Goal: Information Seeking & Learning: Compare options

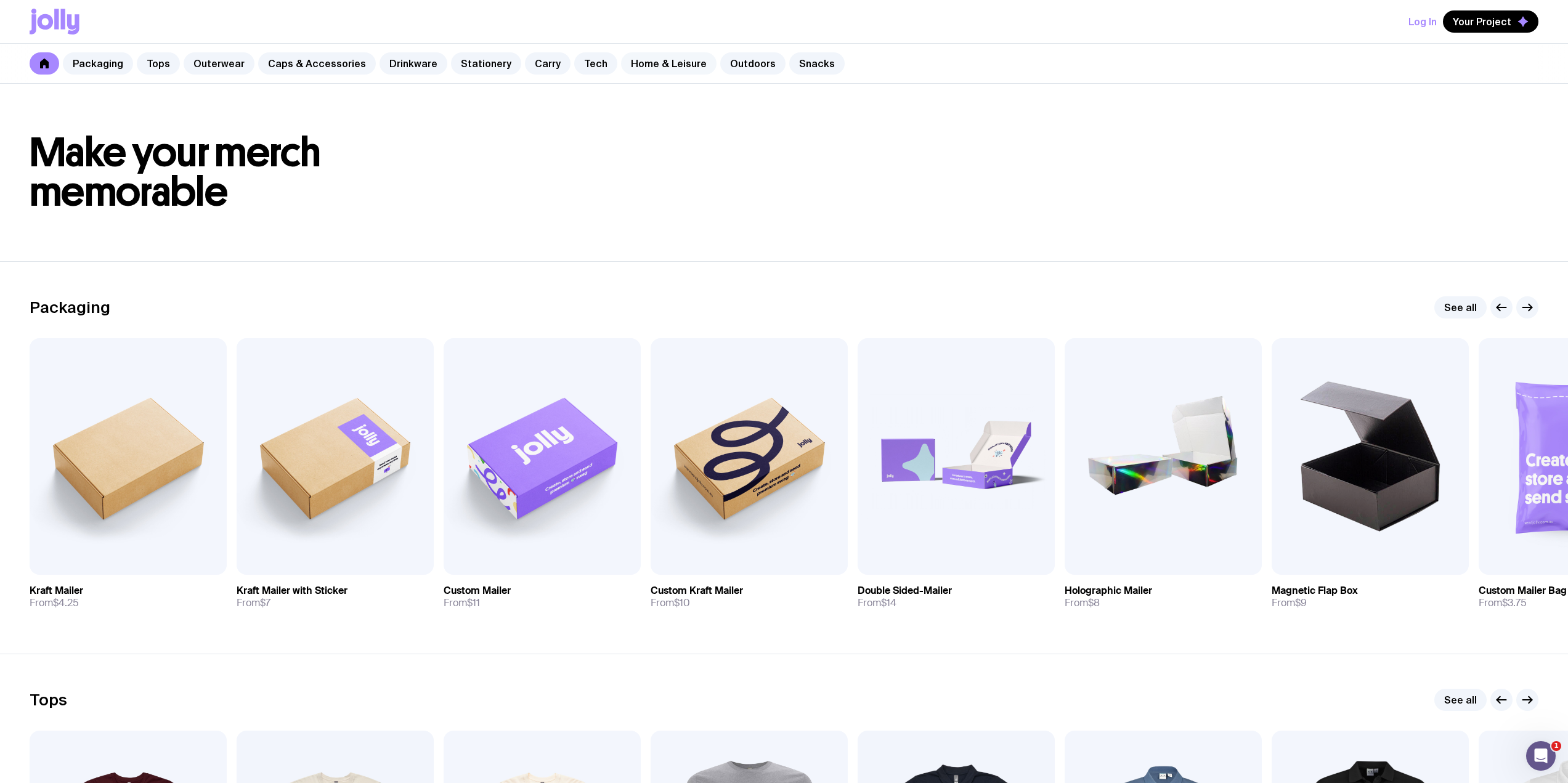
click at [667, 67] on link "Home & Leisure" at bounding box center [669, 63] width 96 height 22
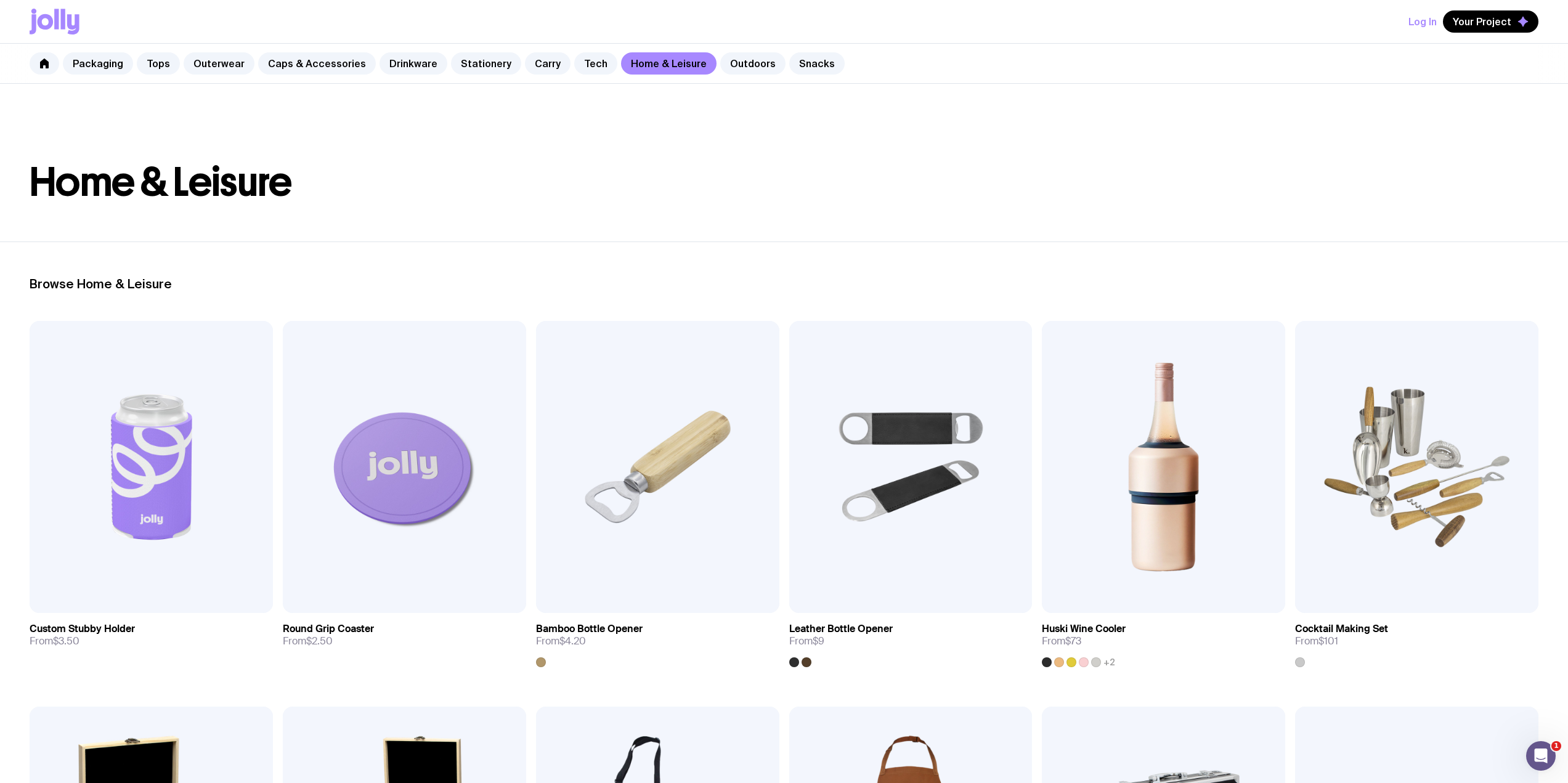
click at [732, 75] on div "Packaging Tops Outerwear Caps & Accessories Drinkware Stationery Carry Tech Hom…" at bounding box center [784, 63] width 1568 height 40
click at [726, 68] on link "Outdoors" at bounding box center [752, 63] width 65 height 22
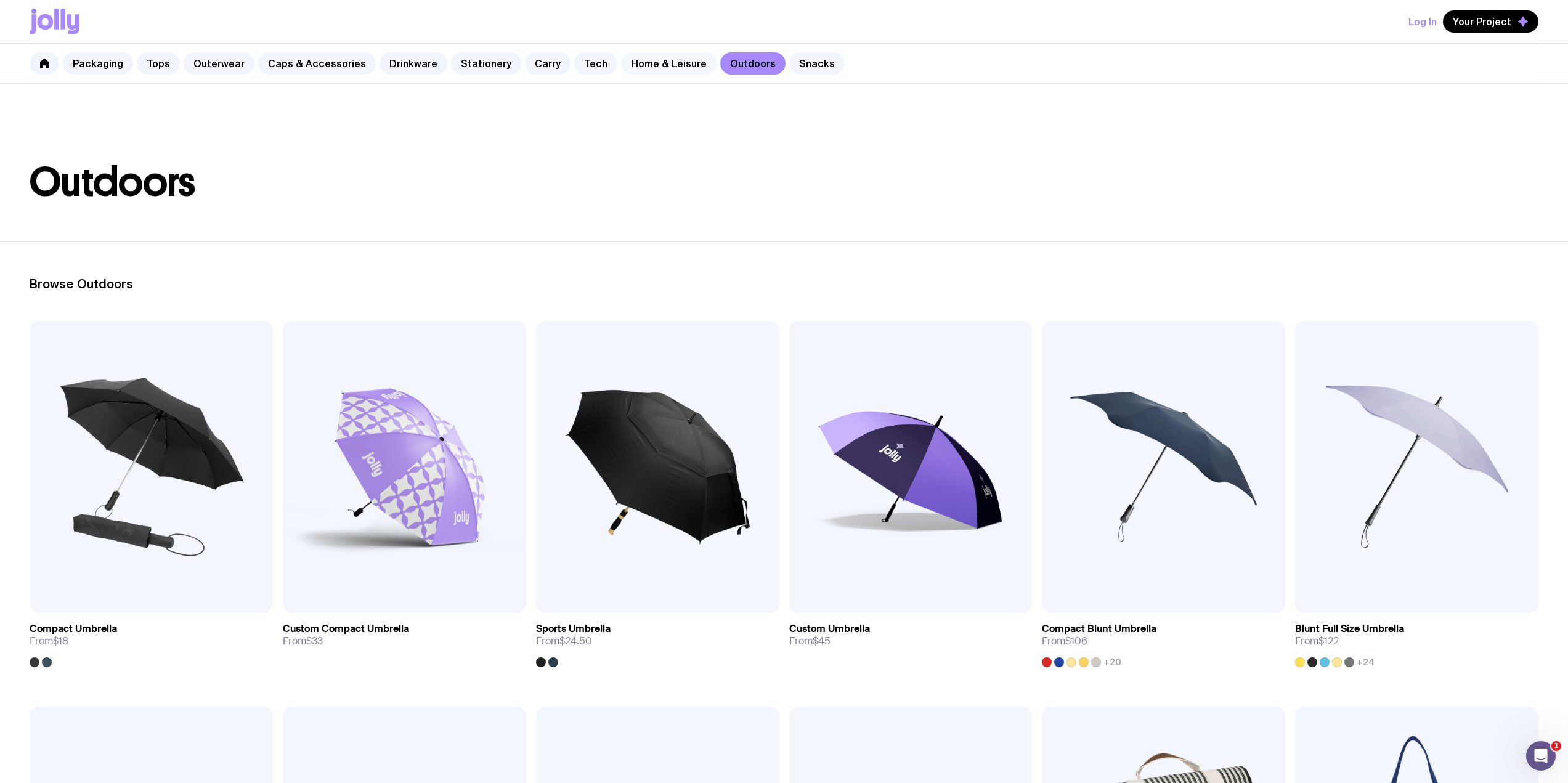
click at [678, 58] on link "Home & Leisure" at bounding box center [669, 63] width 96 height 22
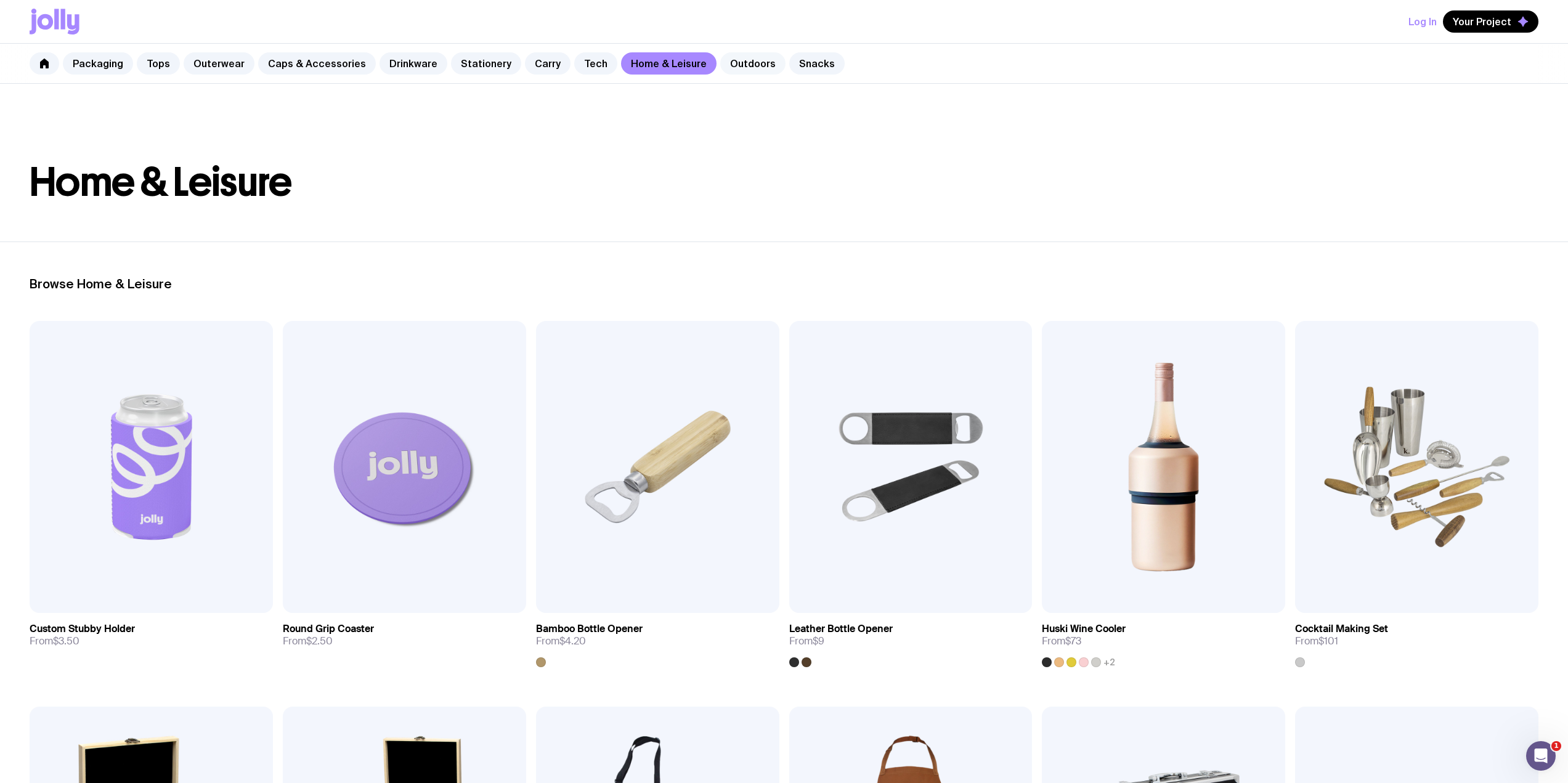
click at [720, 61] on link "Outdoors" at bounding box center [752, 63] width 65 height 22
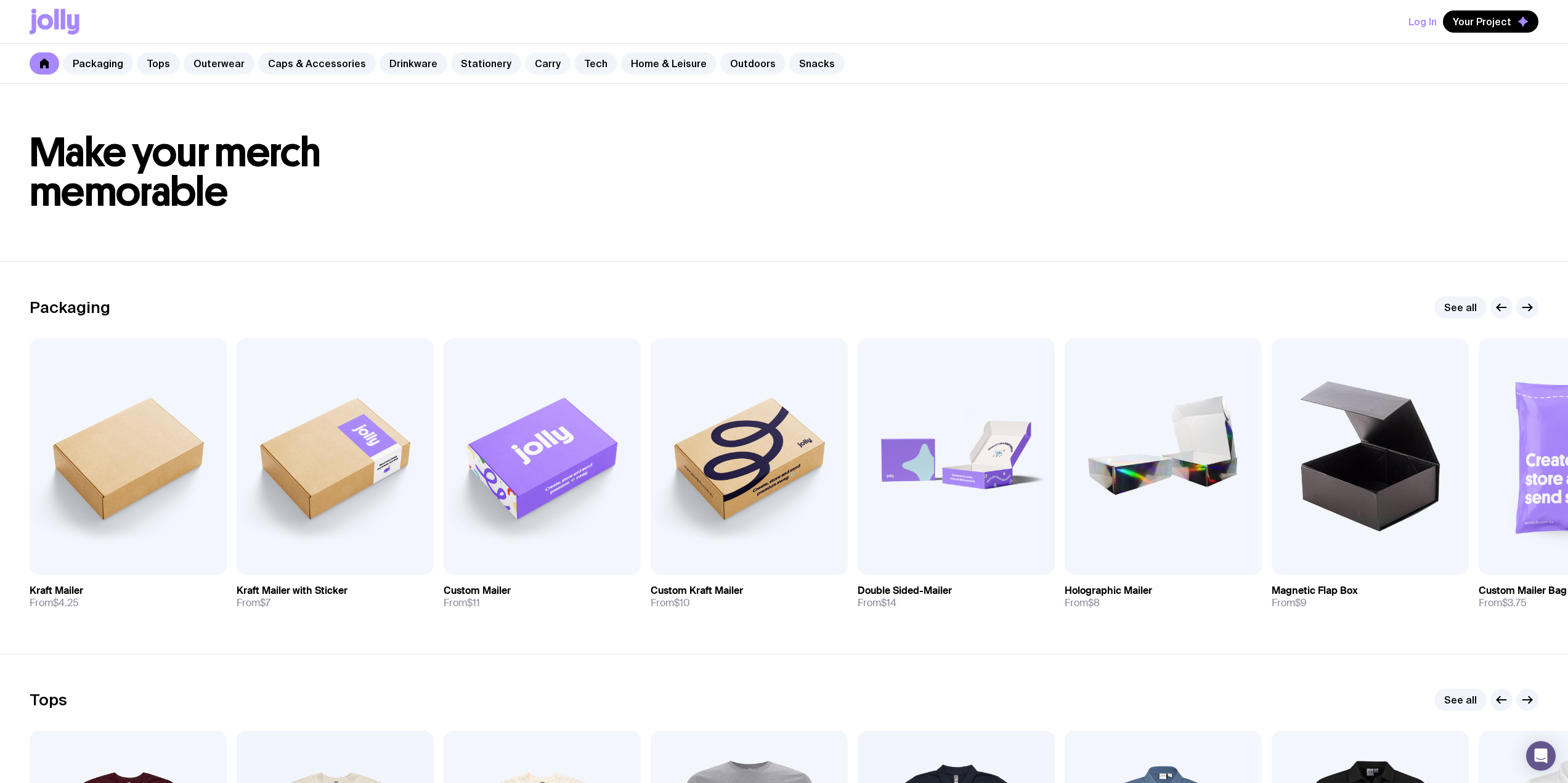
click at [525, 61] on link "Carry" at bounding box center [547, 63] width 45 height 22
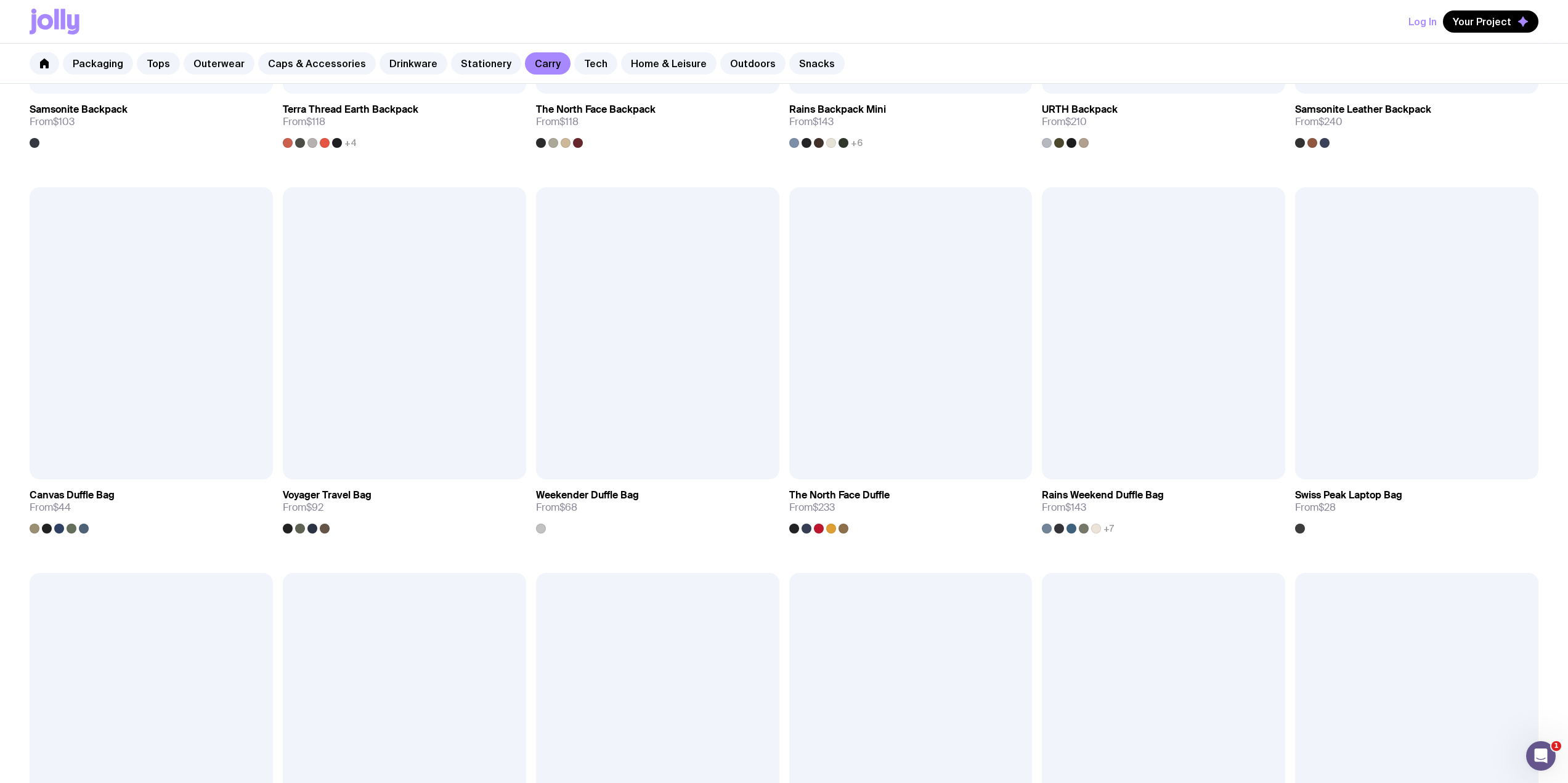
scroll to position [1313, 0]
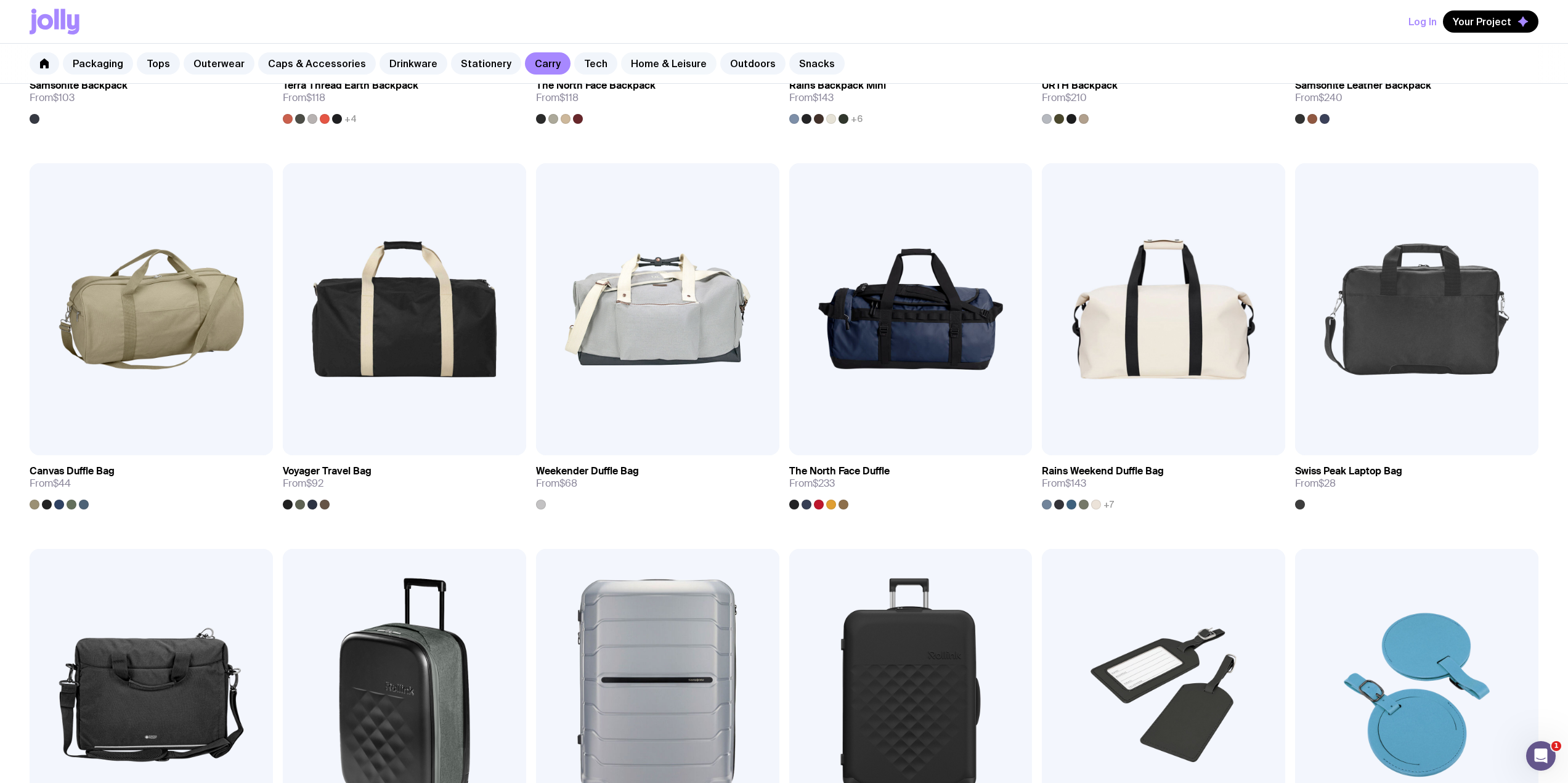
click at [664, 63] on link "Home & Leisure" at bounding box center [669, 63] width 96 height 22
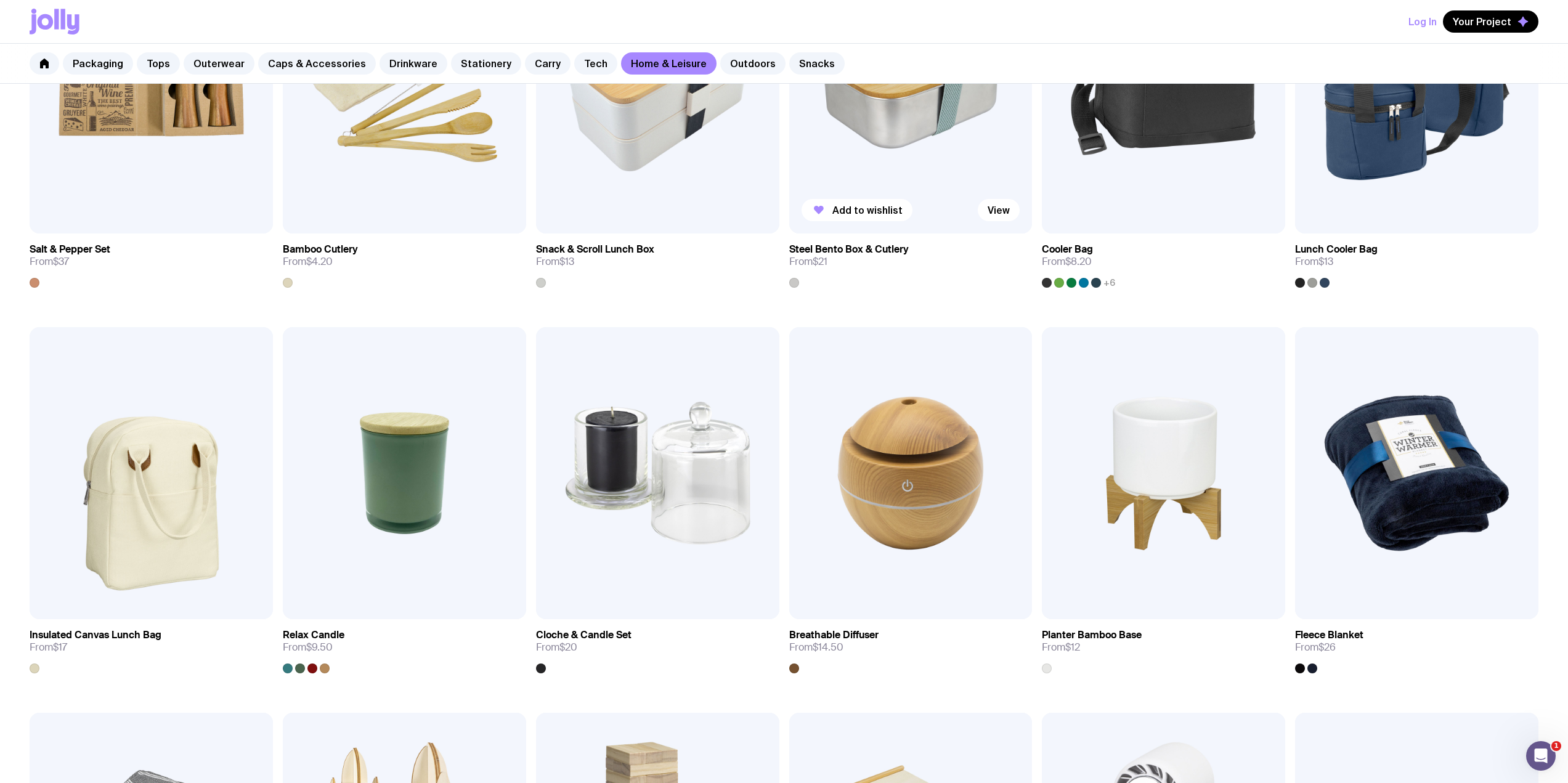
scroll to position [985, 0]
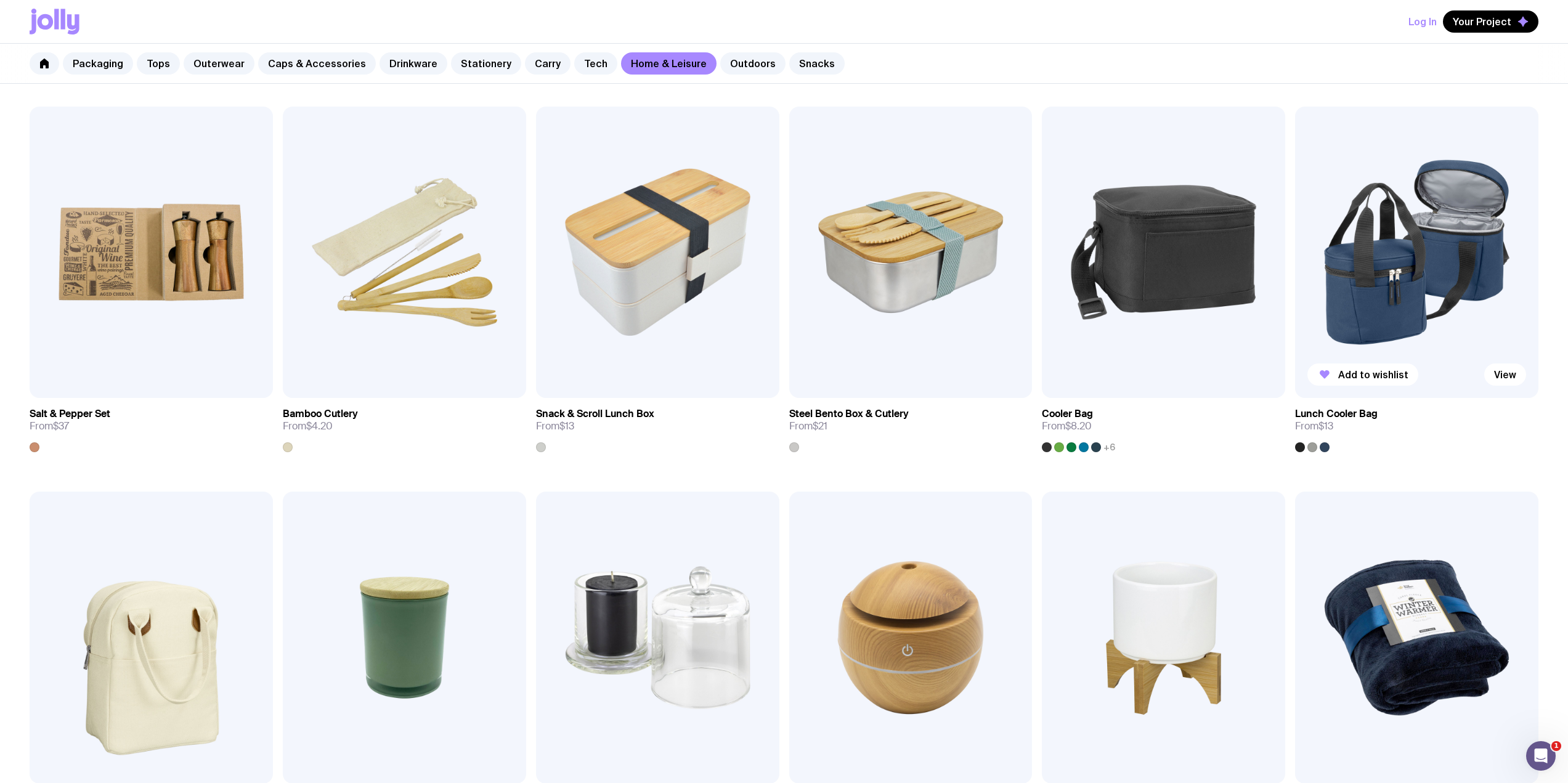
click at [1393, 271] on img at bounding box center [1417, 253] width 243 height 292
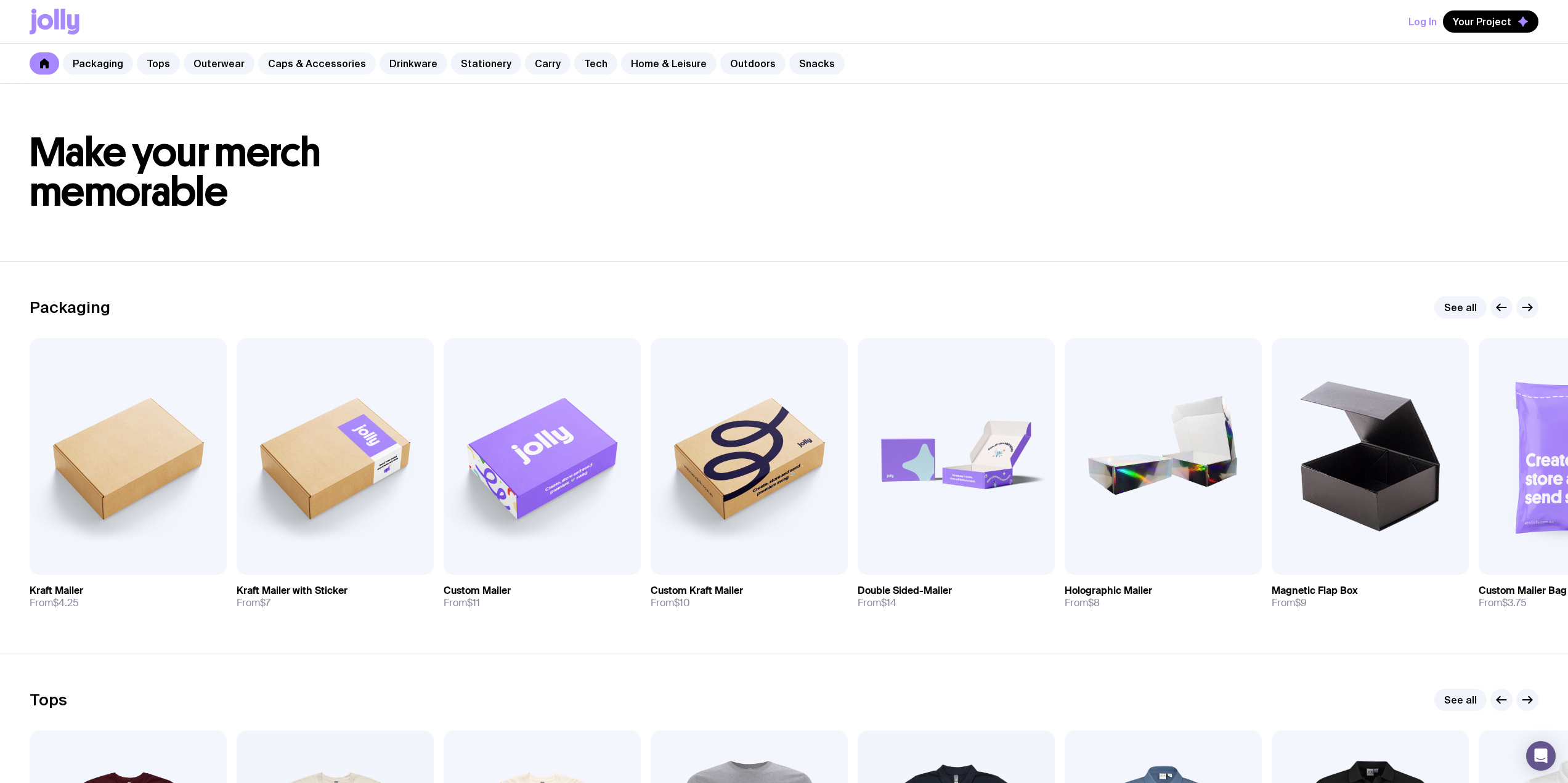
click at [300, 74] on link "Caps & Accessories" at bounding box center [317, 63] width 118 height 22
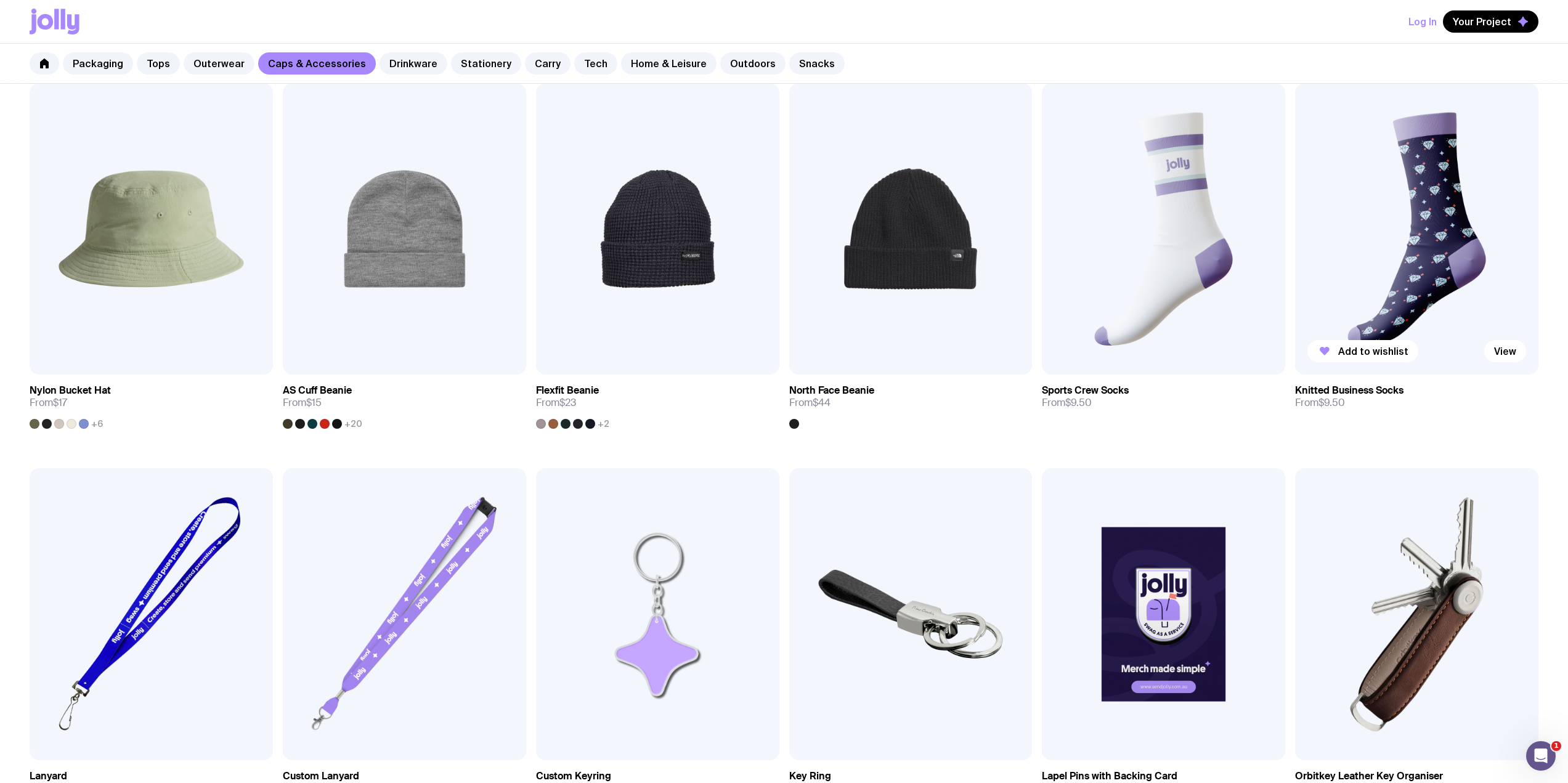
scroll to position [985, 0]
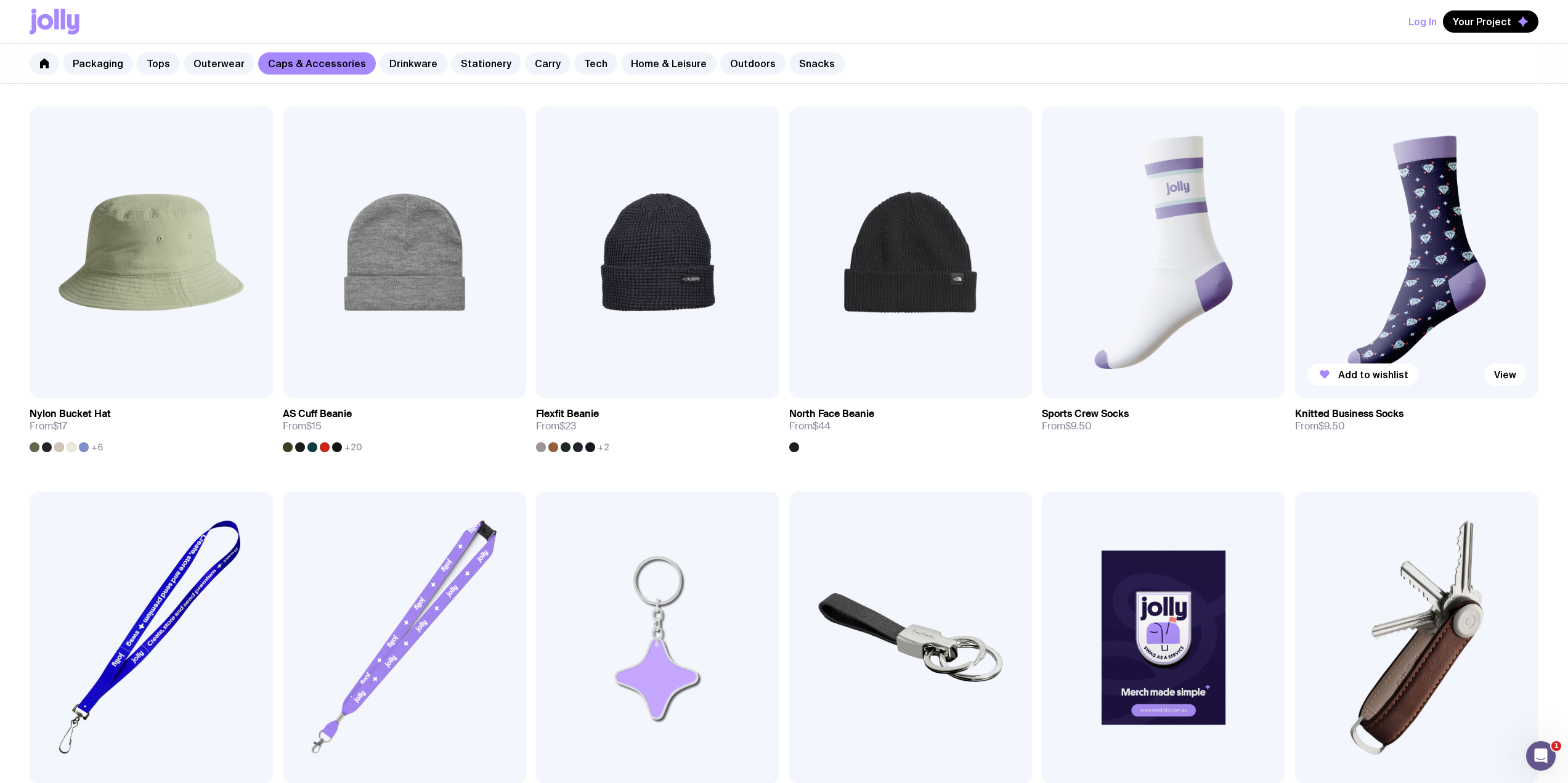
click at [1400, 272] on img at bounding box center [1417, 253] width 243 height 292
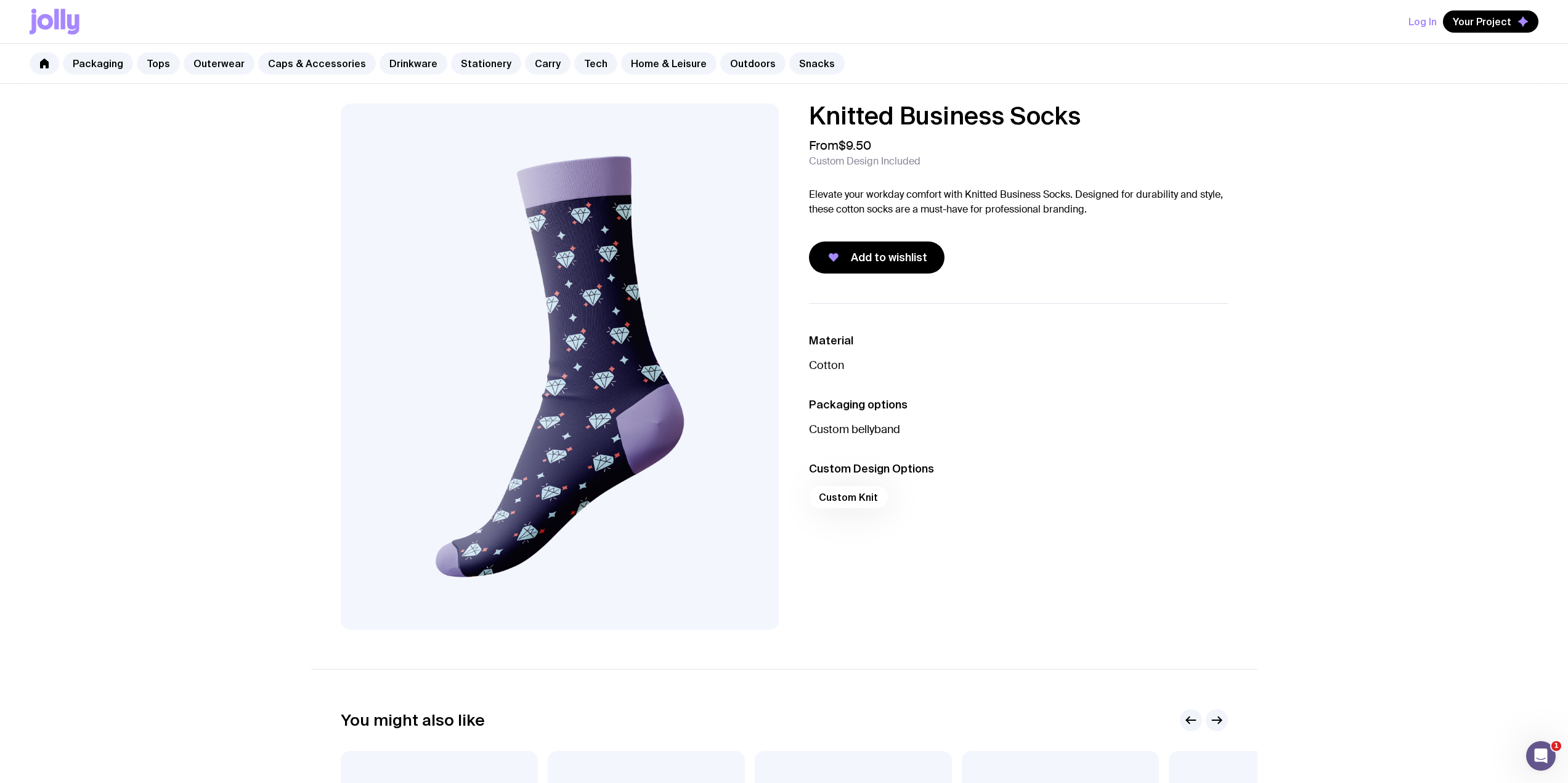
click at [1068, 120] on h1 "Knitted Business Socks" at bounding box center [1018, 116] width 419 height 25
drag, startPoint x: 1121, startPoint y: 124, endPoint x: 788, endPoint y: 109, distance: 333.3
click at [788, 109] on div "Knitted Business Socks From $9.50 Custom Design Included Elevate your workday c…" at bounding box center [784, 367] width 947 height 526
copy h1 "Knitted Business Socks"
click at [402, 73] on link "Drinkware" at bounding box center [413, 63] width 68 height 22
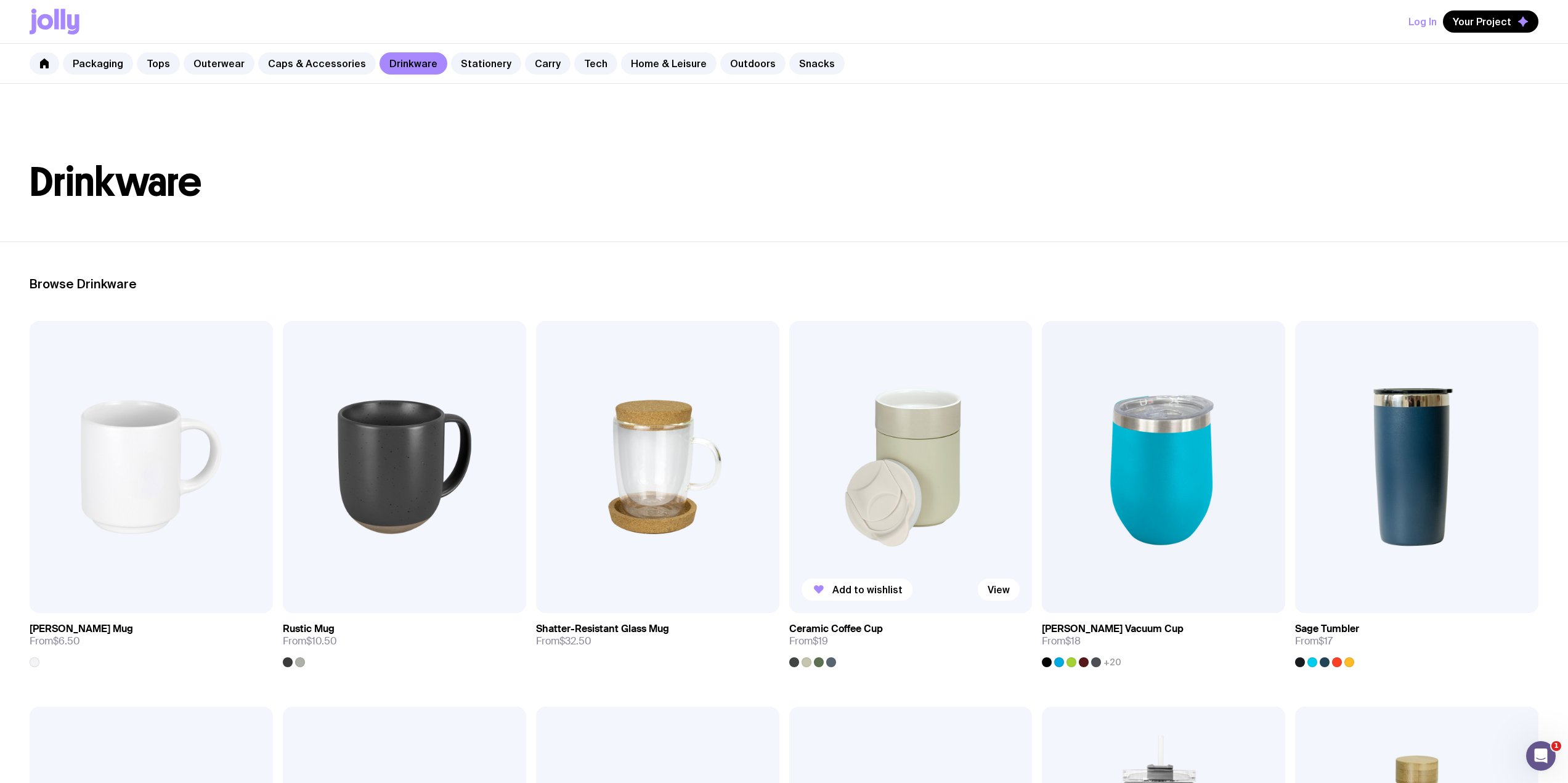
click at [930, 418] on img at bounding box center [911, 467] width 243 height 292
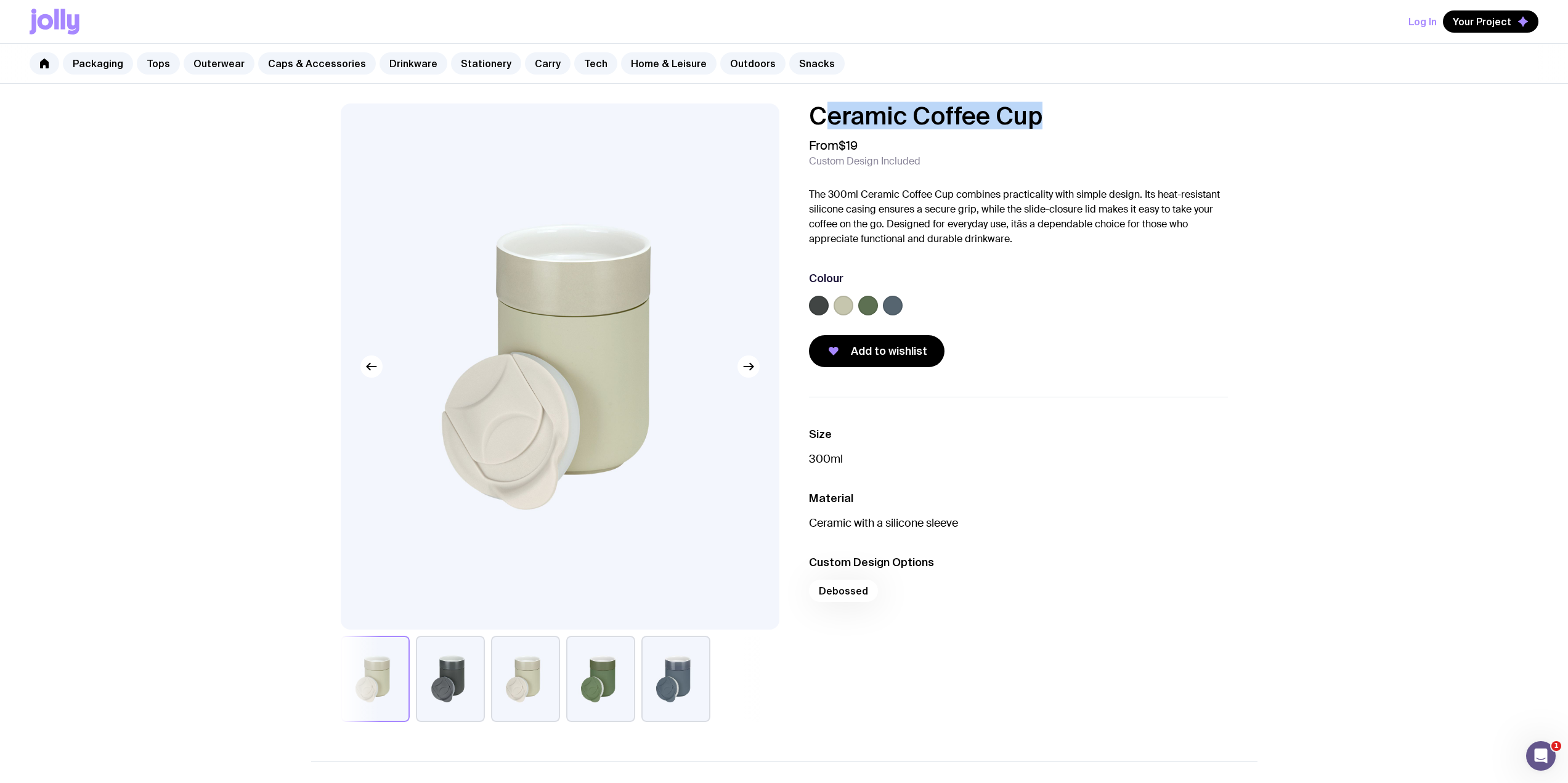
drag, startPoint x: 1065, startPoint y: 119, endPoint x: 818, endPoint y: 101, distance: 247.7
click at [818, 101] on div "Ceramic Coffee Cup From $19 Custom Design Included The 300ml Ceramic Coffee Cup…" at bounding box center [784, 638] width 1568 height 1109
copy h1 "Ceramic Coffee Cup"
click at [1317, 279] on div "Ceramic Coffee Cup From $19 Custom Design Included The 300ml Ceramic Coffee Cup…" at bounding box center [784, 638] width 1568 height 1109
click at [474, 58] on link "Stationery" at bounding box center [486, 63] width 70 height 22
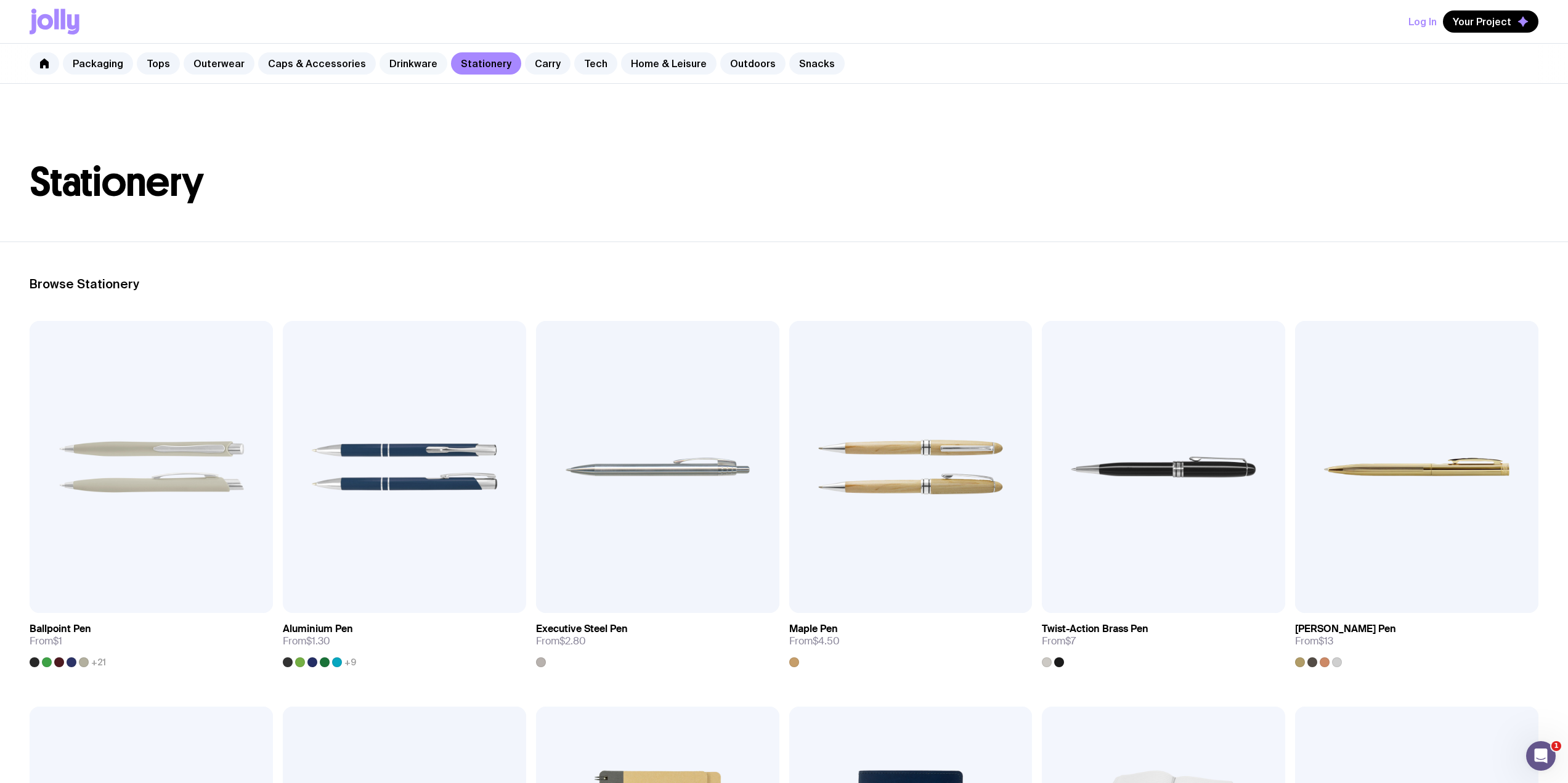
click at [399, 69] on link "Drinkware" at bounding box center [413, 63] width 68 height 22
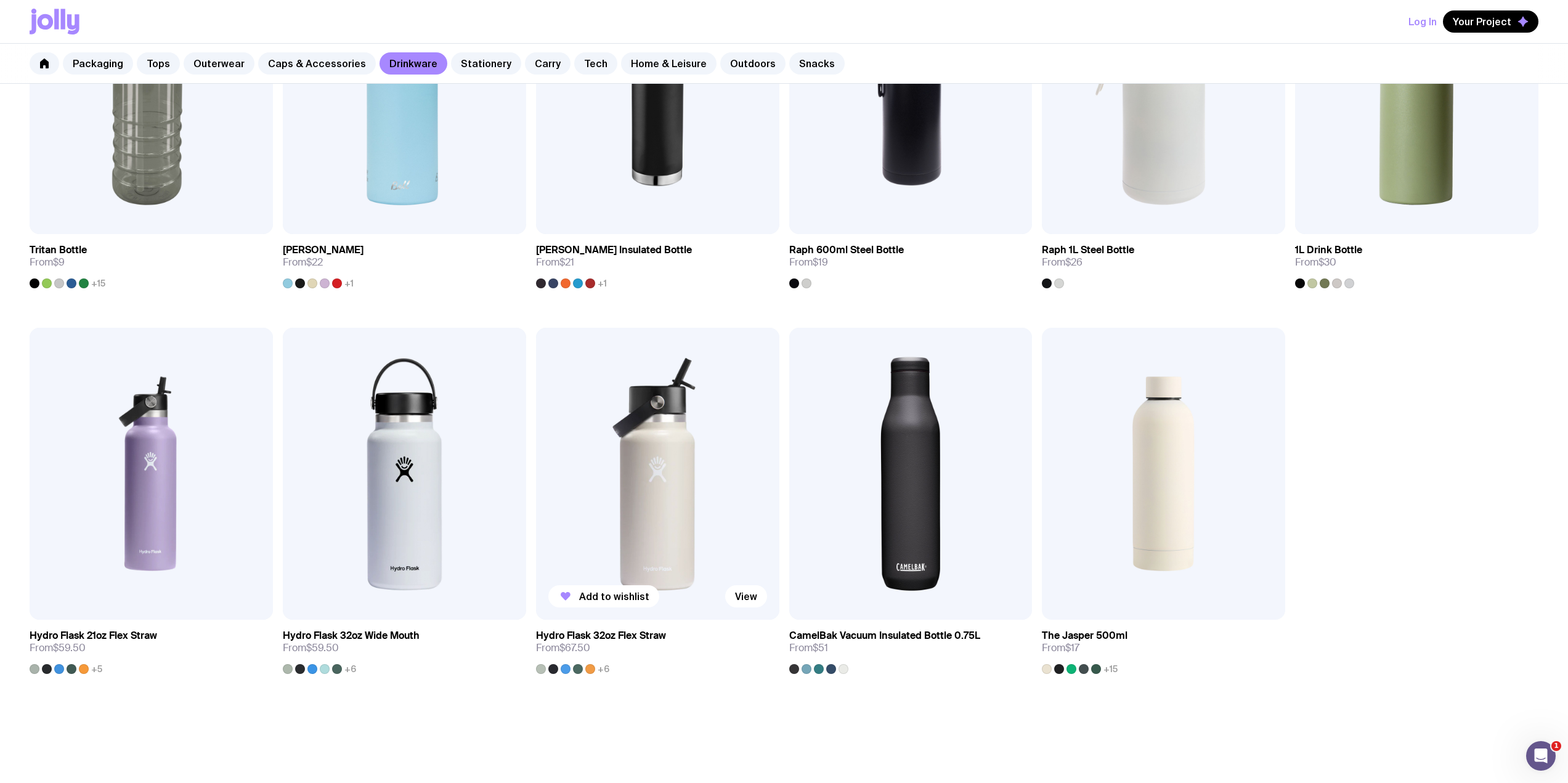
scroll to position [1250, 0]
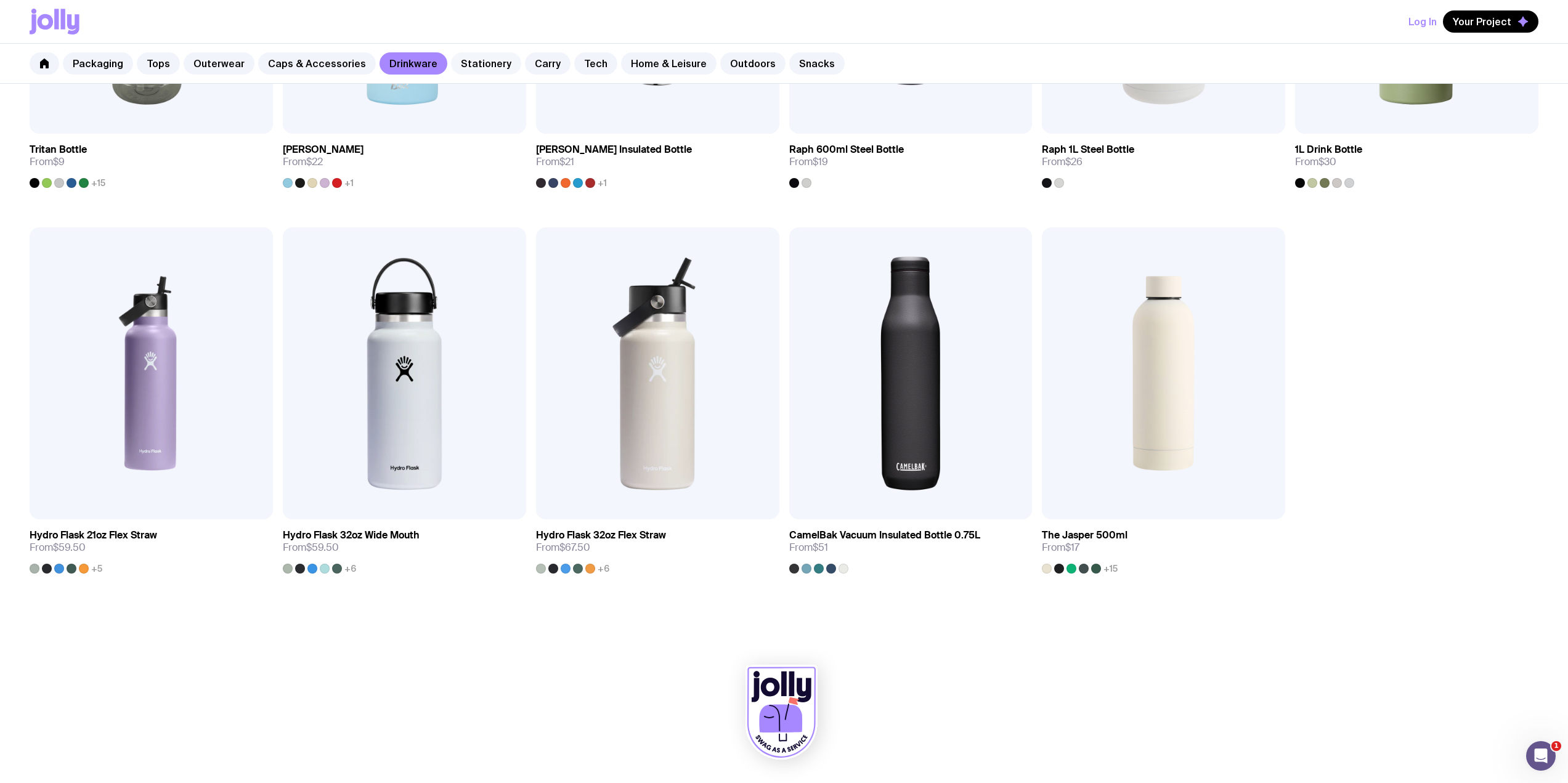
click at [479, 67] on link "Stationery" at bounding box center [486, 63] width 70 height 22
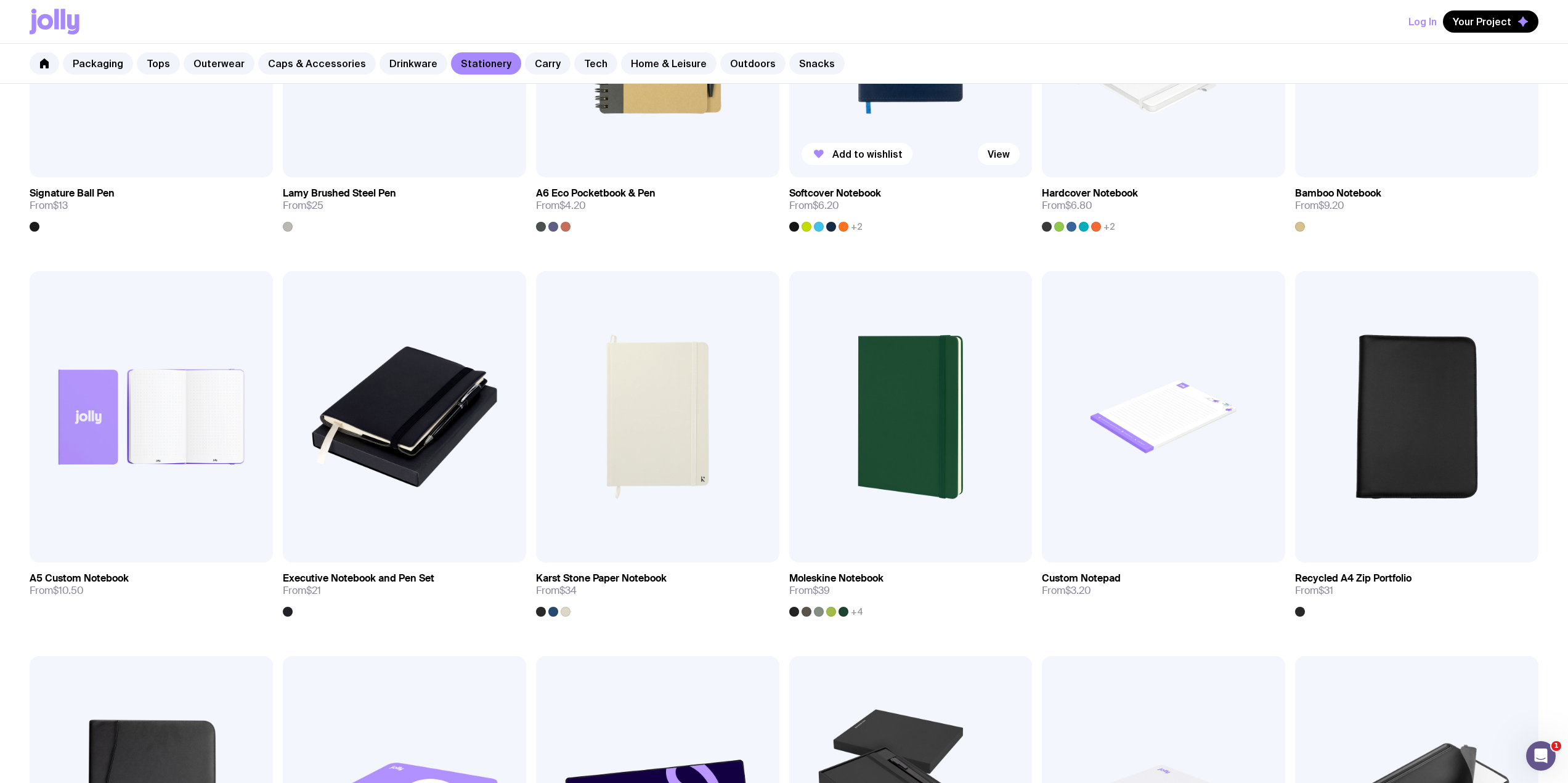
scroll to position [985, 0]
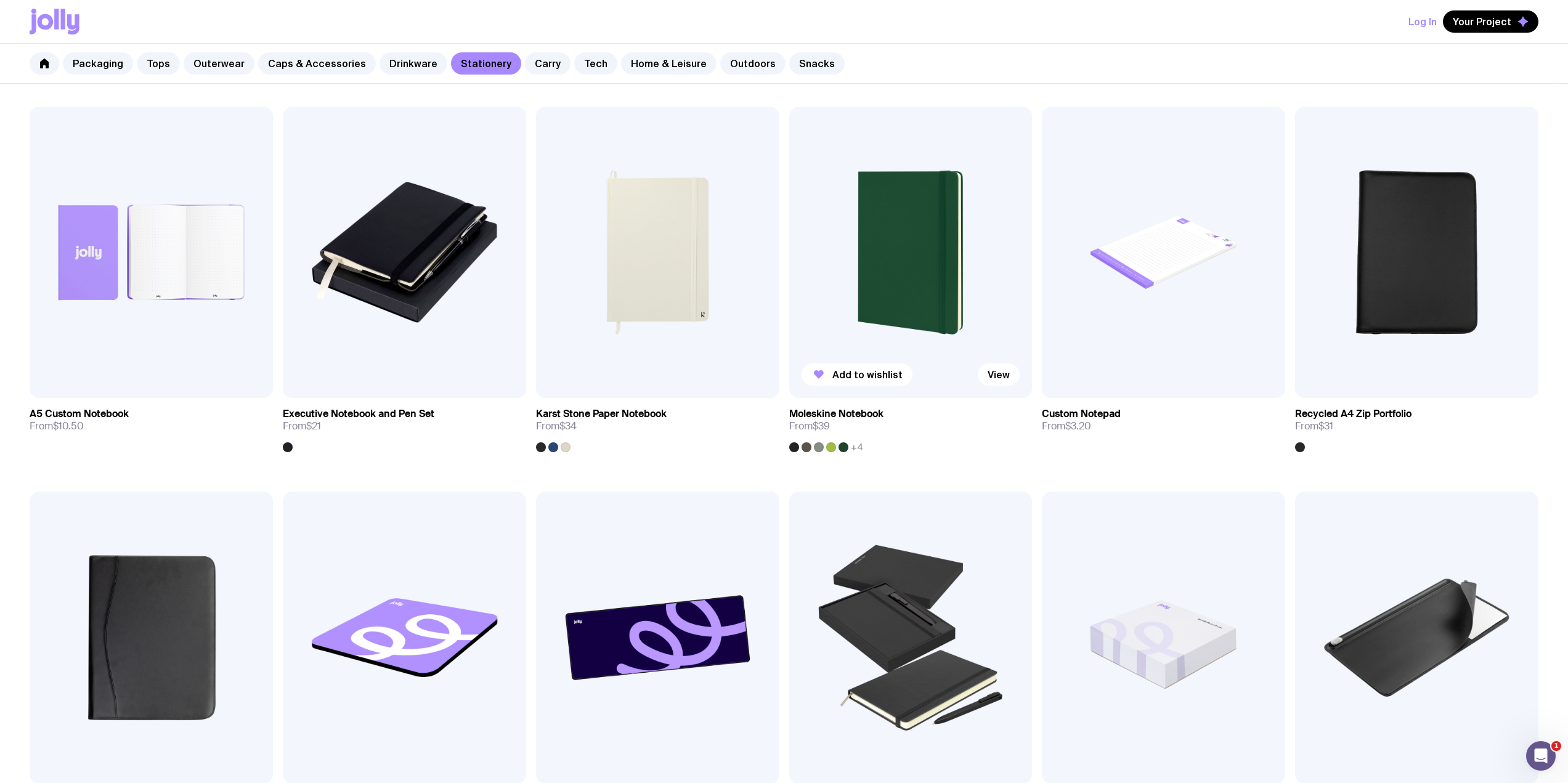
click at [887, 248] on img at bounding box center [911, 253] width 243 height 292
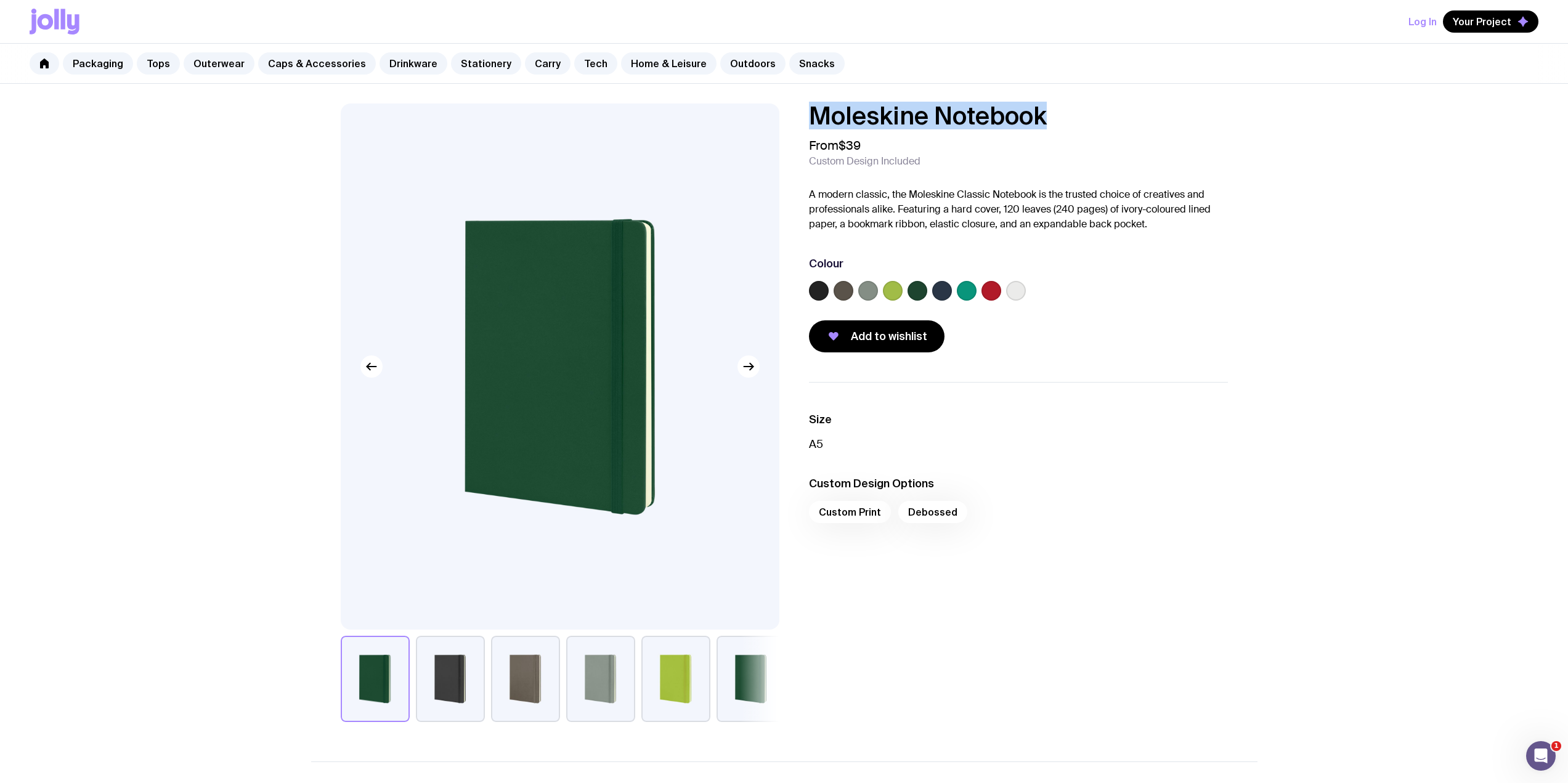
drag, startPoint x: 868, startPoint y: 120, endPoint x: 799, endPoint y: 119, distance: 69.0
click at [799, 119] on div "Moleskine Notebook From $39 Custom Design Included A modern classic, the Molesk…" at bounding box center [1008, 228] width 439 height 249
copy h1 "Moleskine Notebook"
click at [464, 68] on link "Stationery" at bounding box center [486, 63] width 70 height 22
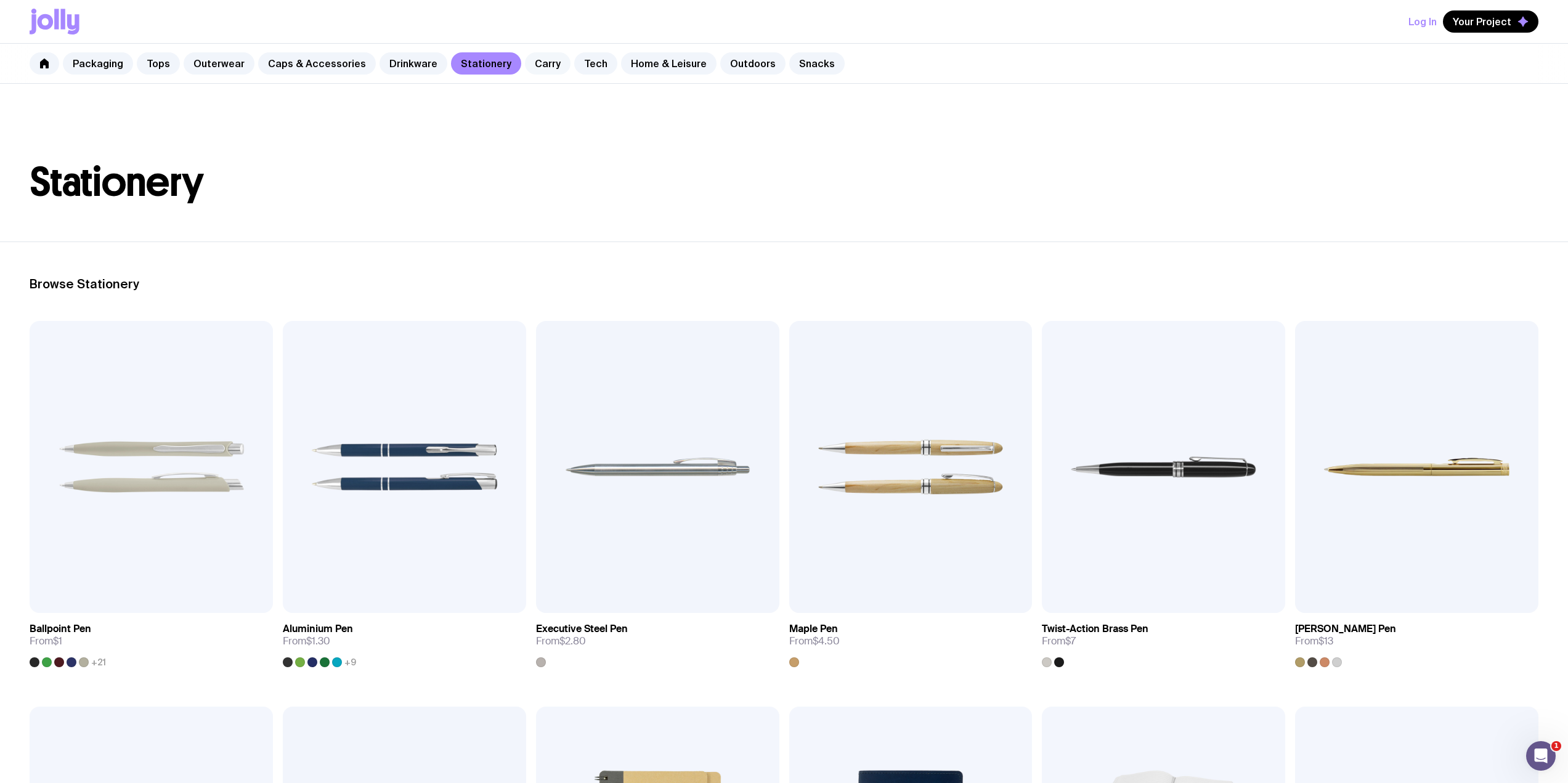
click at [528, 66] on link "Carry" at bounding box center [547, 63] width 45 height 22
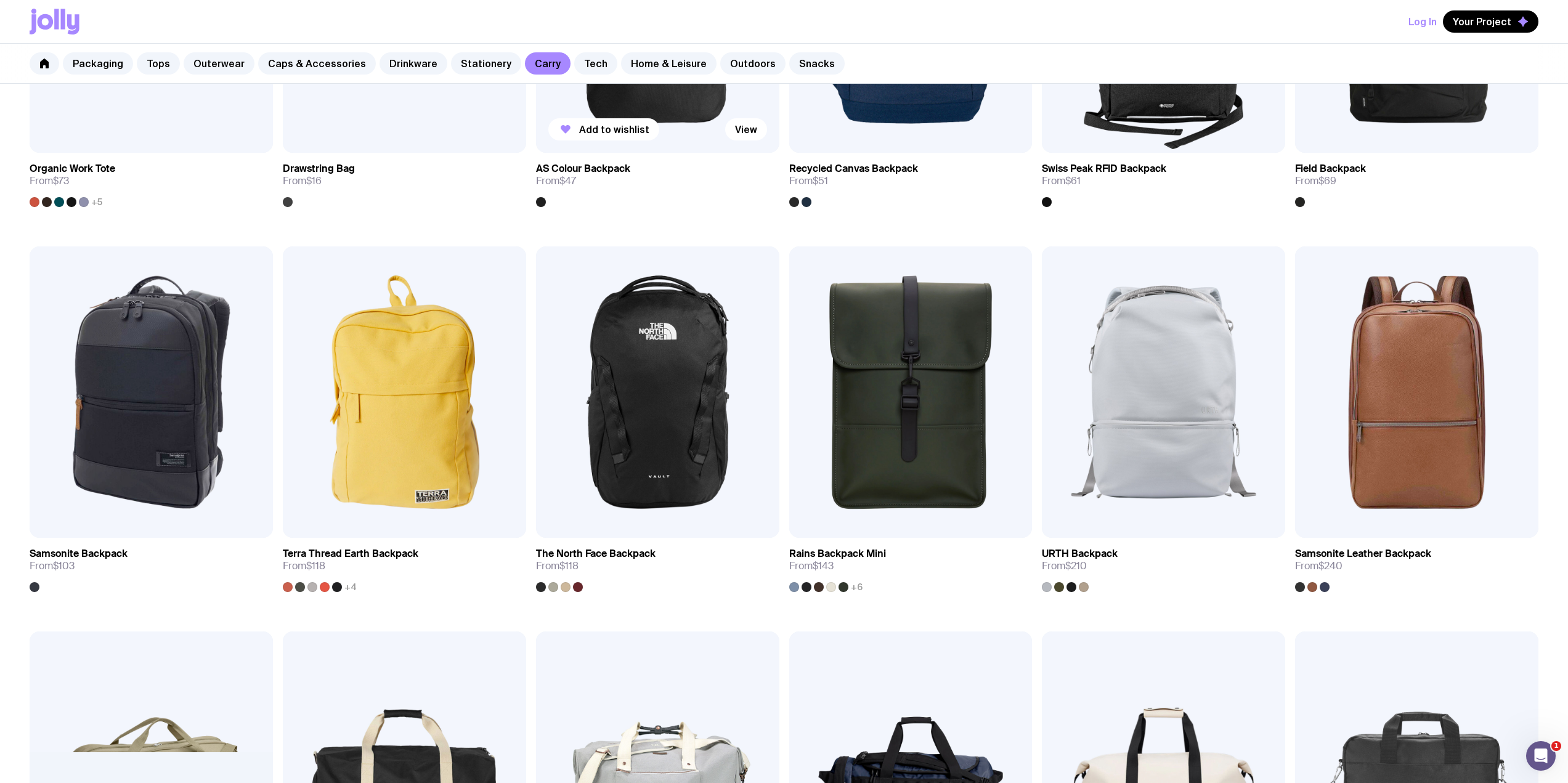
scroll to position [821, 0]
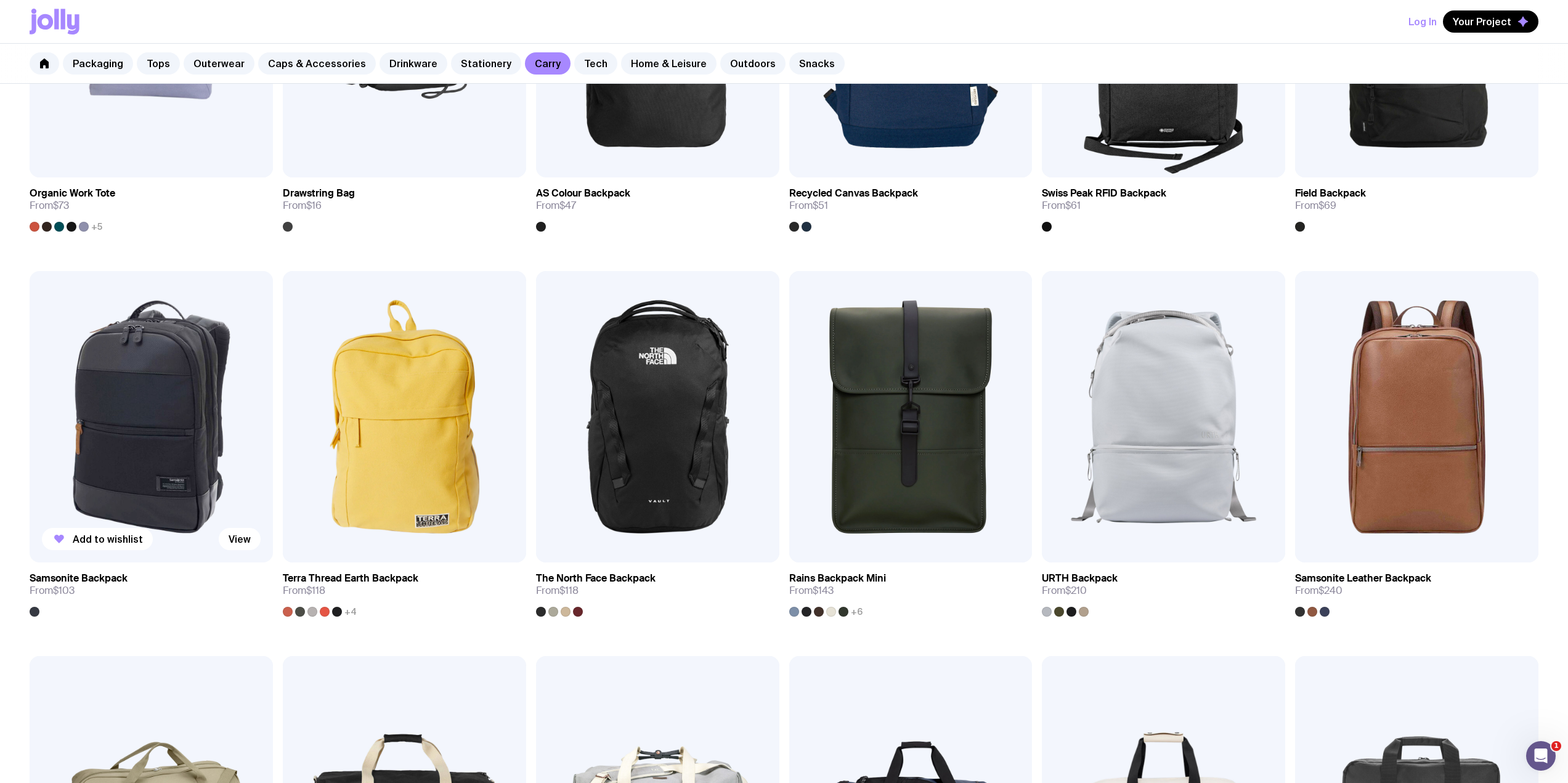
click at [183, 431] on img at bounding box center [151, 417] width 243 height 292
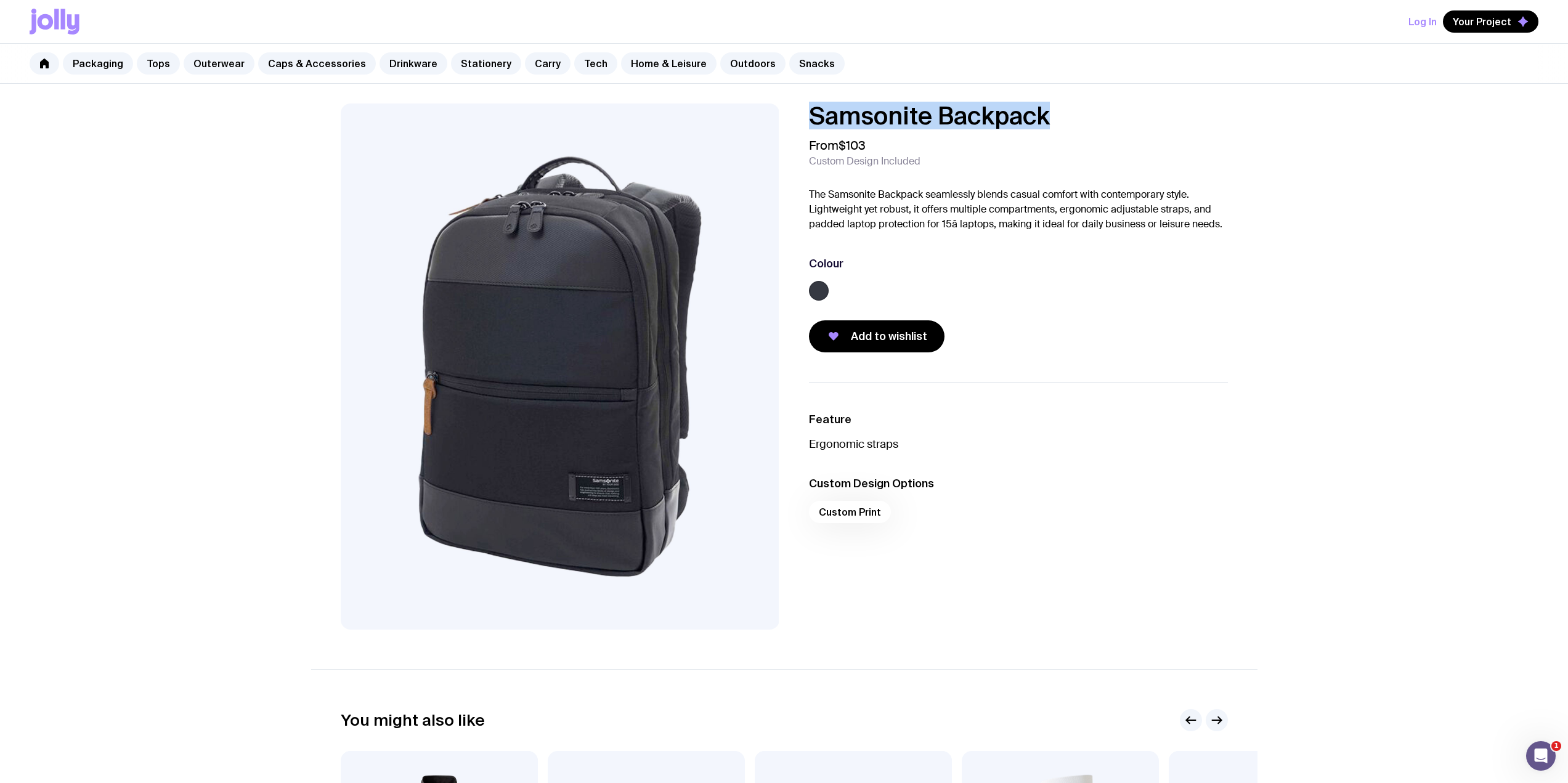
drag, startPoint x: 953, startPoint y: 114, endPoint x: 798, endPoint y: 115, distance: 155.0
click at [798, 115] on div "Samsonite Backpack From $103 Custom Design Included The Samsonite Backpack seam…" at bounding box center [1008, 228] width 439 height 249
copy h1 "Samsonite Backpack"
click at [962, 250] on div "Samsonite Backpack From $103 Custom Design Included The Samsonite Backpack seam…" at bounding box center [1018, 228] width 419 height 249
click at [583, 65] on link "Tech" at bounding box center [595, 63] width 43 height 22
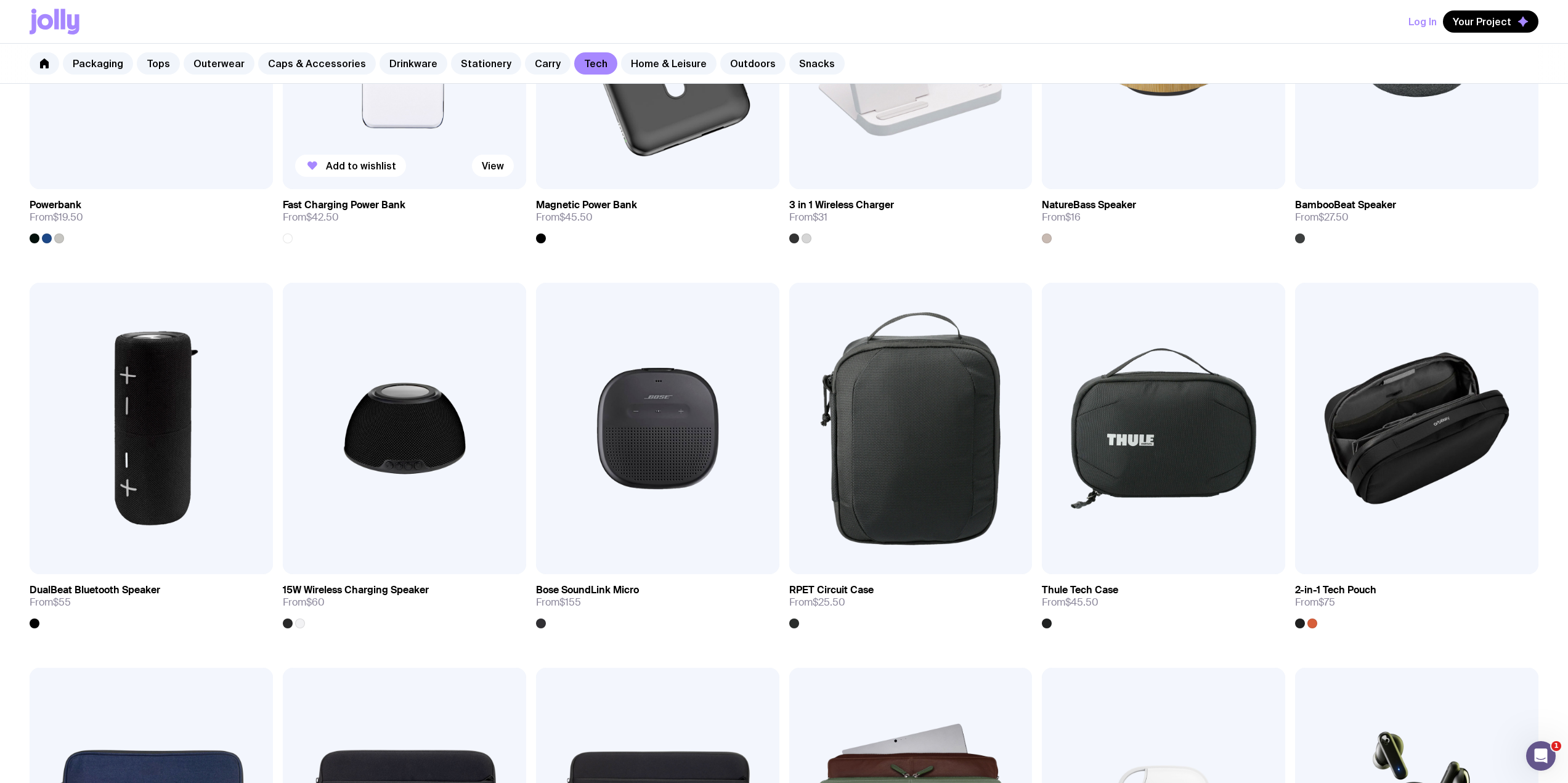
scroll to position [985, 0]
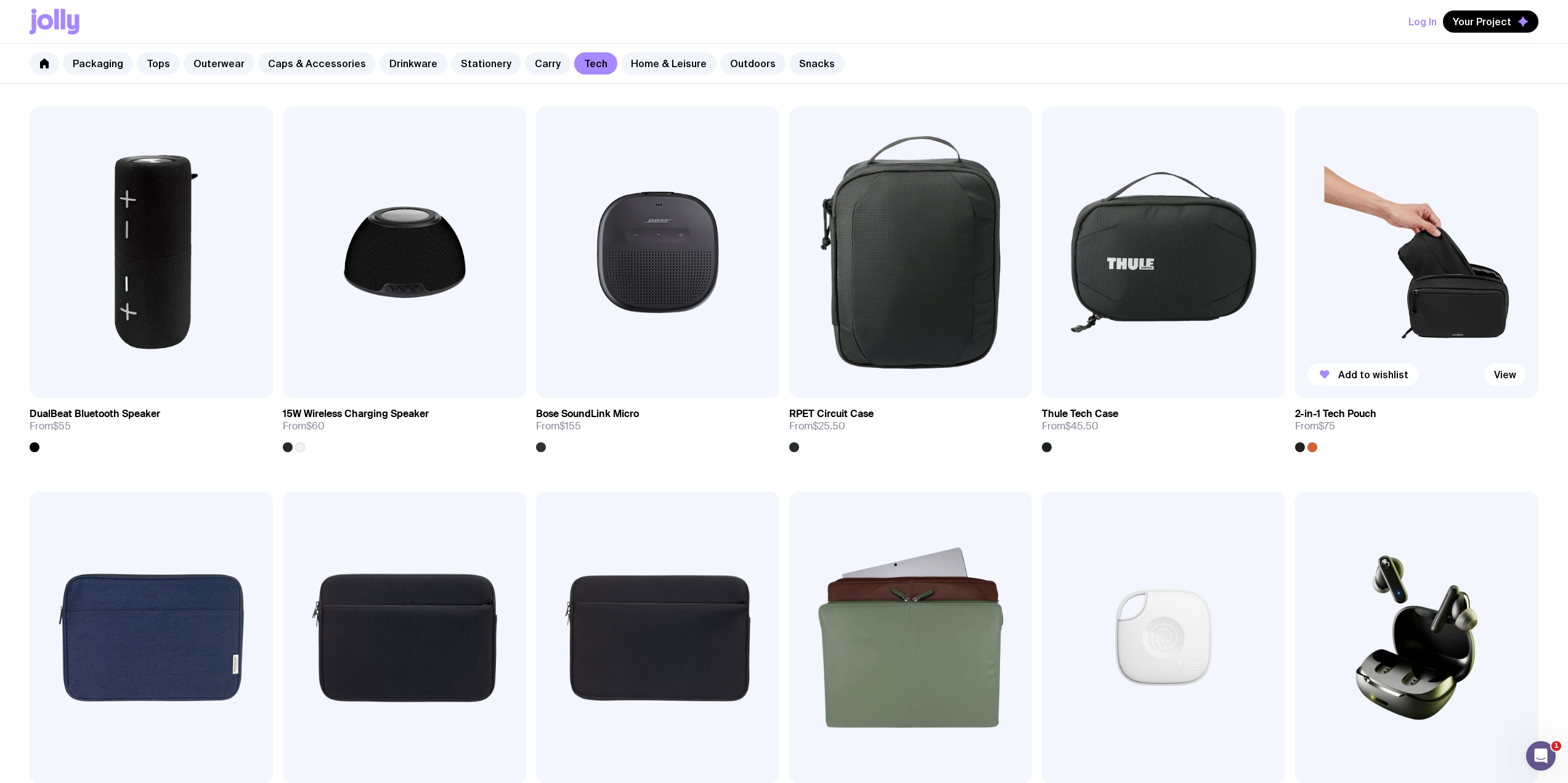
click at [1434, 268] on img at bounding box center [1417, 253] width 243 height 292
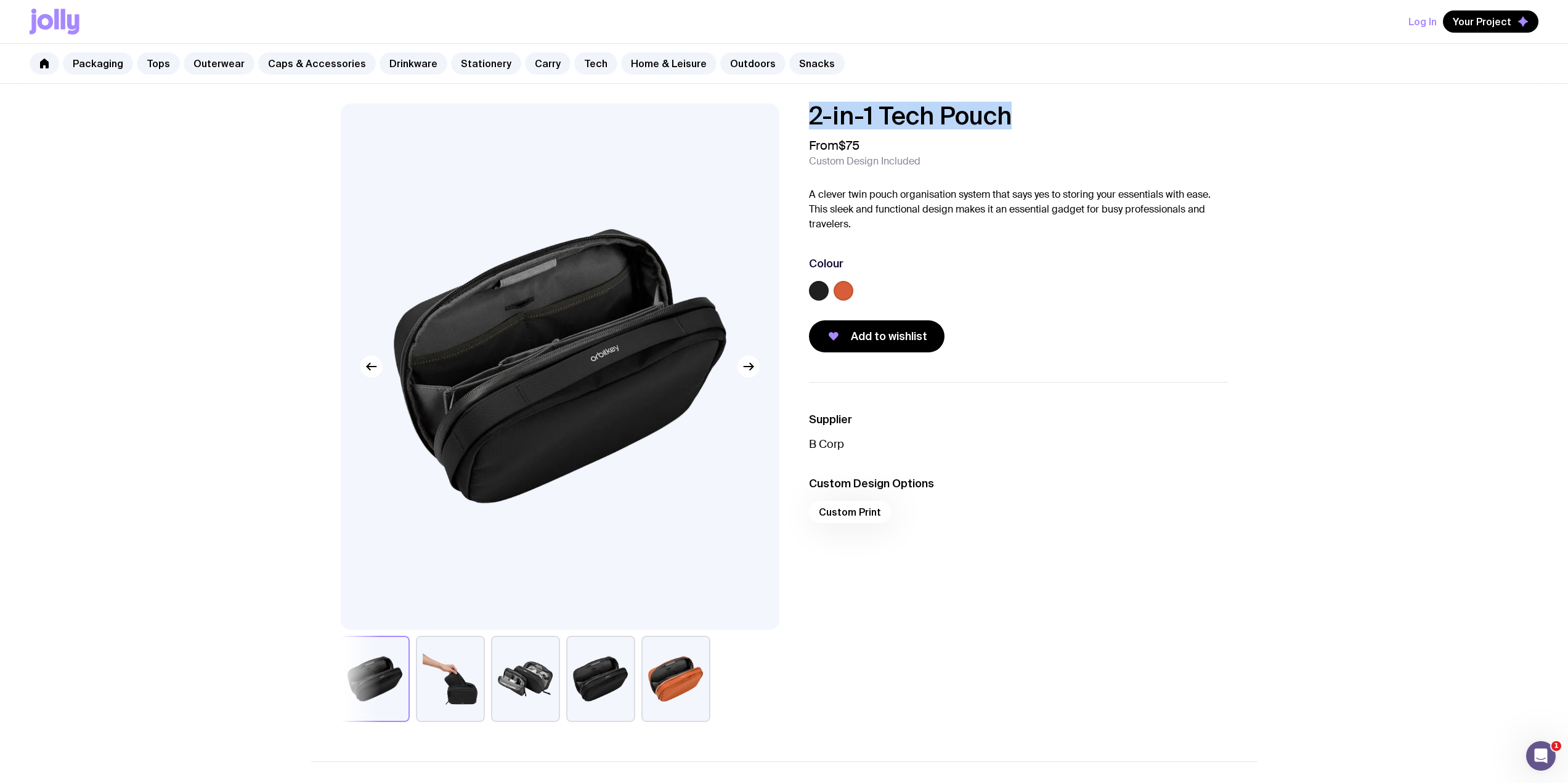
drag, startPoint x: 1034, startPoint y: 122, endPoint x: 786, endPoint y: 115, distance: 248.1
click at [786, 115] on div "2-in-1 Tech Pouch From $75 Custom Design Included A clever twin pouch organisat…" at bounding box center [784, 413] width 947 height 619
copy h1 "2-in-1 Tech Pouch"
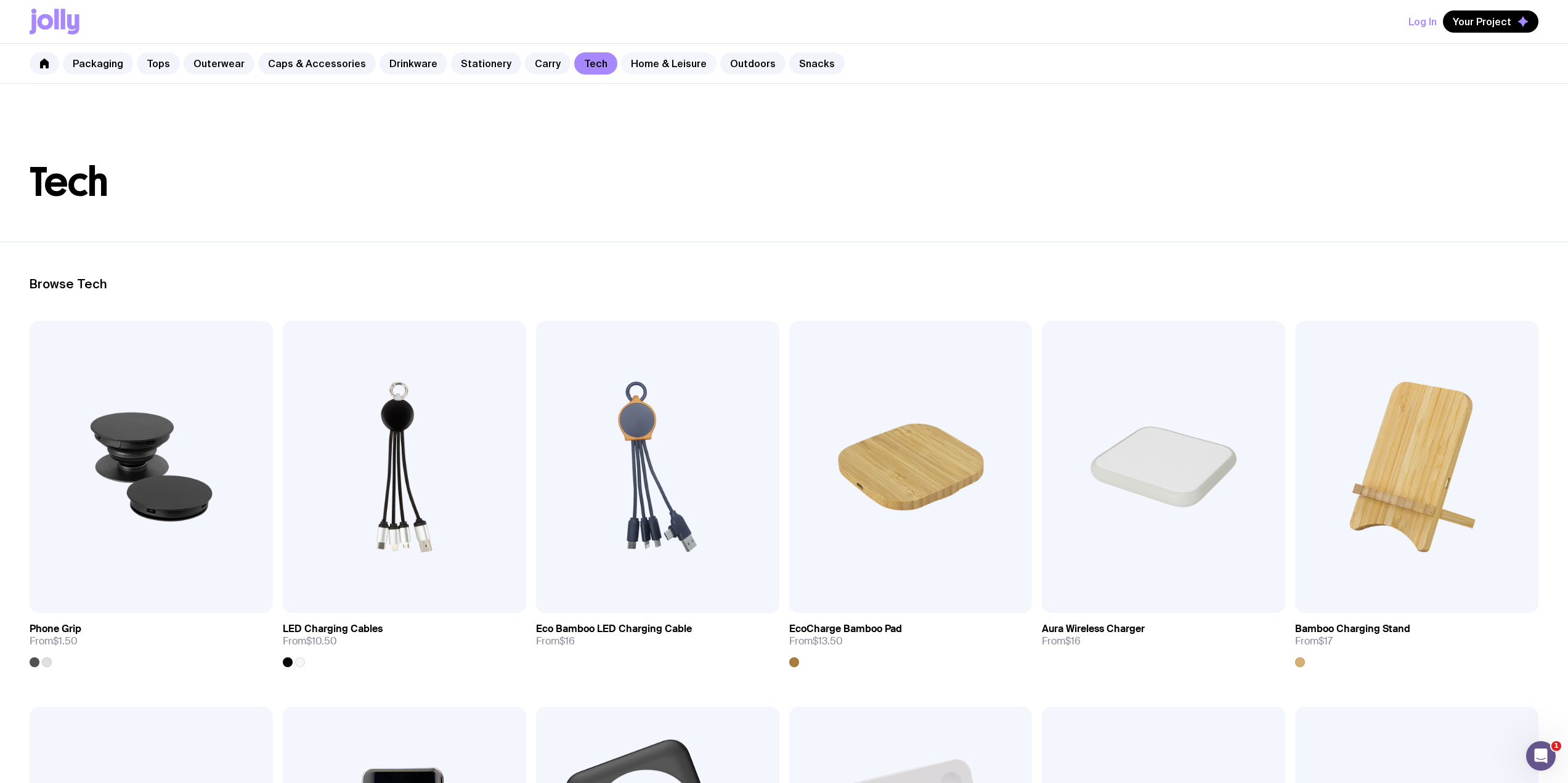
click at [641, 62] on link "Home & Leisure" at bounding box center [669, 63] width 96 height 22
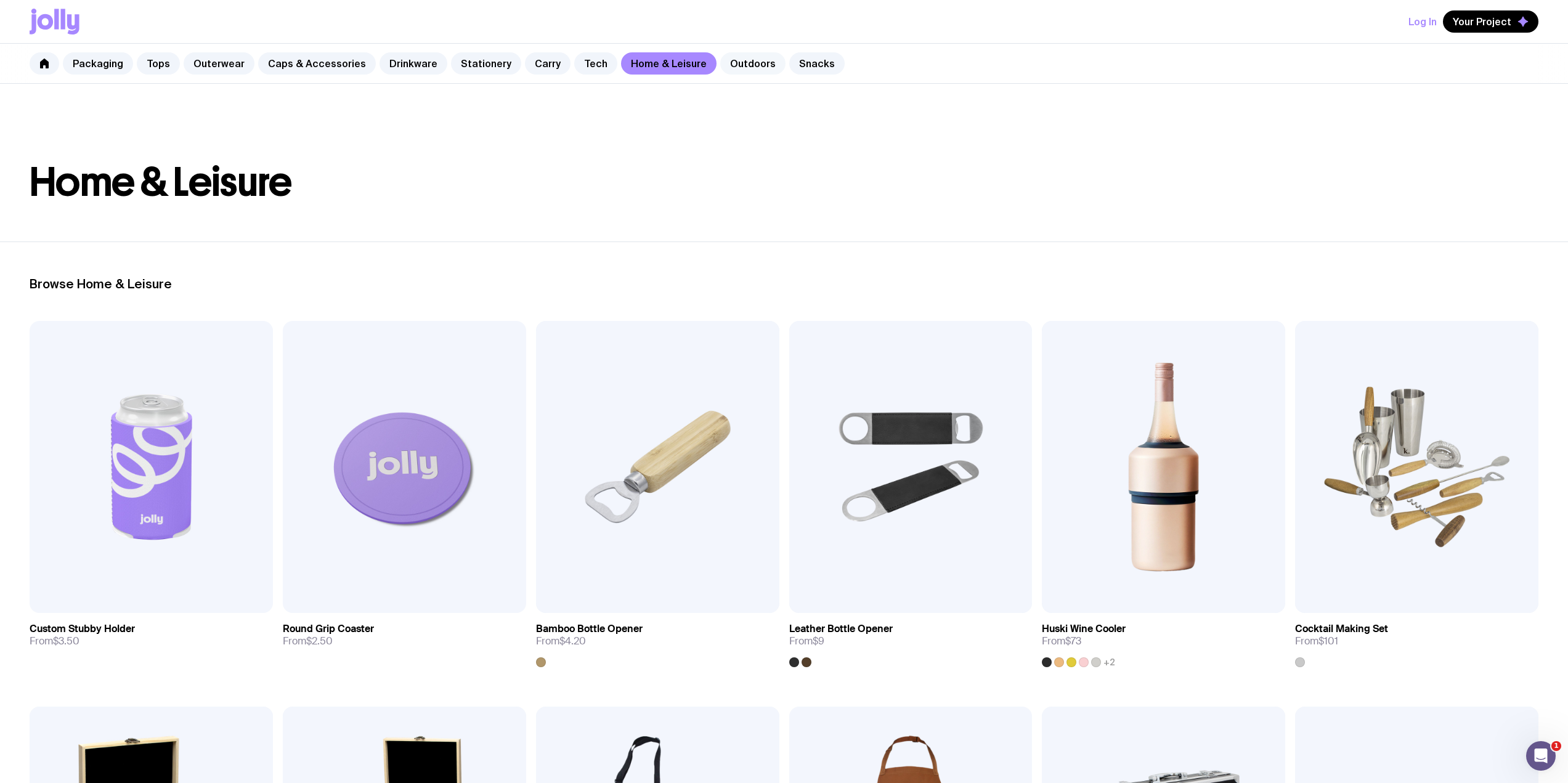
click at [730, 71] on link "Outdoors" at bounding box center [752, 63] width 65 height 22
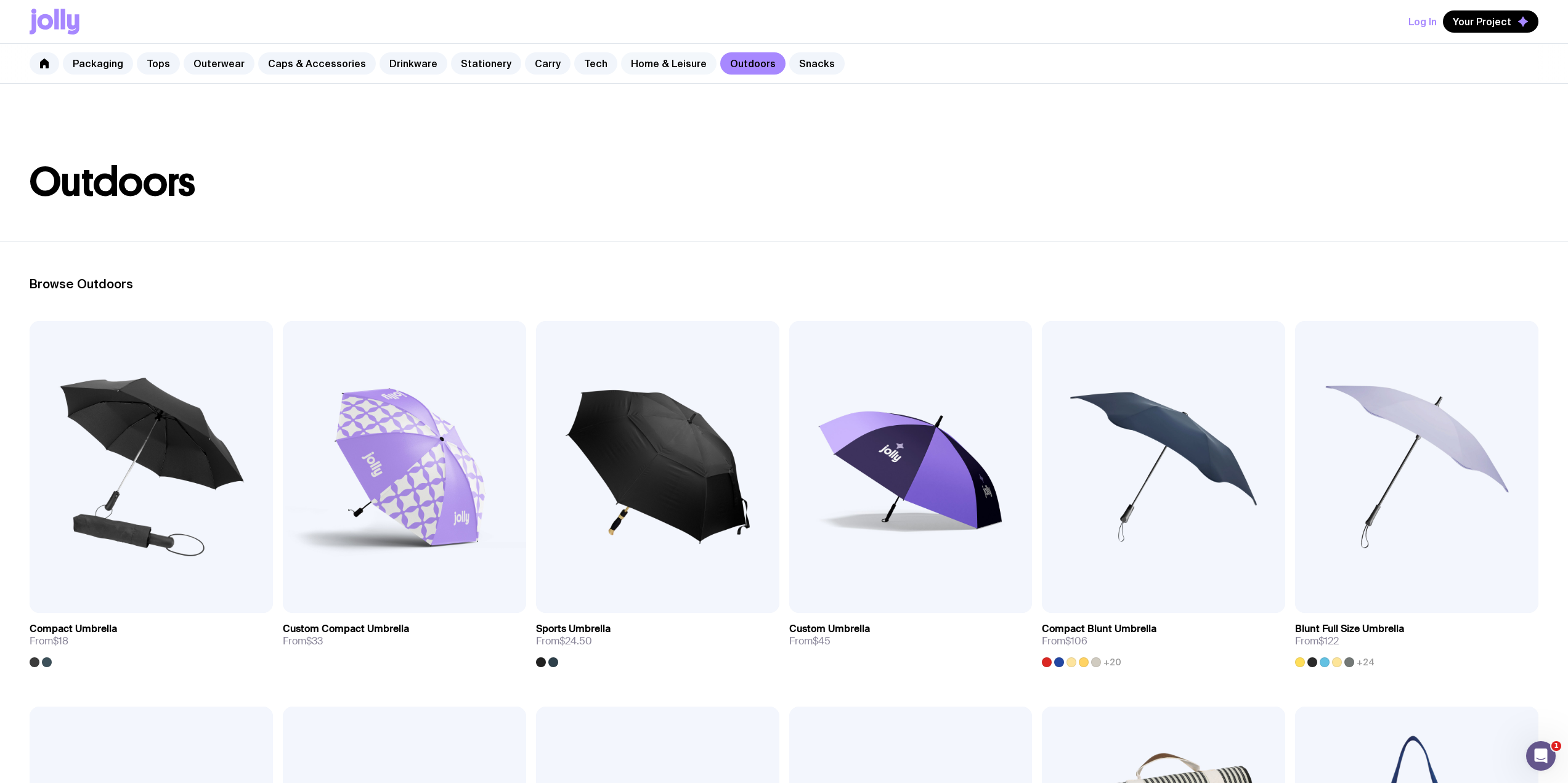
click at [652, 57] on link "Home & Leisure" at bounding box center [669, 63] width 96 height 22
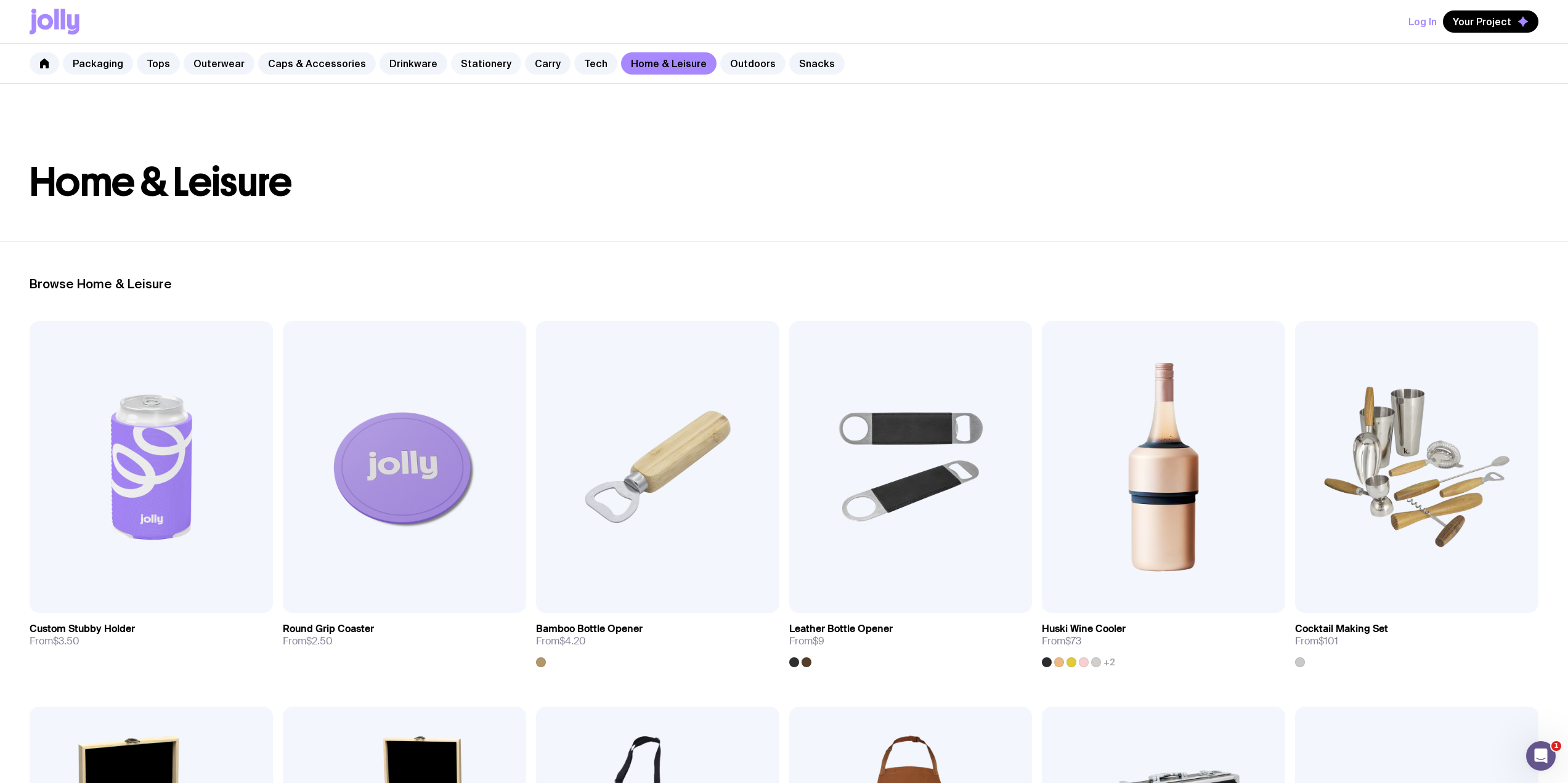
click at [472, 66] on link "Stationery" at bounding box center [486, 63] width 70 height 22
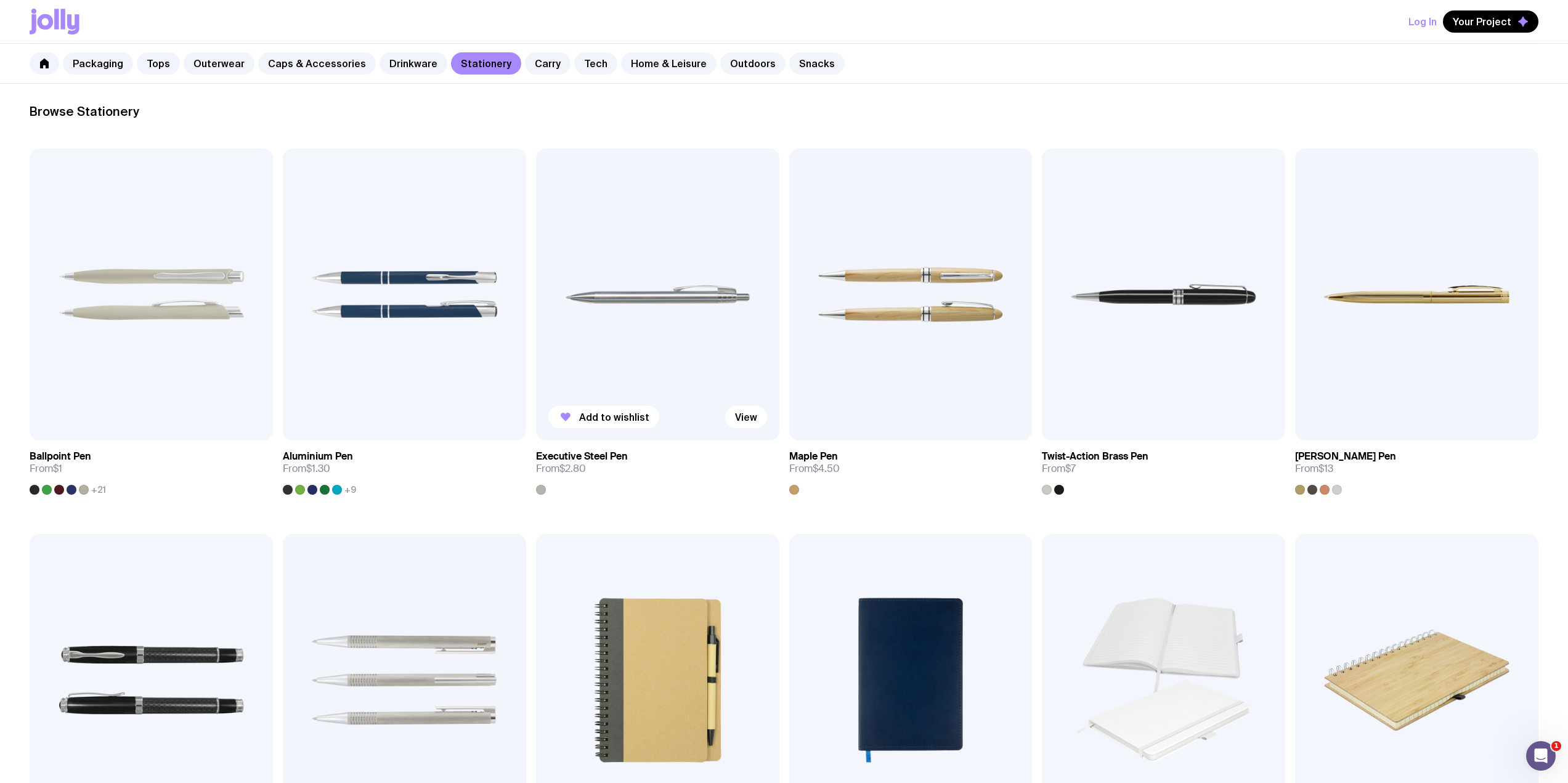
scroll to position [164, 0]
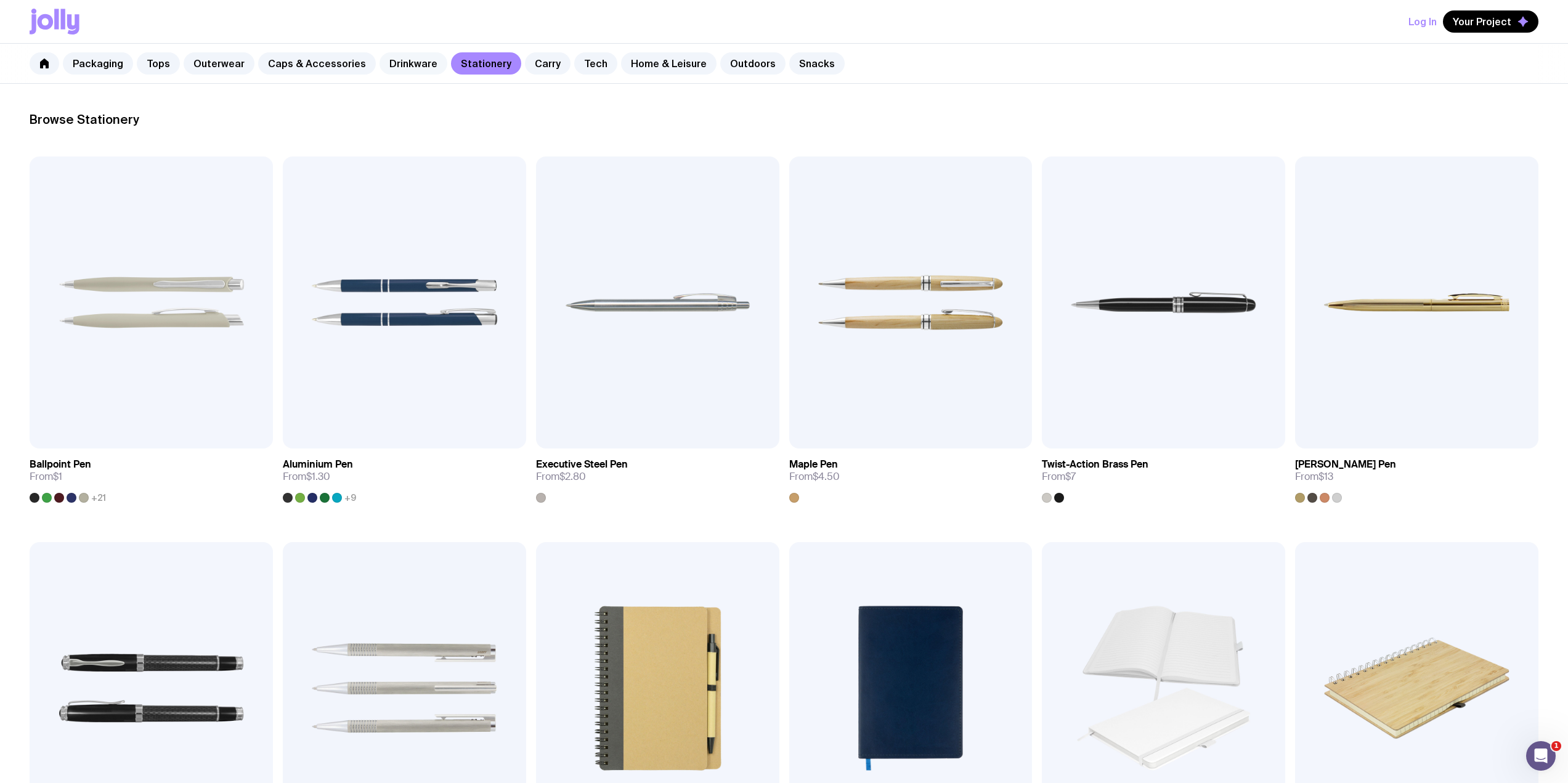
click at [415, 60] on link "Drinkware" at bounding box center [413, 63] width 68 height 22
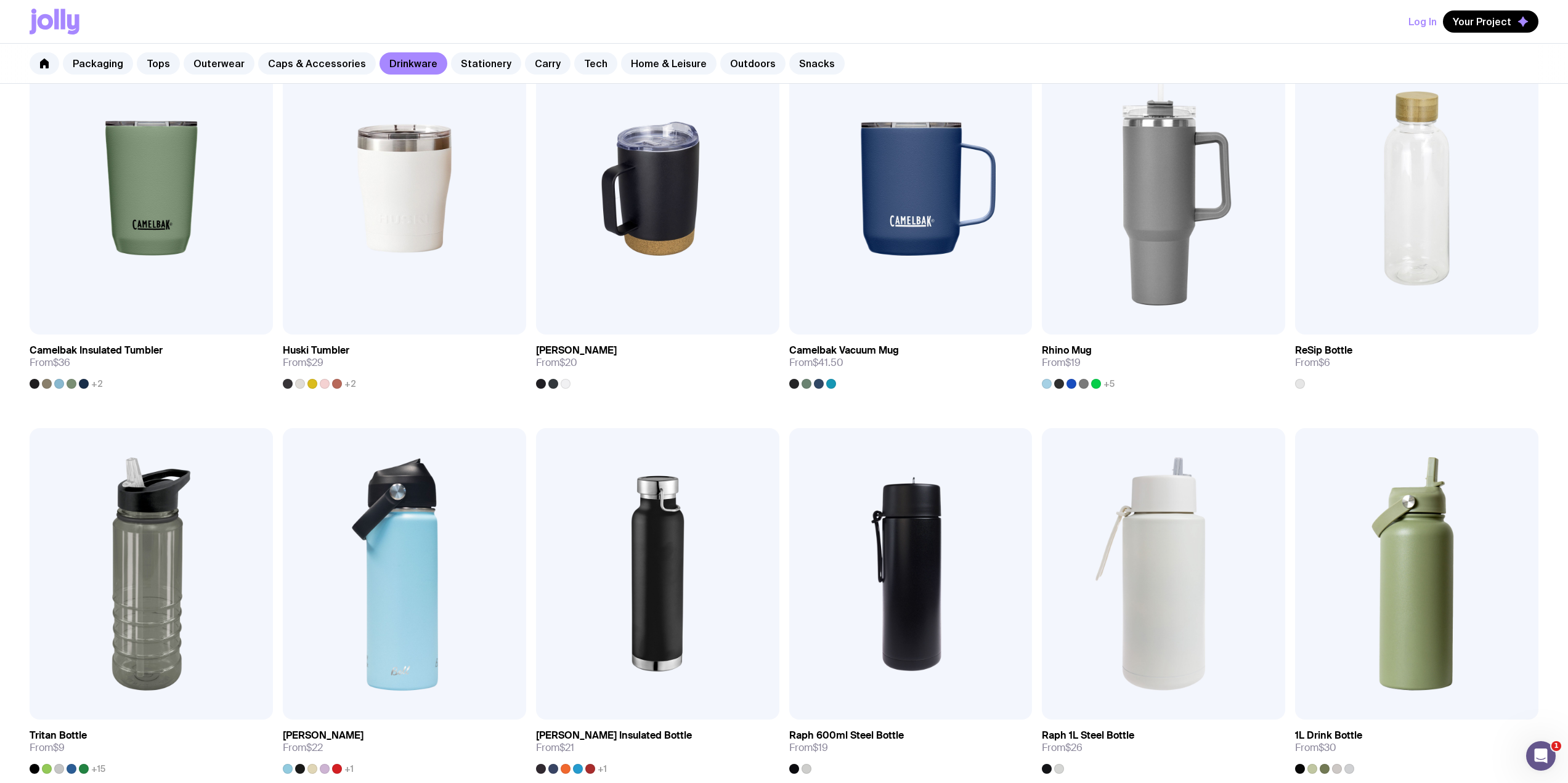
scroll to position [429, 0]
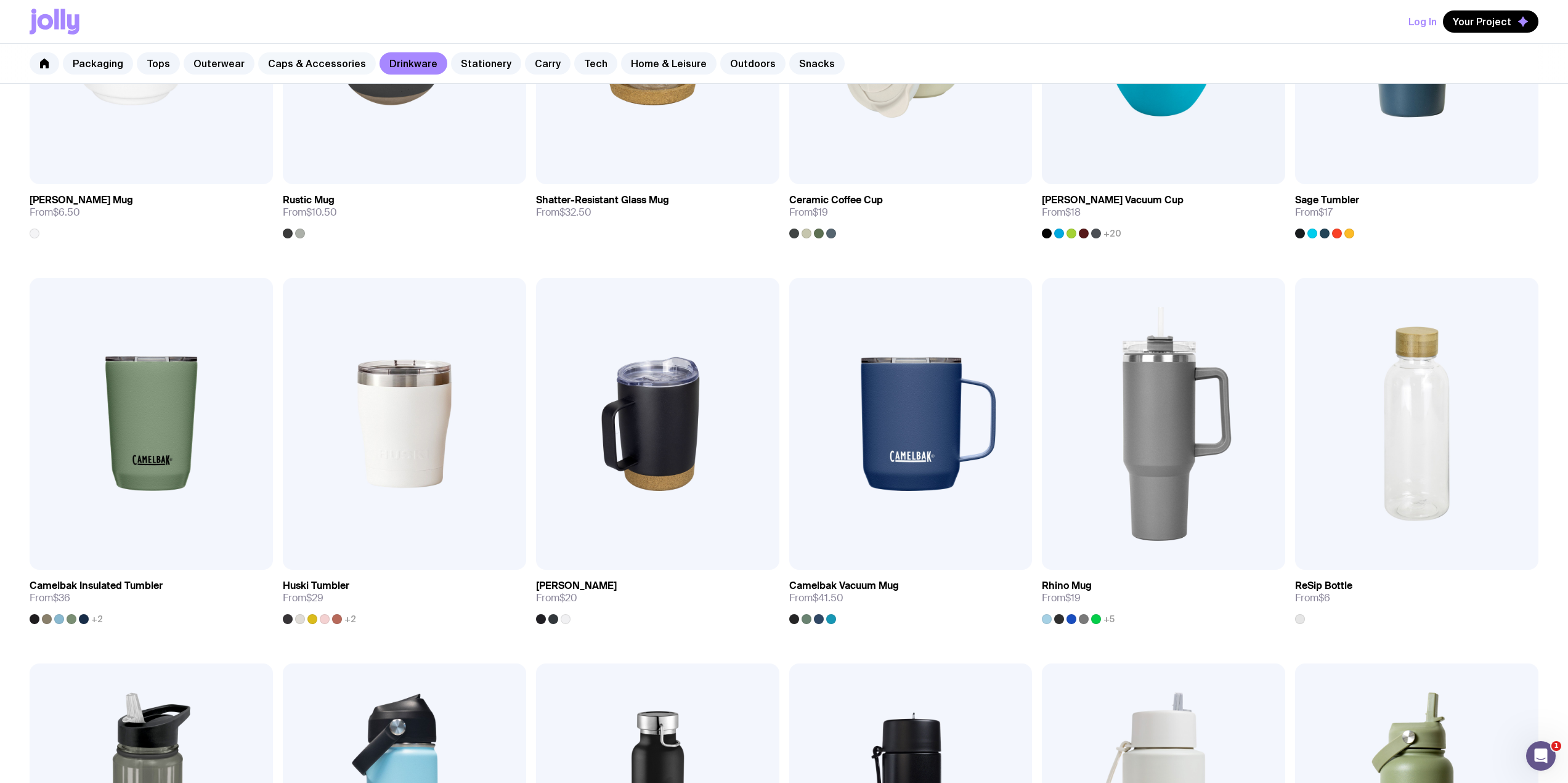
click at [335, 58] on link "Caps & Accessories" at bounding box center [317, 63] width 118 height 22
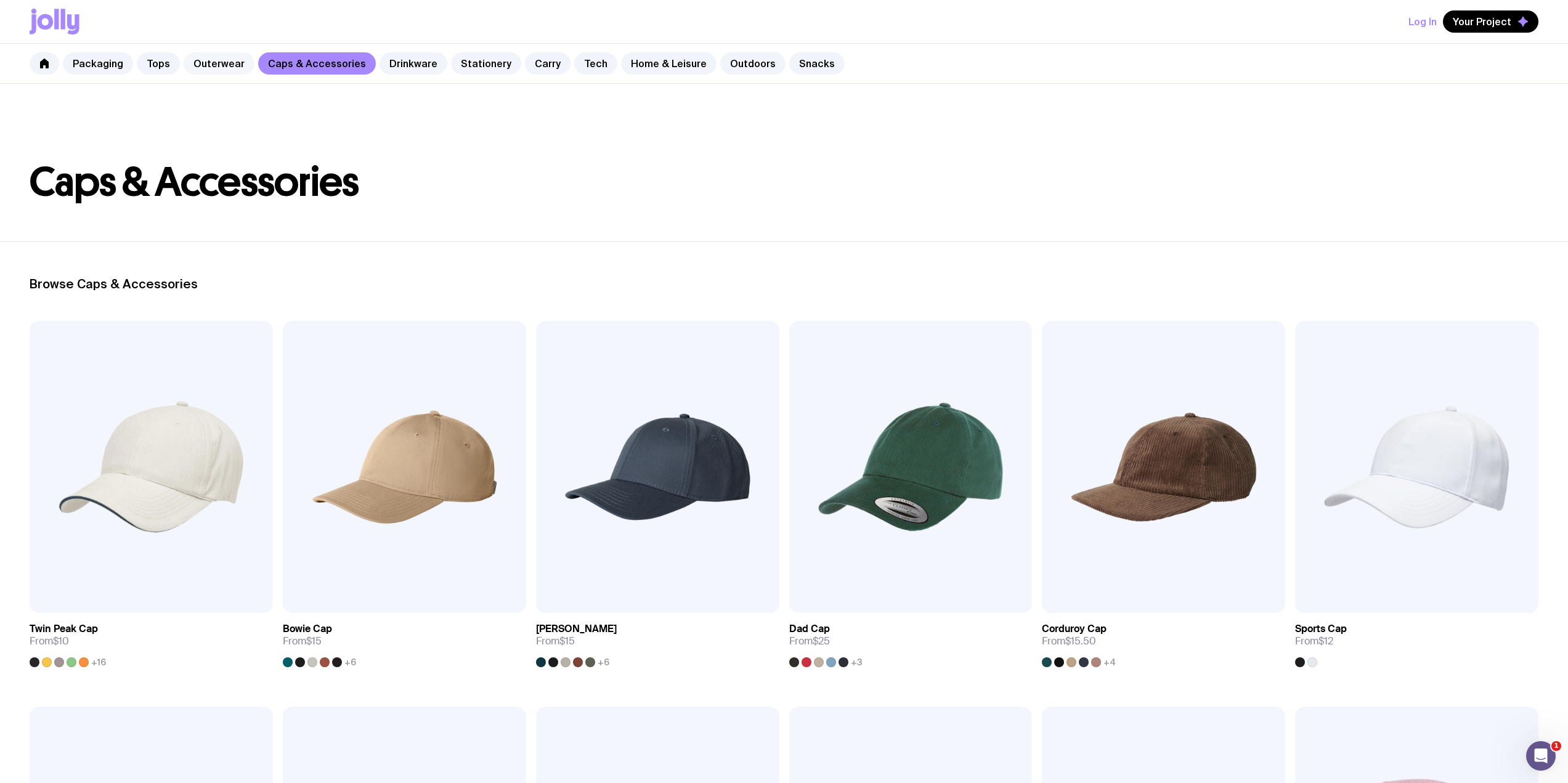
click at [220, 57] on link "Outerwear" at bounding box center [219, 63] width 71 height 22
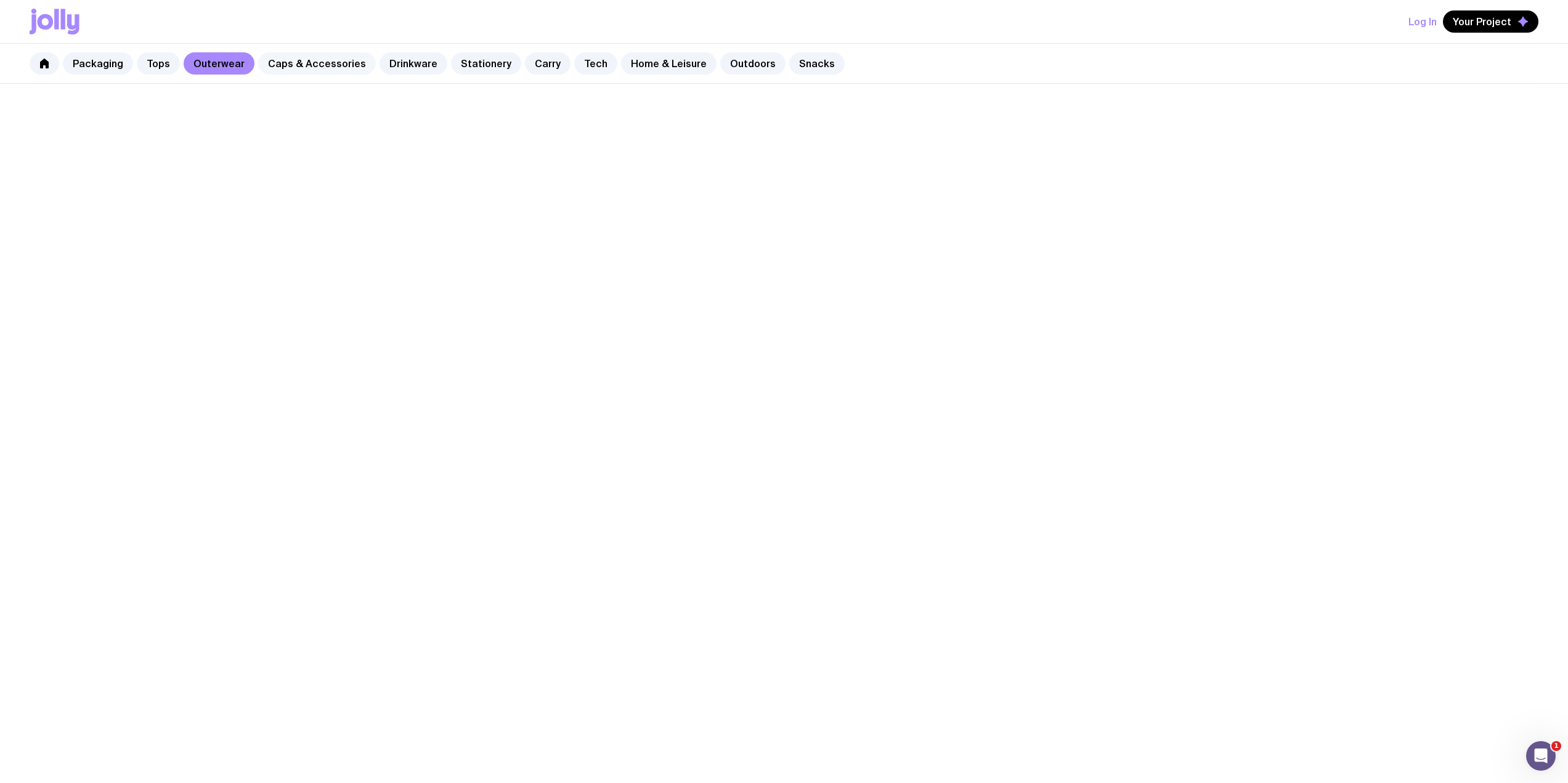
click at [330, 58] on link "Caps & Accessories" at bounding box center [317, 63] width 118 height 22
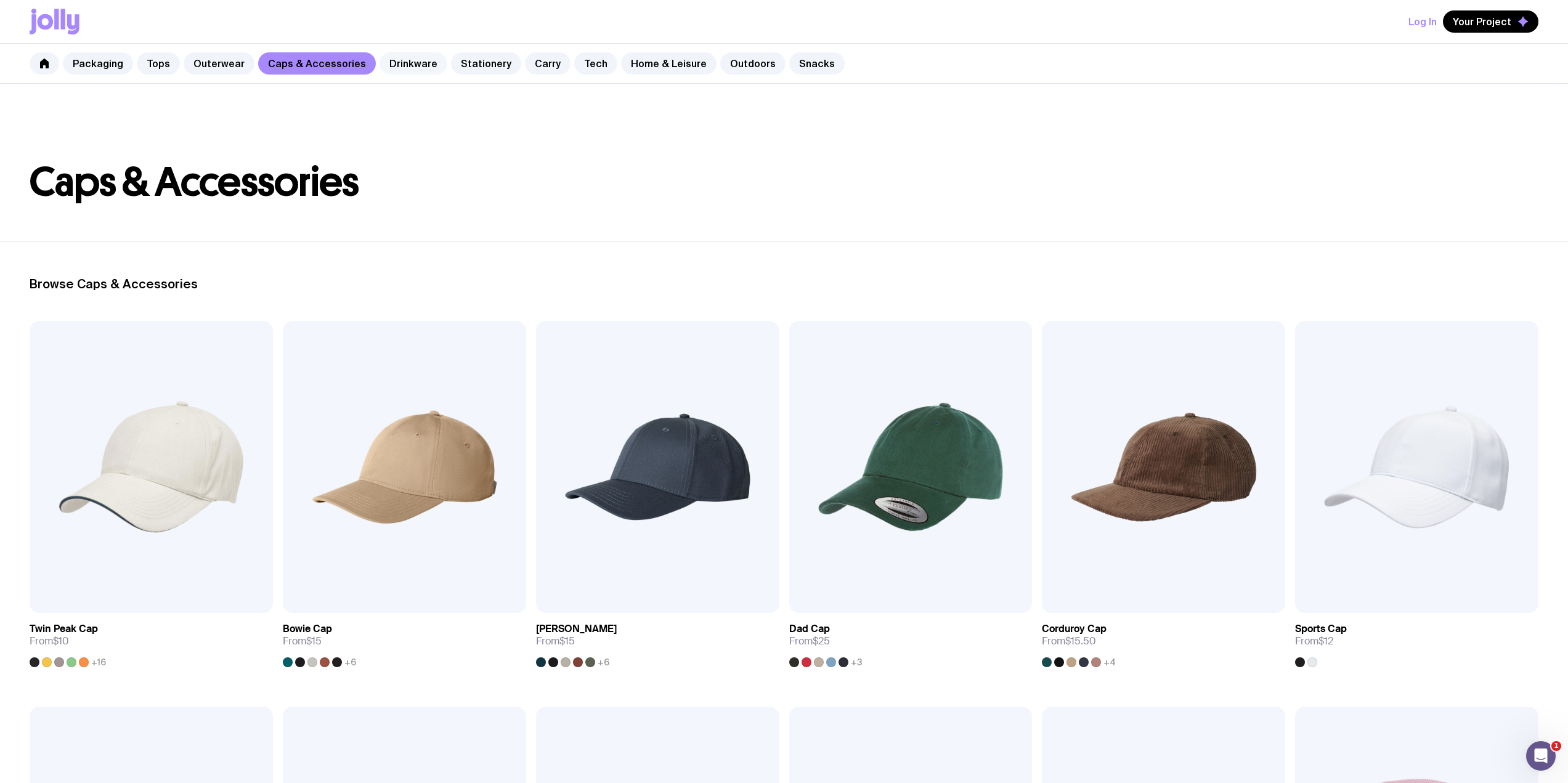
click at [397, 70] on link "Drinkware" at bounding box center [413, 63] width 68 height 22
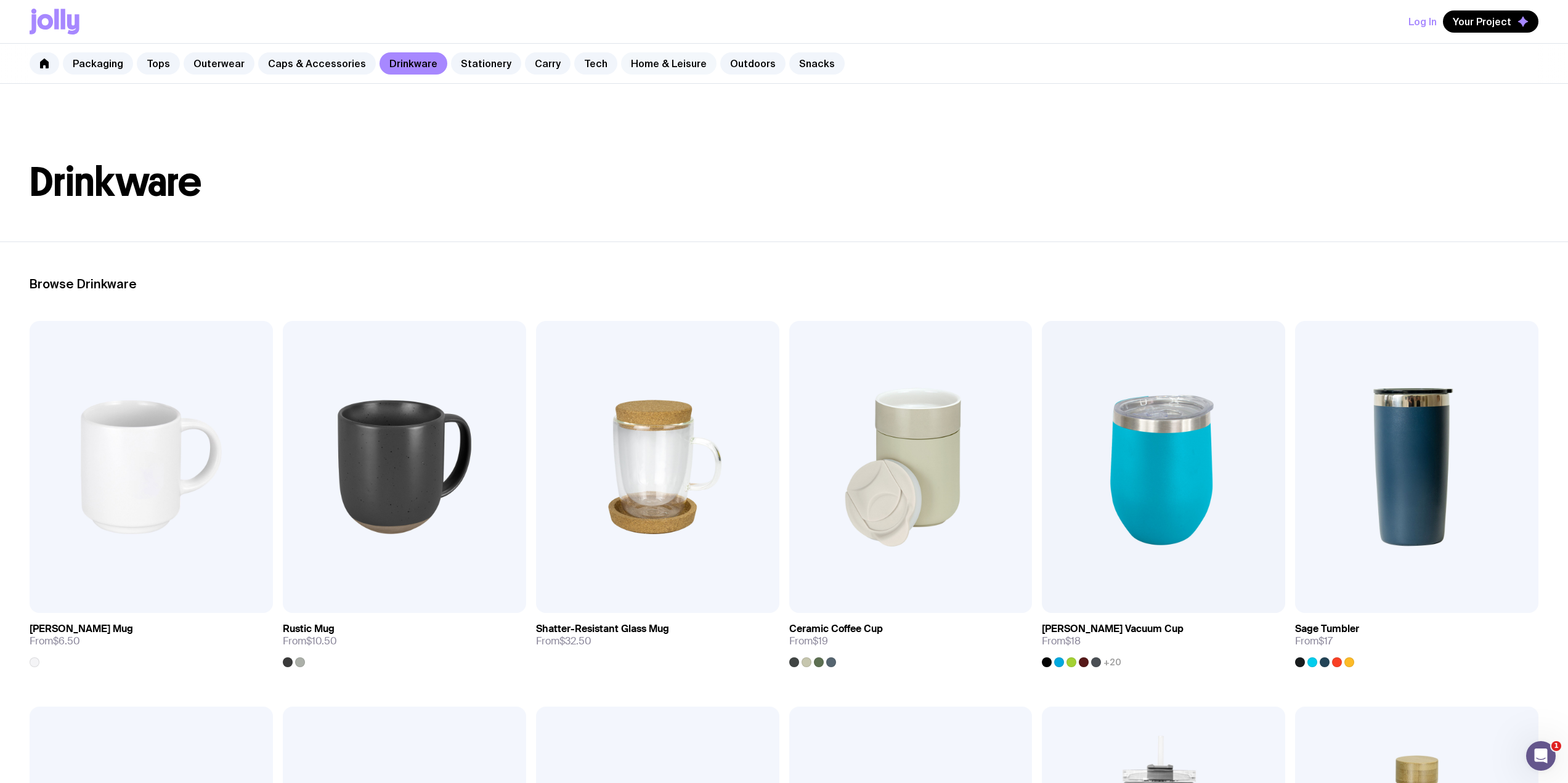
click at [644, 69] on link "Home & Leisure" at bounding box center [669, 63] width 96 height 22
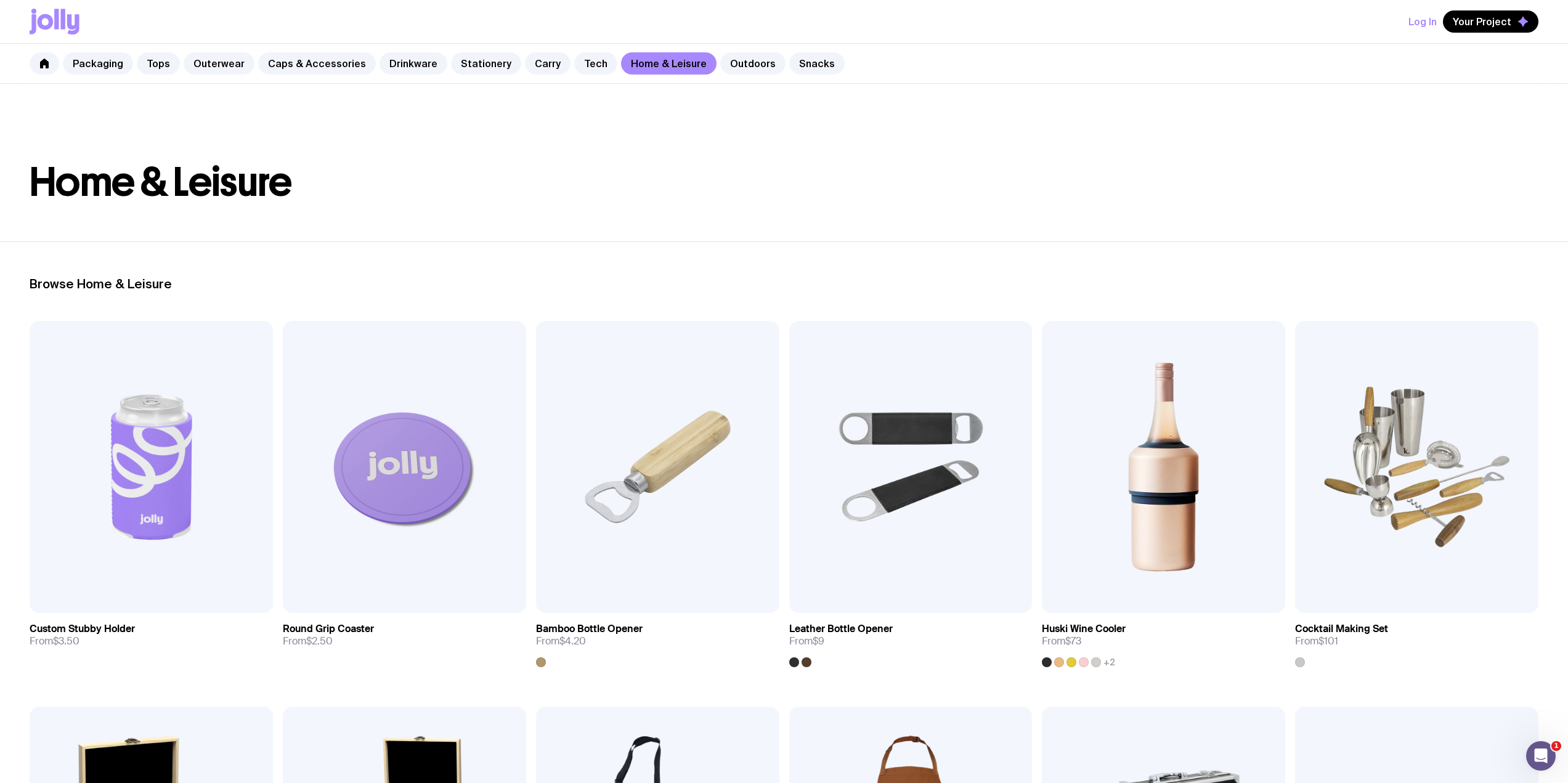
scroll to position [493, 0]
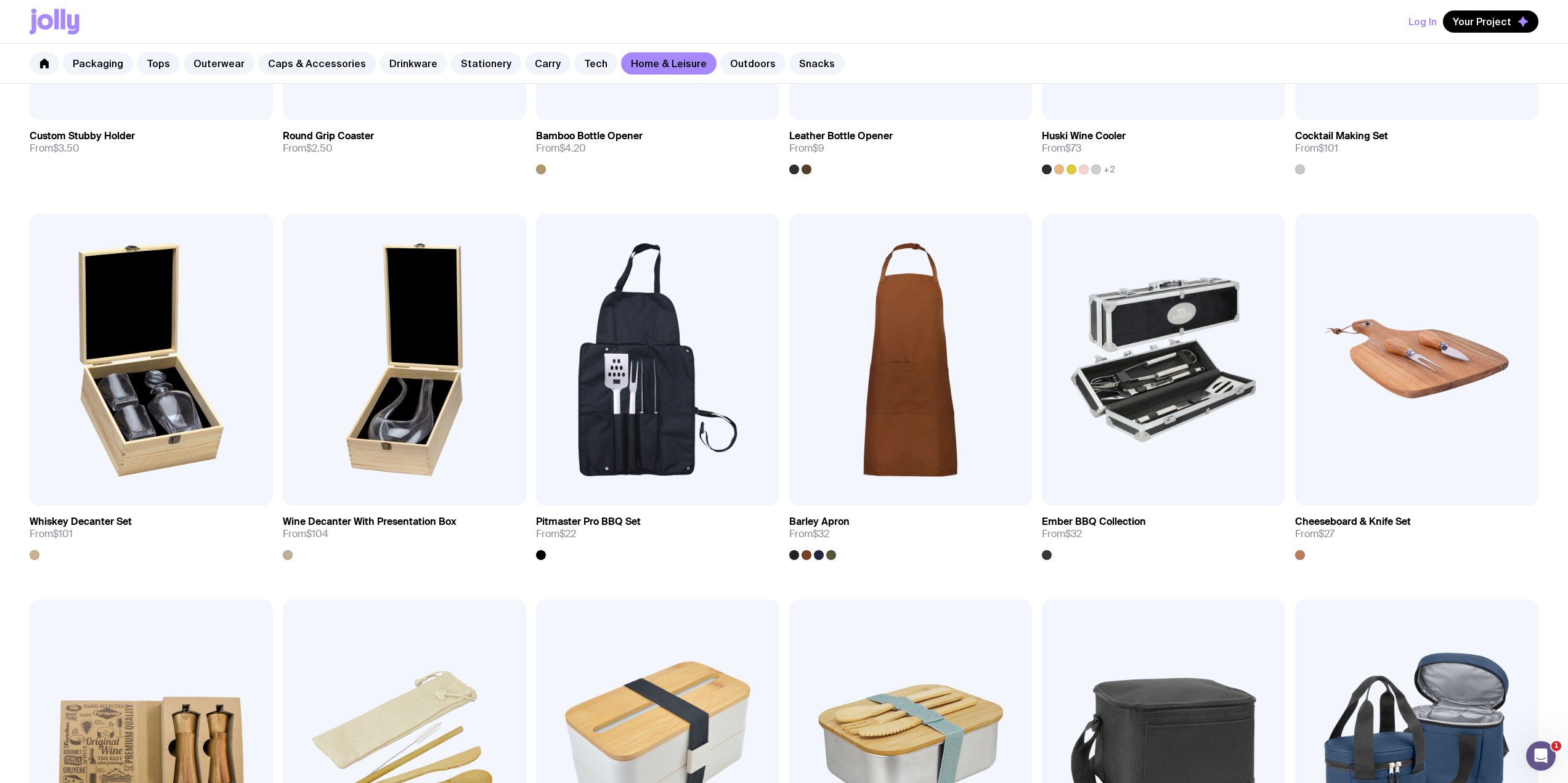
click at [407, 69] on link "Drinkware" at bounding box center [413, 63] width 68 height 22
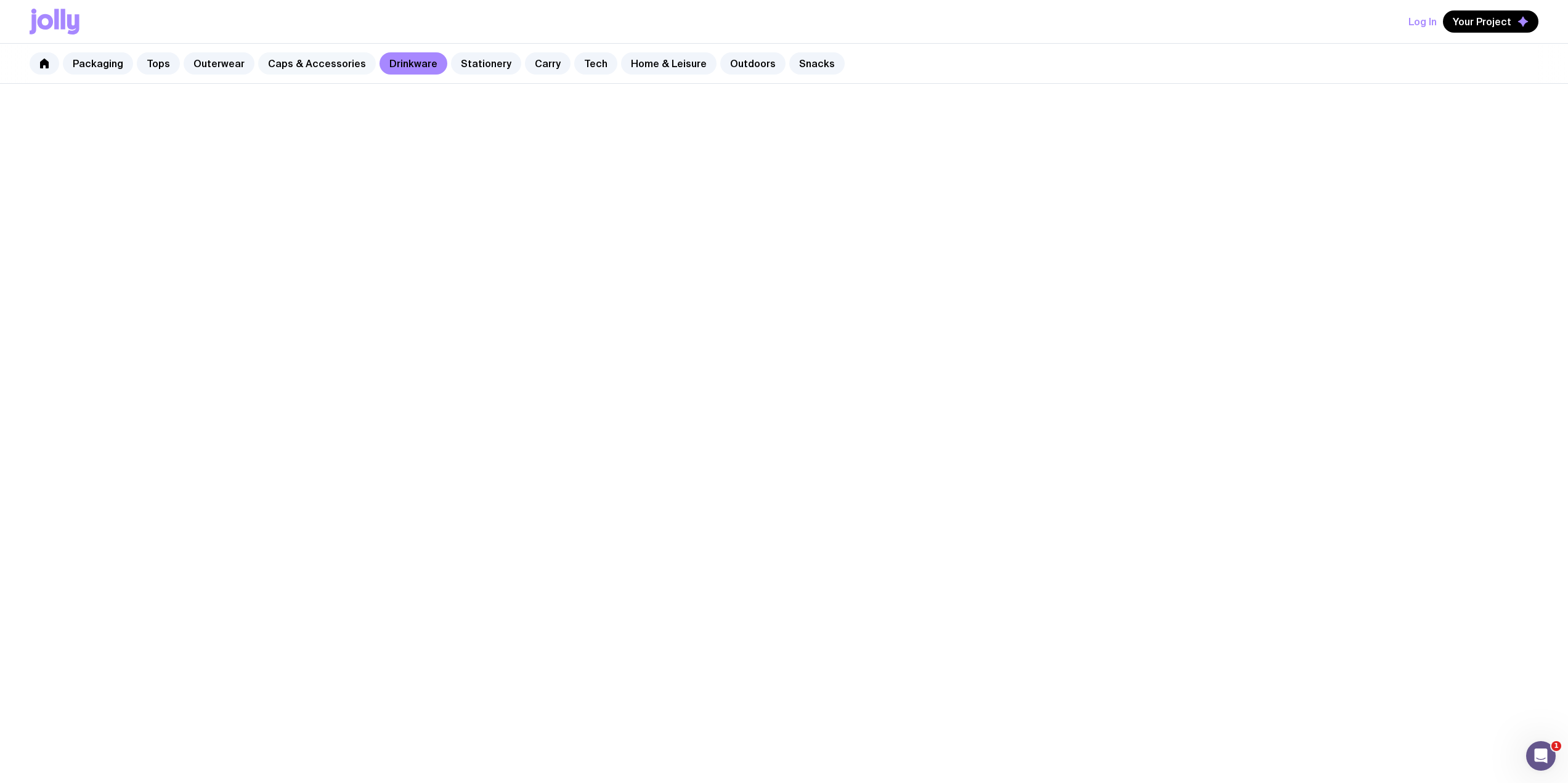
click at [313, 63] on link "Caps & Accessories" at bounding box center [317, 63] width 118 height 22
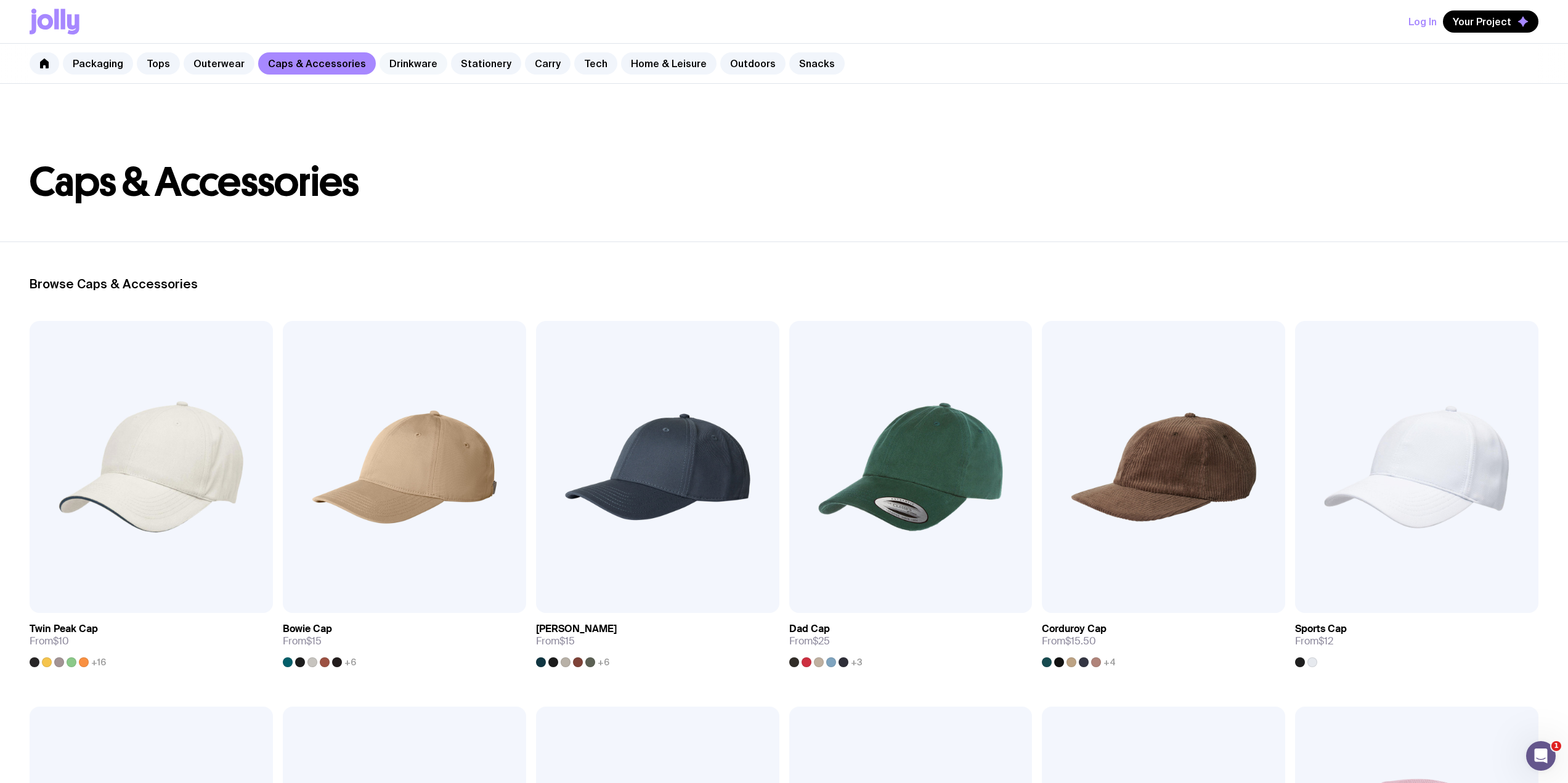
click at [420, 72] on link "Drinkware" at bounding box center [413, 63] width 68 height 22
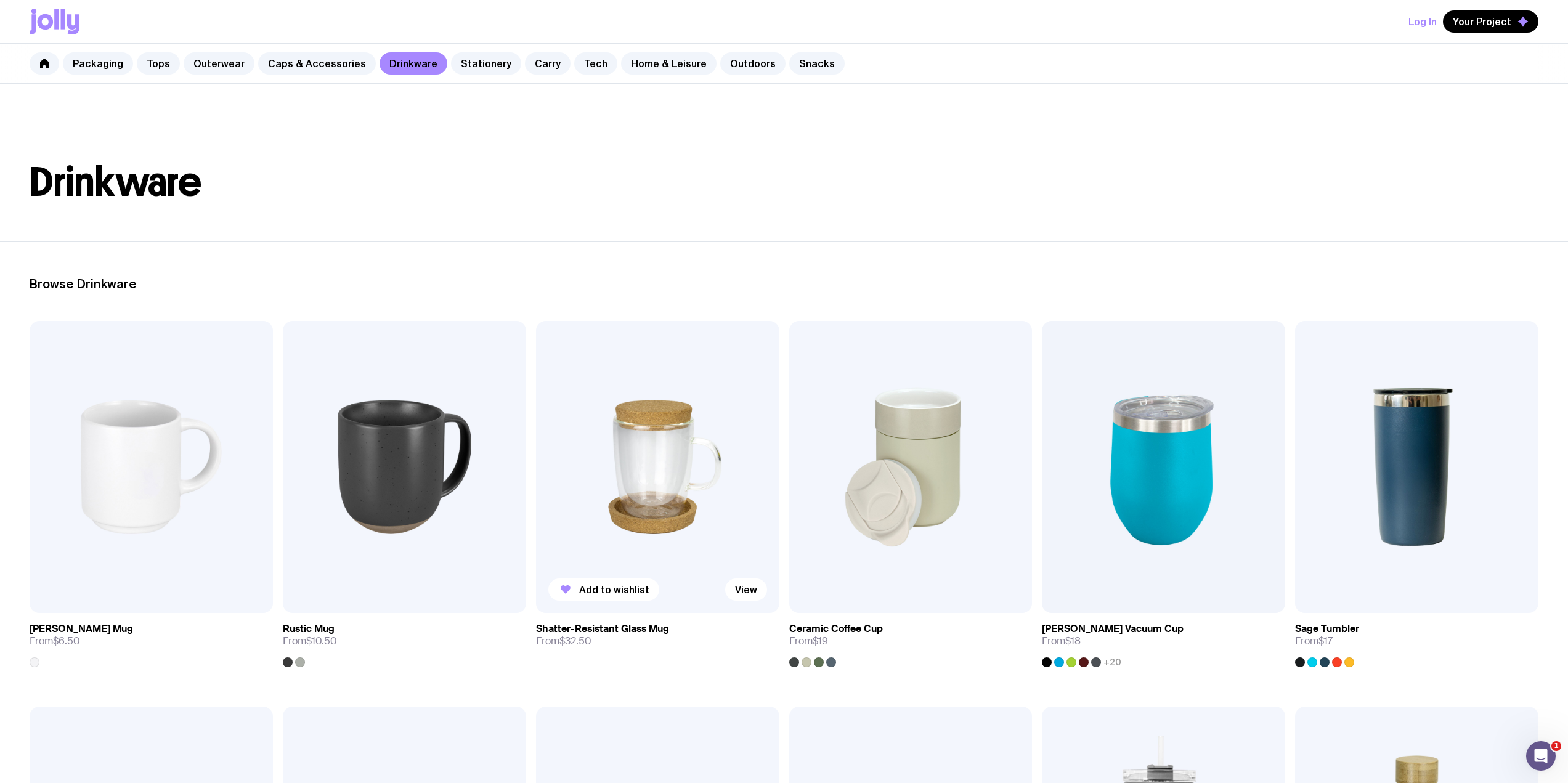
scroll to position [328, 0]
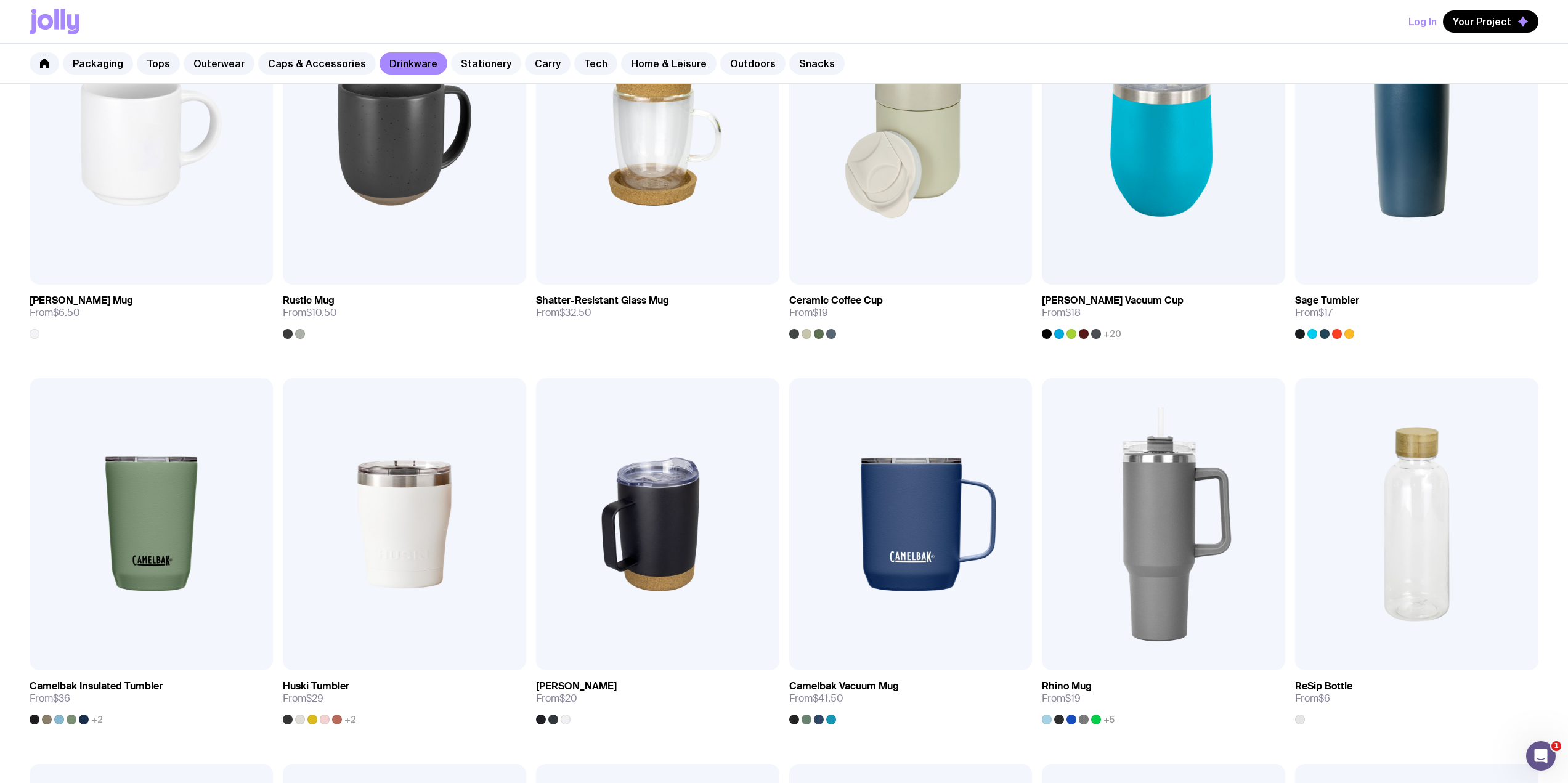
click at [475, 62] on link "Stationery" at bounding box center [486, 63] width 70 height 22
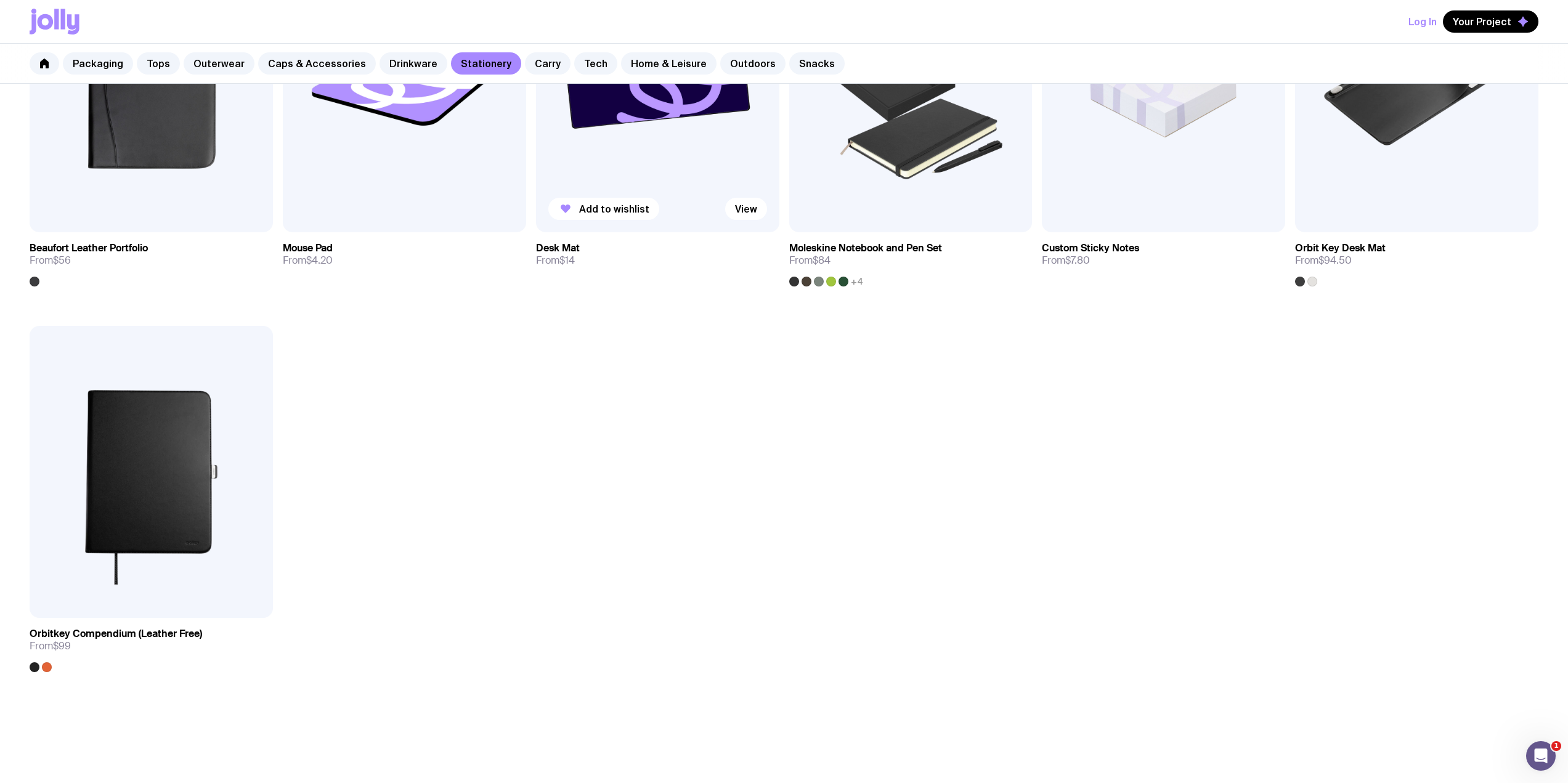
scroll to position [1635, 0]
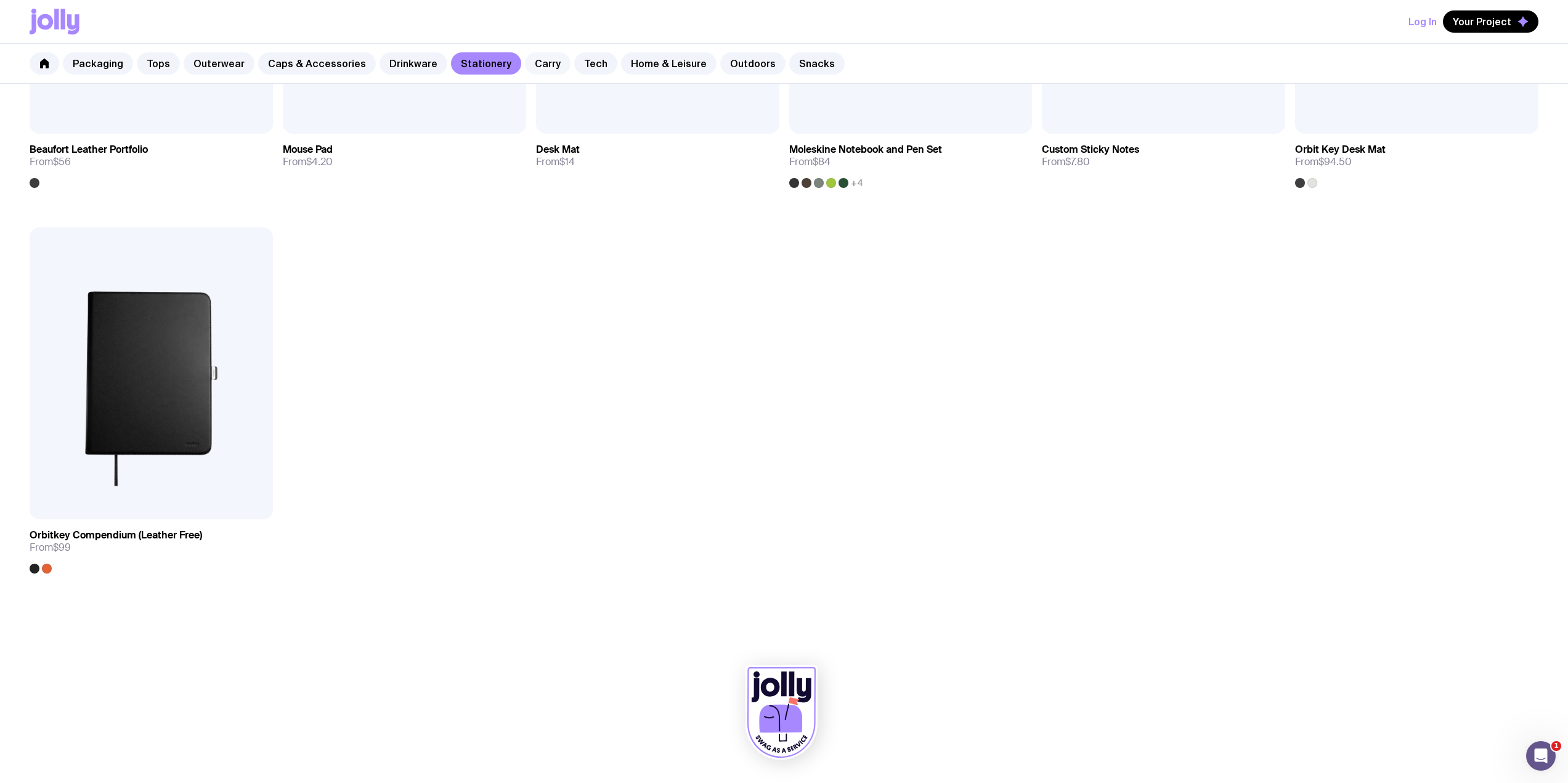
click at [538, 60] on link "Carry" at bounding box center [547, 63] width 45 height 22
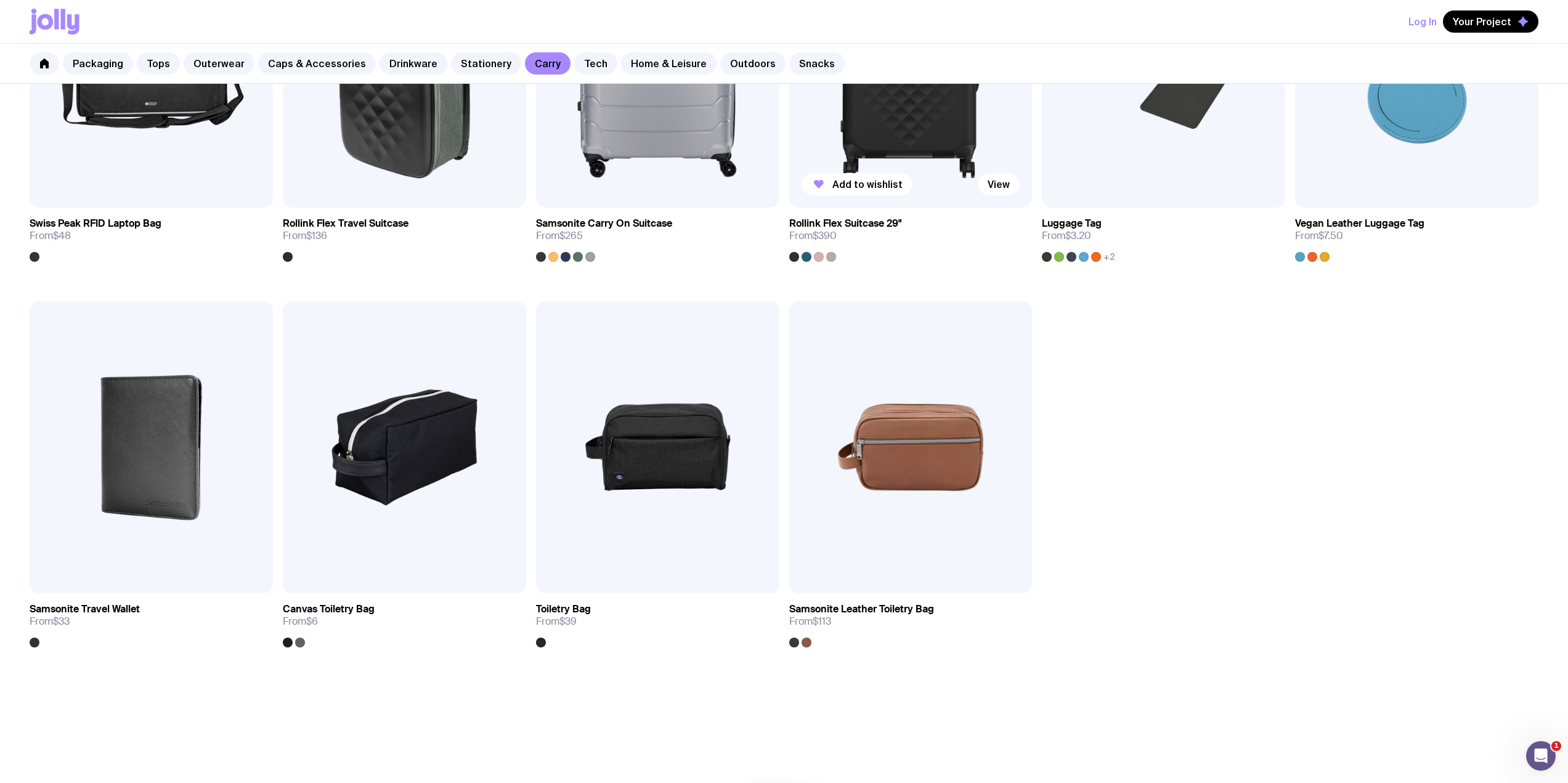
scroll to position [1971, 0]
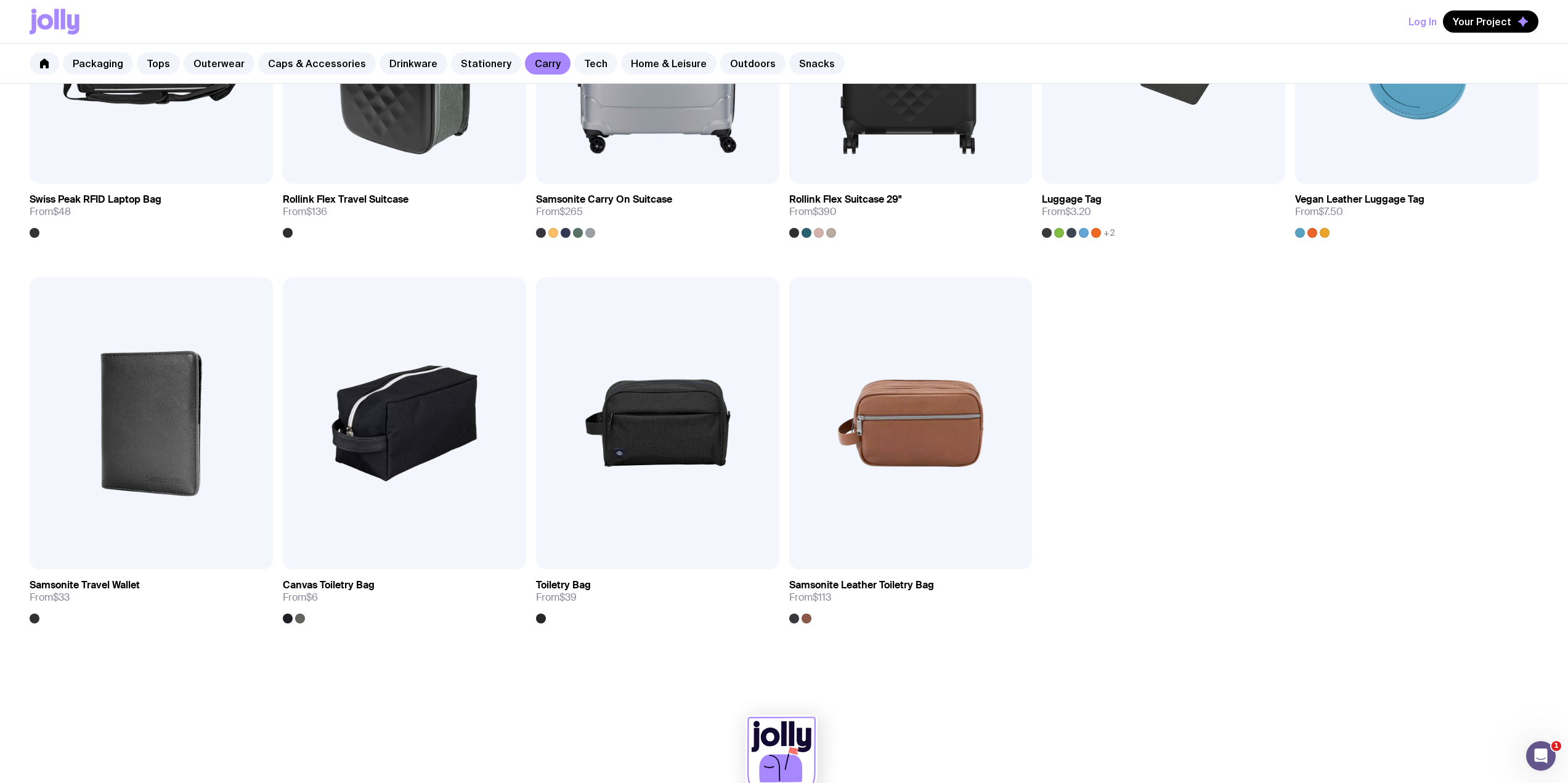
click at [579, 65] on link "Tech" at bounding box center [595, 63] width 43 height 22
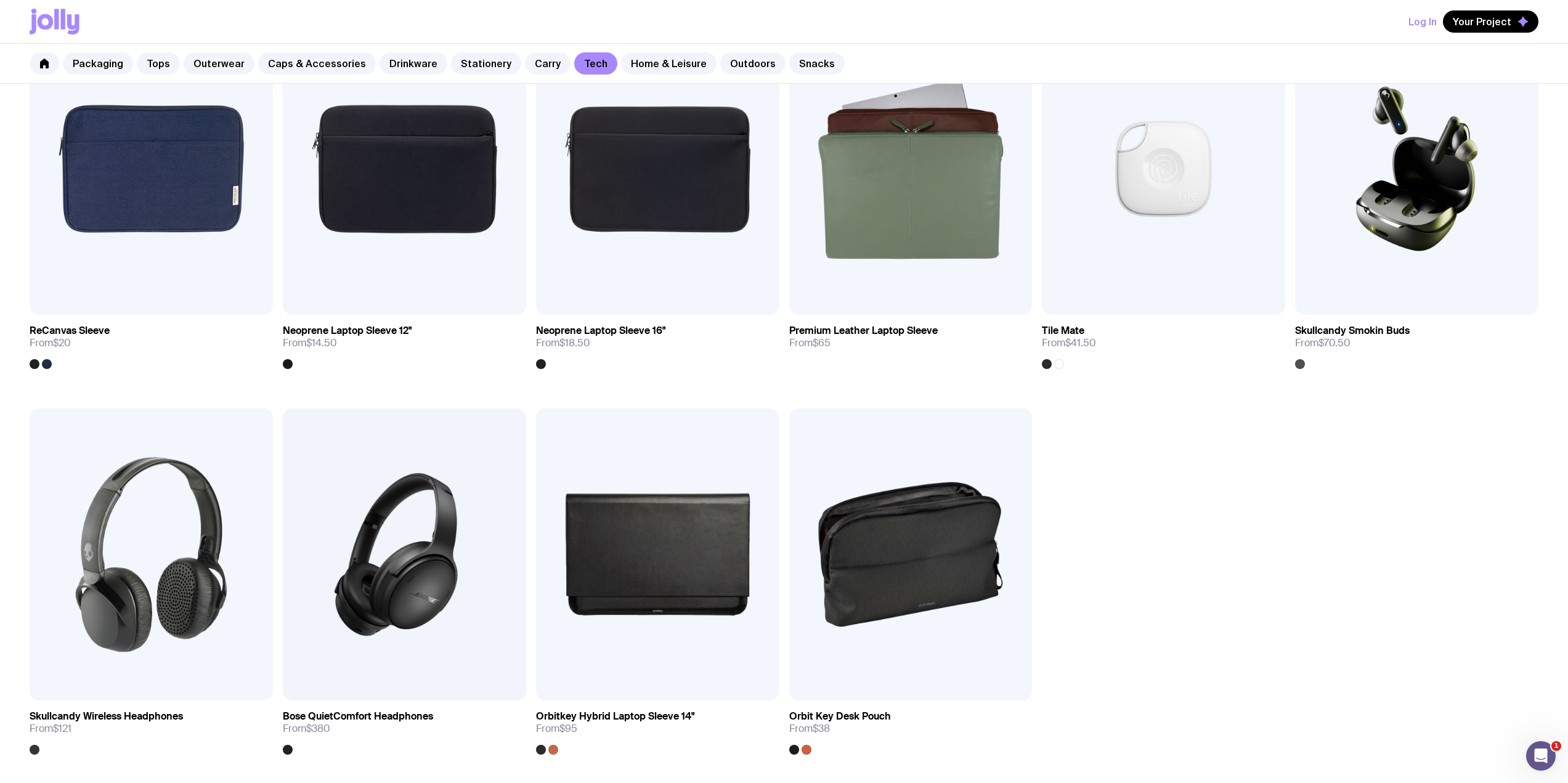
scroll to position [1478, 0]
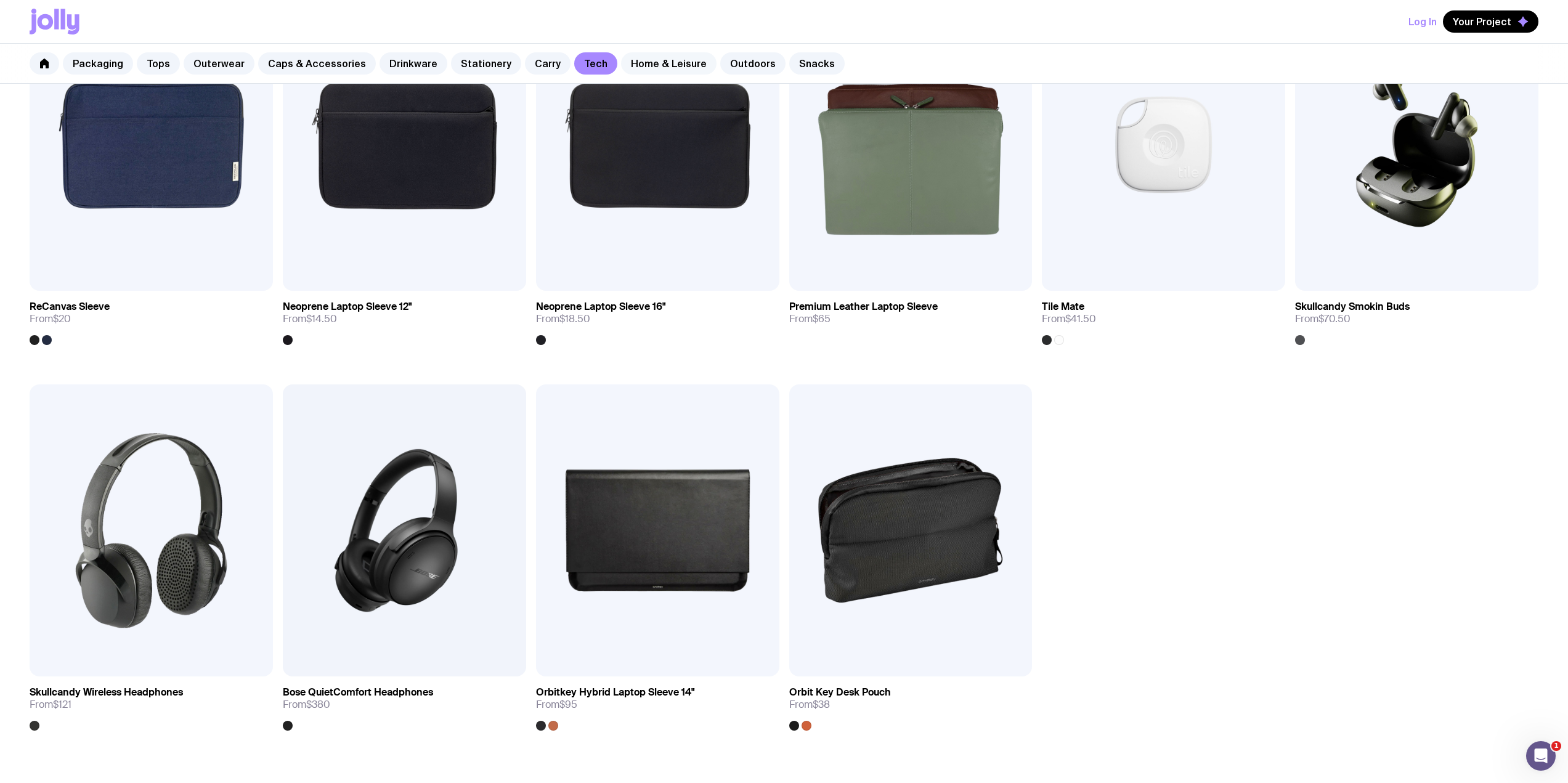
click at [628, 64] on link "Home & Leisure" at bounding box center [669, 63] width 96 height 22
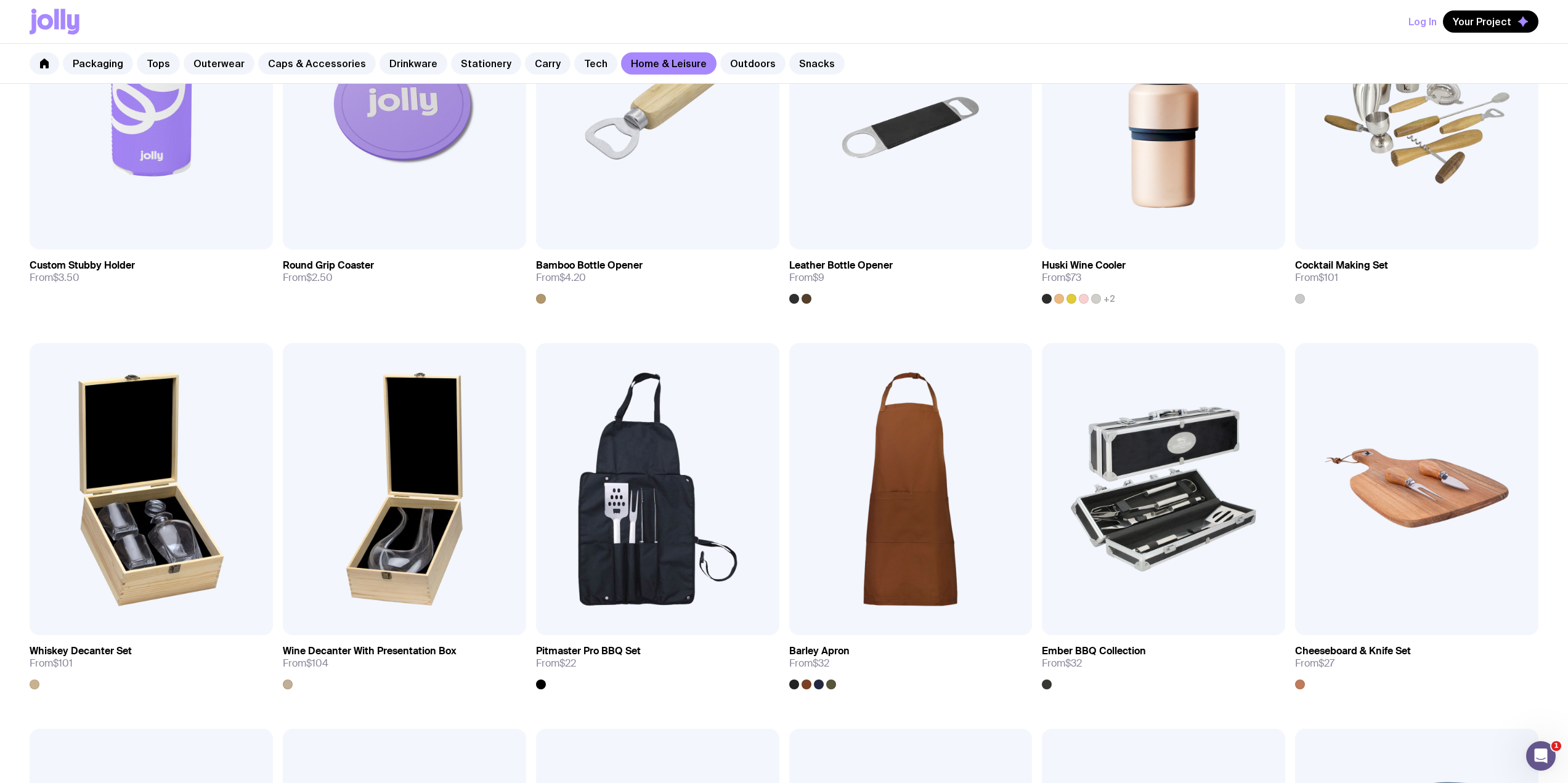
scroll to position [378, 0]
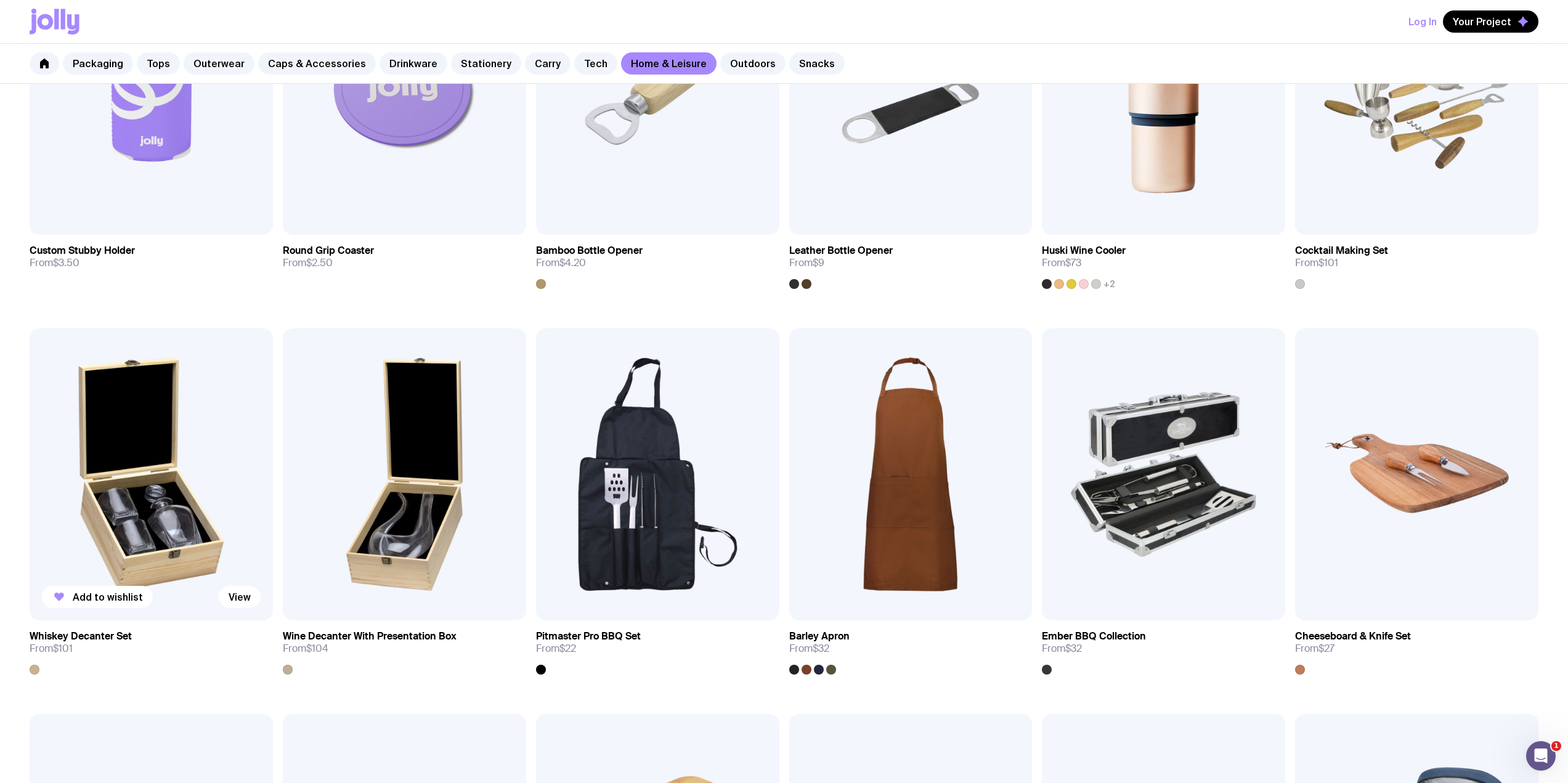
click at [173, 455] on img at bounding box center [151, 474] width 243 height 292
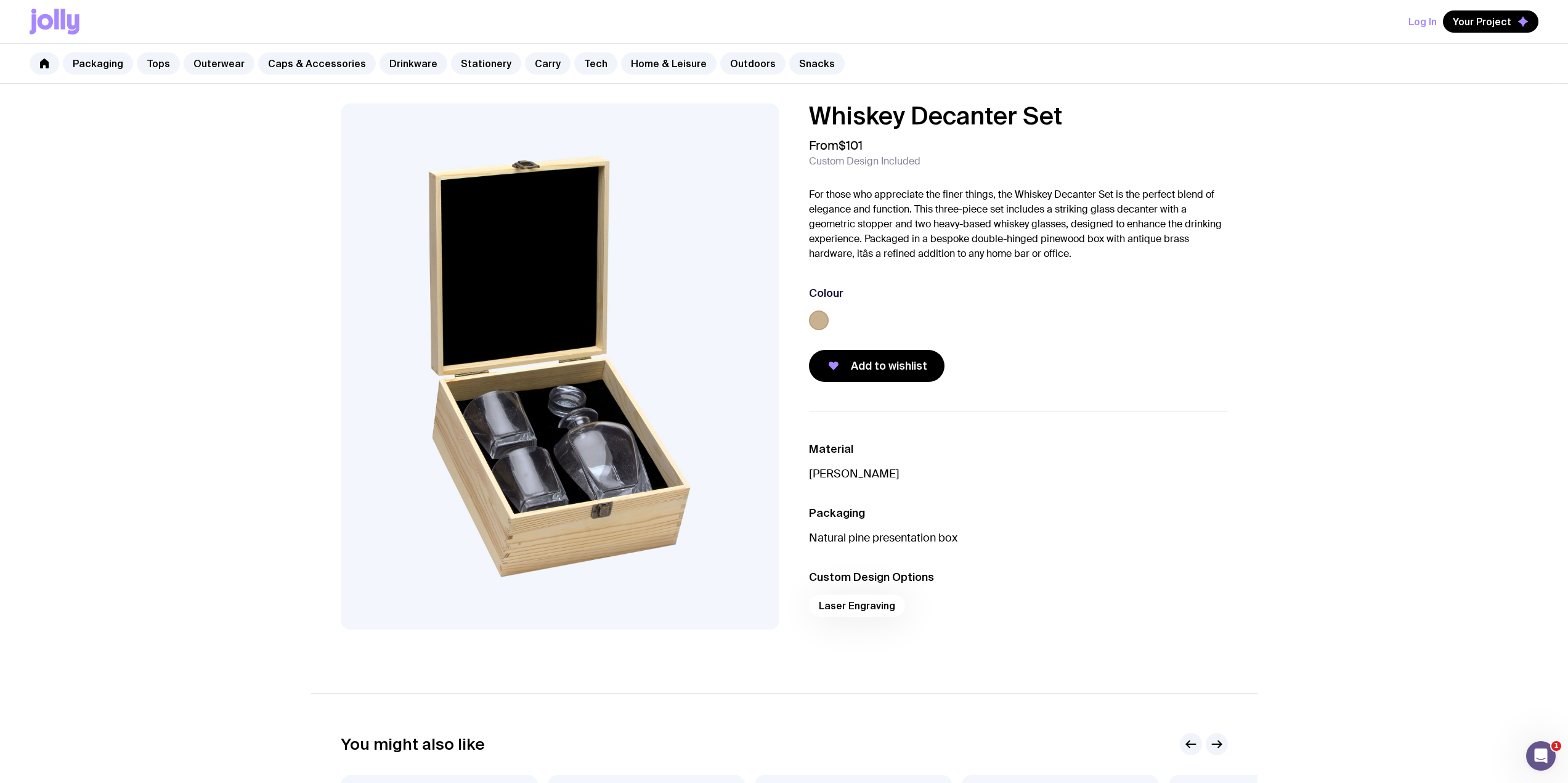
drag, startPoint x: 1076, startPoint y: 122, endPoint x: 786, endPoint y: 119, distance: 290.0
click at [786, 119] on div "Whiskey Decanter Set From $101 Custom Design Included For those who appreciate …" at bounding box center [784, 378] width 947 height 550
copy h1 "Whiskey Decanter Set"
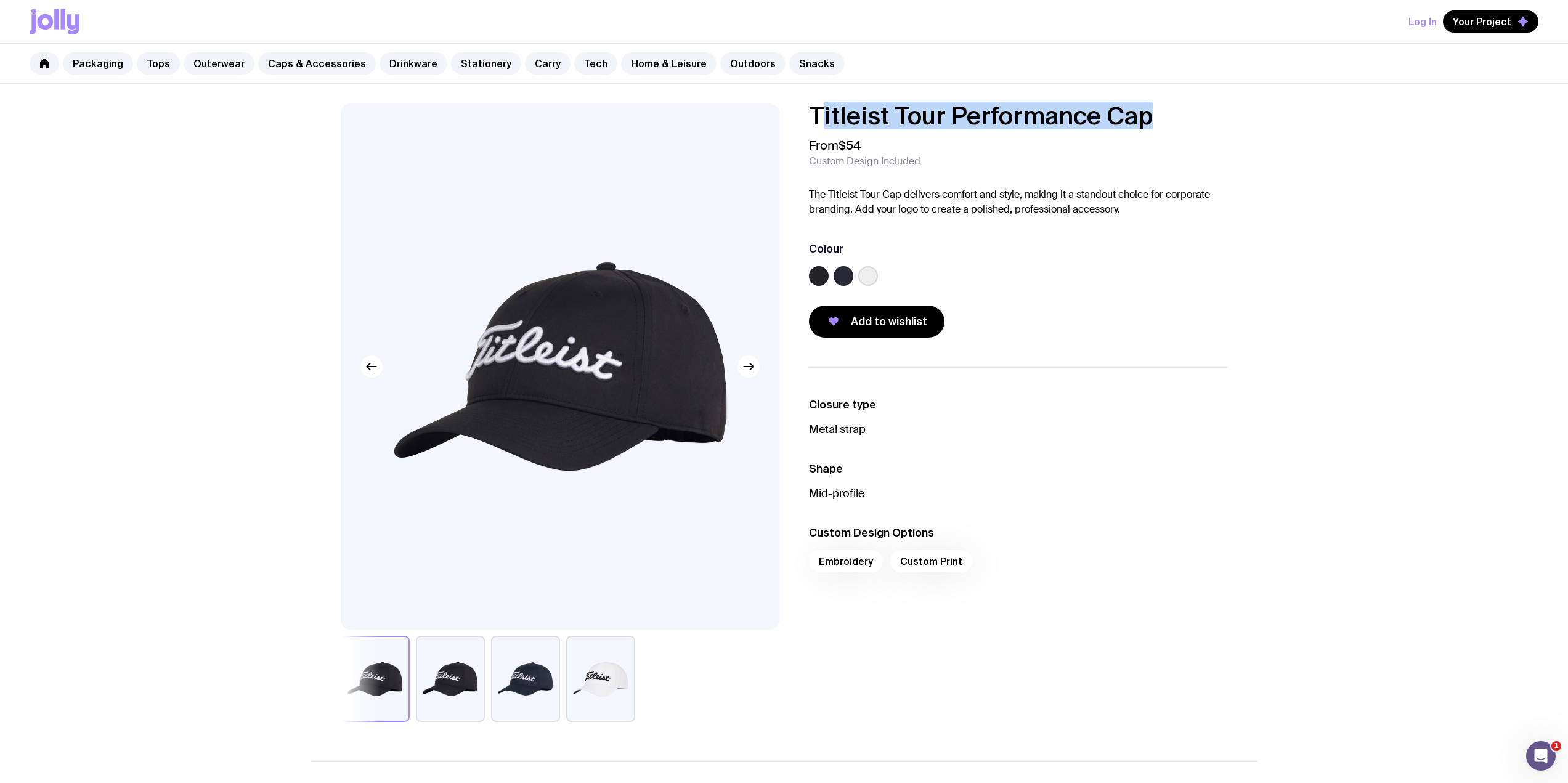
drag, startPoint x: 1173, startPoint y: 118, endPoint x: 816, endPoint y: 114, distance: 357.0
click at [816, 114] on h1 "Titleist Tour Performance Cap" at bounding box center [1018, 116] width 419 height 25
click at [1169, 110] on h1 "Titleist Tour Performance Cap" at bounding box center [1018, 116] width 419 height 25
drag, startPoint x: 1153, startPoint y: 115, endPoint x: 762, endPoint y: 116, distance: 391.0
click at [762, 116] on div "Titleist Tour Performance Cap From $54 Custom Design Included The Titleist Tour…" at bounding box center [784, 413] width 947 height 619
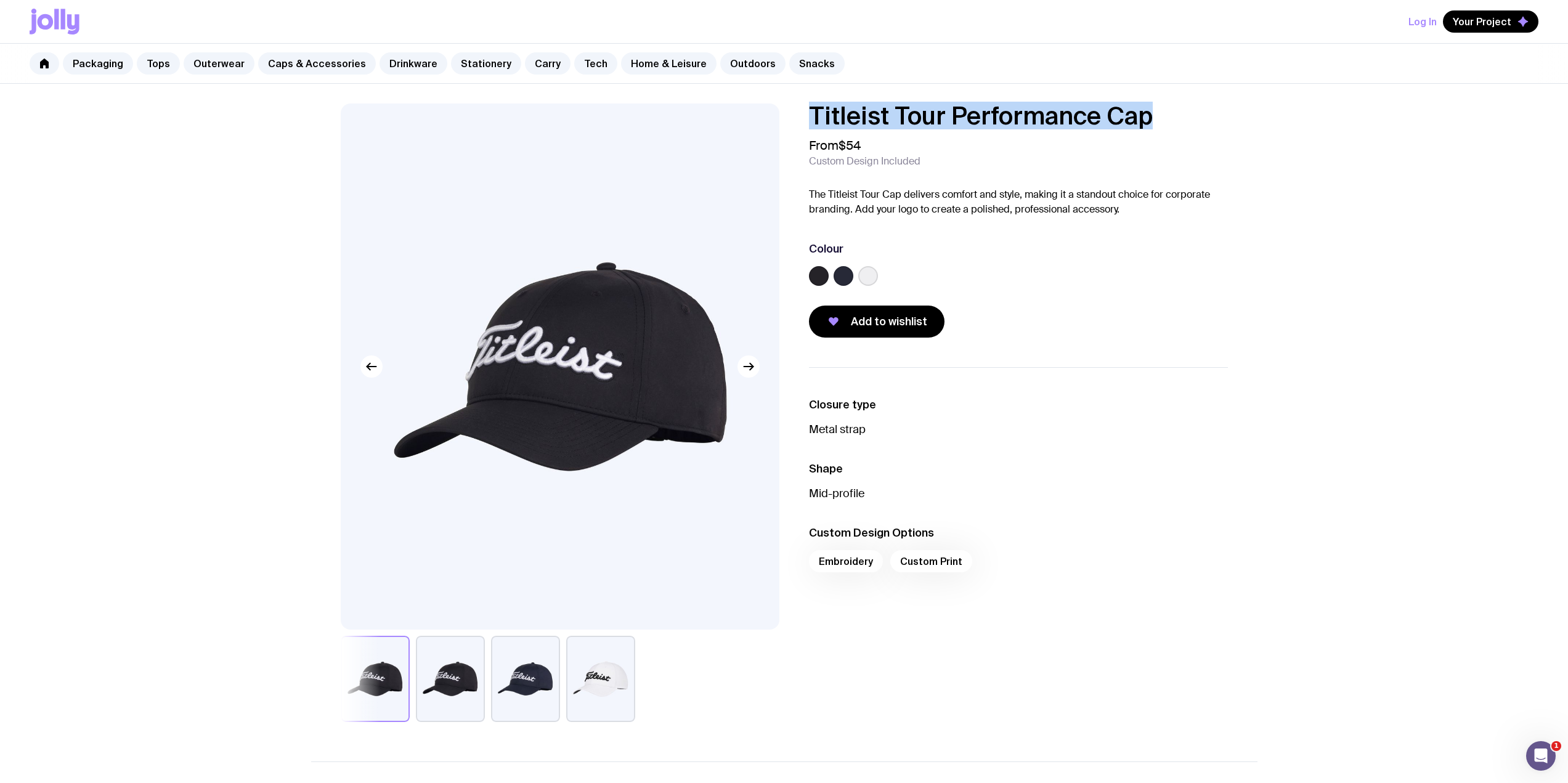
copy h1 "Titleist Tour Performance Cap"
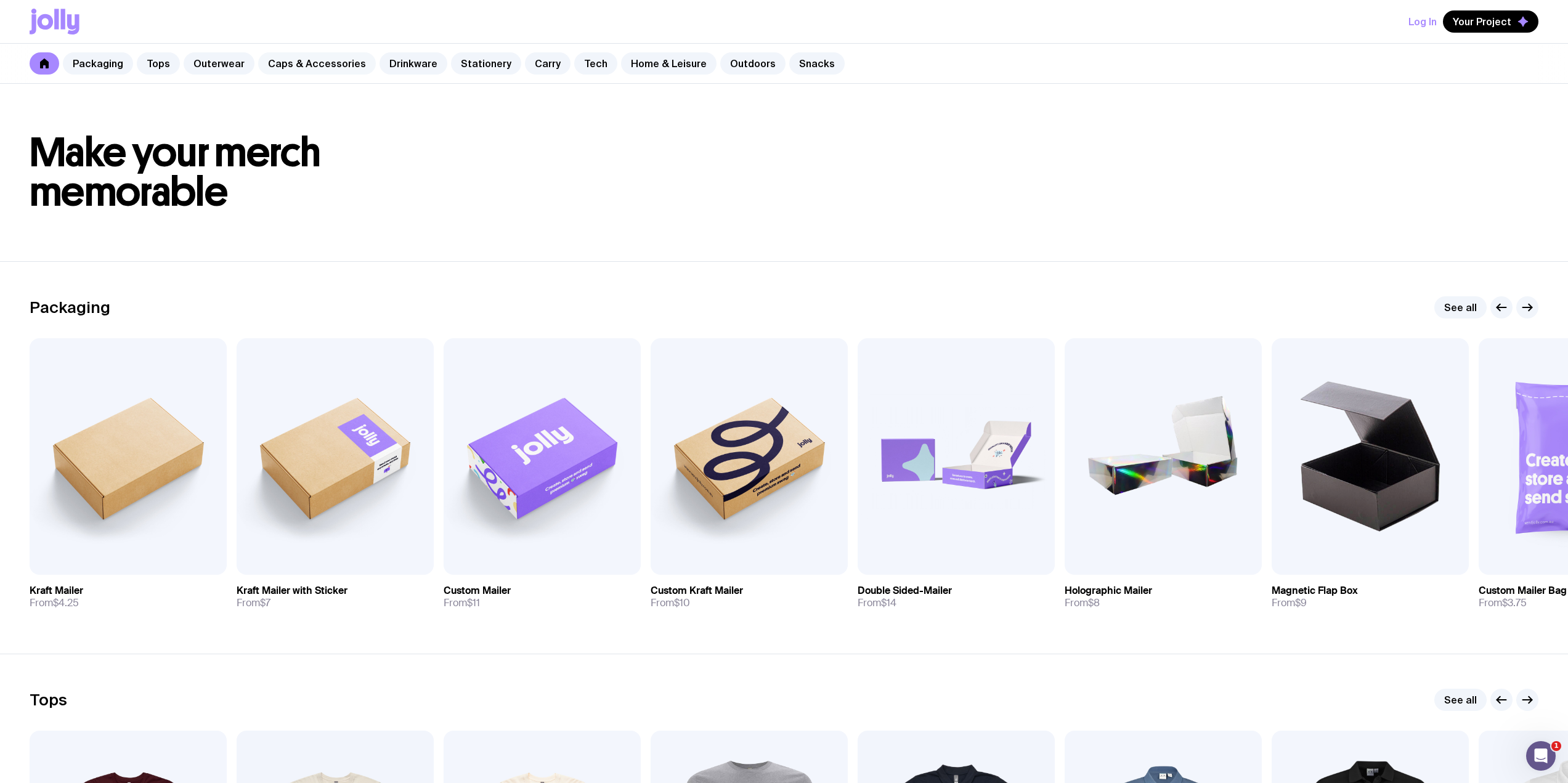
click at [321, 61] on link "Caps & Accessories" at bounding box center [317, 63] width 118 height 22
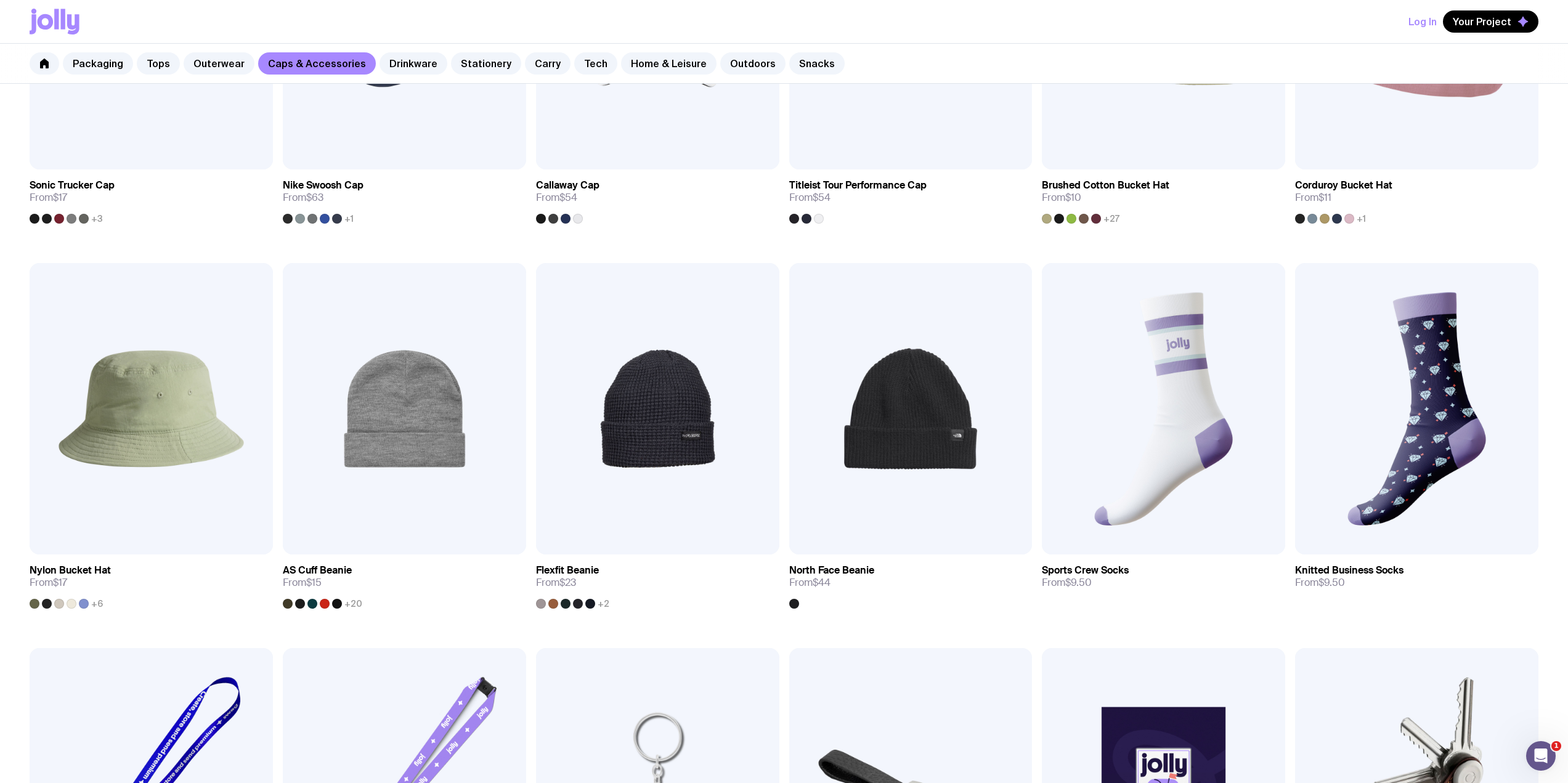
scroll to position [1150, 0]
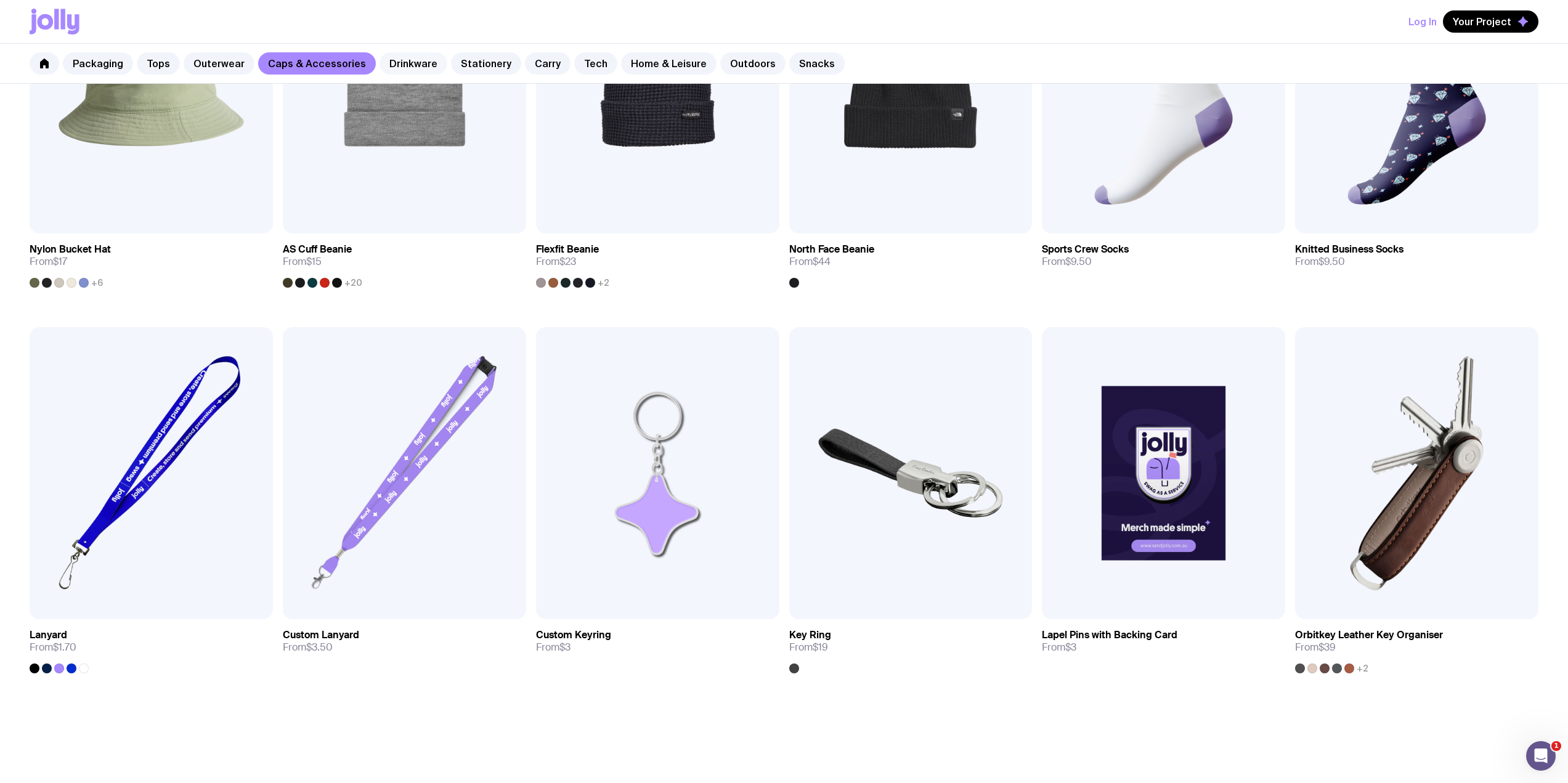
click at [403, 54] on link "Drinkware" at bounding box center [413, 63] width 68 height 22
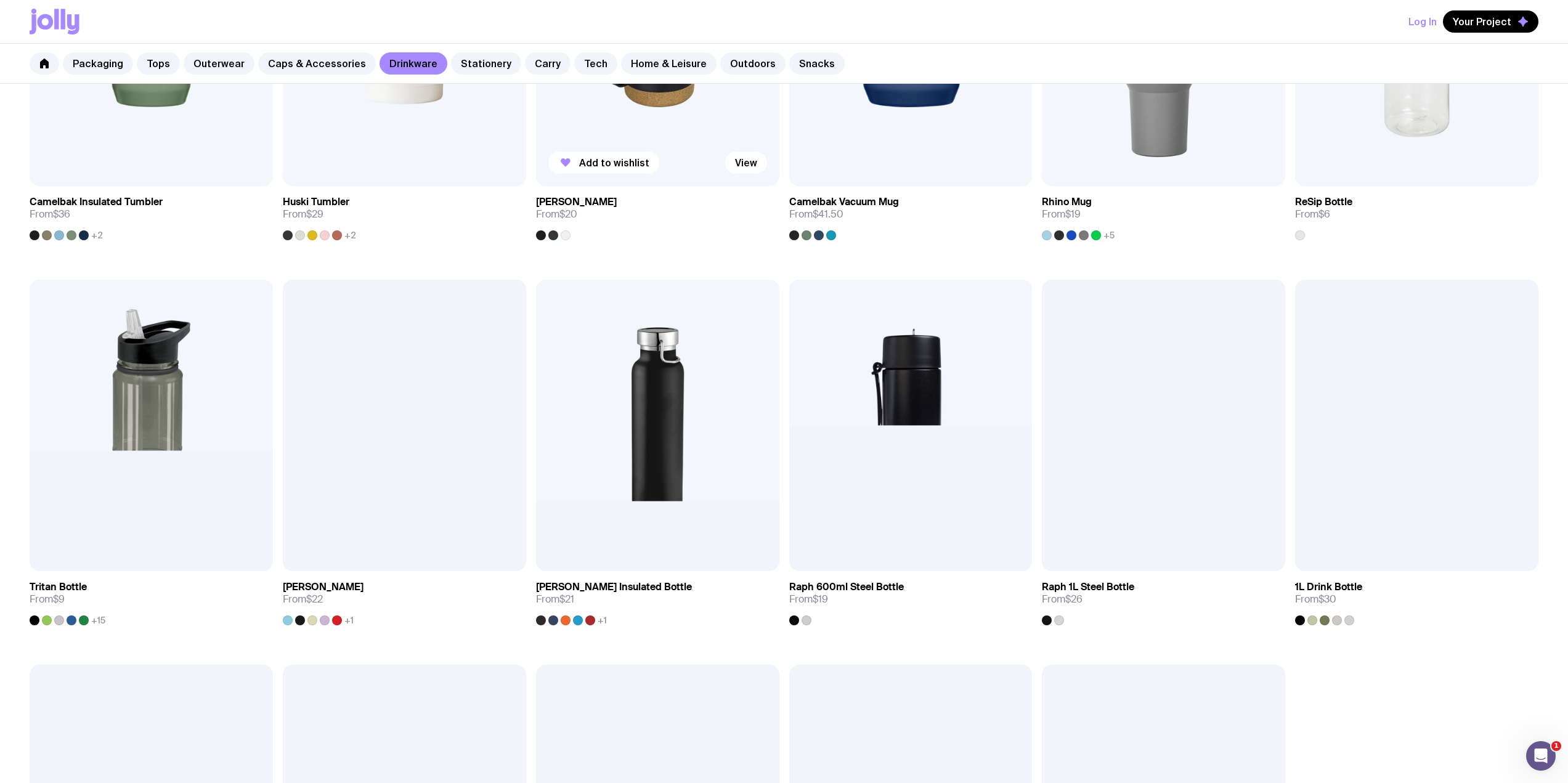
scroll to position [821, 0]
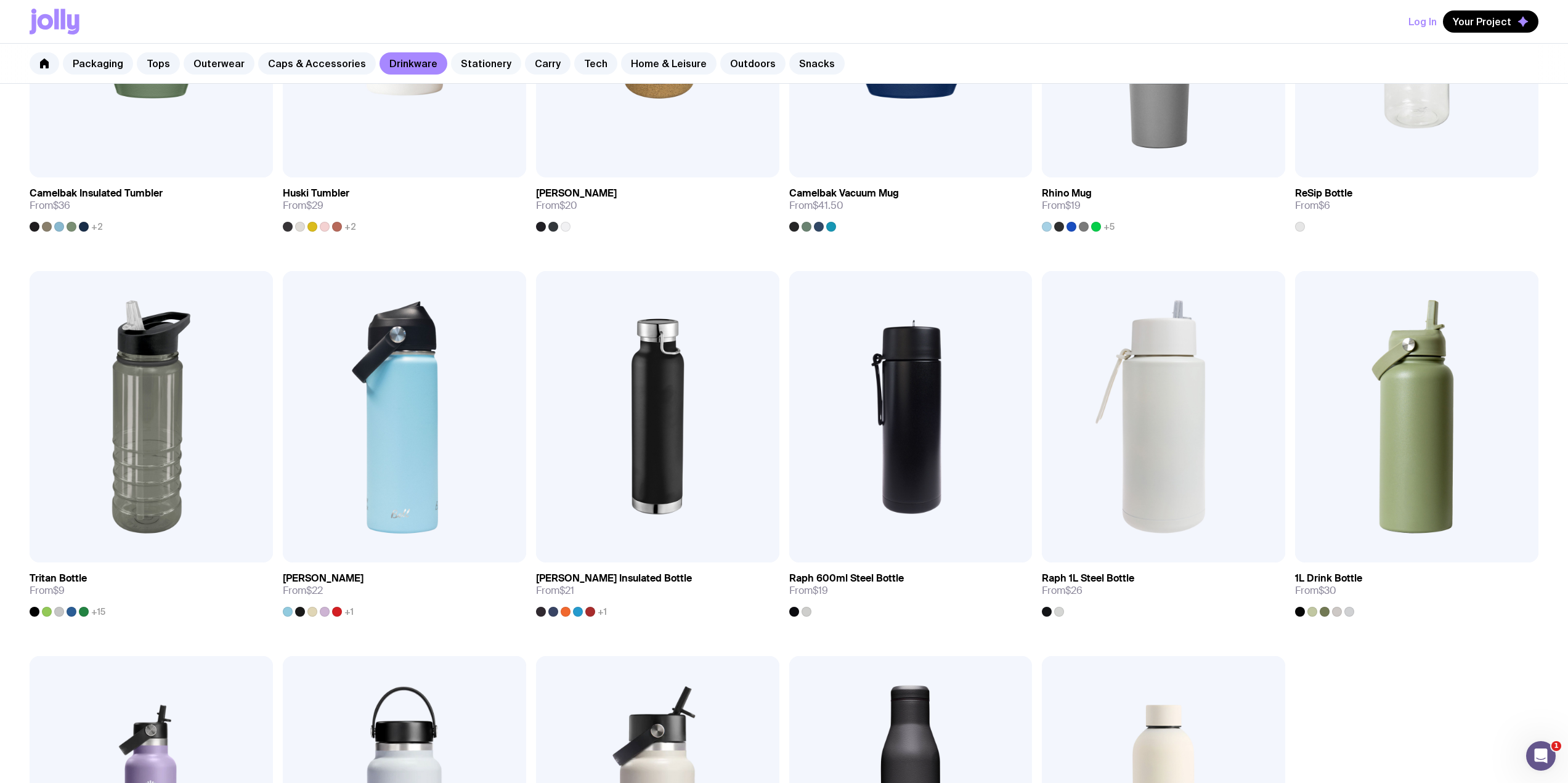
click at [483, 66] on link "Stationery" at bounding box center [486, 63] width 70 height 22
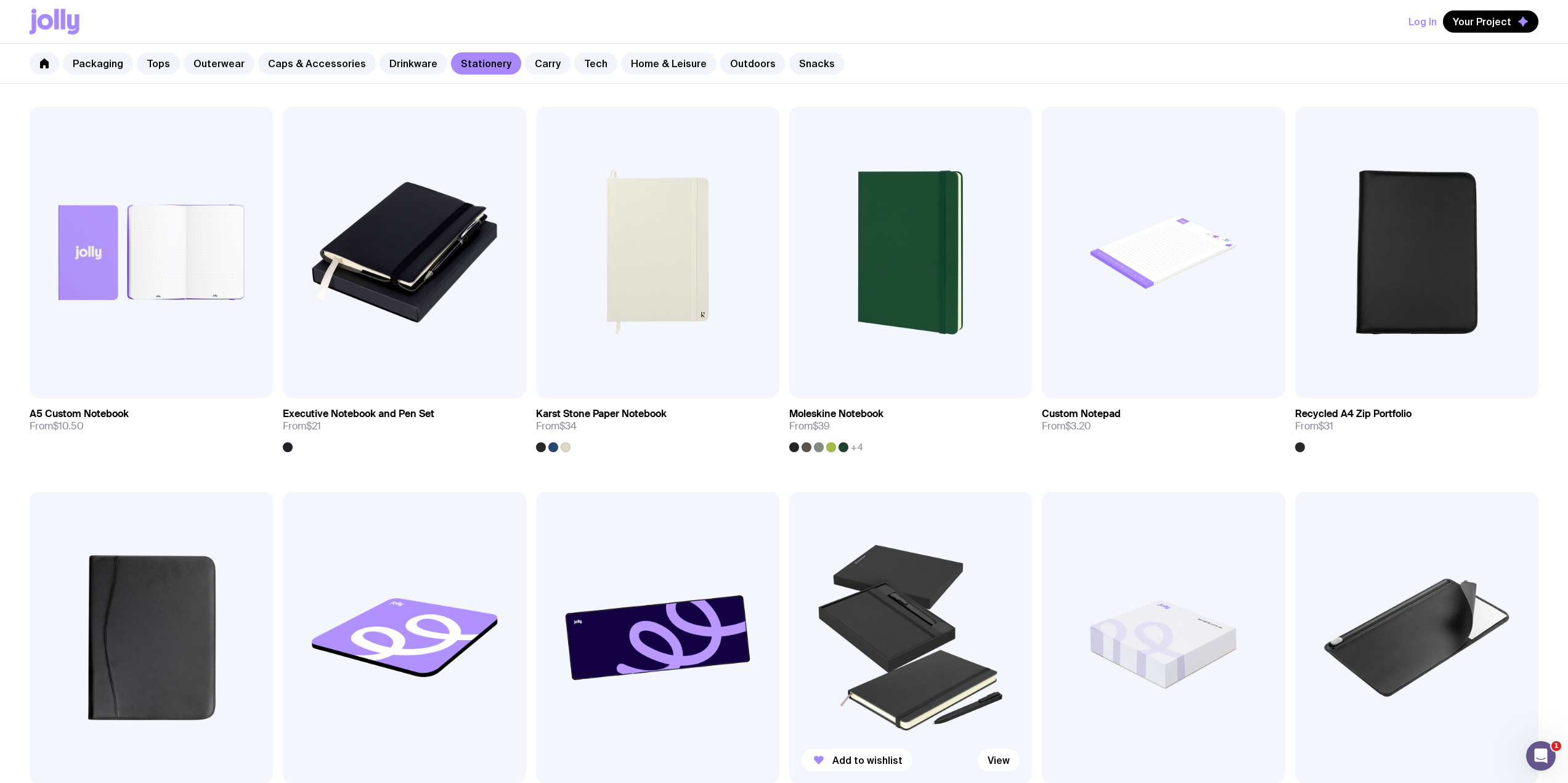
scroll to position [1314, 0]
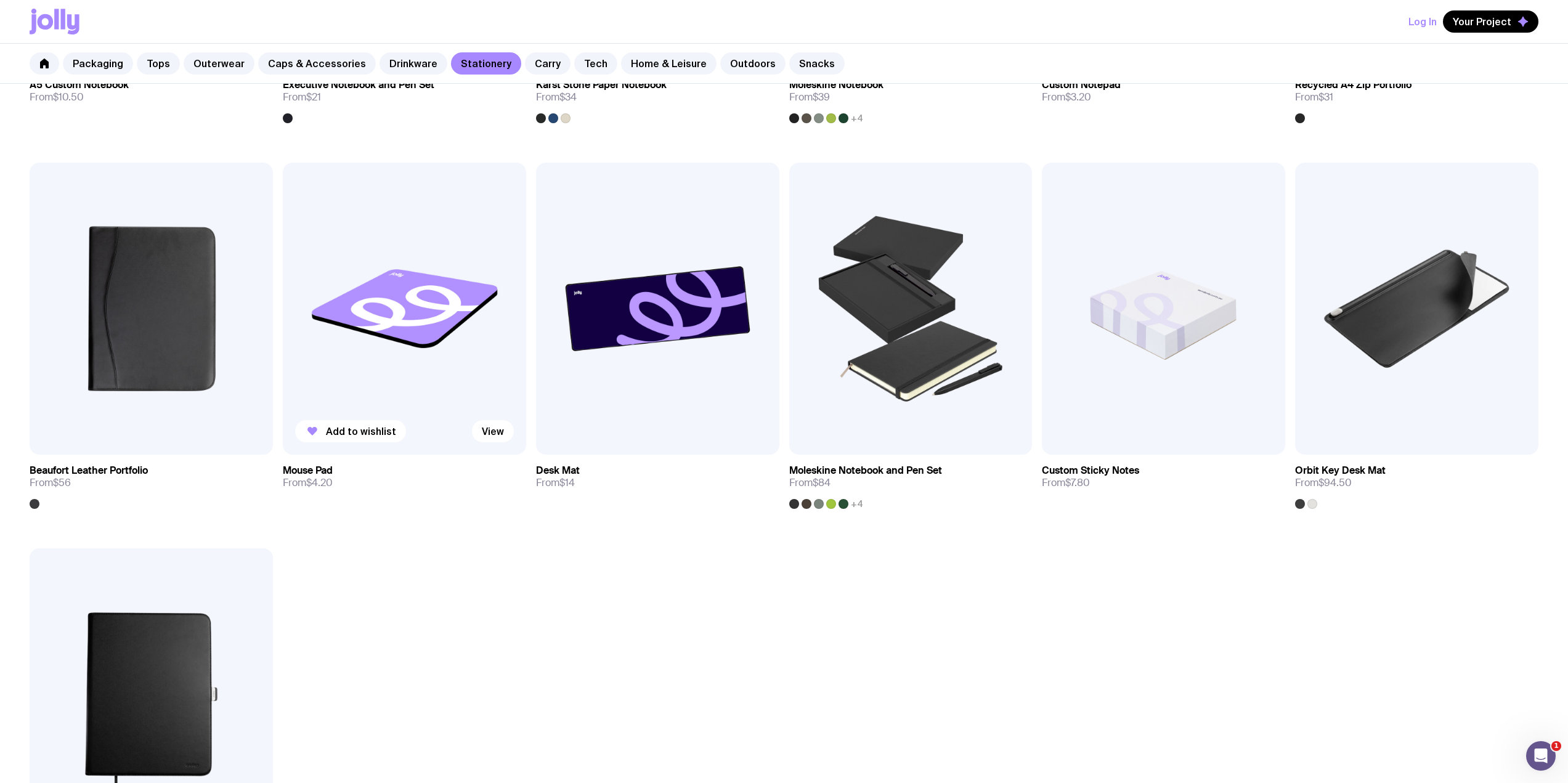
click at [402, 306] on img at bounding box center [405, 308] width 243 height 292
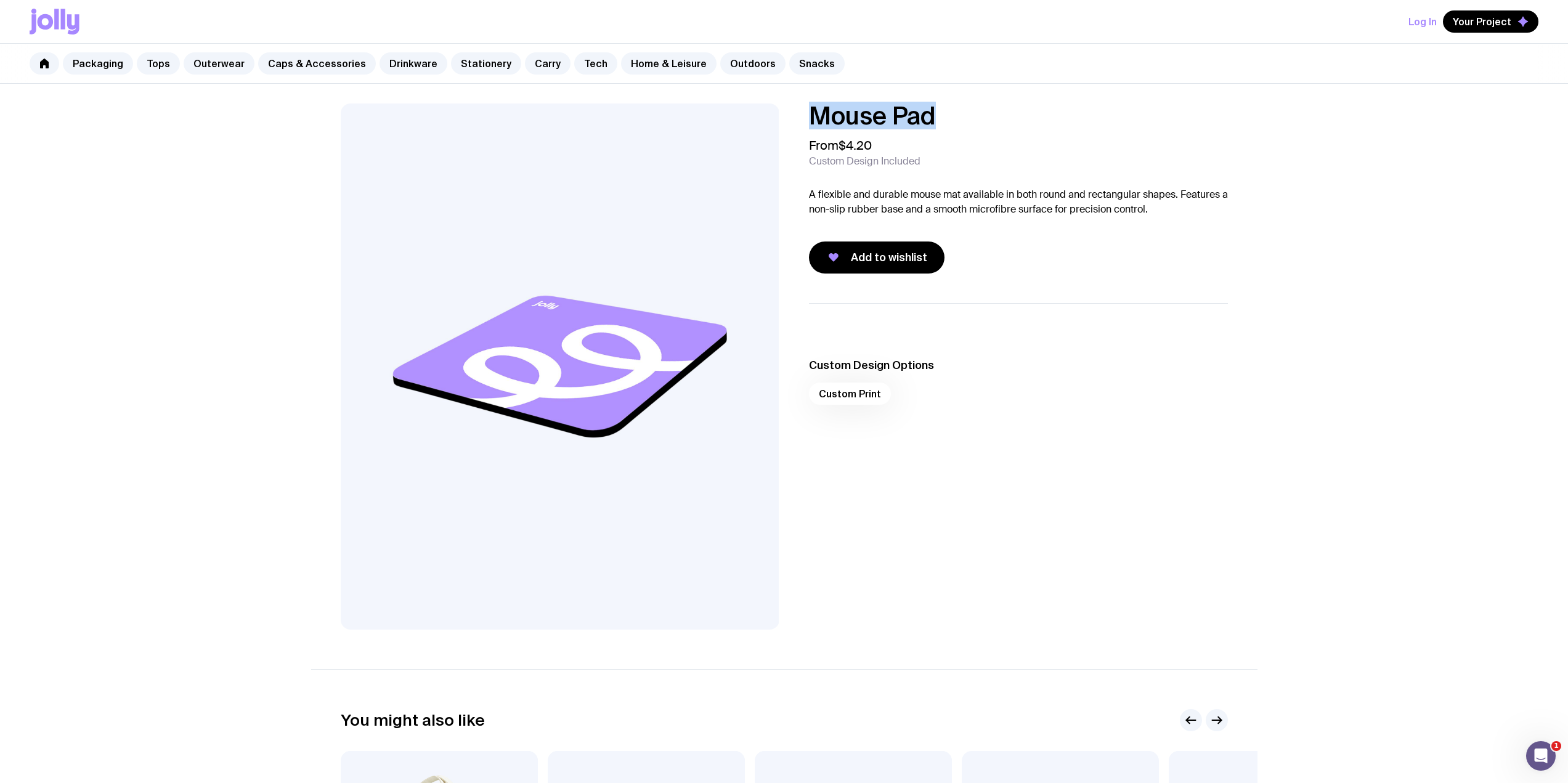
drag, startPoint x: 966, startPoint y: 118, endPoint x: 807, endPoint y: 107, distance: 159.4
click at [807, 107] on div "Mouse Pad From $4.20 Custom Design Included A flexible and durable mouse mat av…" at bounding box center [1008, 189] width 439 height 170
copy h1 "Mouse Pad"
click at [1153, 291] on div "Mouse Pad From $4.20 Custom Design Included A flexible and durable mouse mat av…" at bounding box center [784, 367] width 947 height 526
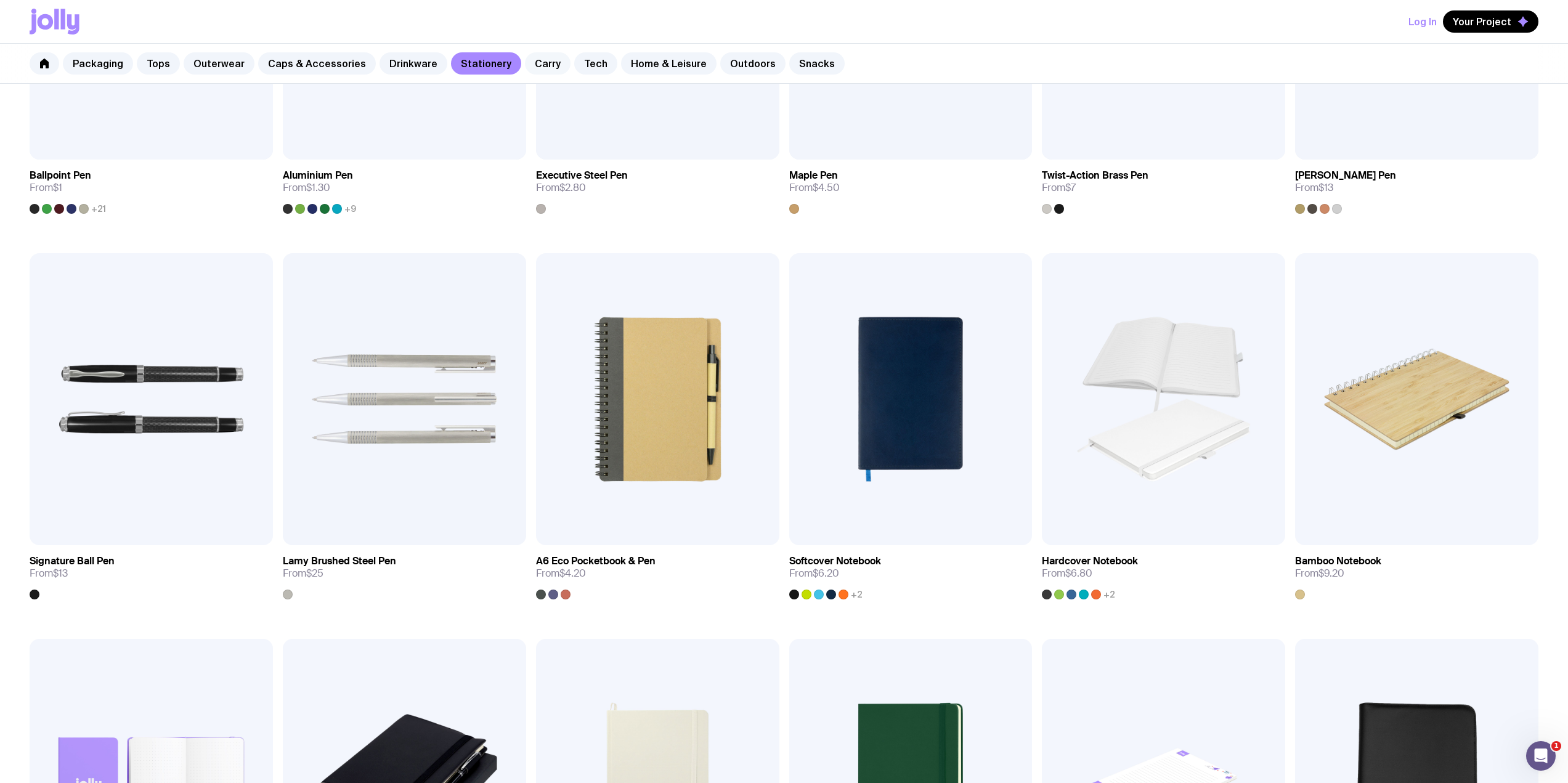
click at [527, 61] on link "Carry" at bounding box center [547, 63] width 45 height 22
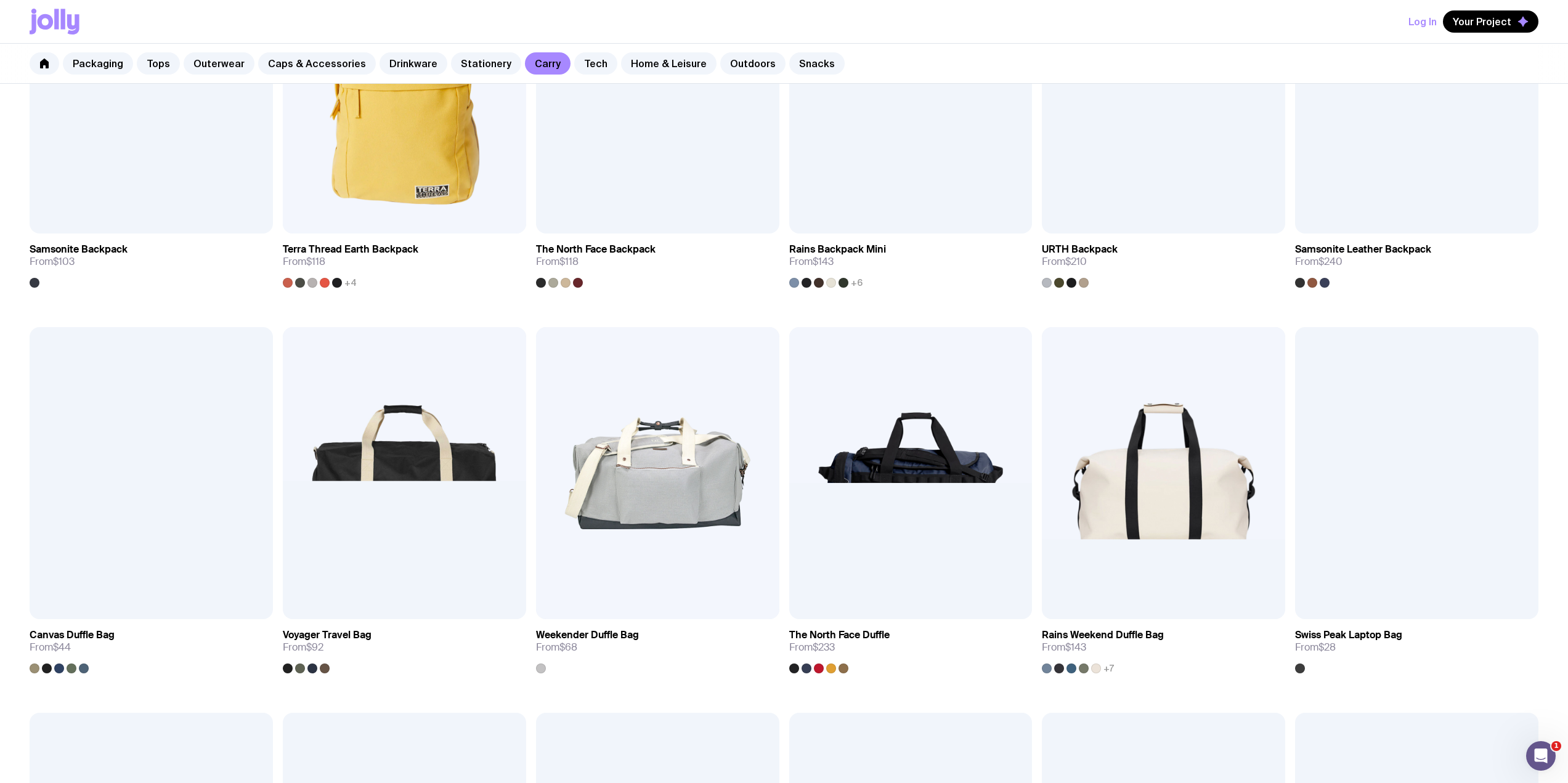
scroll to position [1313, 0]
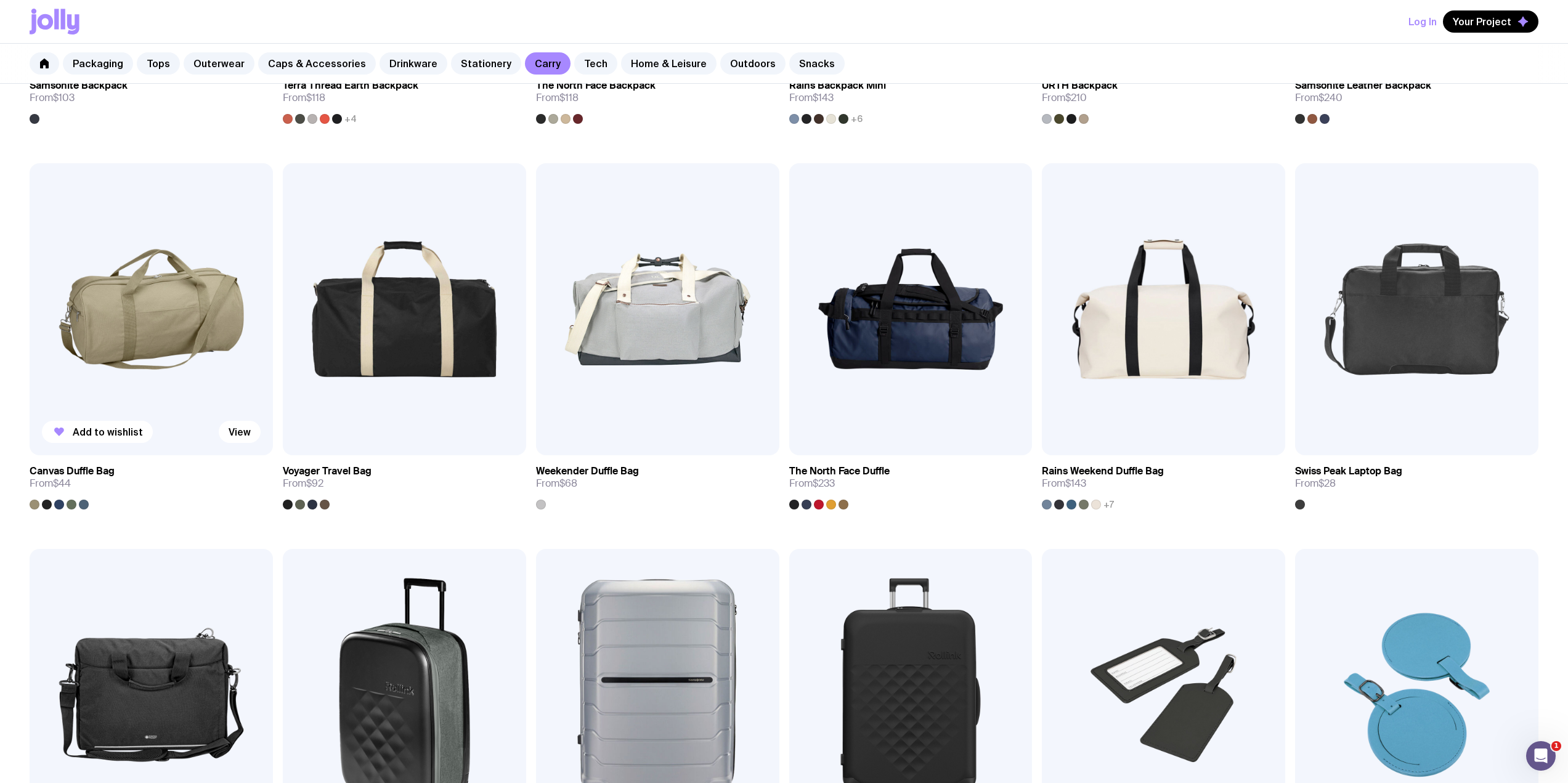
click at [110, 319] on img at bounding box center [151, 309] width 243 height 292
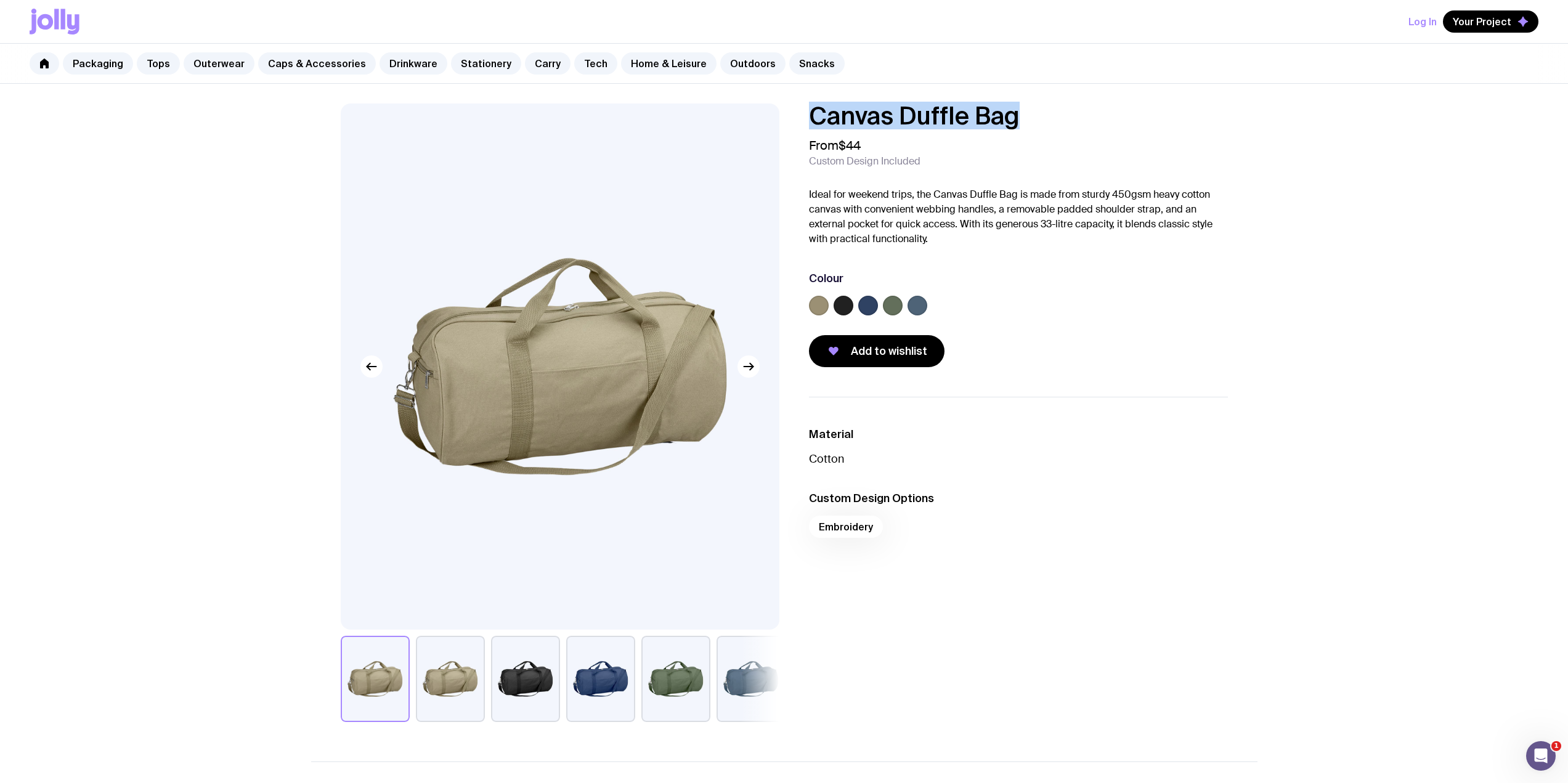
drag, startPoint x: 1033, startPoint y: 115, endPoint x: 814, endPoint y: 112, distance: 219.0
click at [814, 112] on h1 "Canvas Duffle Bag" at bounding box center [1018, 116] width 419 height 25
copy h1 "Canvas Duffle Bag"
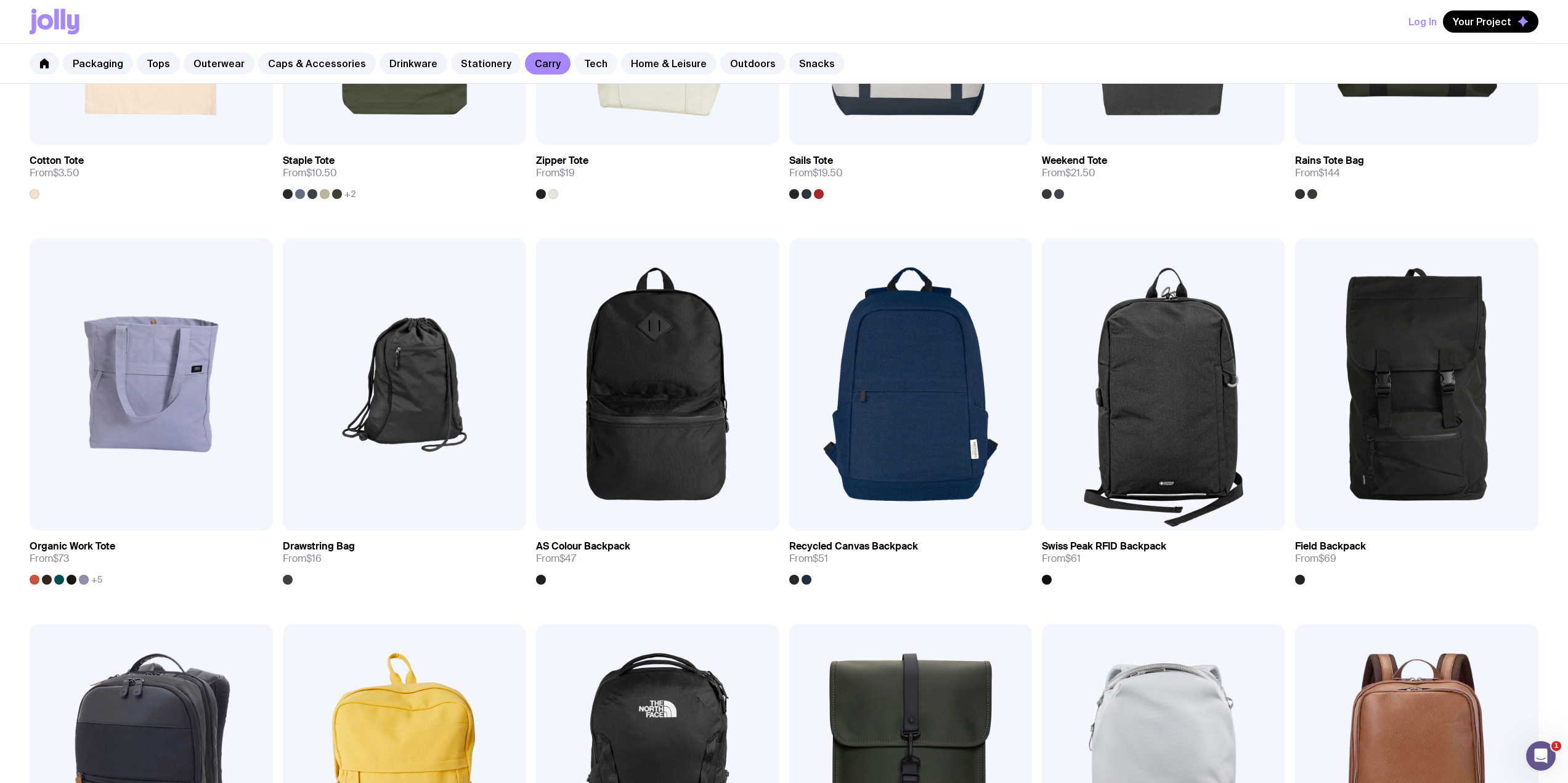
scroll to position [378, 0]
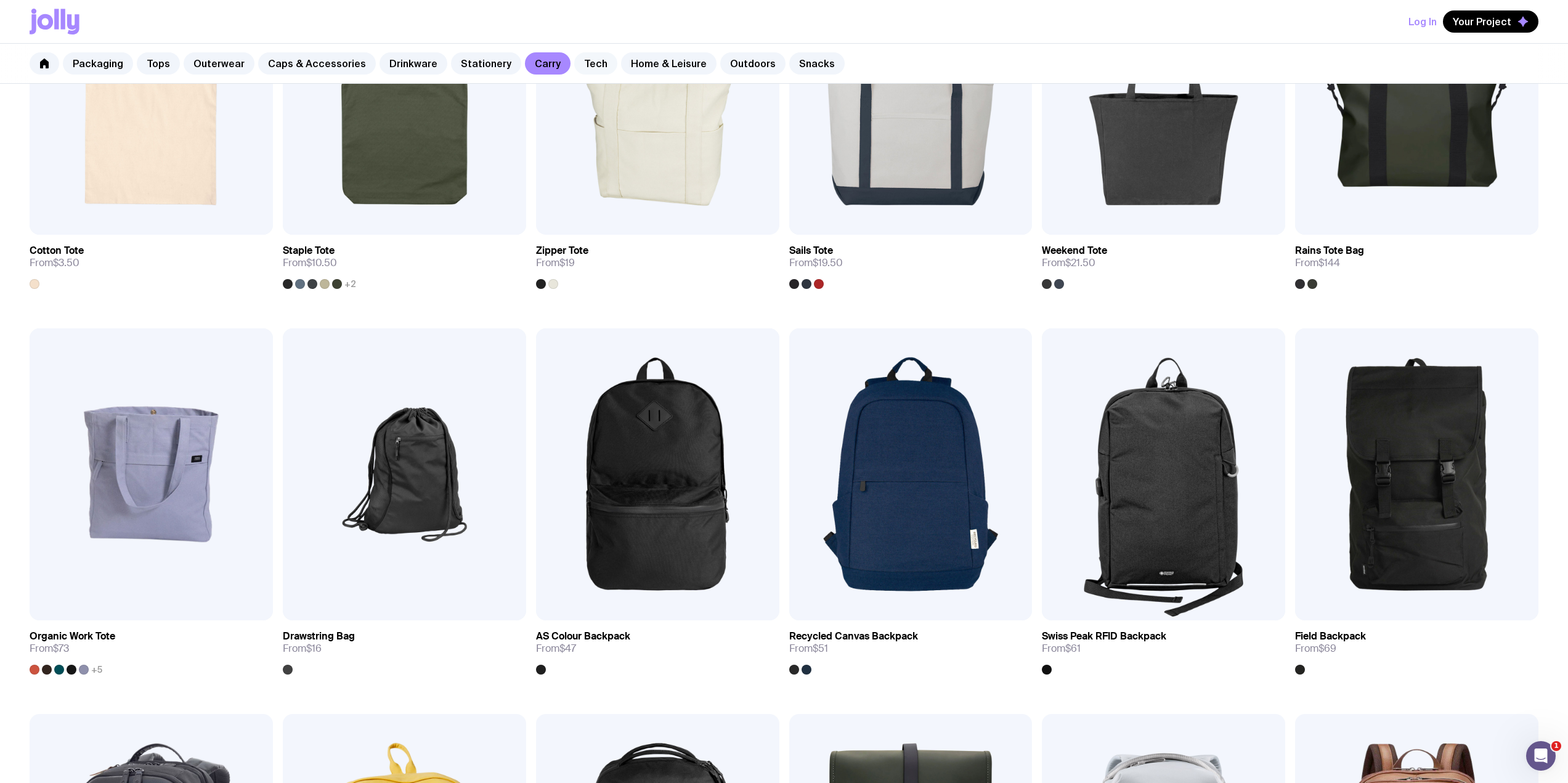
click at [579, 65] on link "Tech" at bounding box center [595, 63] width 43 height 22
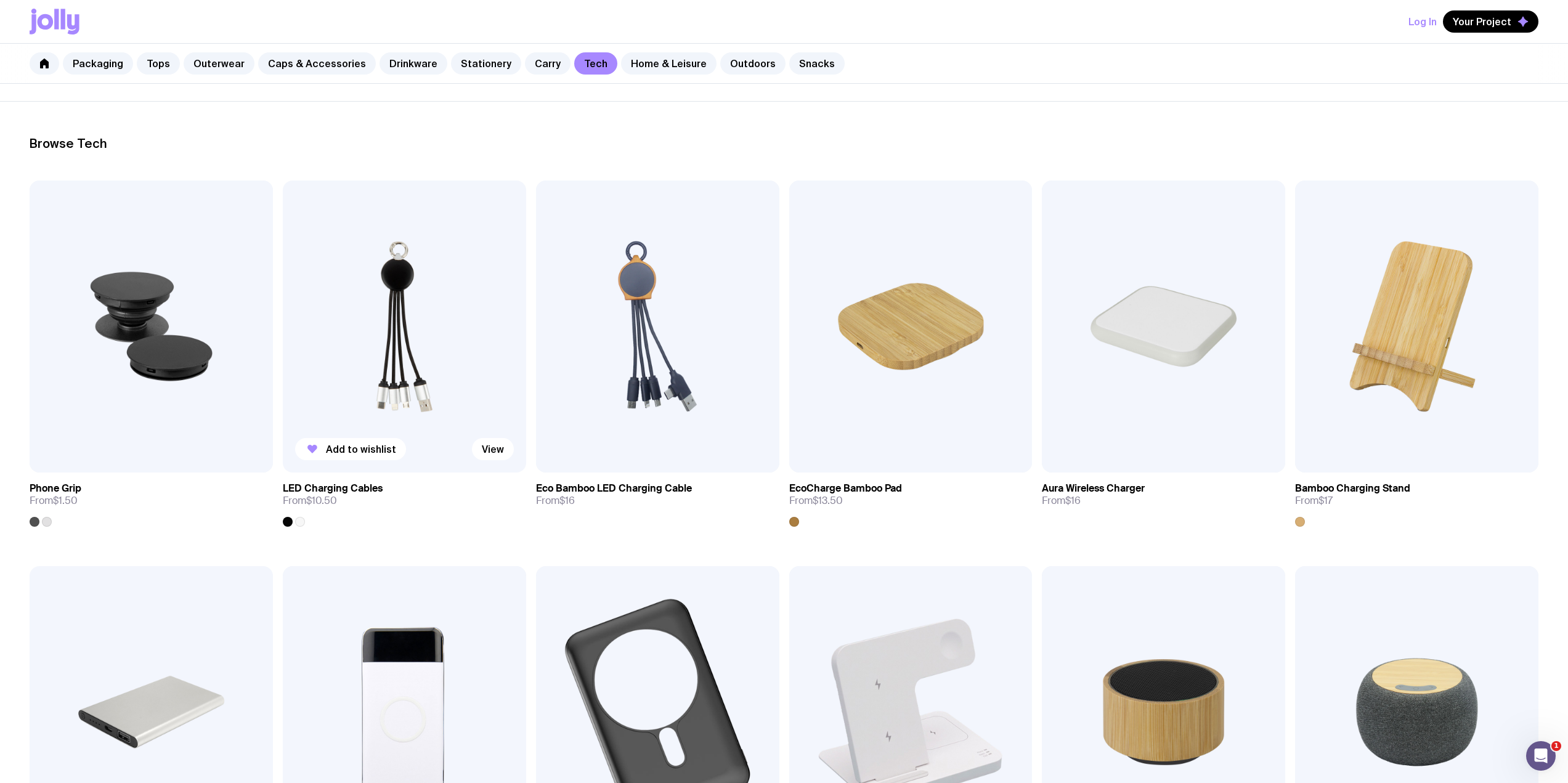
scroll to position [164, 0]
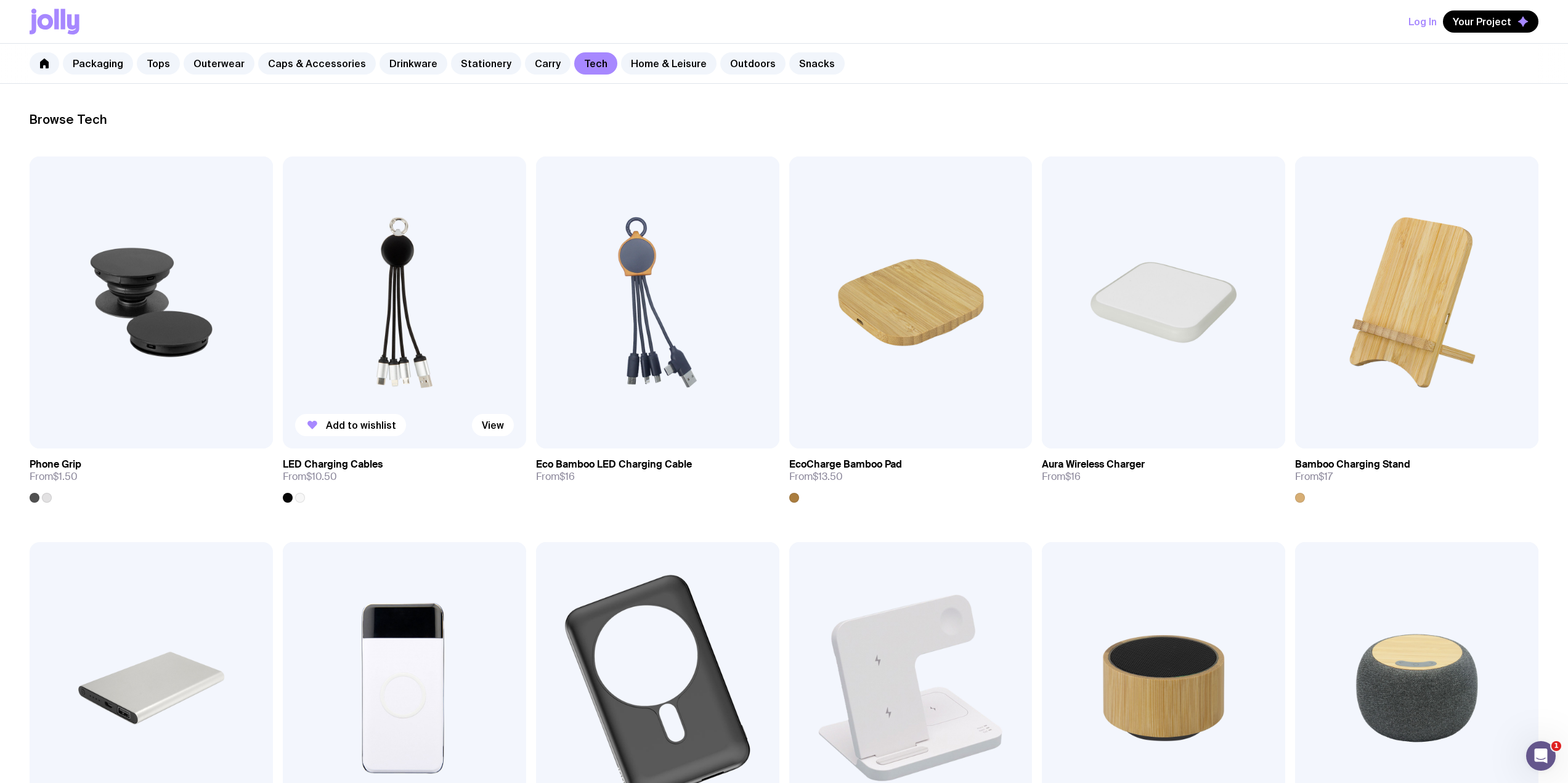
click at [438, 306] on img at bounding box center [405, 302] width 243 height 292
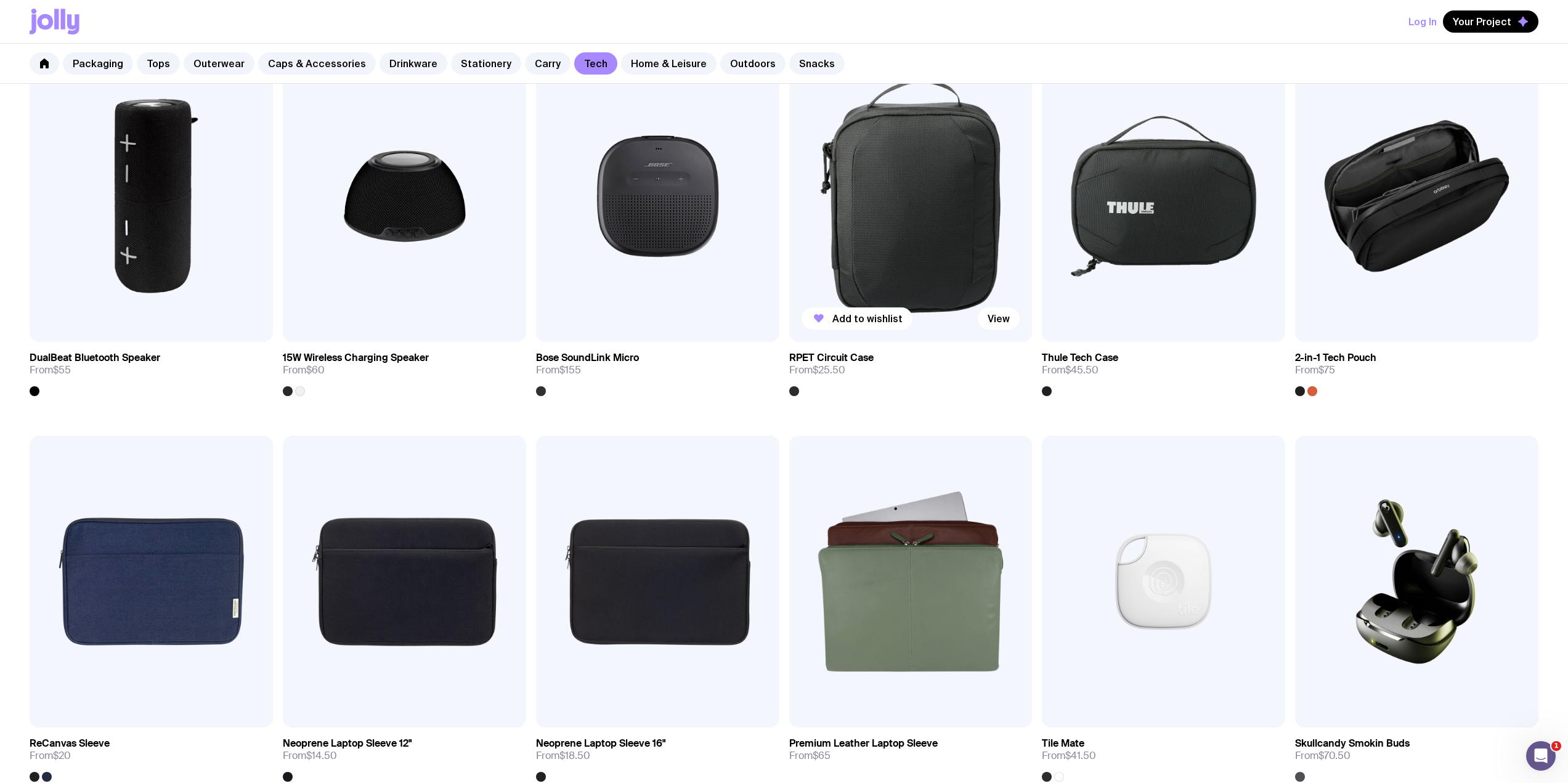
scroll to position [1150, 0]
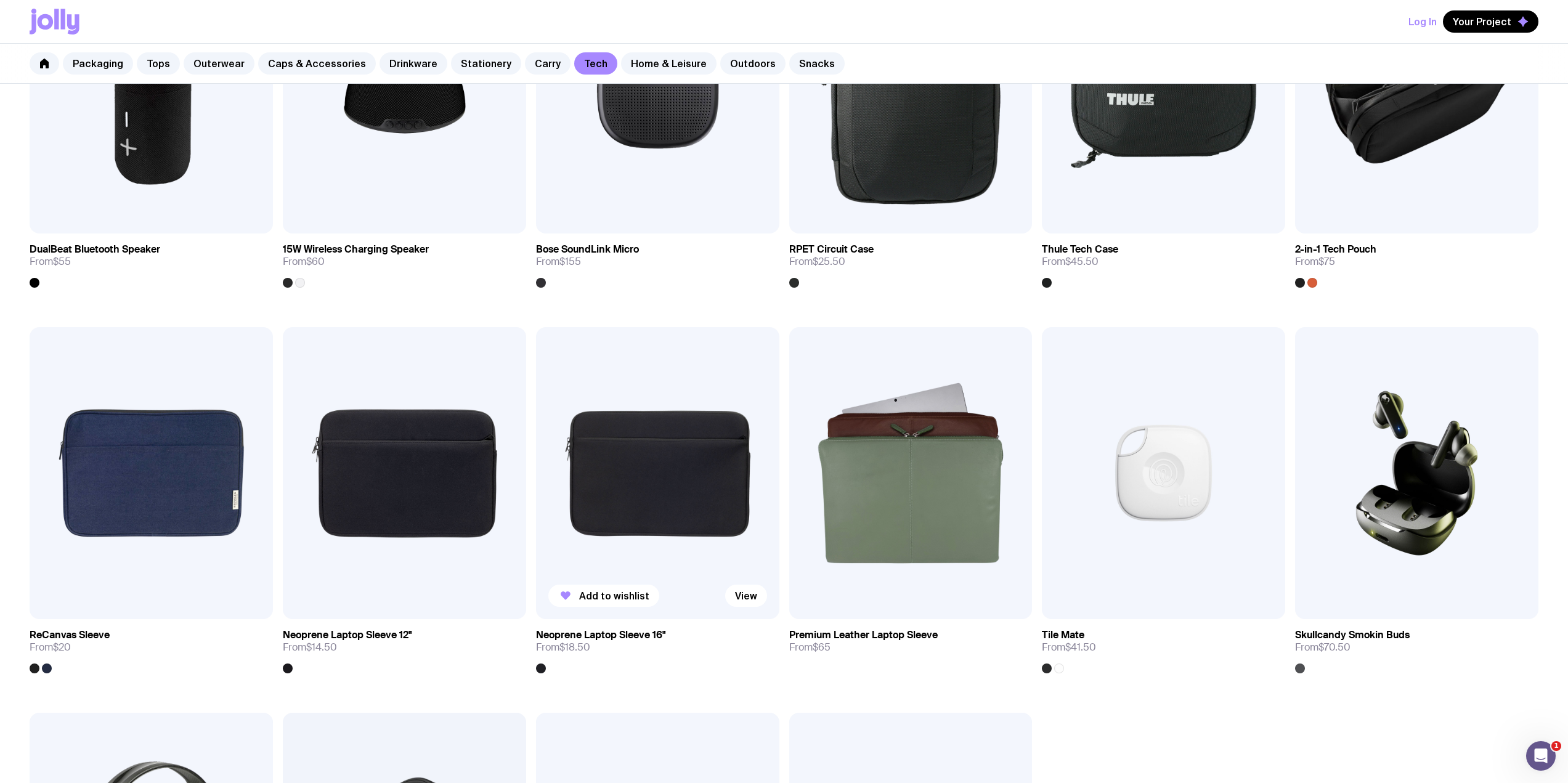
click at [646, 475] on img at bounding box center [658, 473] width 243 height 292
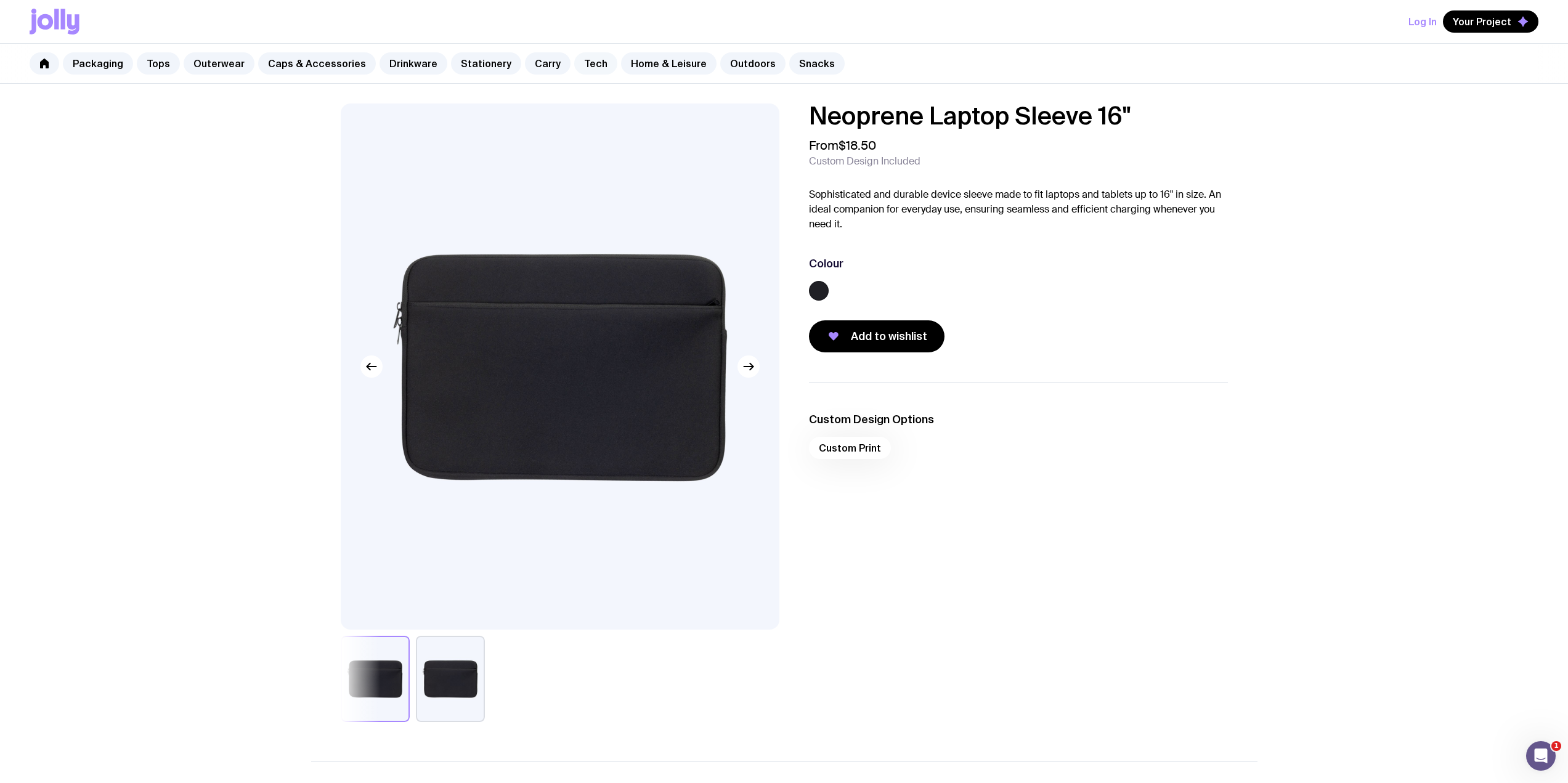
click at [588, 56] on link "Tech" at bounding box center [595, 63] width 43 height 22
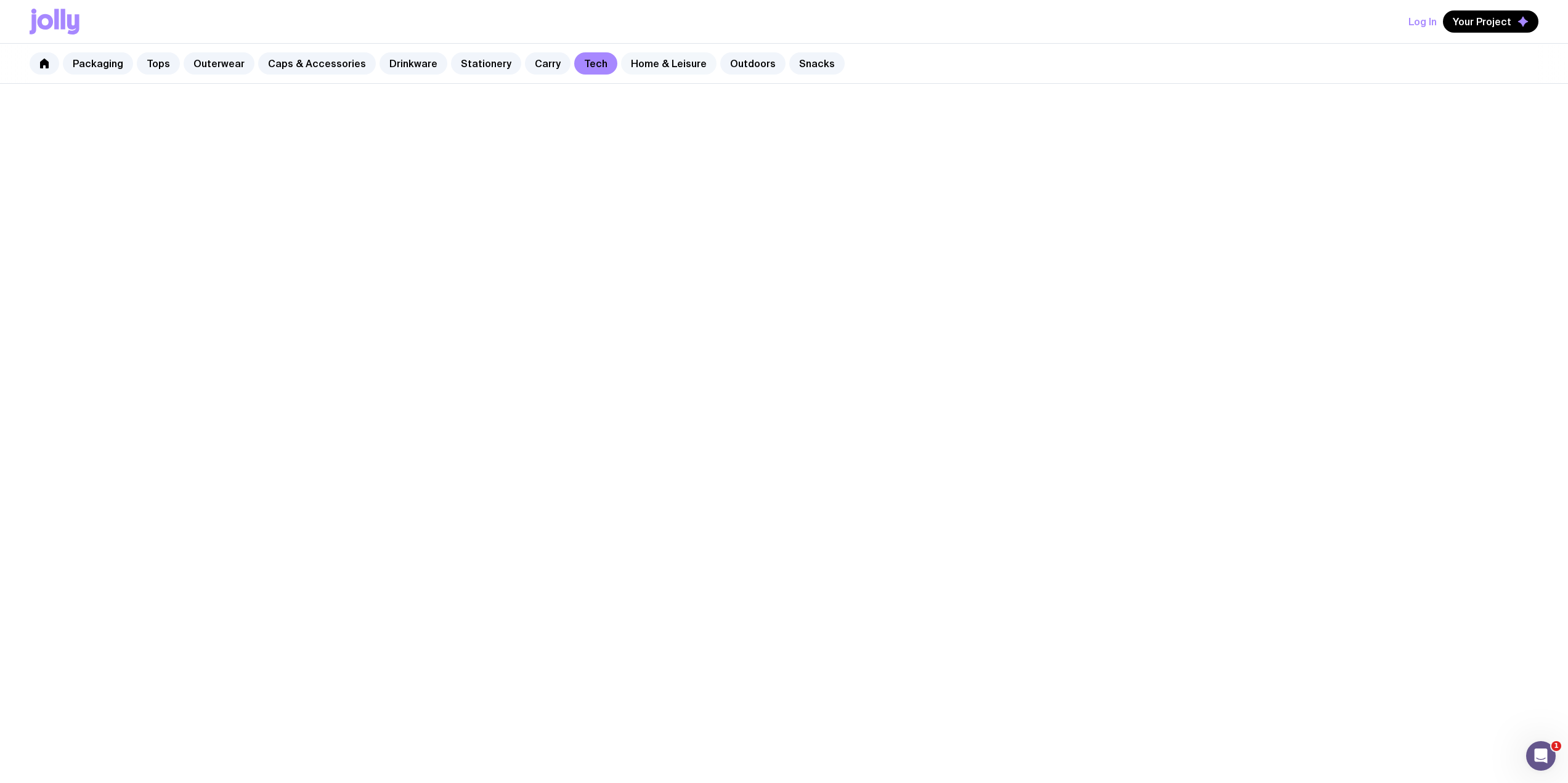
click at [644, 61] on link "Home & Leisure" at bounding box center [669, 63] width 96 height 22
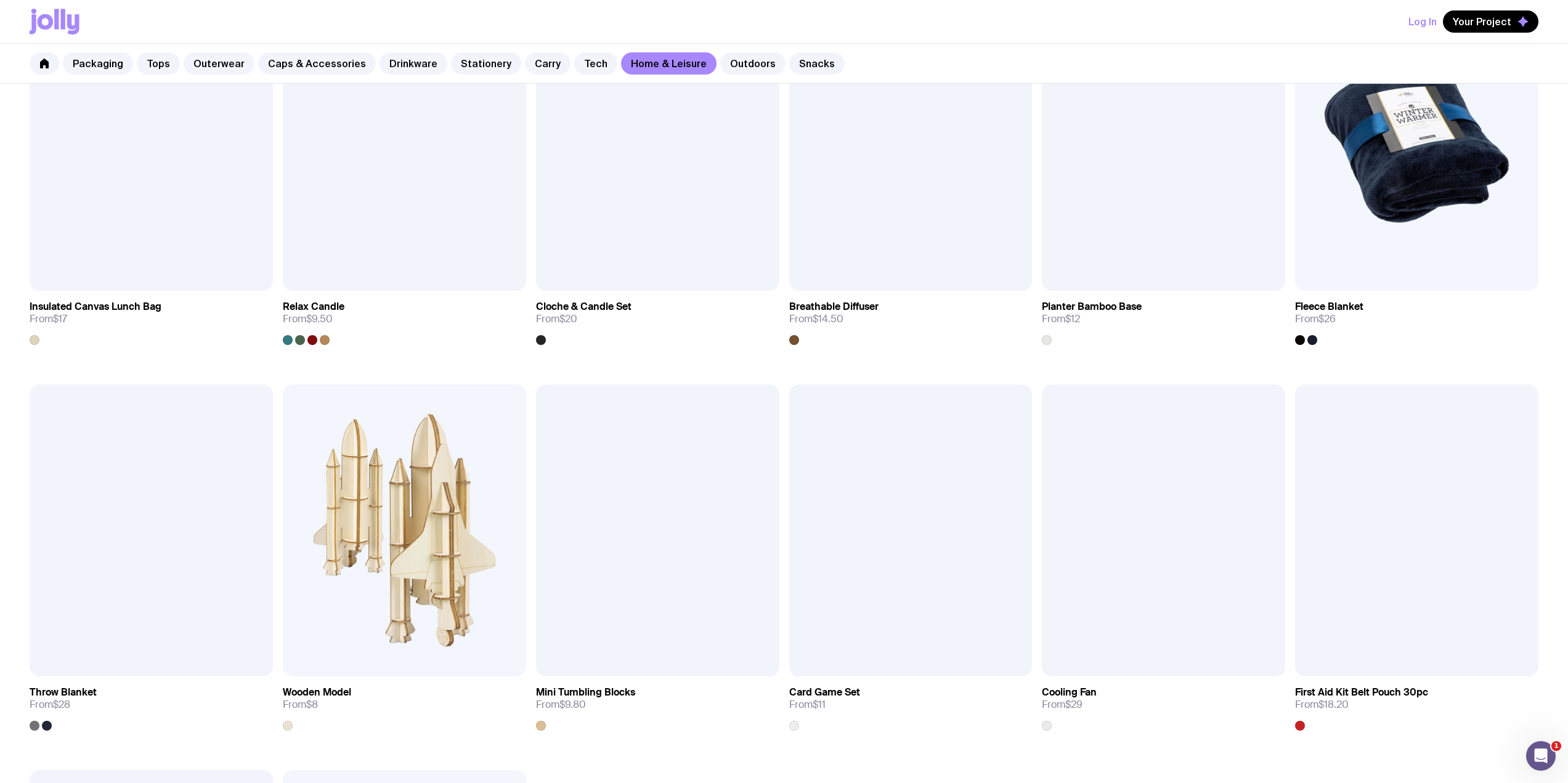
scroll to position [1313, 0]
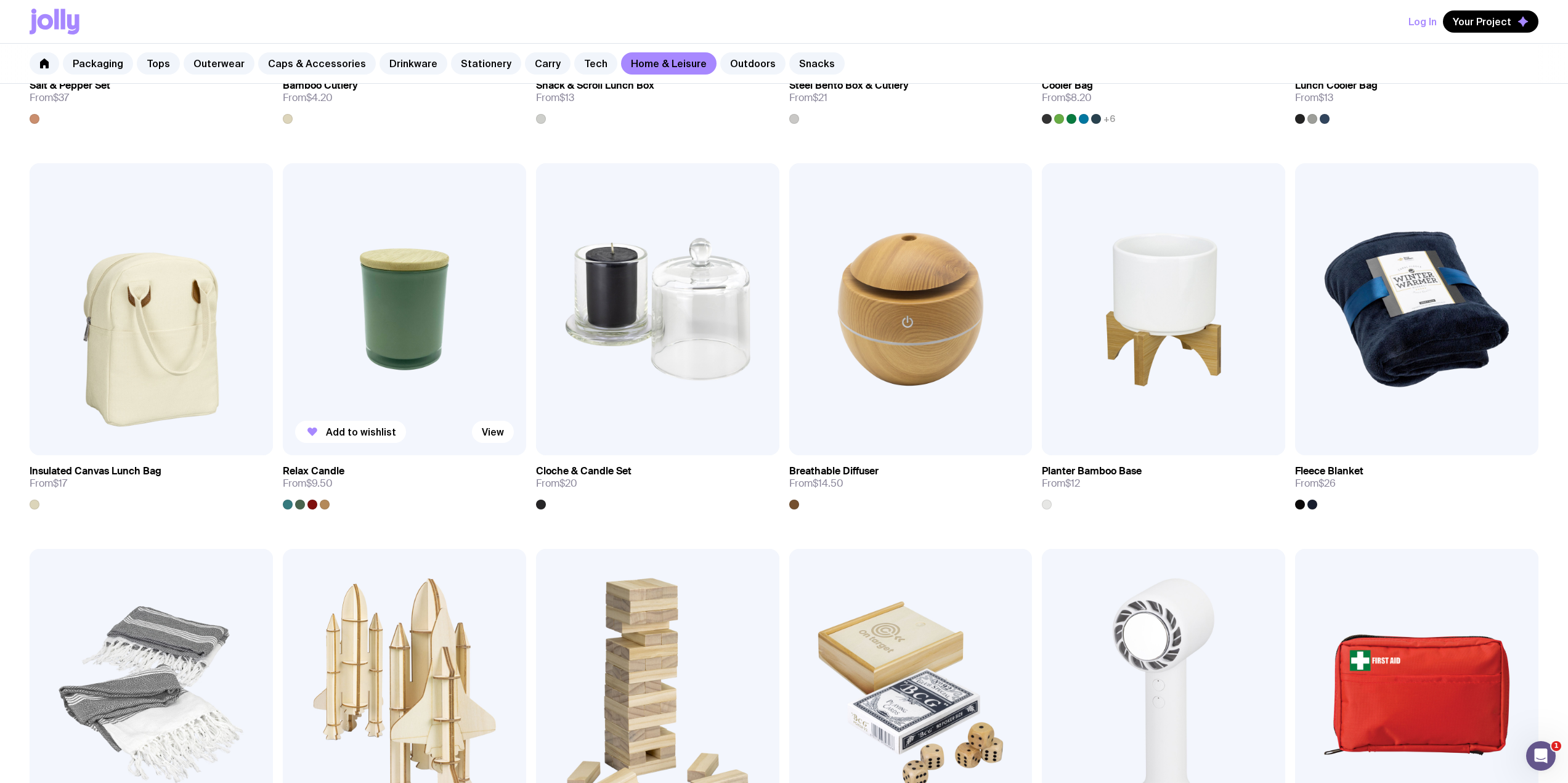
click at [414, 290] on img at bounding box center [405, 309] width 243 height 292
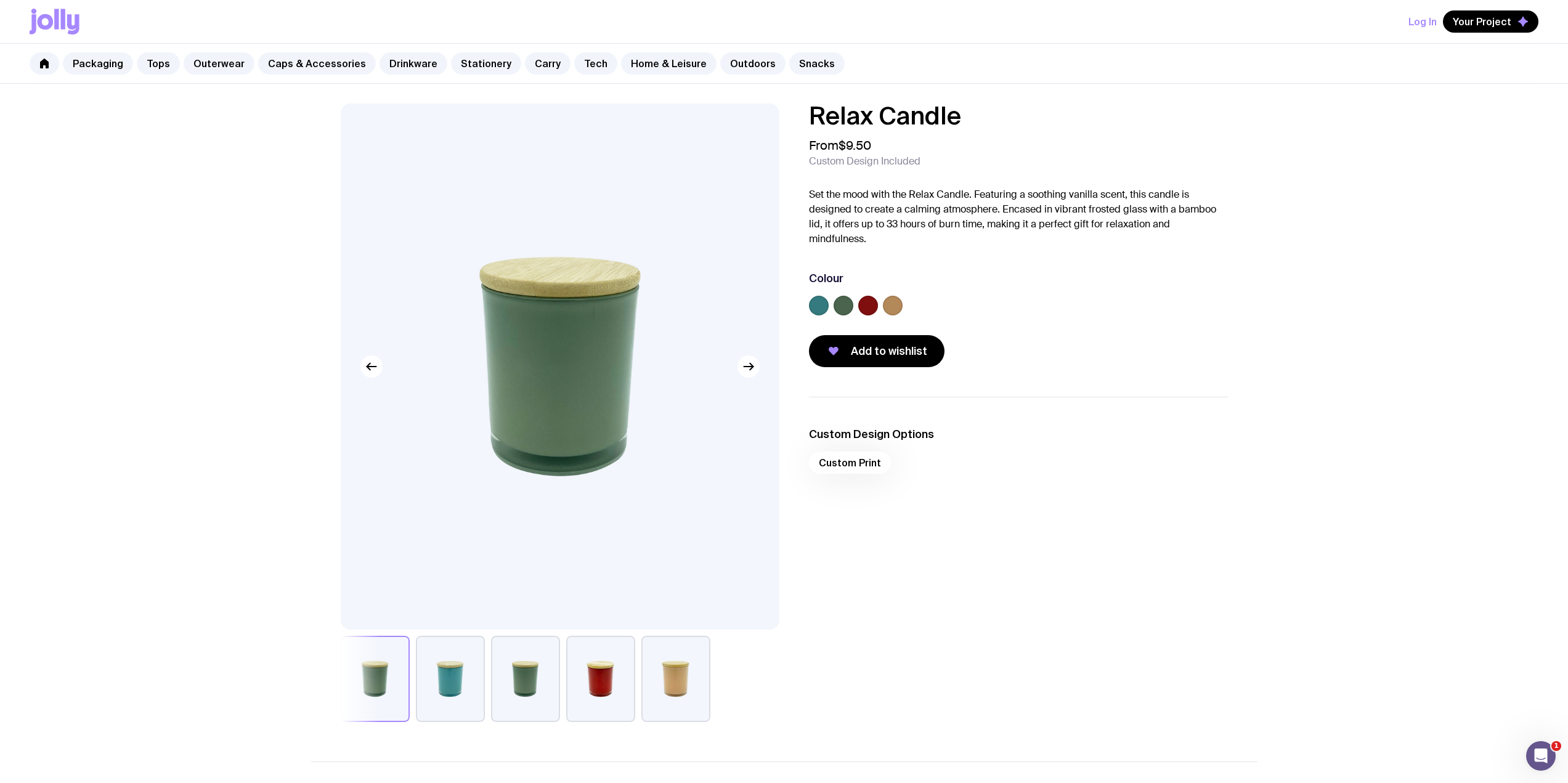
drag, startPoint x: 917, startPoint y: 123, endPoint x: 800, endPoint y: 112, distance: 117.5
click at [800, 112] on div "Relax Candle From $9.50 Custom Design Included Set the mood with the Relax Cand…" at bounding box center [1008, 235] width 439 height 264
copy h1 "Relax Candle"
click at [724, 64] on link "Outdoors" at bounding box center [752, 63] width 65 height 22
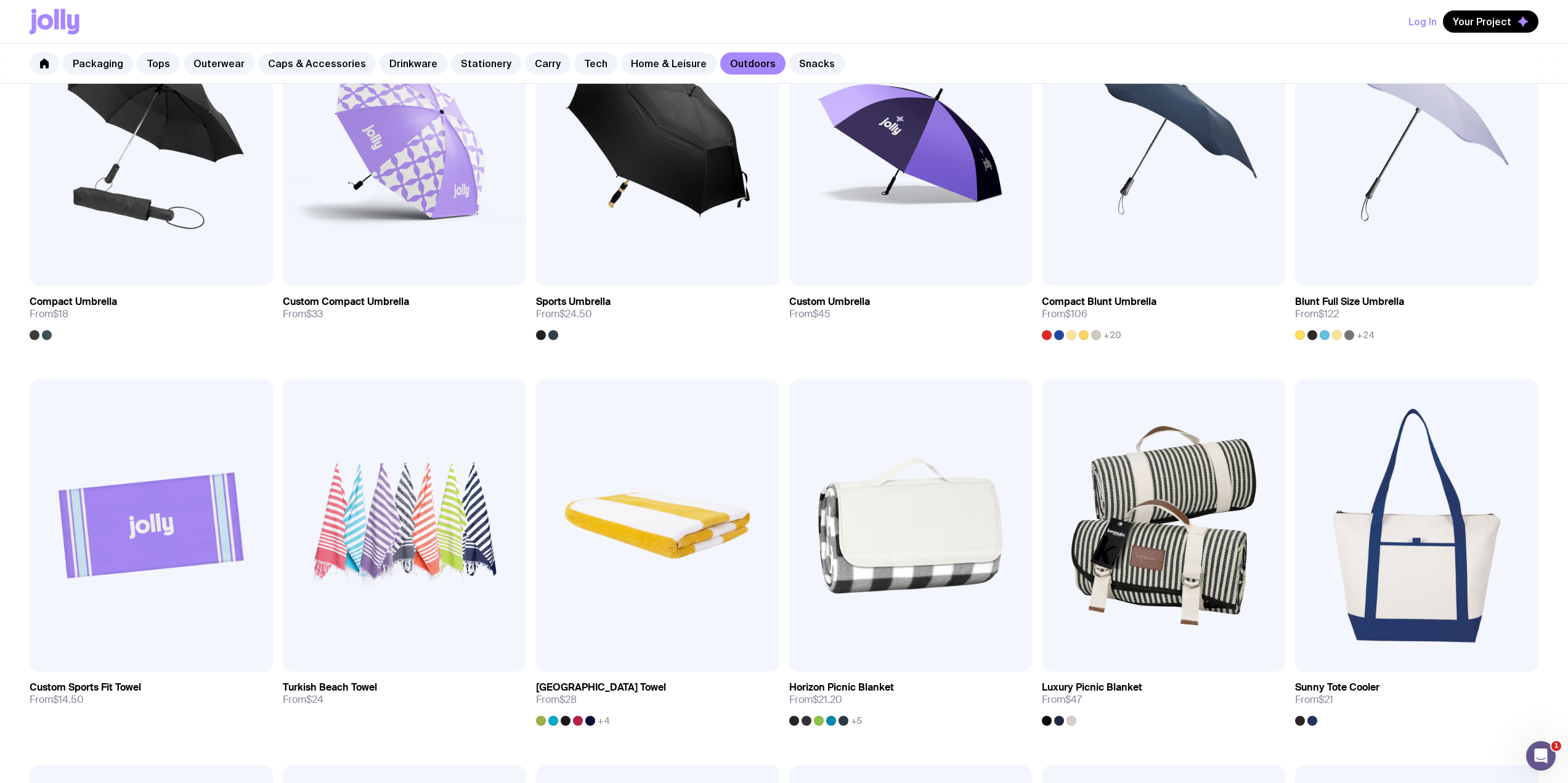
scroll to position [493, 0]
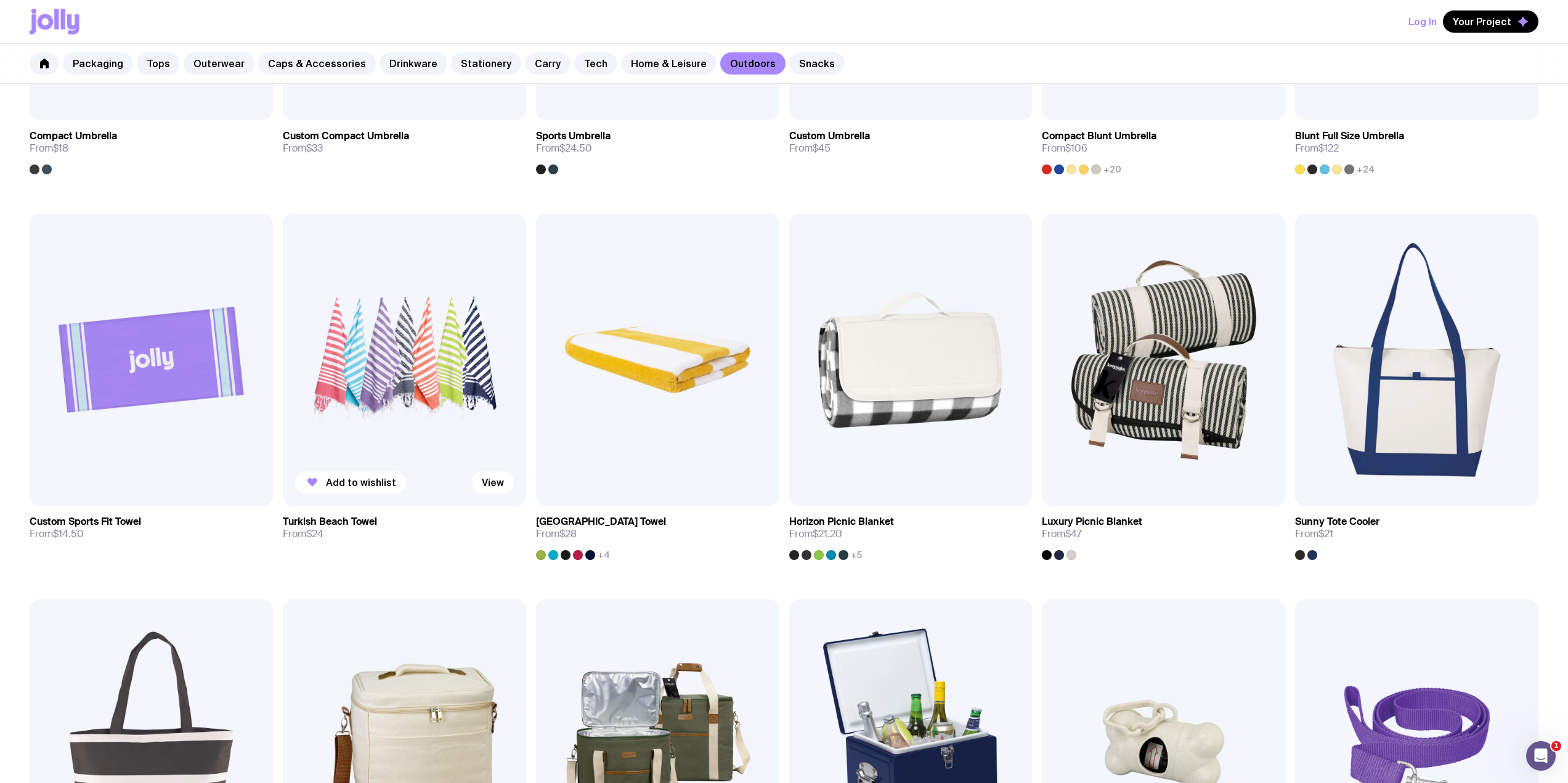
click at [387, 289] on img at bounding box center [405, 359] width 243 height 292
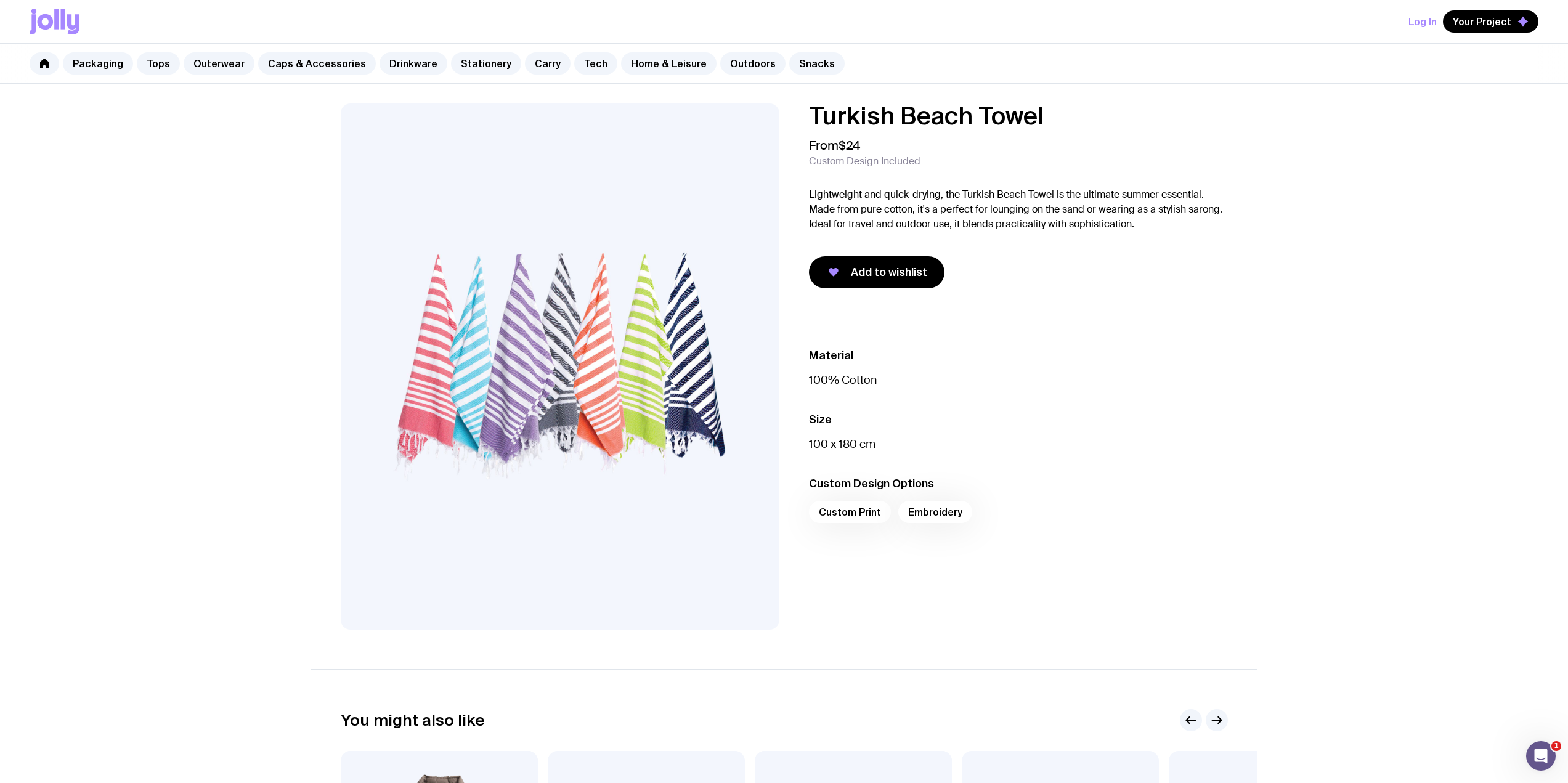
drag, startPoint x: 1038, startPoint y: 117, endPoint x: 792, endPoint y: 112, distance: 246.1
click at [792, 112] on div "Turkish Beach Towel From $24 Custom Design Included Lightweight and quick-dryin…" at bounding box center [1008, 196] width 439 height 185
copy h1 "Turkish Beach Towel"
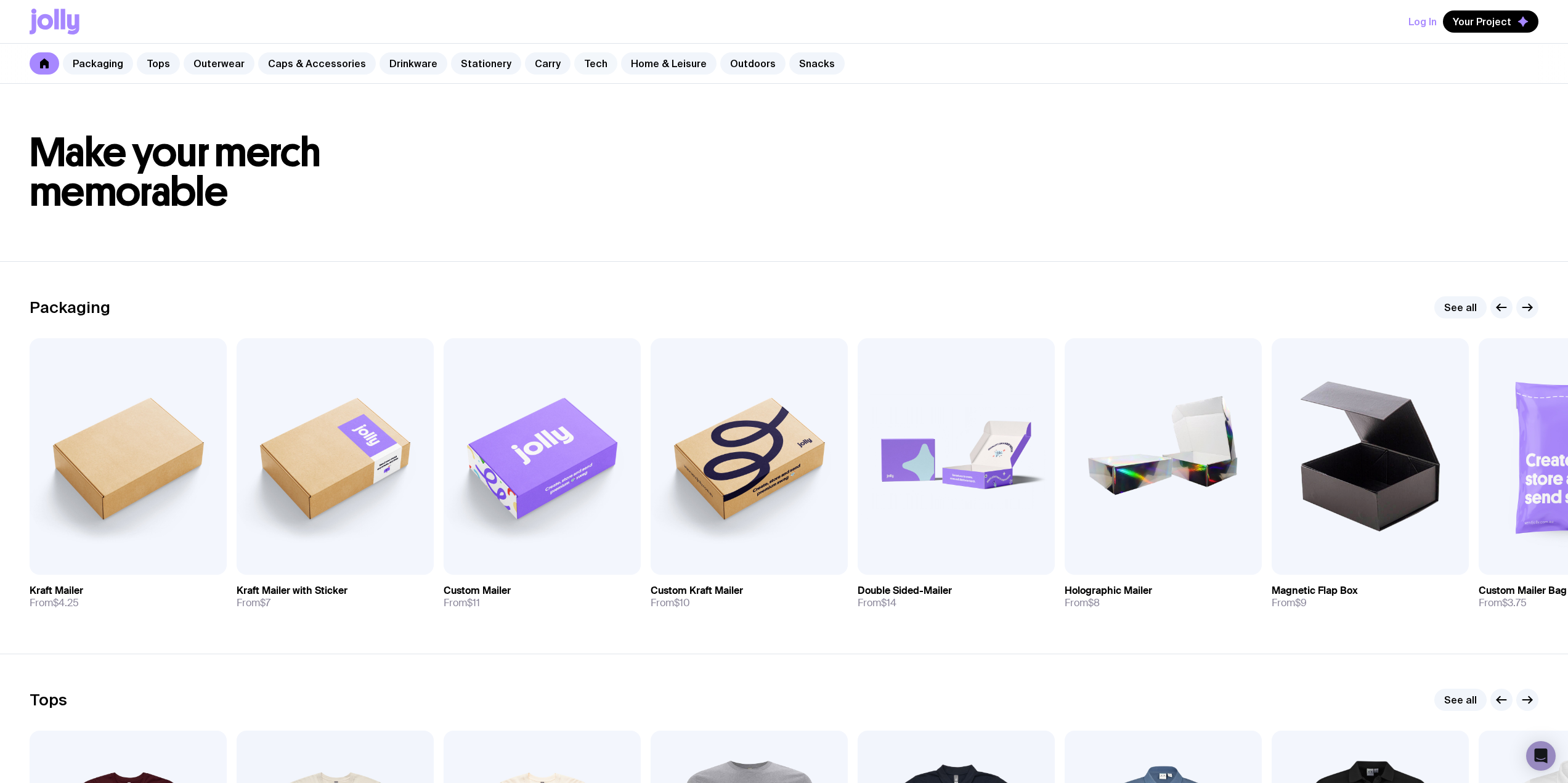
click at [575, 64] on link "Tech" at bounding box center [595, 63] width 43 height 22
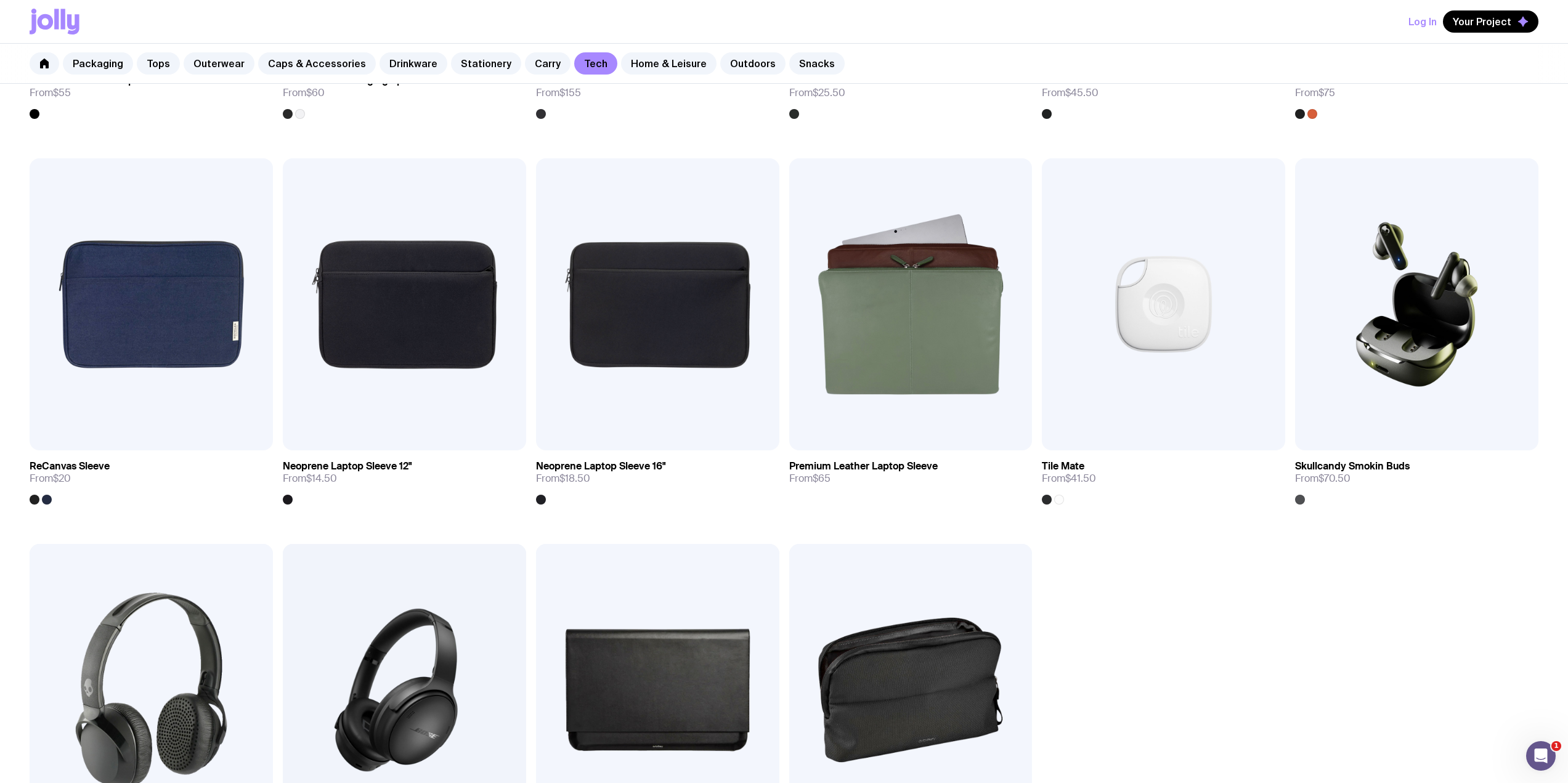
scroll to position [1313, 0]
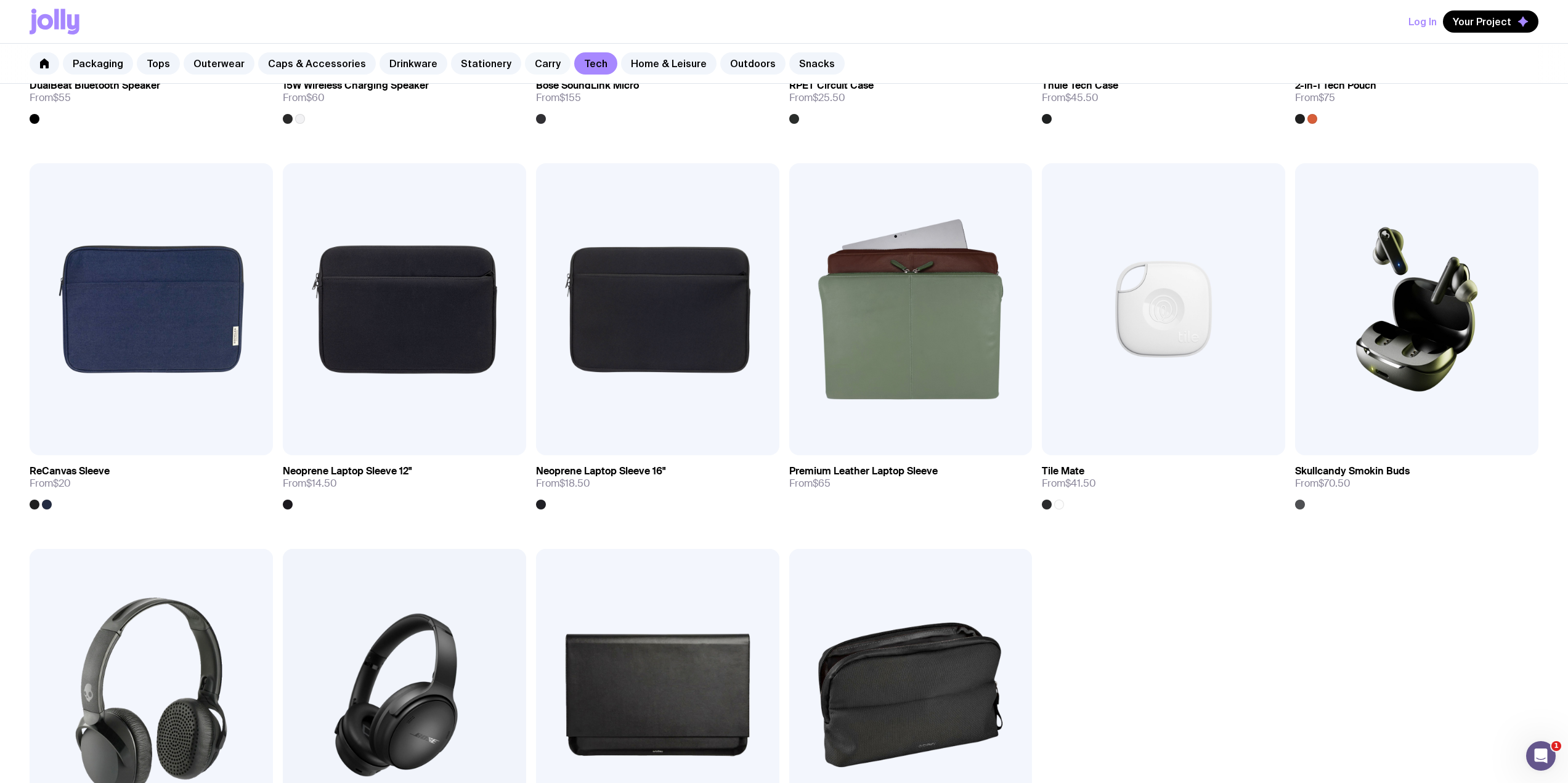
click at [529, 63] on link "Carry" at bounding box center [547, 63] width 45 height 22
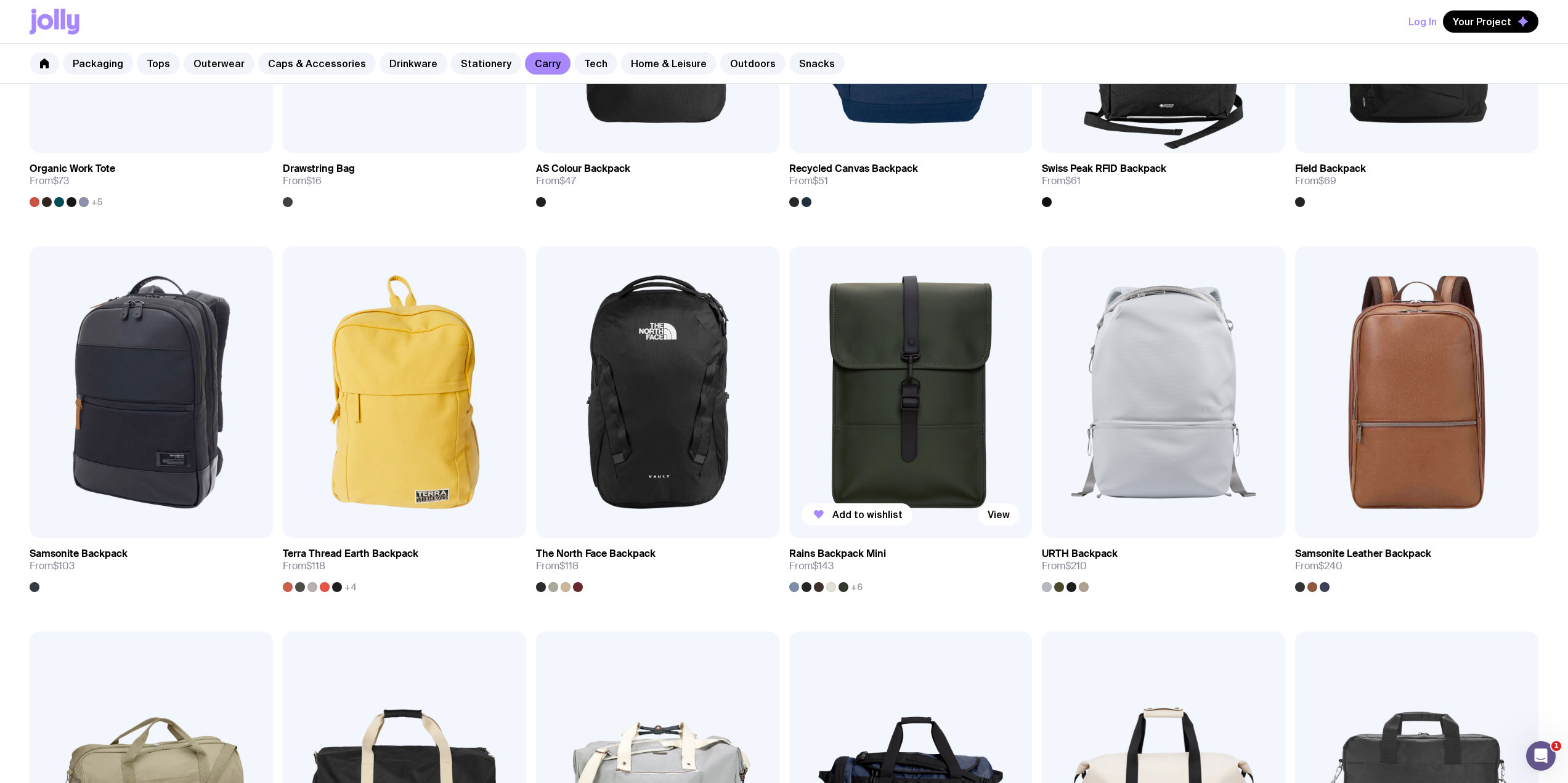
scroll to position [821, 0]
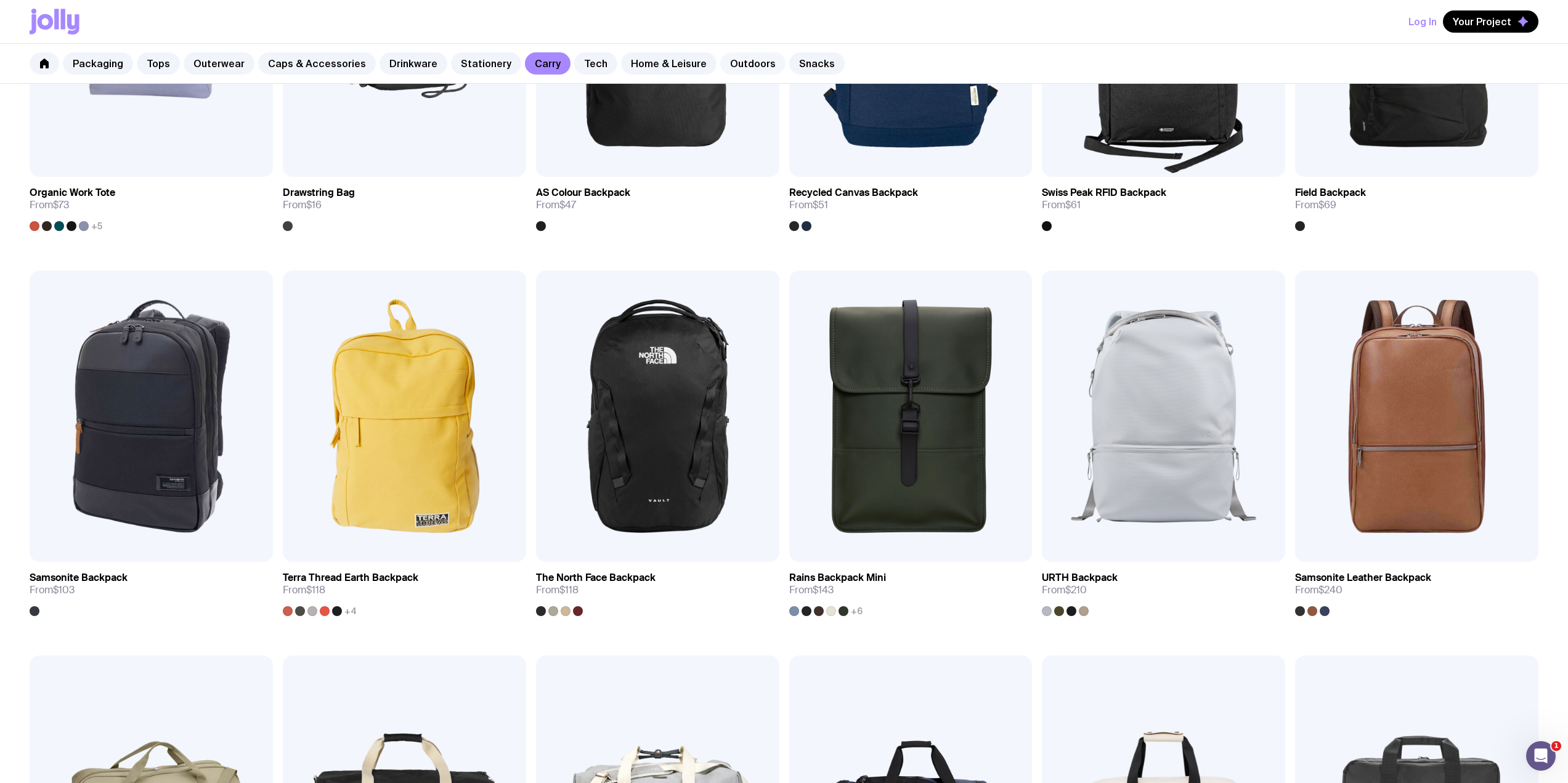
click at [734, 61] on link "Outdoors" at bounding box center [752, 63] width 65 height 22
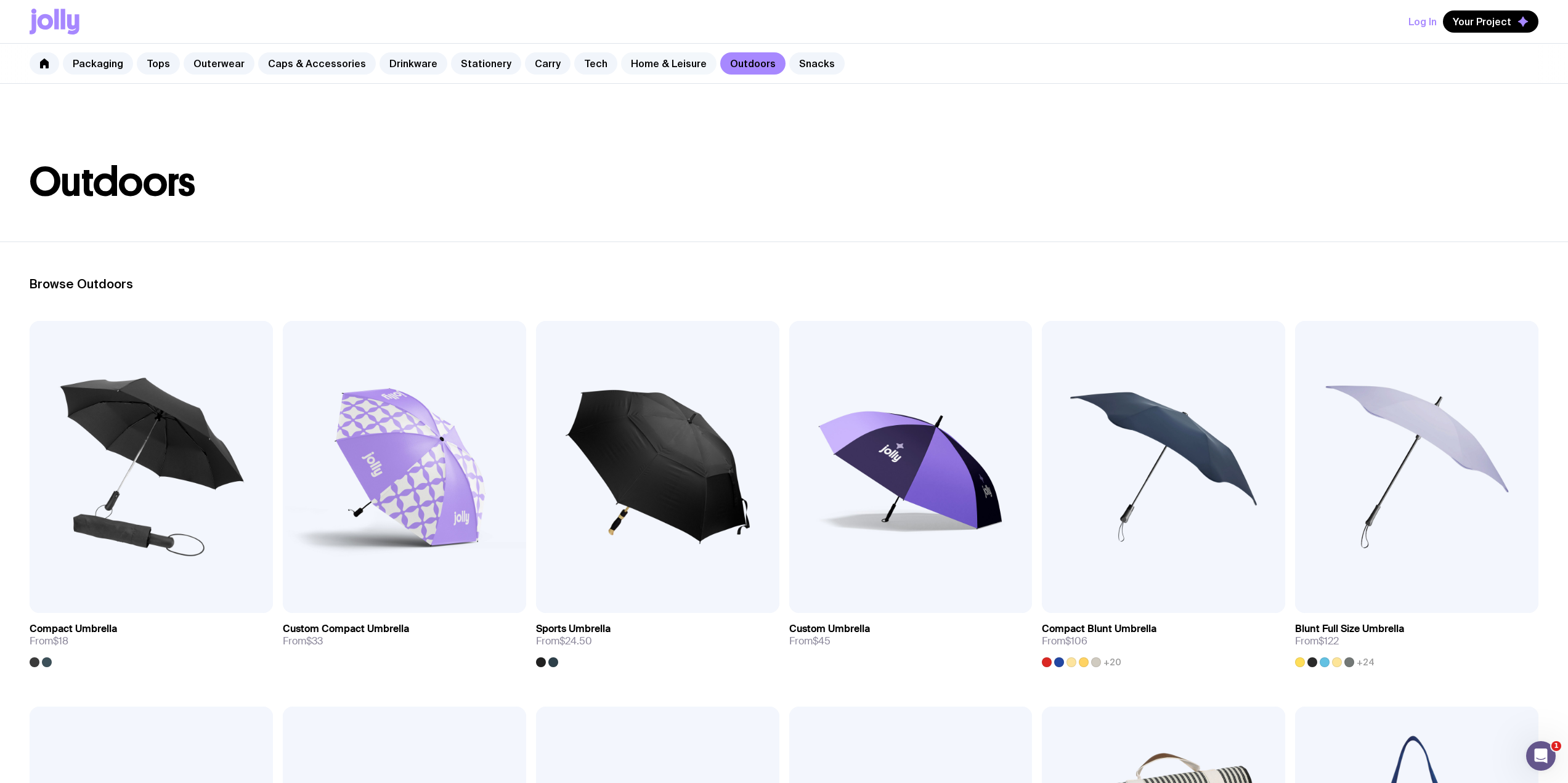
click at [621, 62] on link "Home & Leisure" at bounding box center [669, 63] width 96 height 22
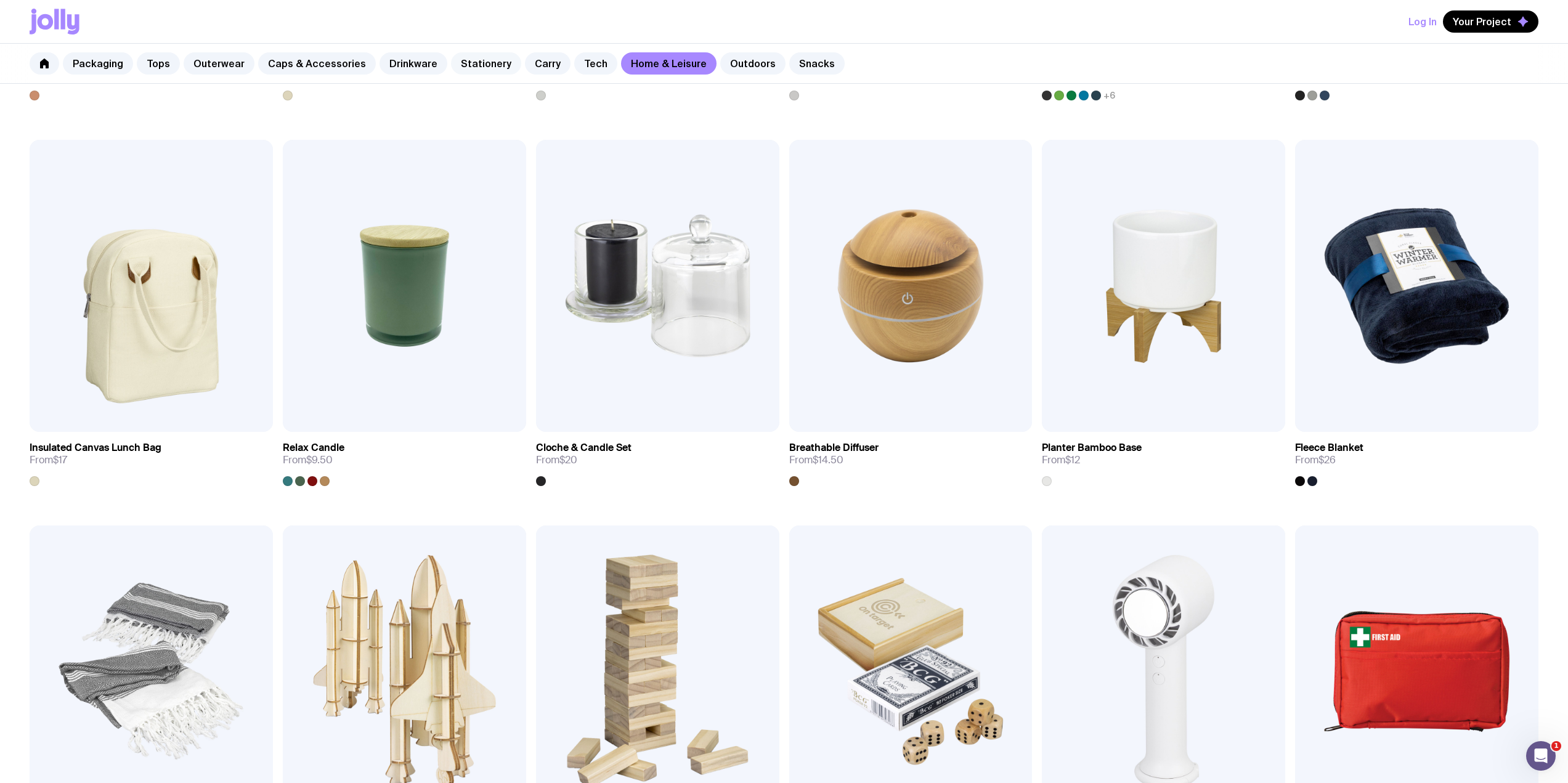
scroll to position [1313, 0]
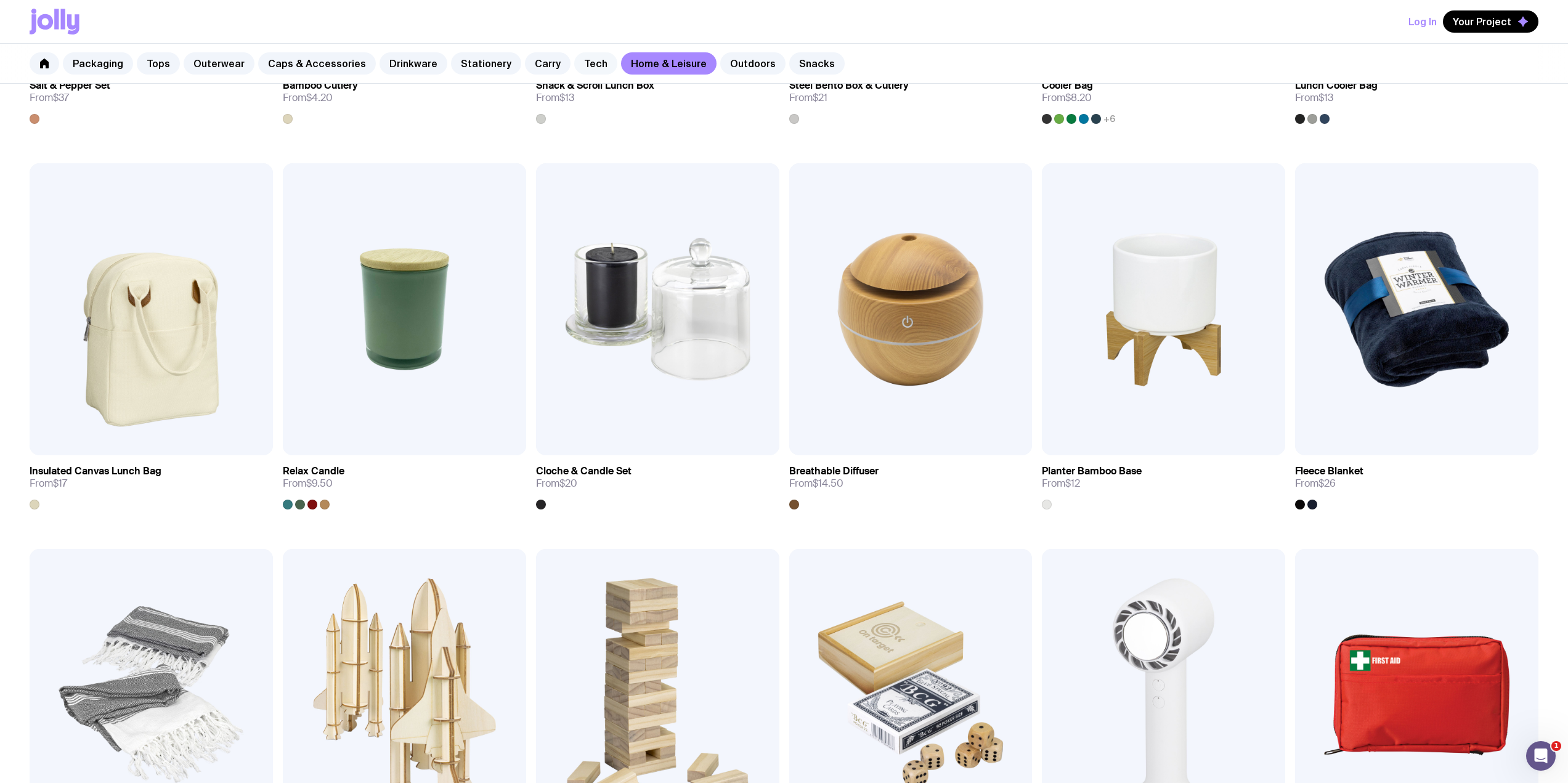
click at [574, 58] on link "Tech" at bounding box center [595, 63] width 43 height 22
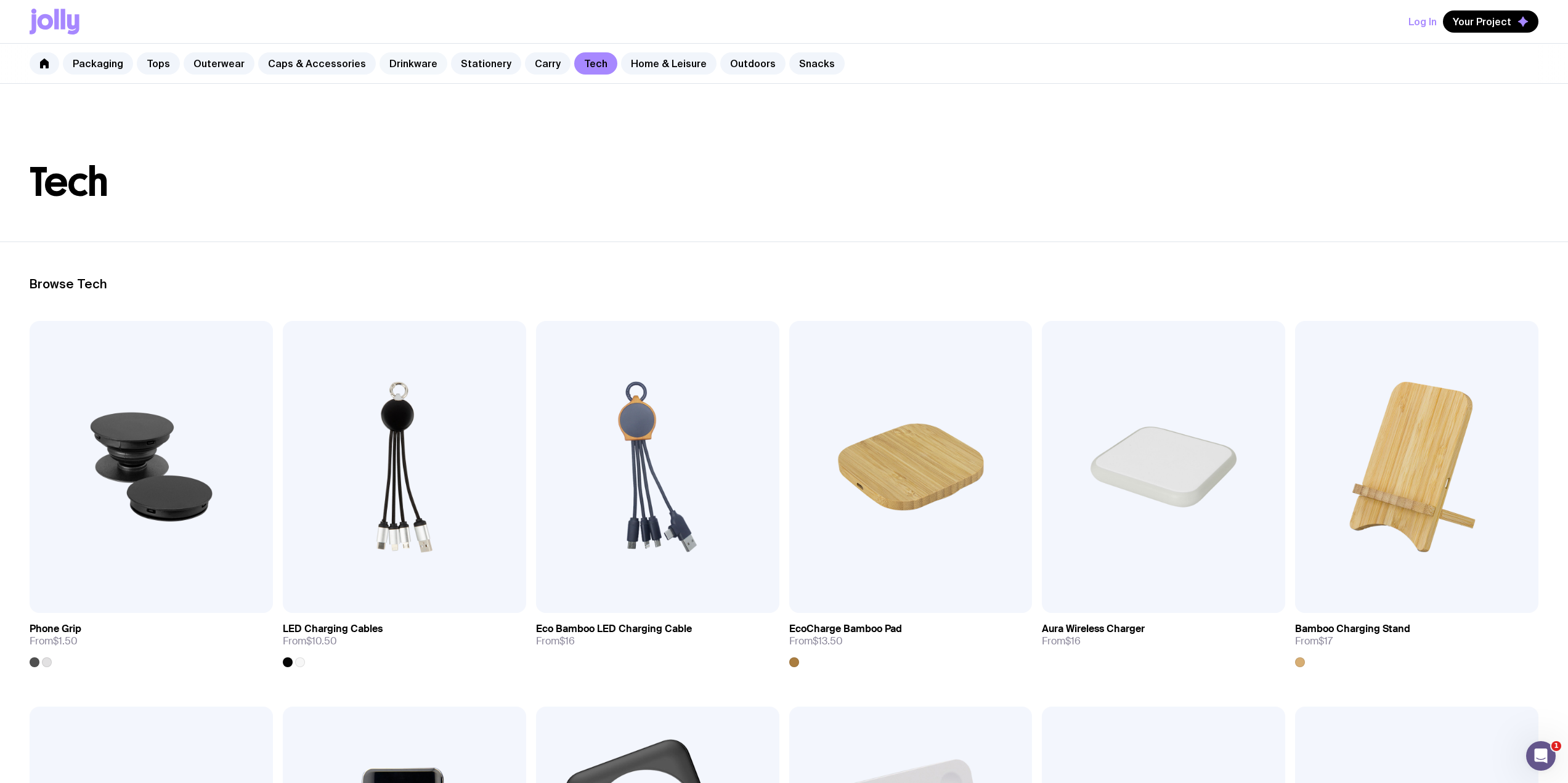
click at [410, 73] on link "Drinkware" at bounding box center [413, 63] width 68 height 22
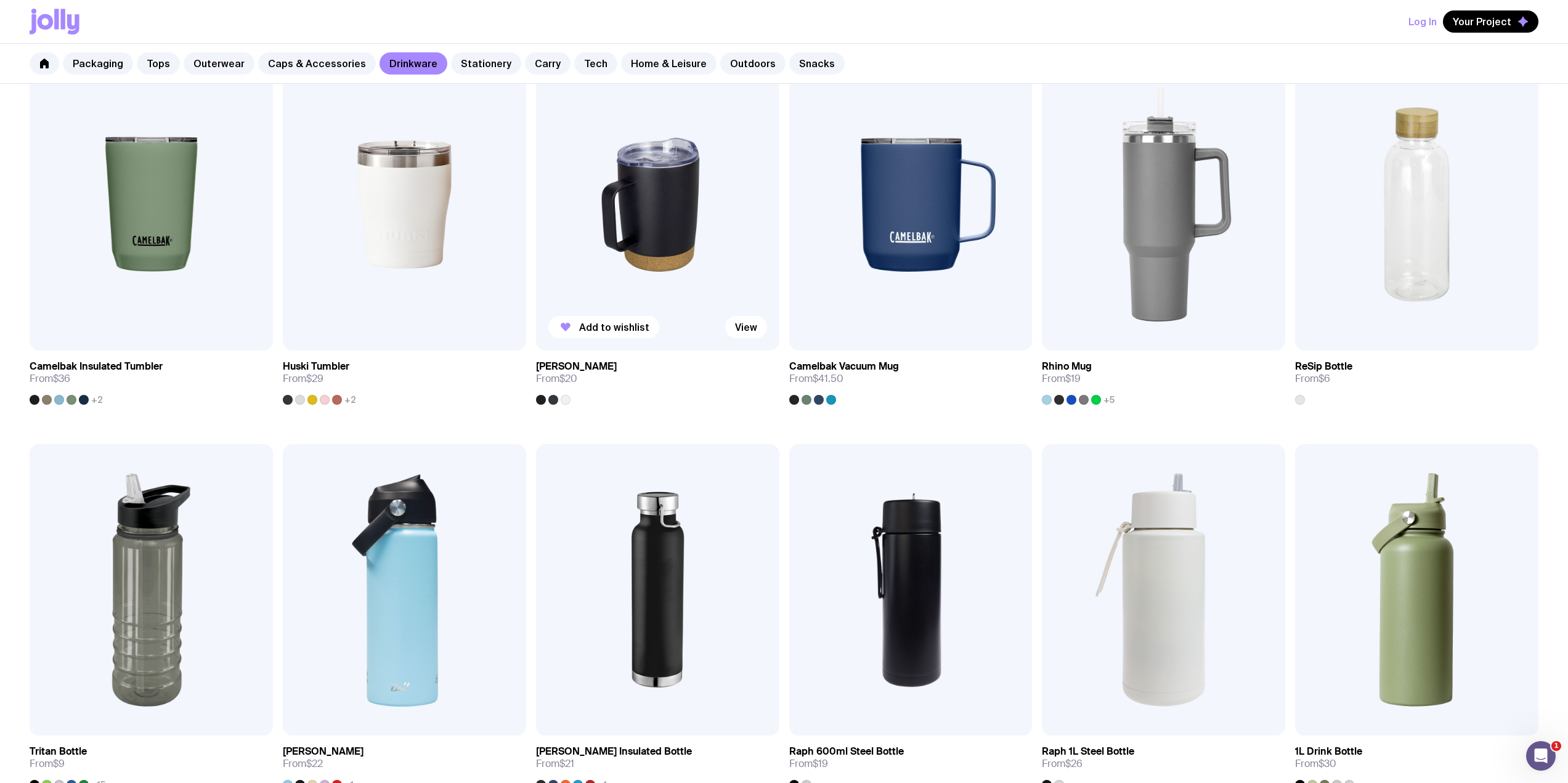
scroll to position [821, 0]
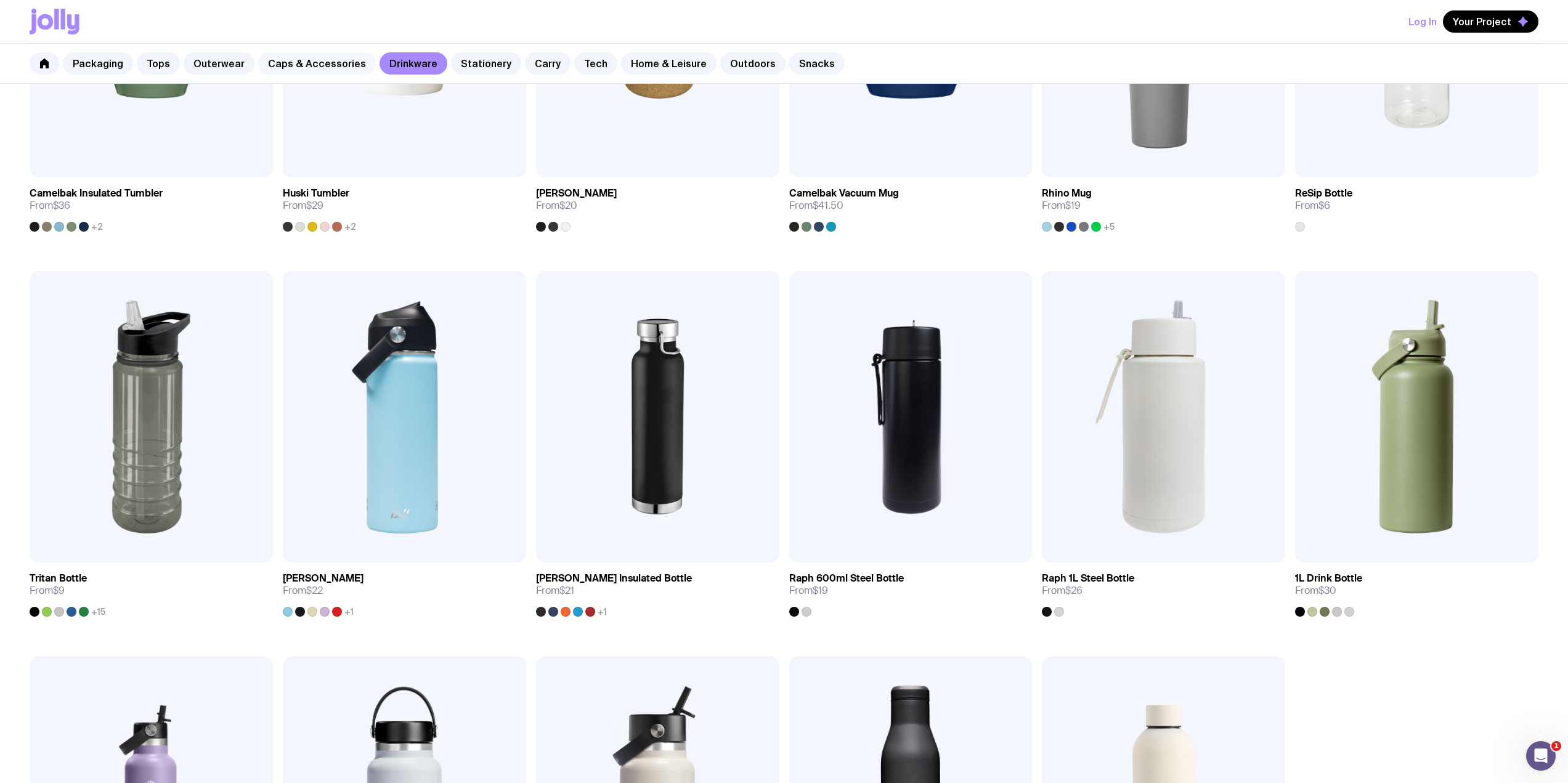
click at [310, 69] on link "Caps & Accessories" at bounding box center [317, 63] width 118 height 22
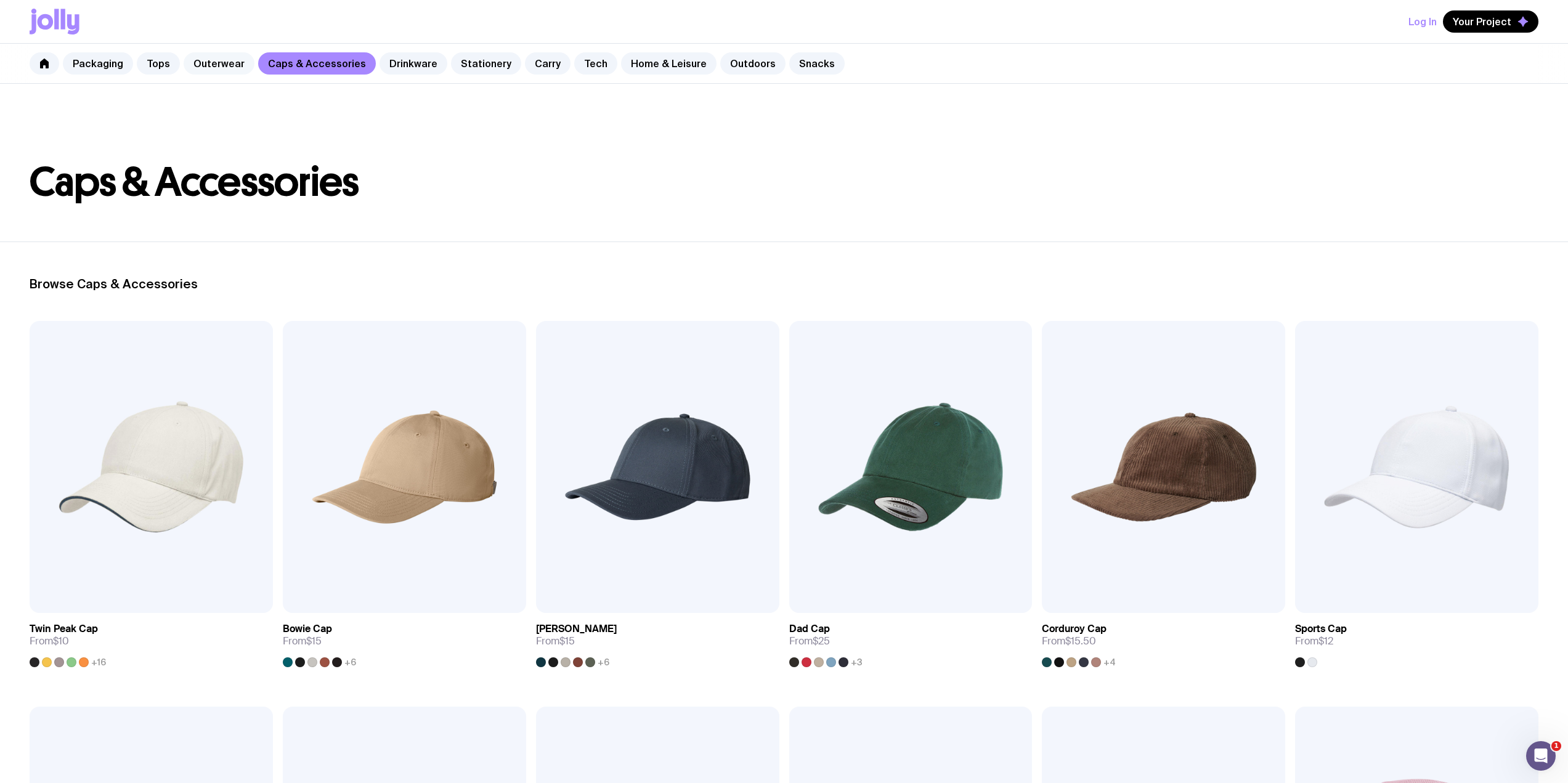
click at [221, 53] on div "Packaging Tops Outerwear Caps & Accessories Drinkware Stationery Carry Tech Hom…" at bounding box center [784, 63] width 1568 height 40
click at [451, 63] on link "Stationery" at bounding box center [486, 63] width 70 height 22
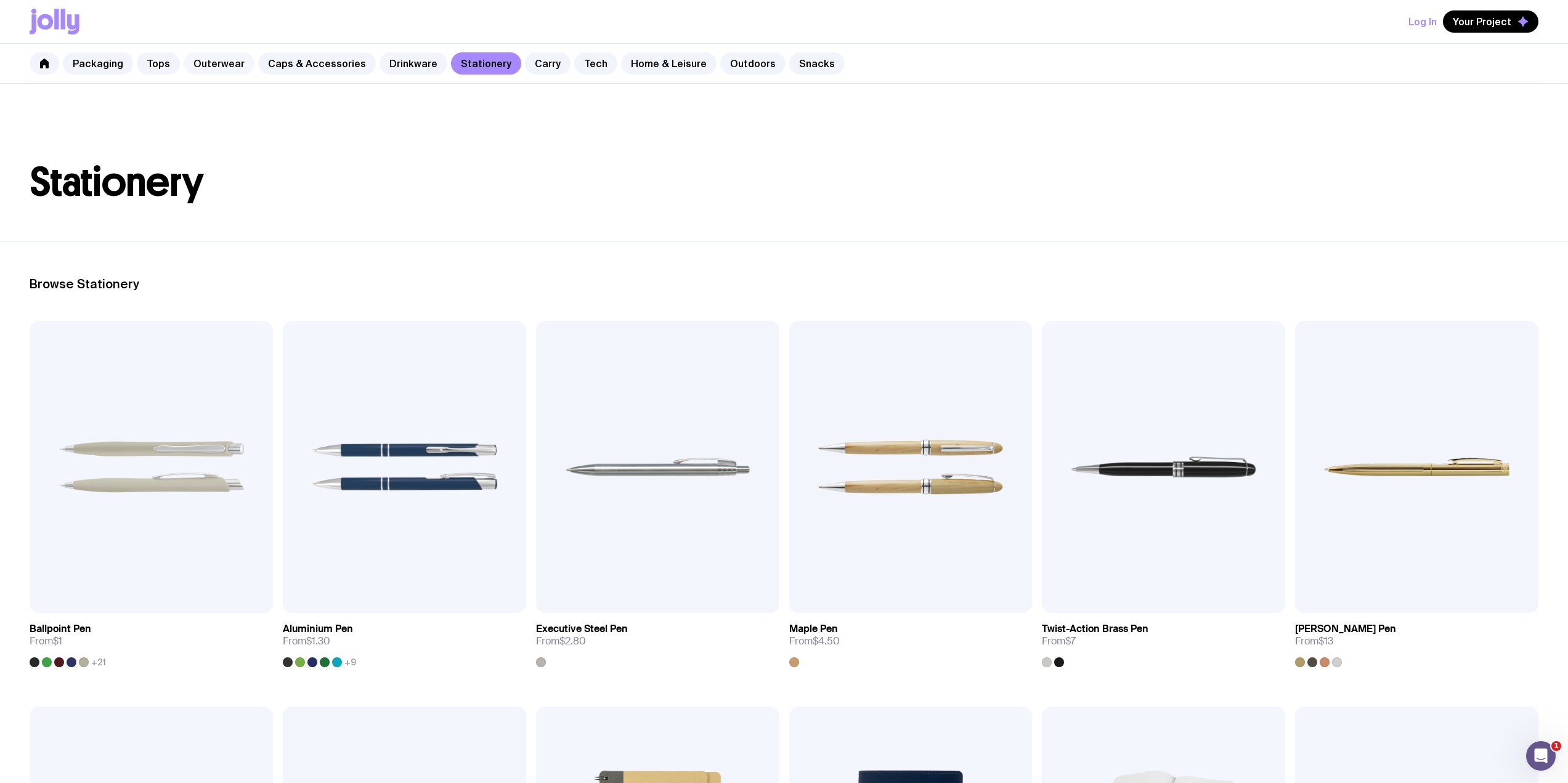
click at [229, 66] on link "Outerwear" at bounding box center [219, 63] width 71 height 22
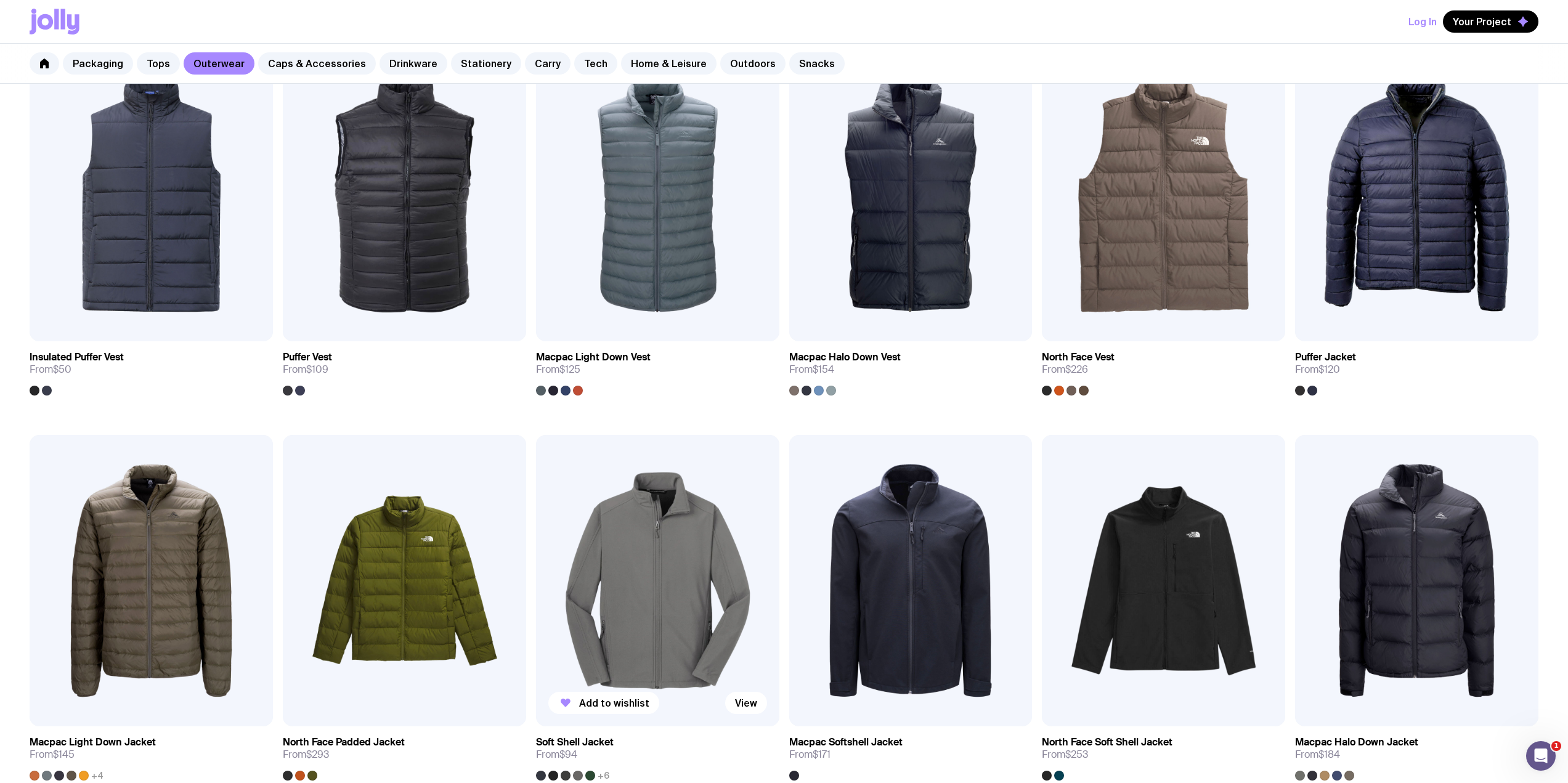
scroll to position [985, 0]
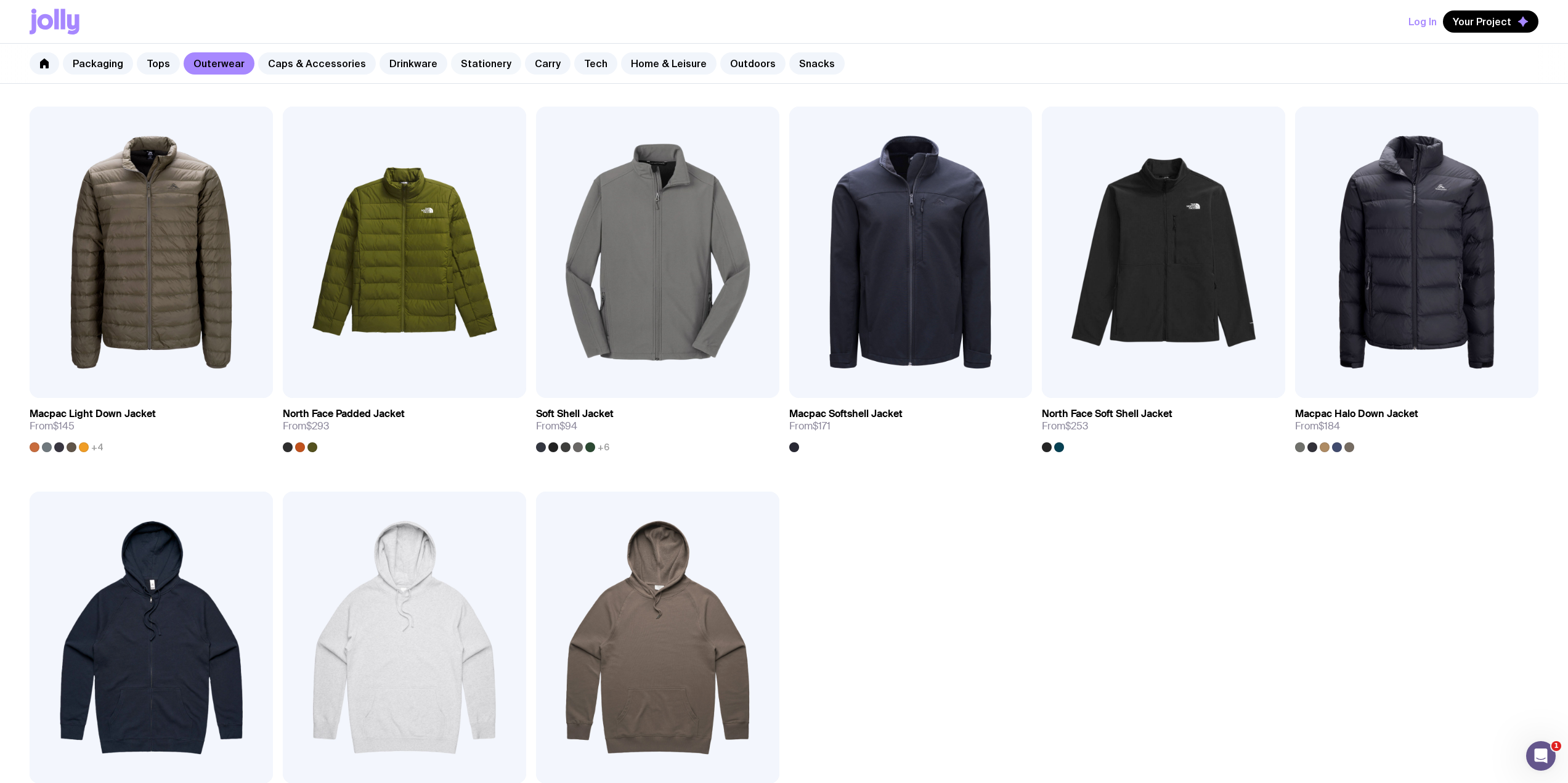
click at [456, 69] on link "Stationery" at bounding box center [486, 63] width 70 height 22
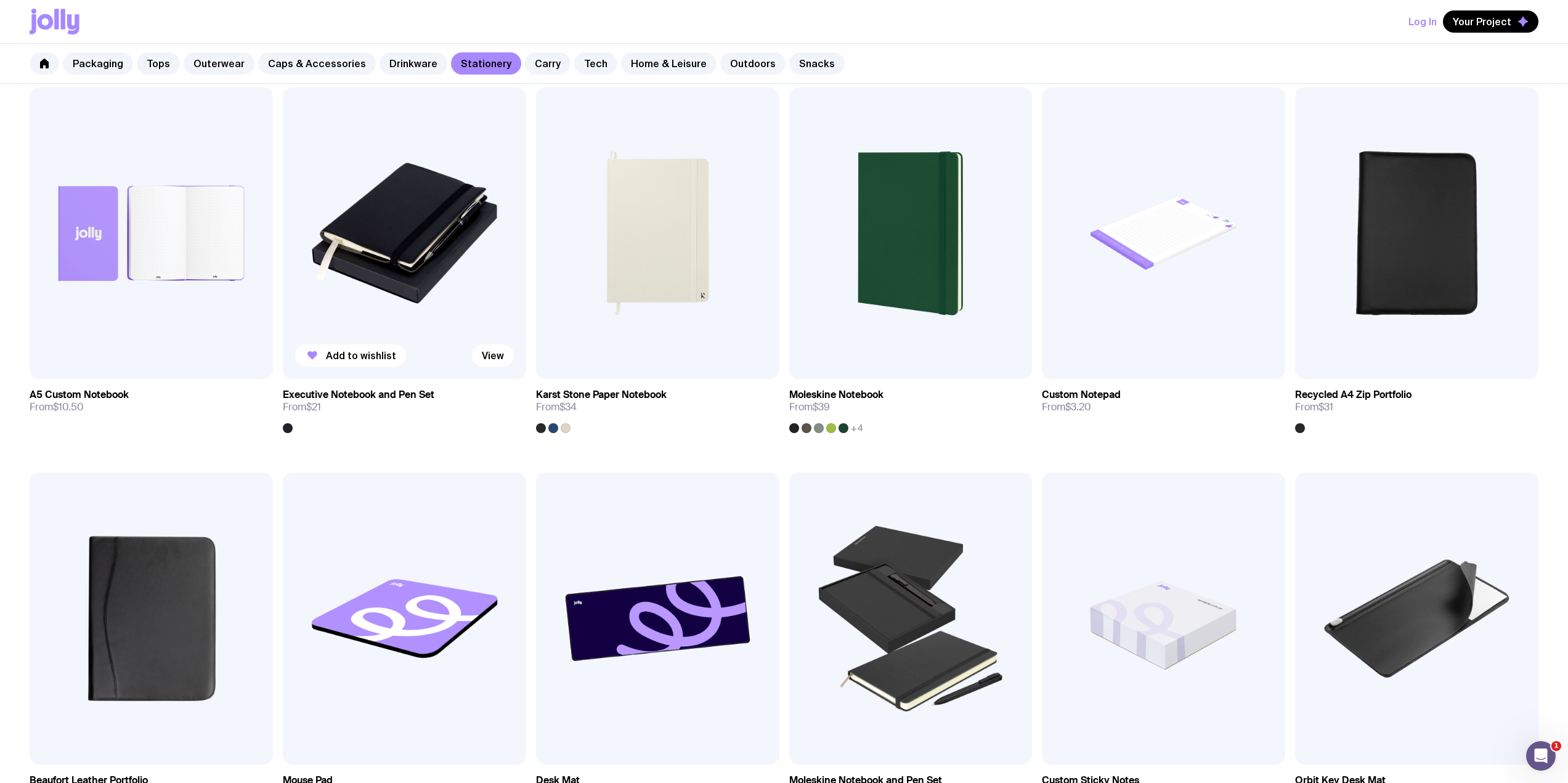
scroll to position [985, 0]
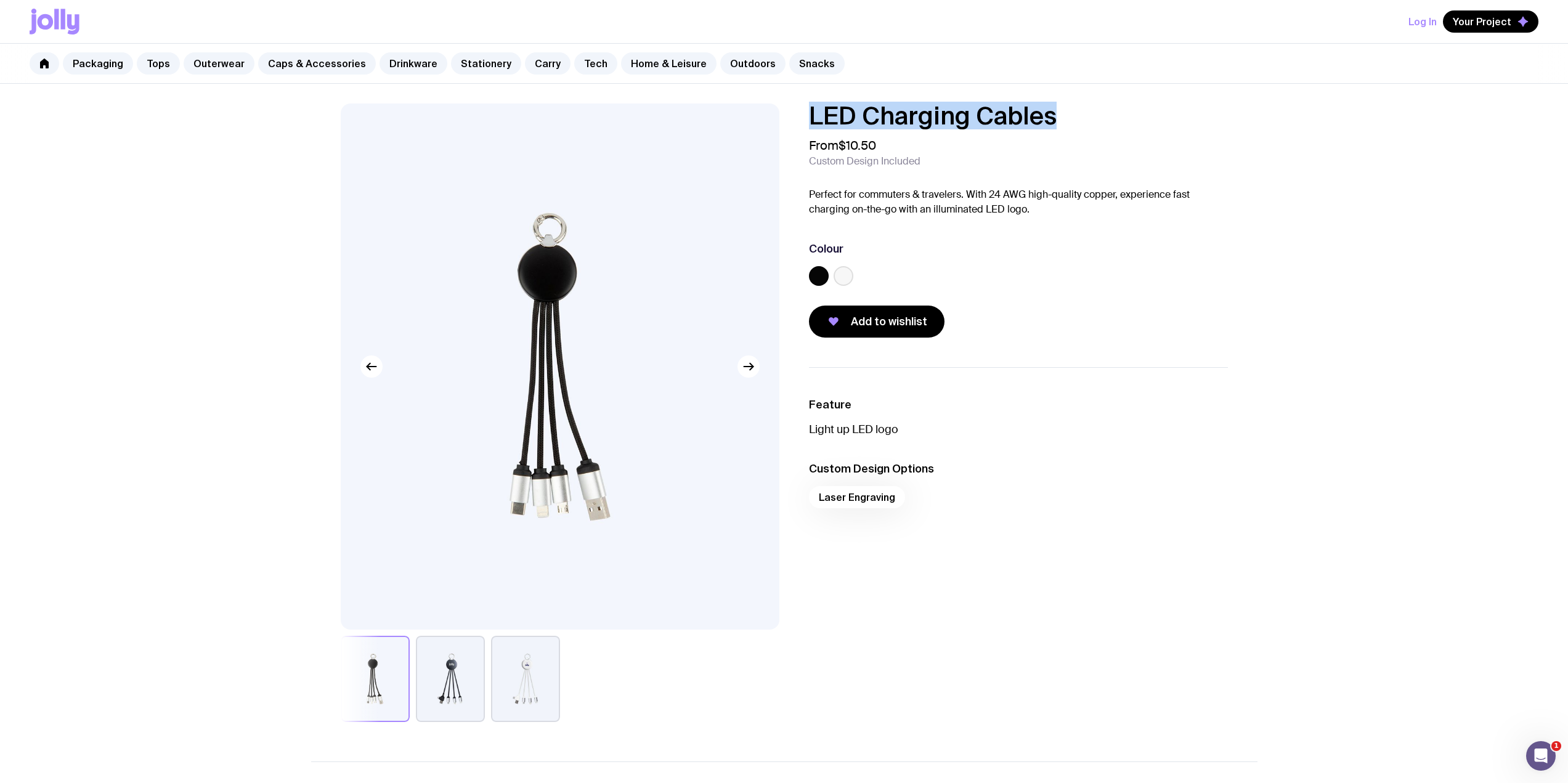
drag, startPoint x: 1086, startPoint y: 116, endPoint x: 804, endPoint y: 111, distance: 282.0
click at [804, 111] on div "LED Charging Cables From $10.50 Custom Design Included Perfect for commuters & …" at bounding box center [1008, 220] width 439 height 234
copy h1 "LED Charging Cables"
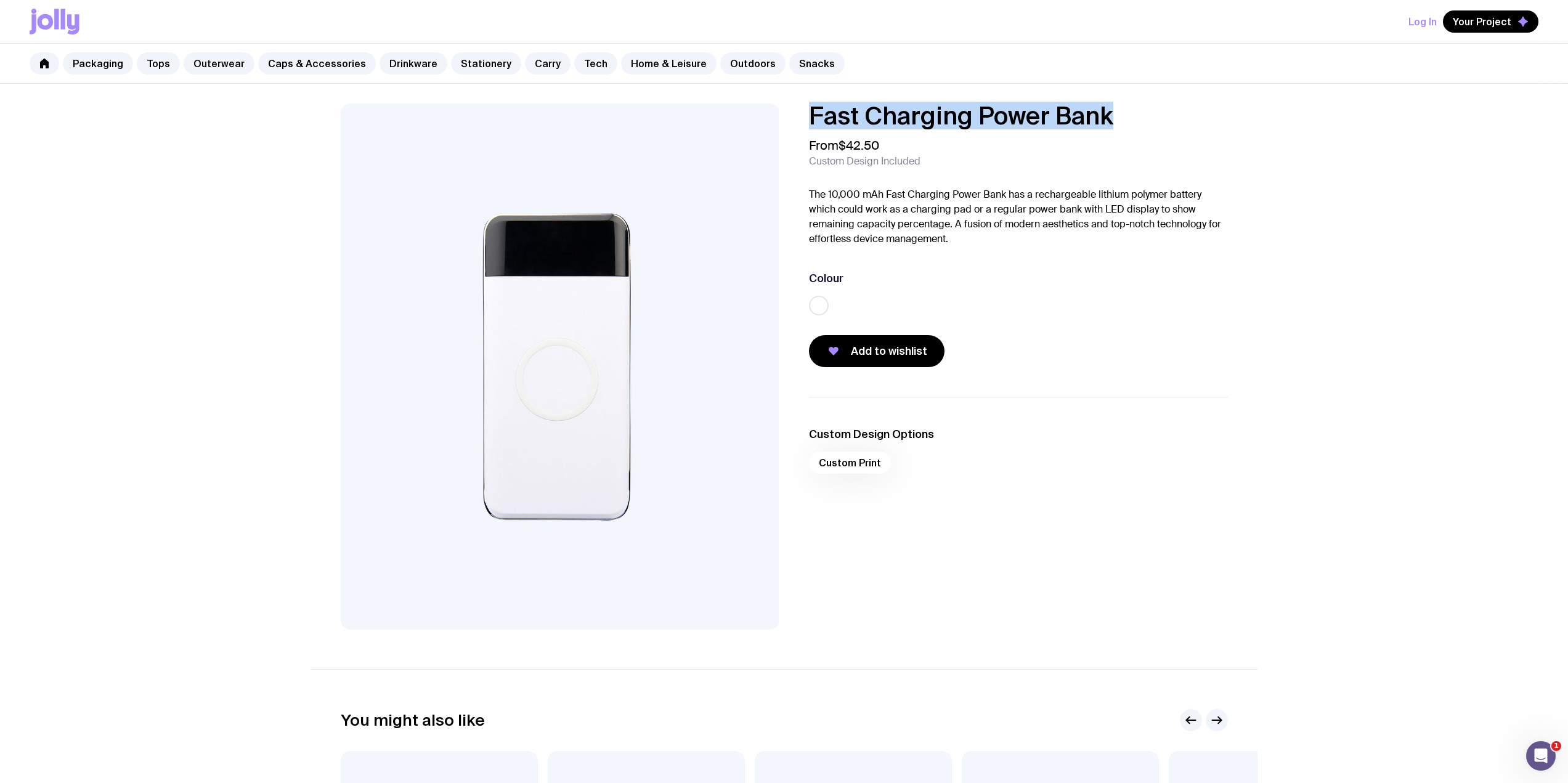
drag, startPoint x: 1136, startPoint y: 120, endPoint x: 809, endPoint y: 116, distance: 327.0
click at [809, 116] on h1 "Fast Charging Power Bank" at bounding box center [1018, 116] width 419 height 25
copy h1 "Fast Charging Power Bank"
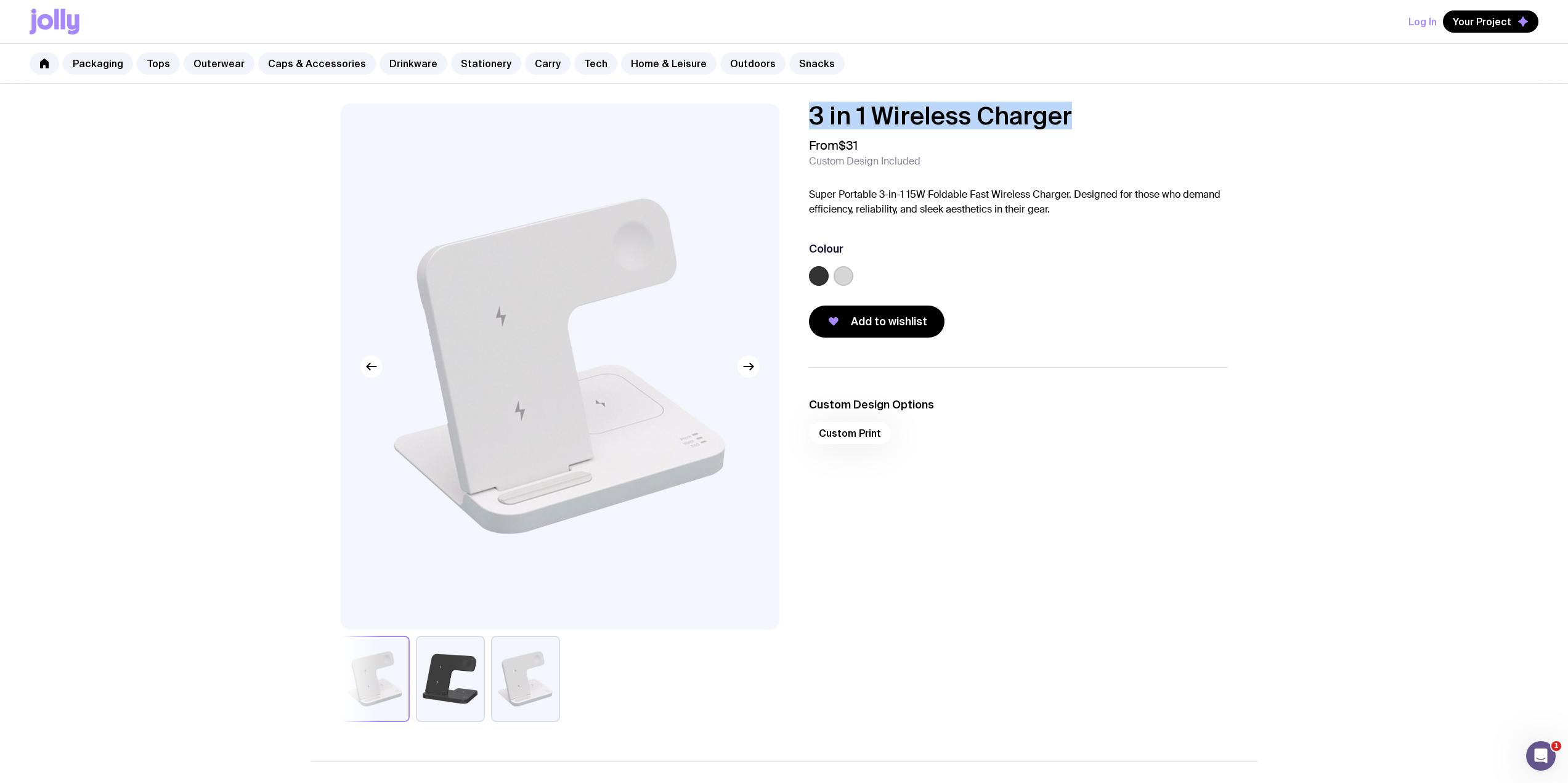
drag, startPoint x: 1096, startPoint y: 124, endPoint x: 795, endPoint y: 116, distance: 301.1
click at [795, 116] on div "3 in 1 Wireless Charger From $31 Custom Design Included Super Portable 3-in-1 1…" at bounding box center [1008, 220] width 439 height 234
copy h1 "3 in 1 Wireless Charger"
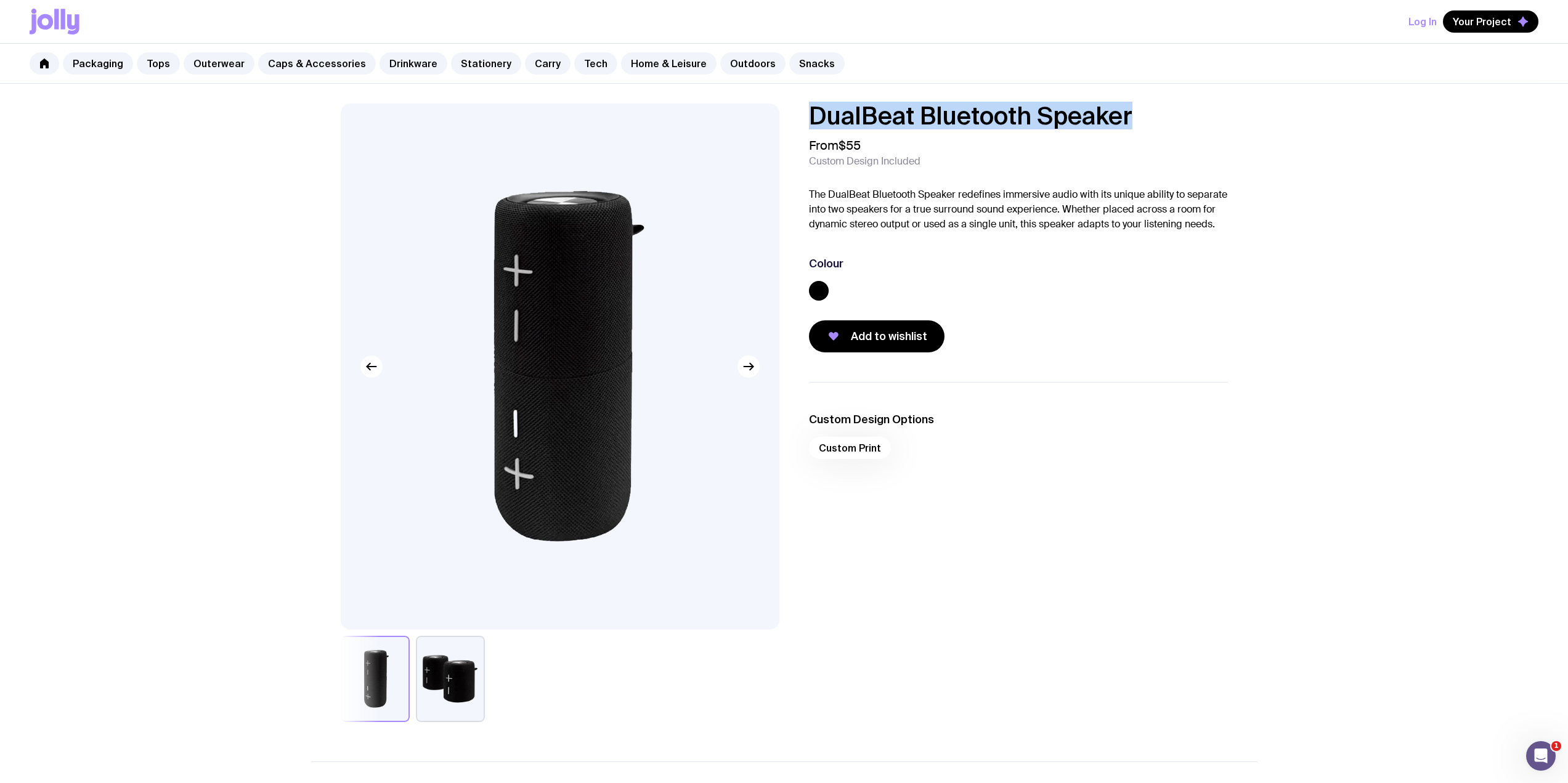
drag, startPoint x: 1160, startPoint y: 117, endPoint x: 785, endPoint y: 110, distance: 375.1
click at [785, 110] on div "DualBeat Bluetooth Speaker From $55 Custom Design Included The DualBeat Bluetoo…" at bounding box center [784, 413] width 947 height 619
copy h1 "DualBeat Bluetooth Speaker"
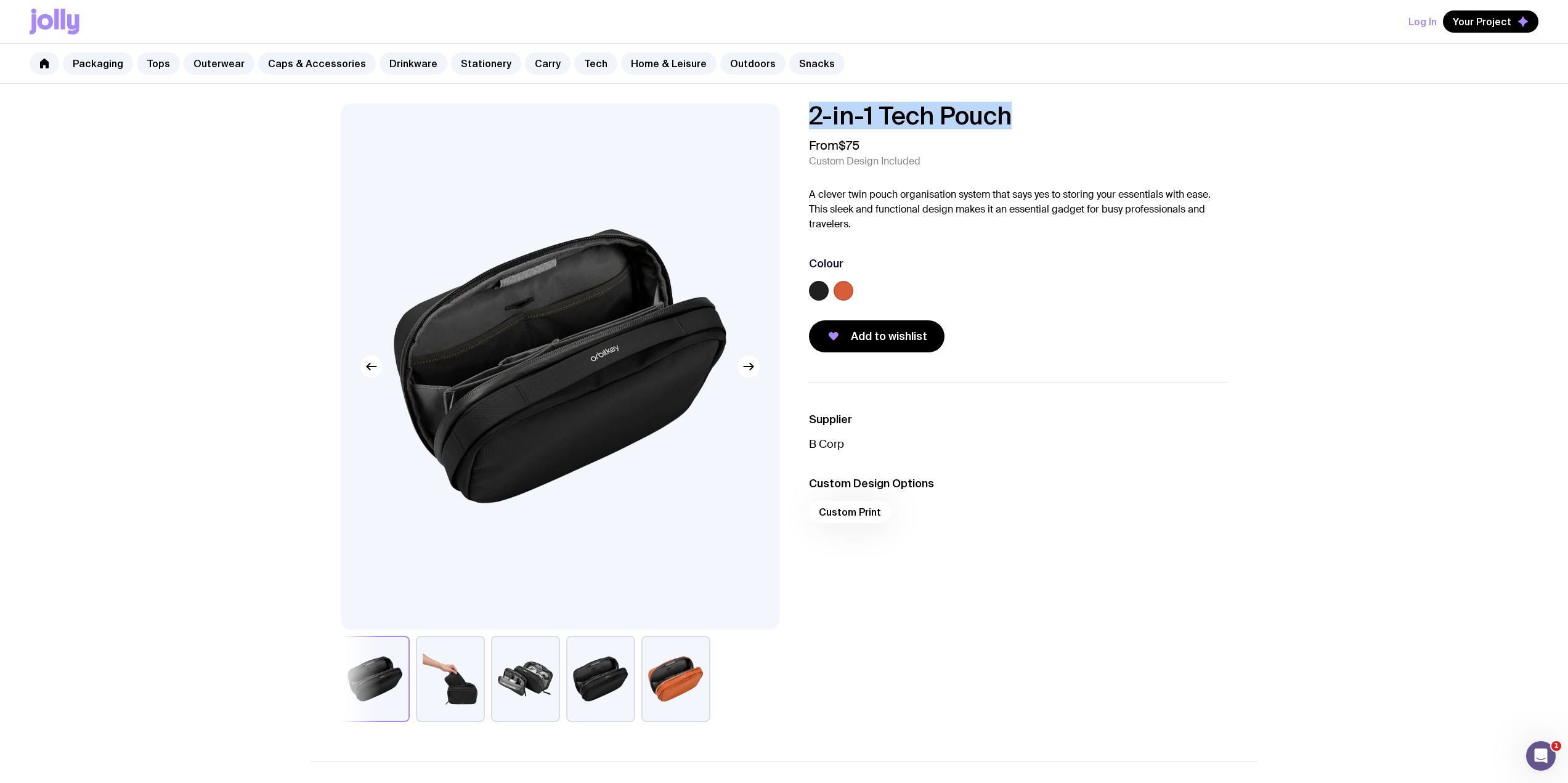
drag, startPoint x: 1052, startPoint y: 125, endPoint x: 814, endPoint y: 116, distance: 238.2
click at [814, 116] on h1 "2-in-1 Tech Pouch" at bounding box center [1018, 116] width 419 height 25
copy h1 "2-in-1 Tech Pouch"
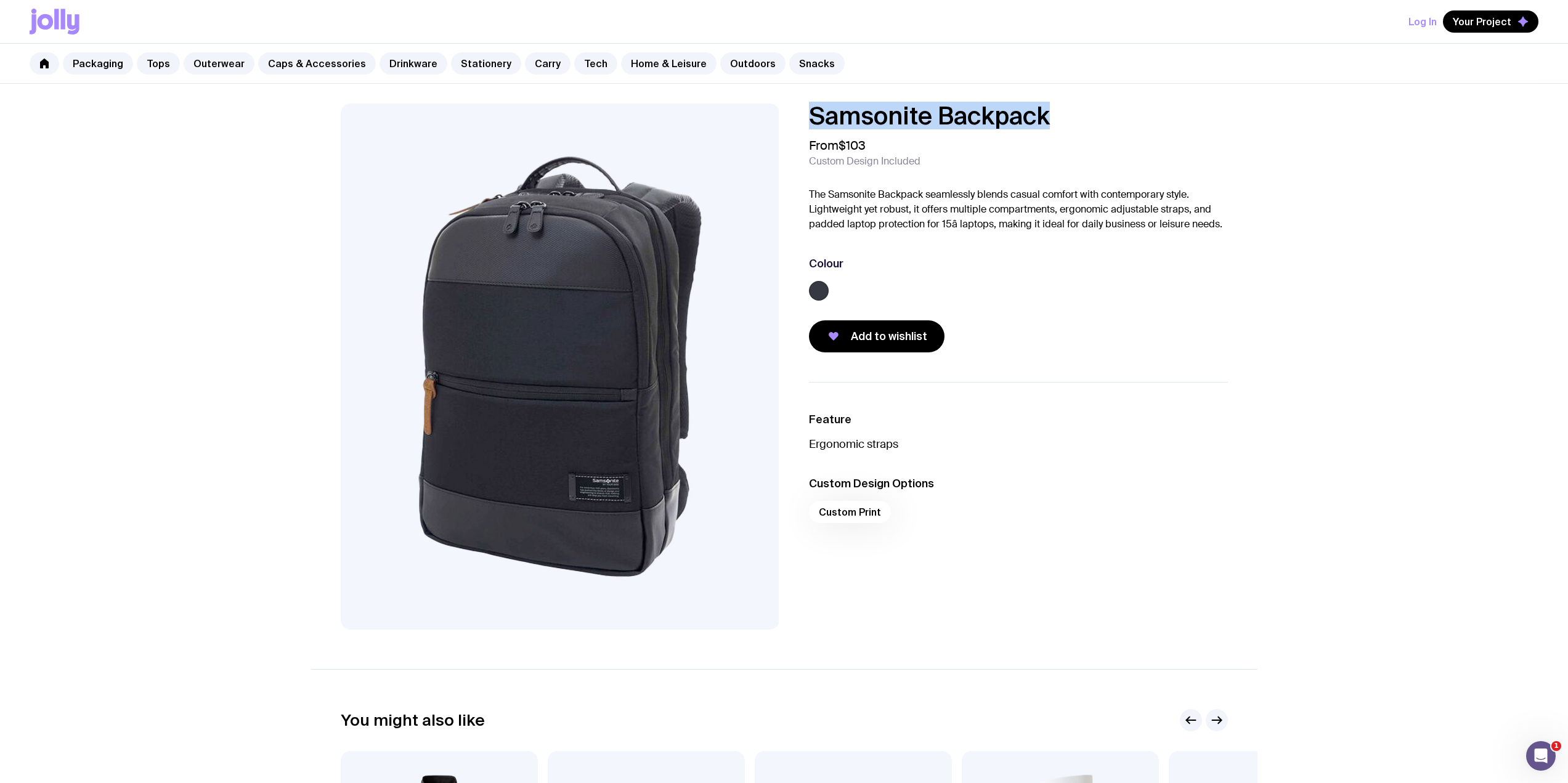
drag, startPoint x: 1055, startPoint y: 109, endPoint x: 792, endPoint y: 106, distance: 263.0
click at [792, 106] on div "Samsonite Backpack From $103 Custom Design Included The Samsonite Backpack seam…" at bounding box center [1008, 228] width 439 height 249
copy h1 "Samsonite Backpack"
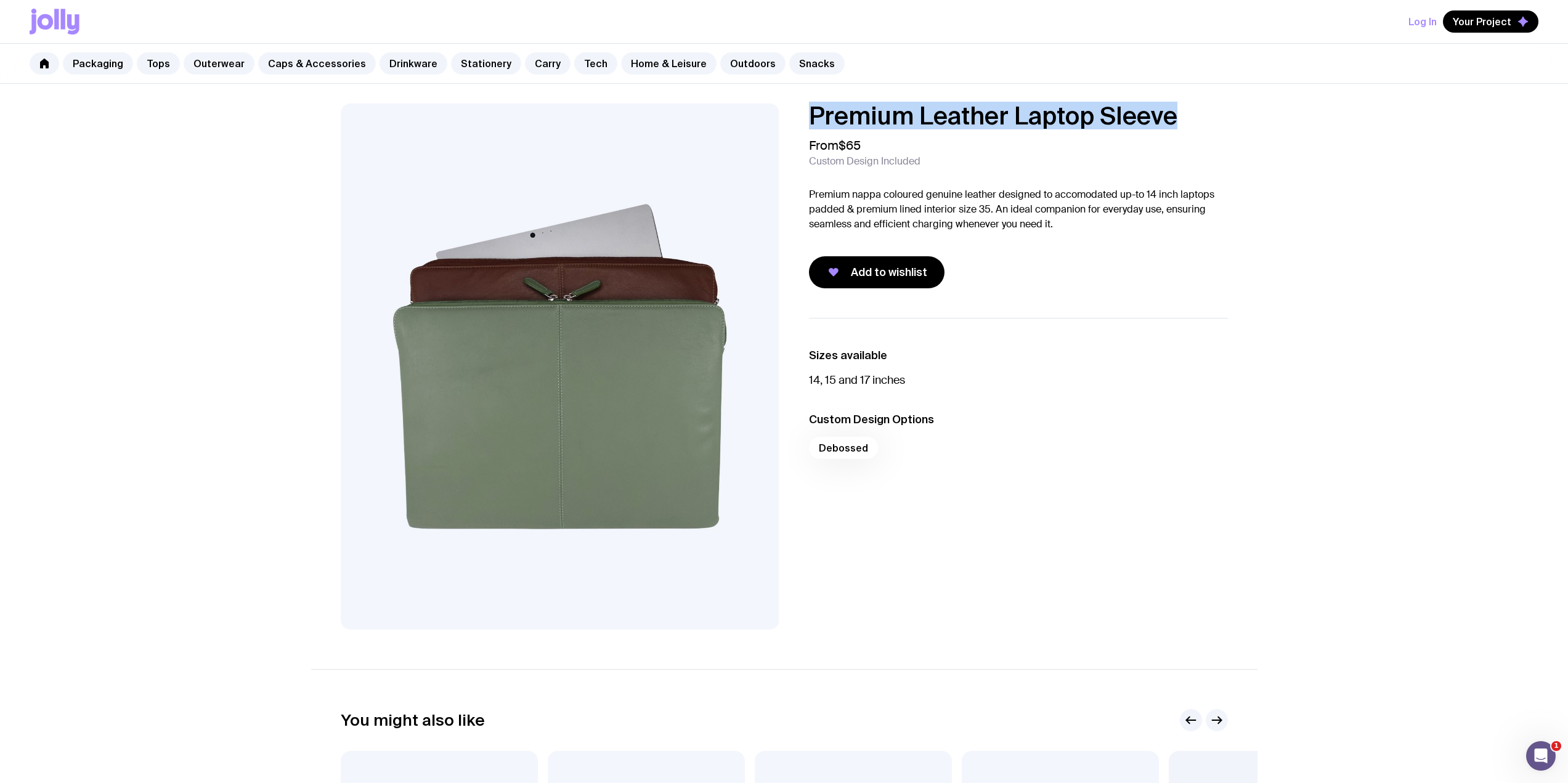
drag, startPoint x: 1177, startPoint y: 117, endPoint x: 804, endPoint y: 105, distance: 373.2
click at [804, 105] on div "Premium Leather Laptop Sleeve From $65 Custom Design Included Premium nappa col…" at bounding box center [1008, 196] width 439 height 185
copy h1 "Premium Leather Laptop Sleeve"
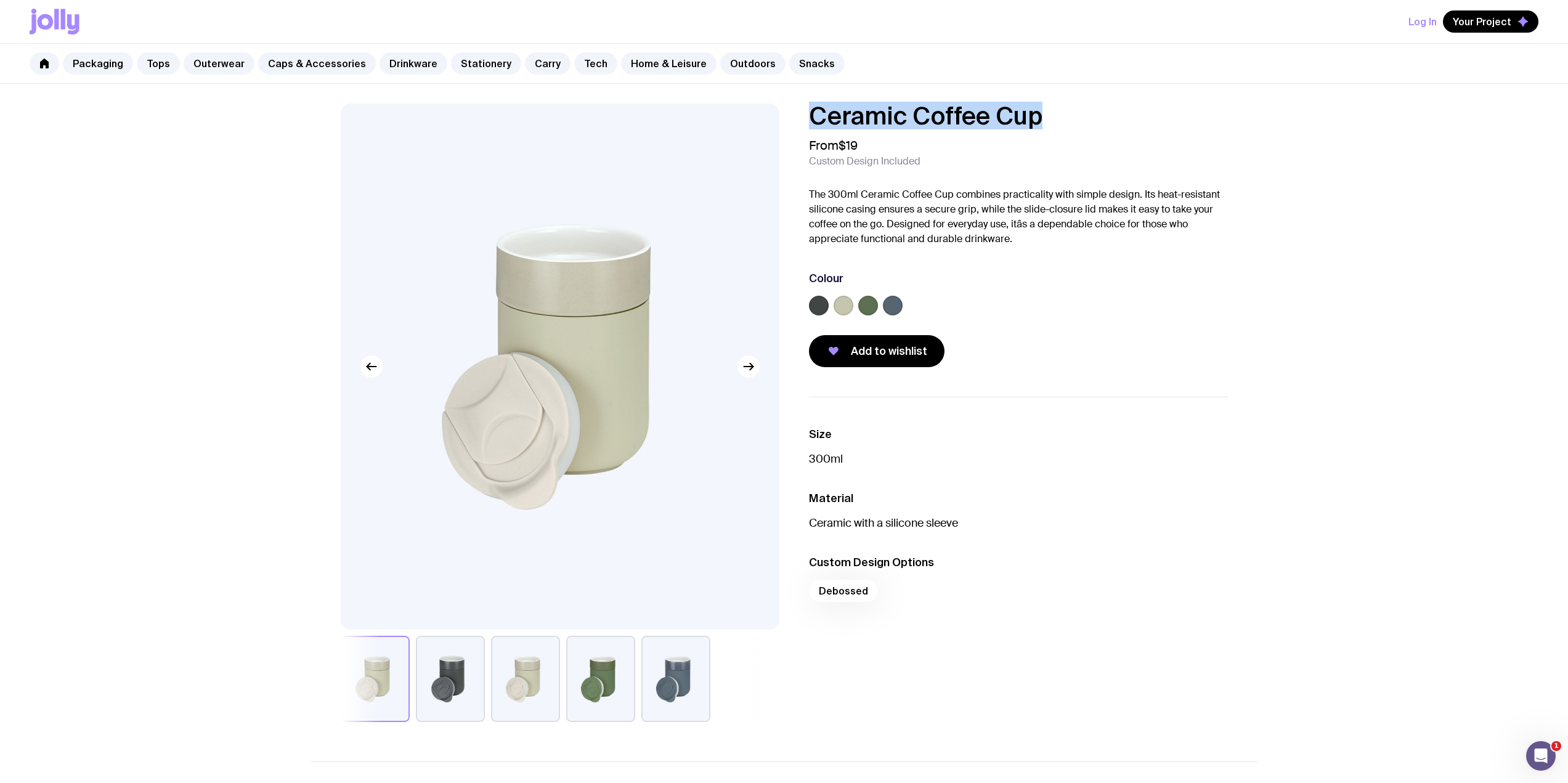
drag, startPoint x: 1102, startPoint y: 120, endPoint x: 811, endPoint y: 113, distance: 291.1
click at [811, 113] on h1 "Ceramic Coffee Cup" at bounding box center [1018, 116] width 419 height 25
copy h1 "Ceramic Coffee Cup"
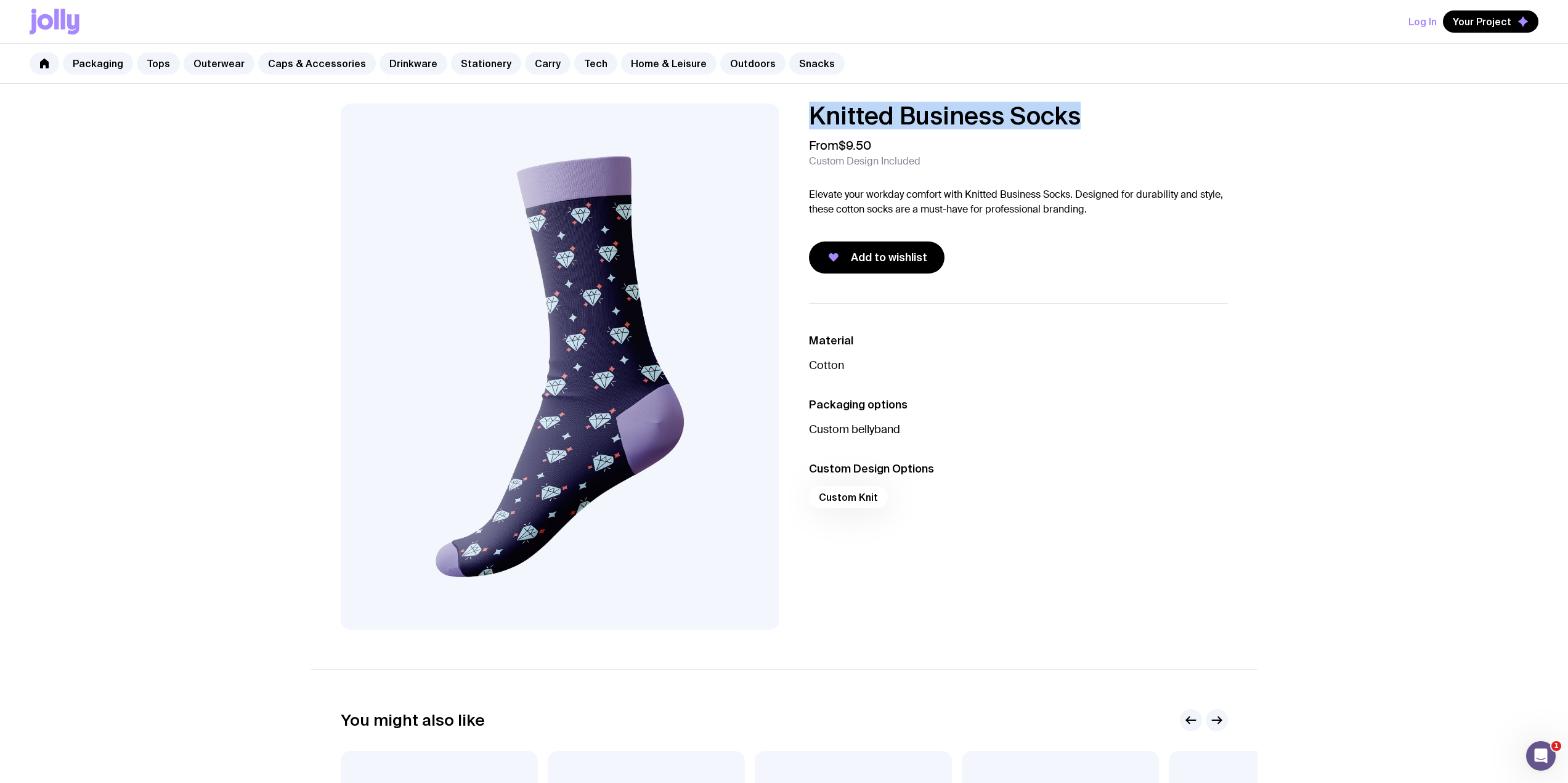
drag, startPoint x: 1081, startPoint y: 114, endPoint x: 804, endPoint y: 114, distance: 277.0
click at [804, 114] on div "Knitted Business Socks From $9.50 Custom Design Included Elevate your workday c…" at bounding box center [1008, 189] width 439 height 170
copy h1 "Knitted Business Socks"
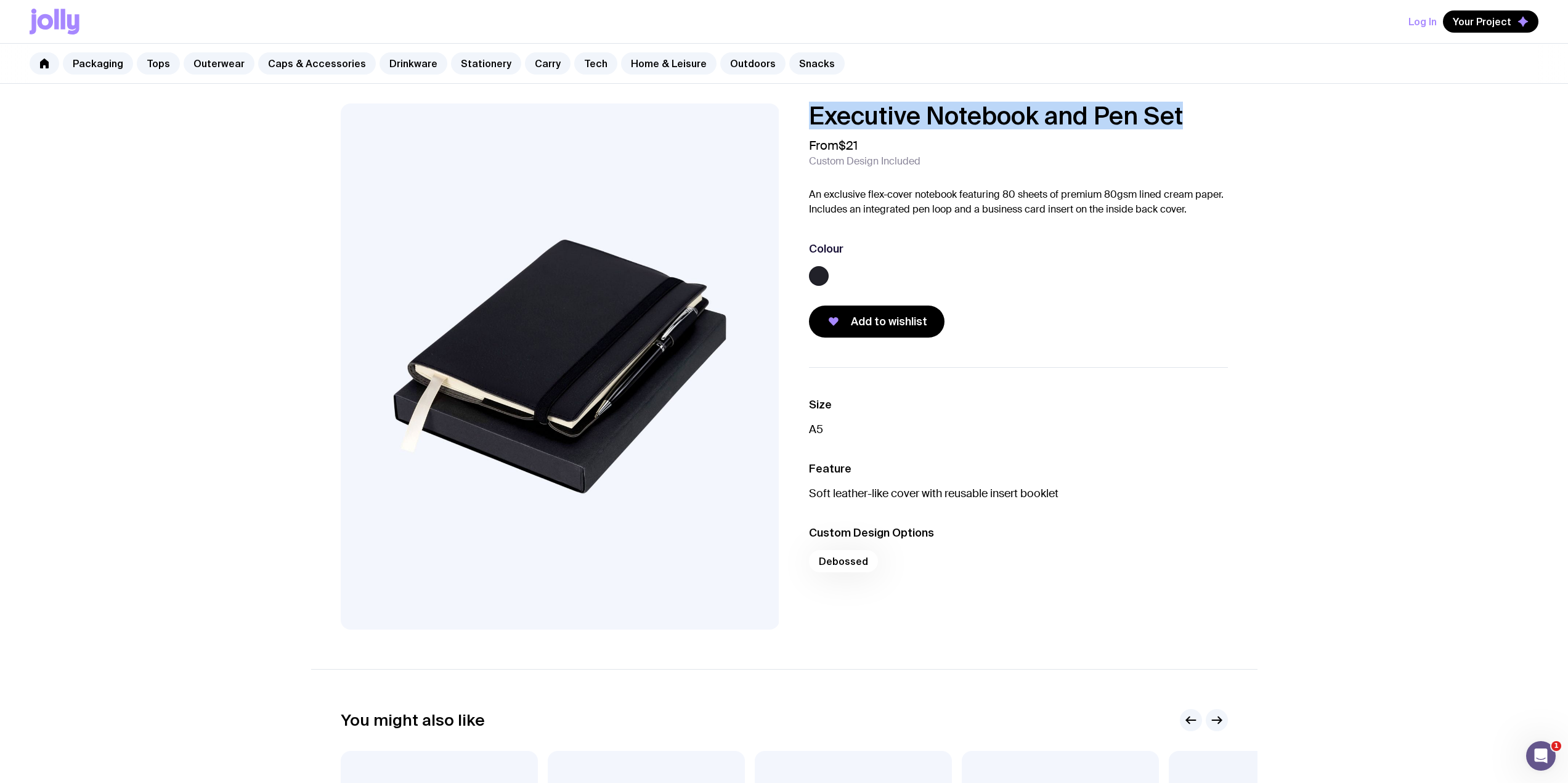
click at [811, 109] on h1 "Executive Notebook and Pen Set" at bounding box center [1018, 116] width 419 height 25
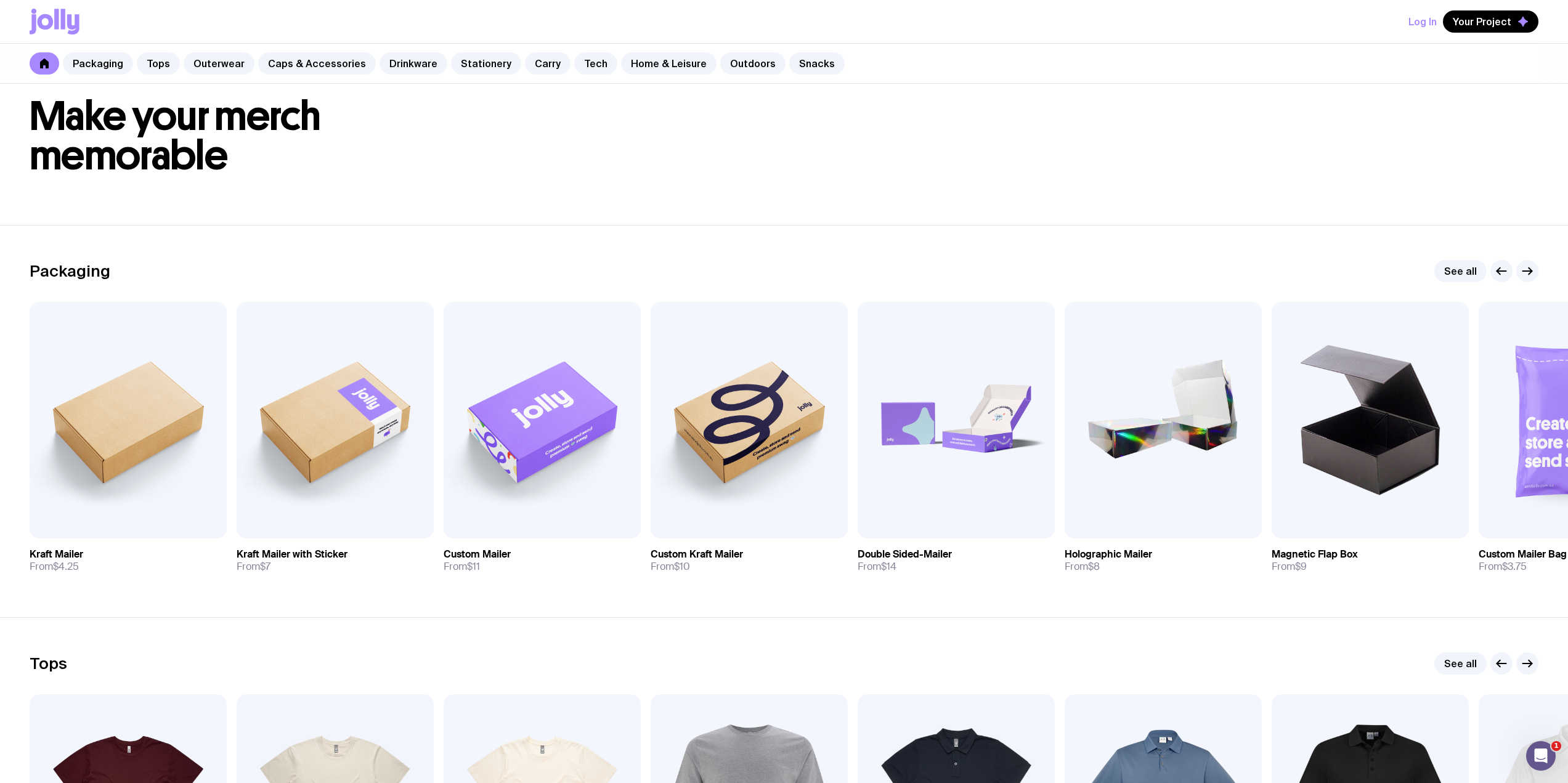
scroll to position [328, 0]
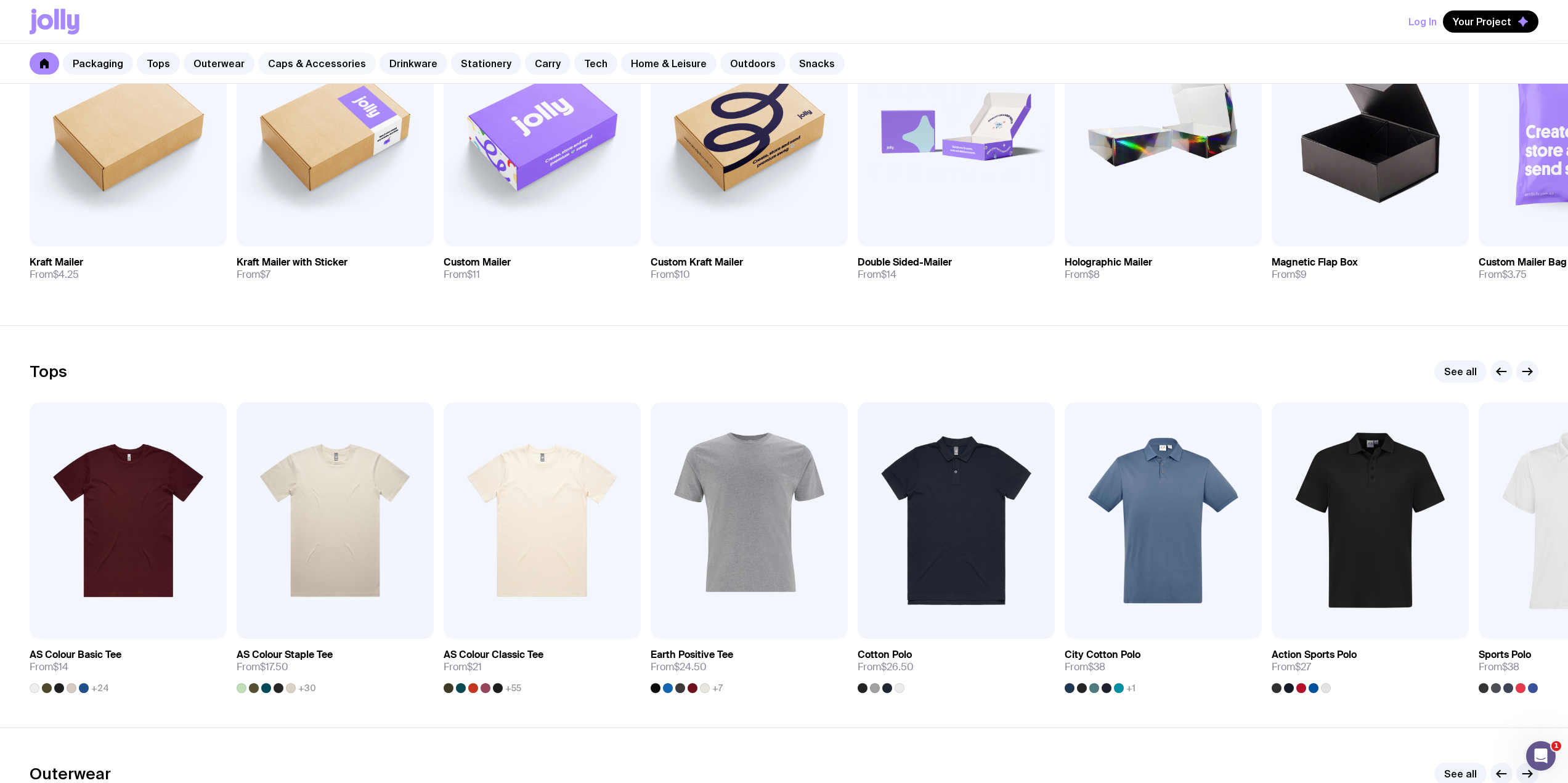
click at [295, 54] on link "Caps & Accessories" at bounding box center [317, 63] width 118 height 22
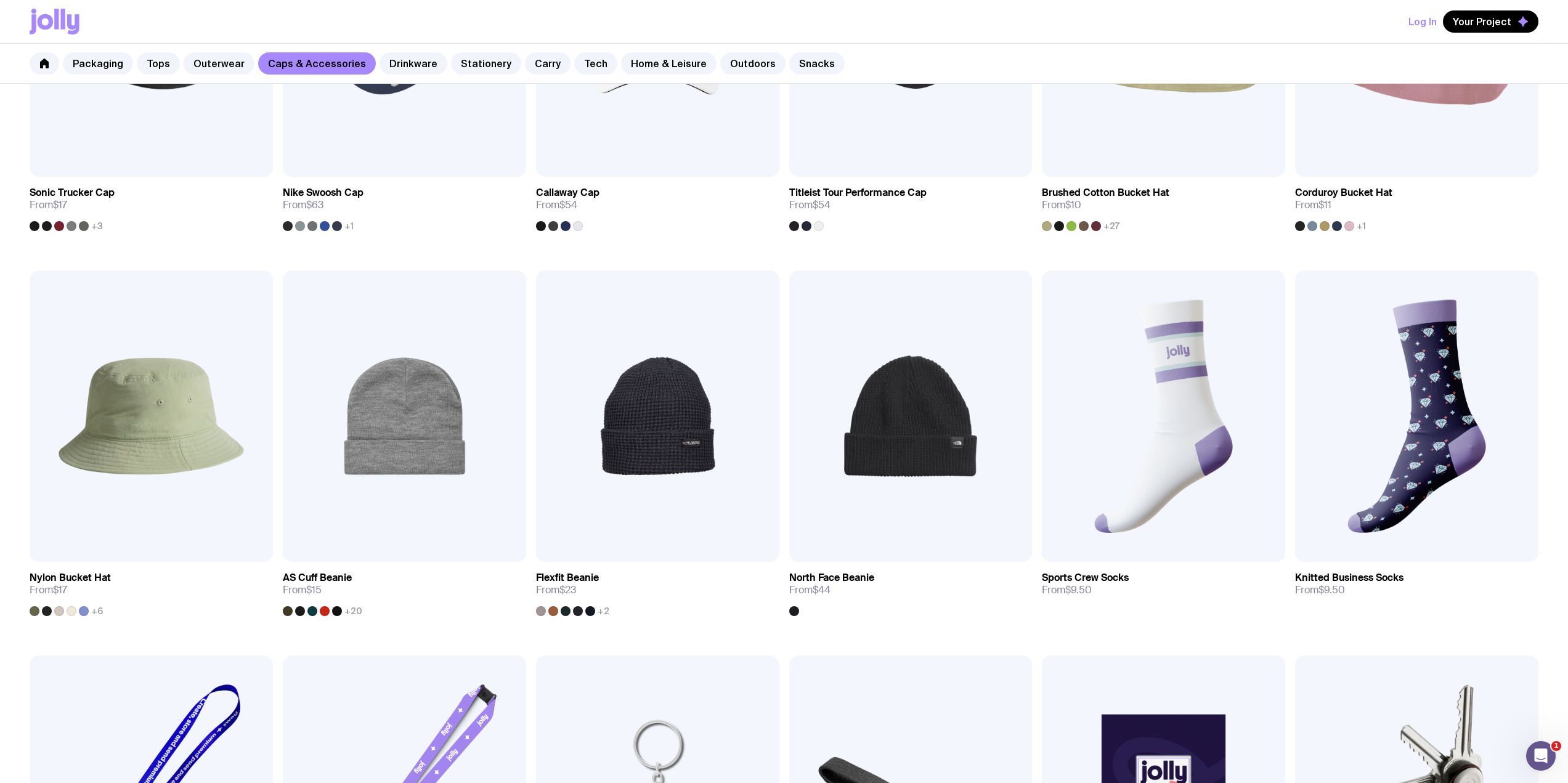
scroll to position [1250, 0]
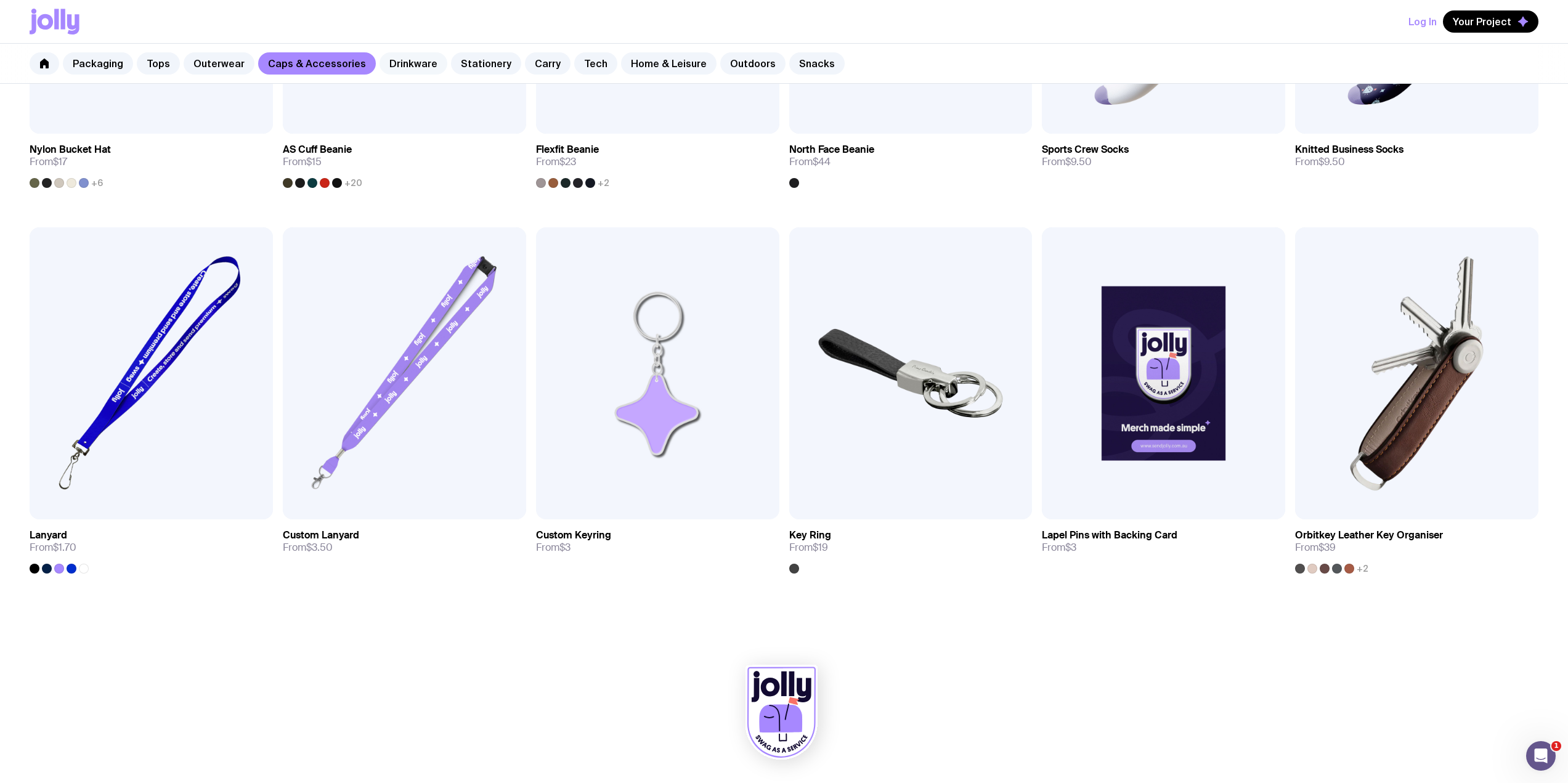
click at [397, 65] on link "Drinkware" at bounding box center [413, 63] width 68 height 22
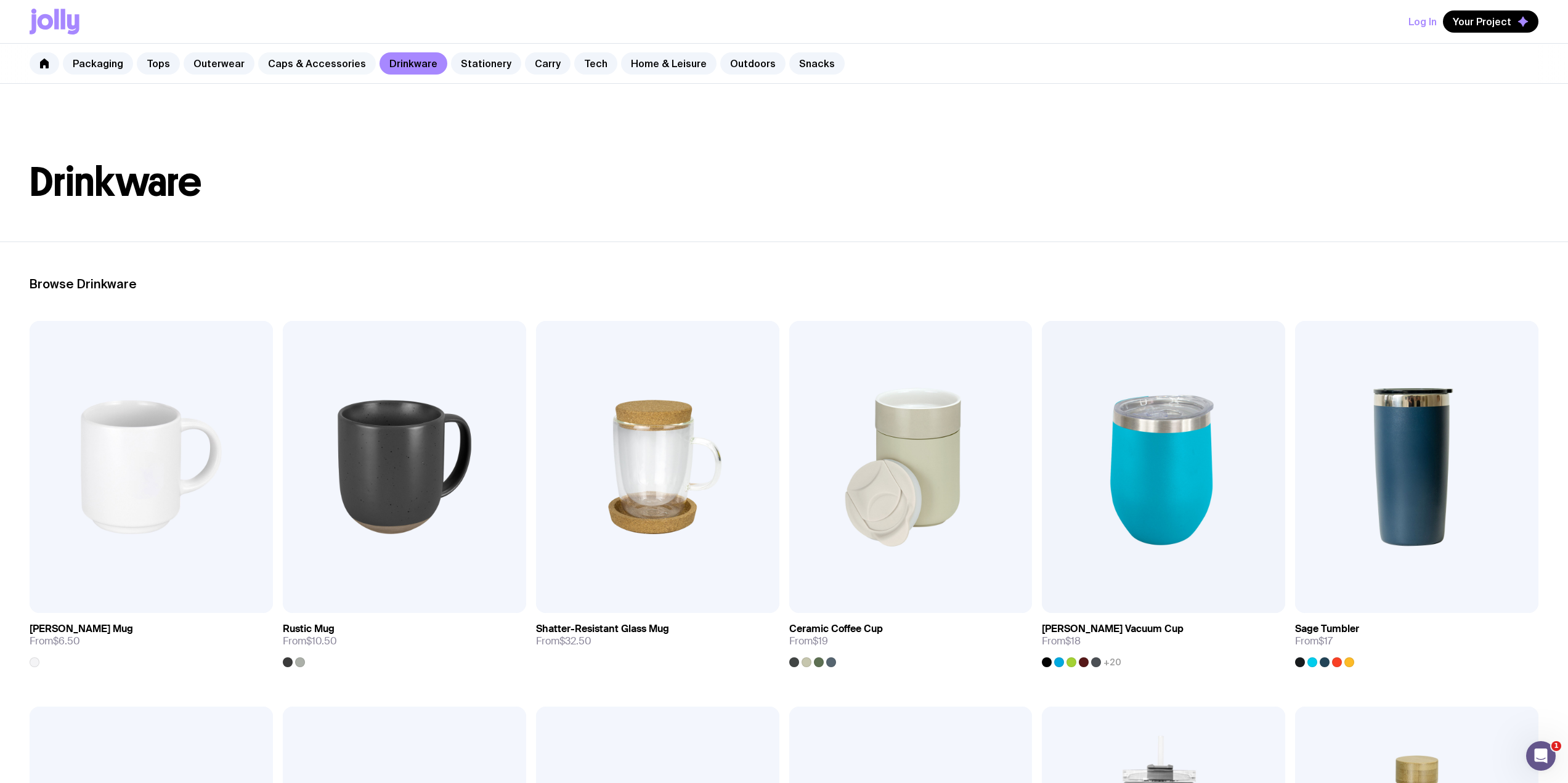
click at [312, 65] on link "Caps & Accessories" at bounding box center [317, 63] width 118 height 22
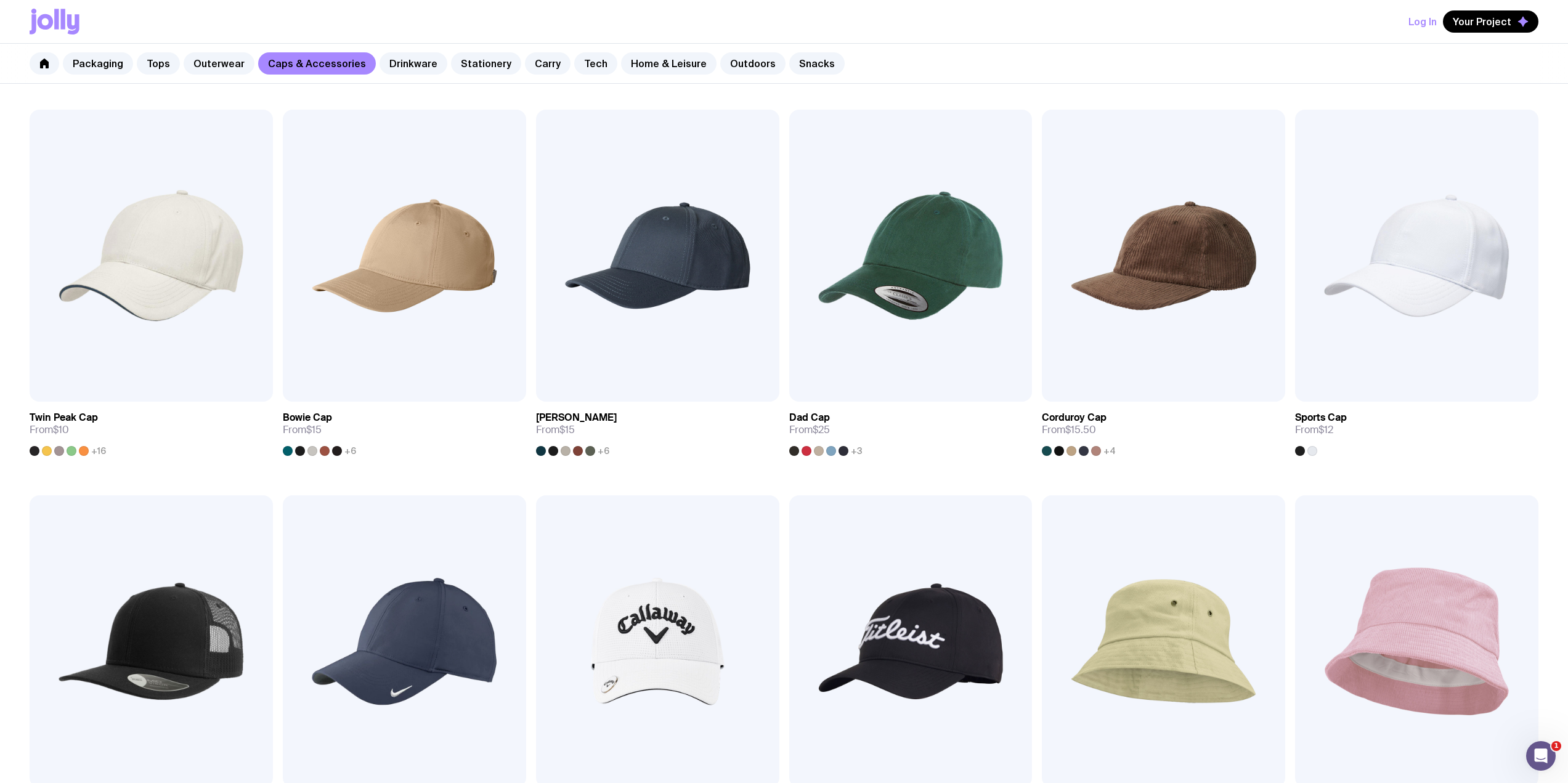
scroll to position [1250, 0]
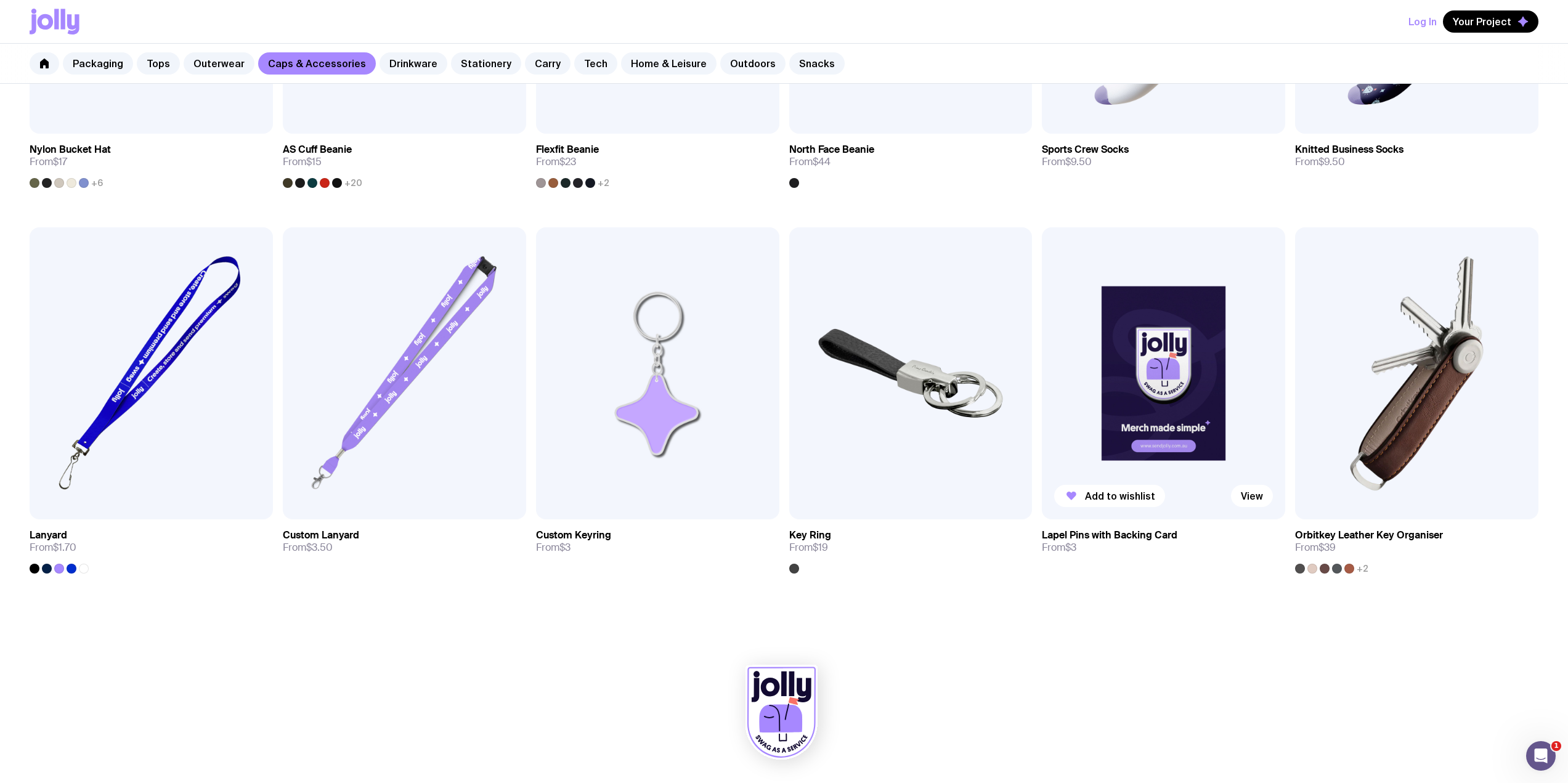
click at [1141, 374] on img at bounding box center [1163, 373] width 243 height 292
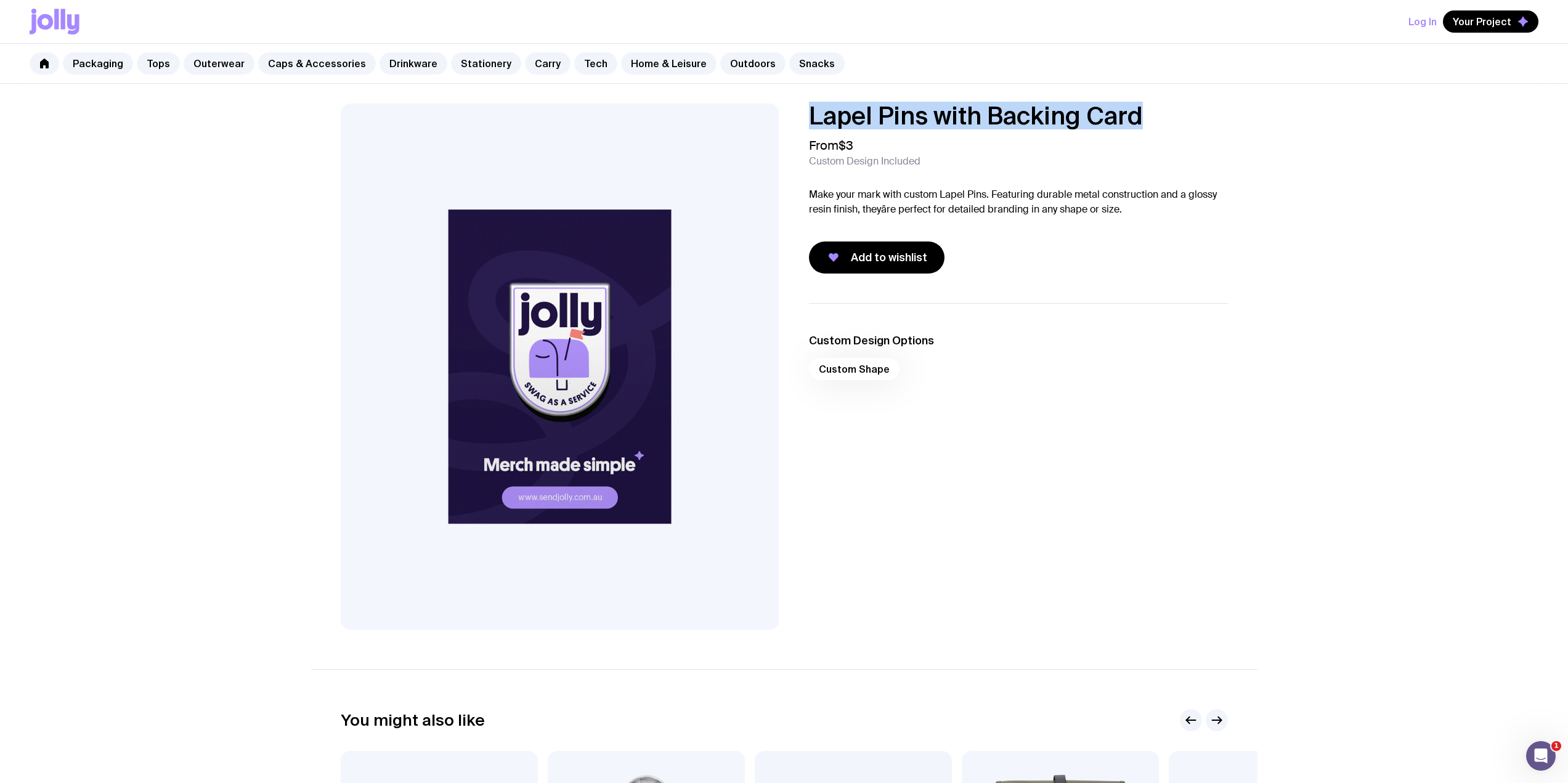
drag, startPoint x: 1156, startPoint y: 109, endPoint x: 802, endPoint y: 112, distance: 354.0
click at [802, 112] on div "Lapel Pins with Backing Card From $3 Custom Design Included Make your mark with…" at bounding box center [1008, 189] width 439 height 170
copy h1 "Lapel Pins with Backing Card"
click at [1234, 199] on div "Lapel Pins with Backing Card From $3 Custom Design Included Make your mark with…" at bounding box center [784, 367] width 947 height 526
click at [374, 51] on div "Packaging Tops Outerwear Caps & Accessories Drinkware Stationery Carry Tech Hom…" at bounding box center [784, 63] width 1568 height 40
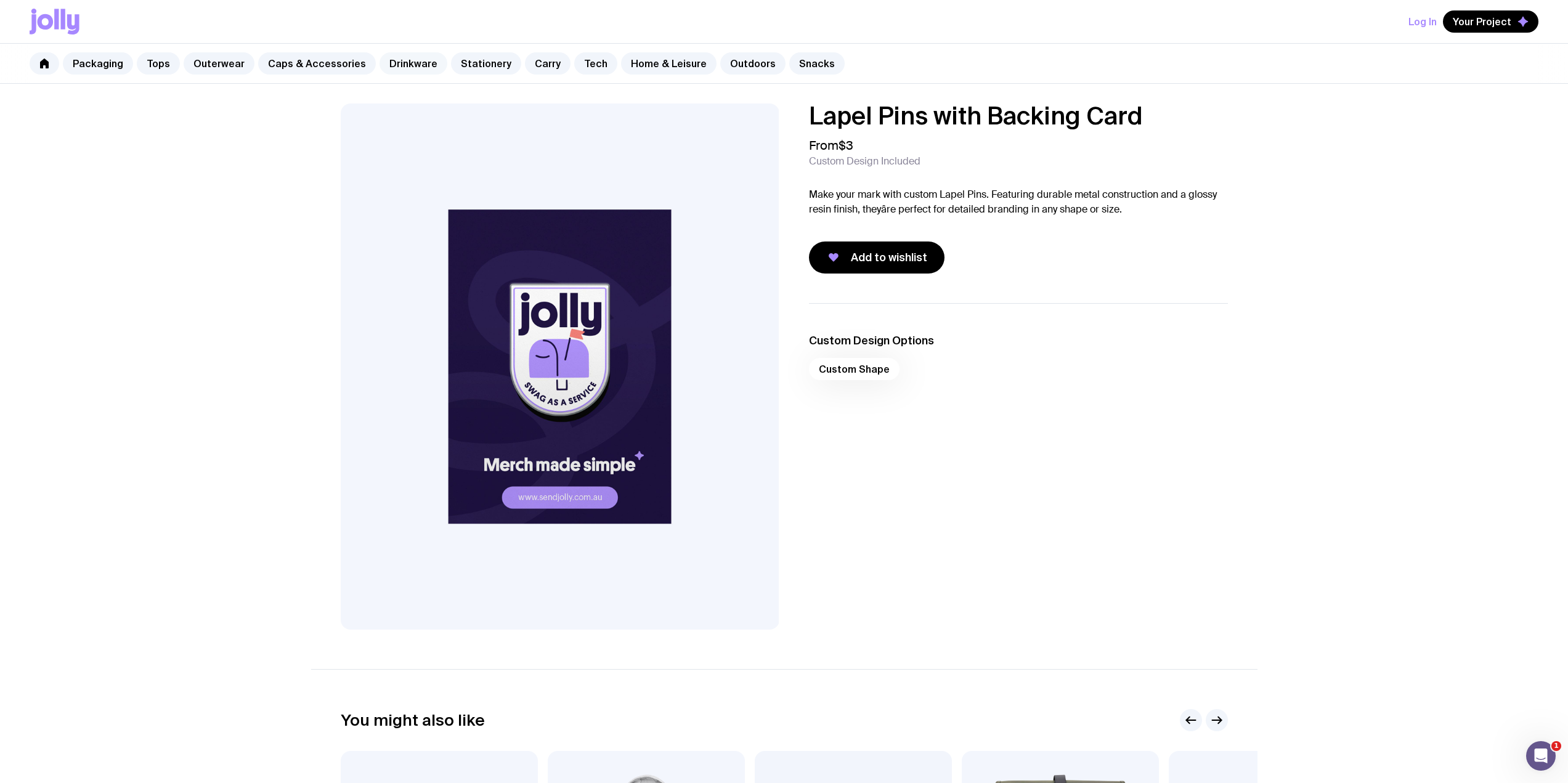
click at [402, 60] on link "Drinkware" at bounding box center [413, 63] width 68 height 22
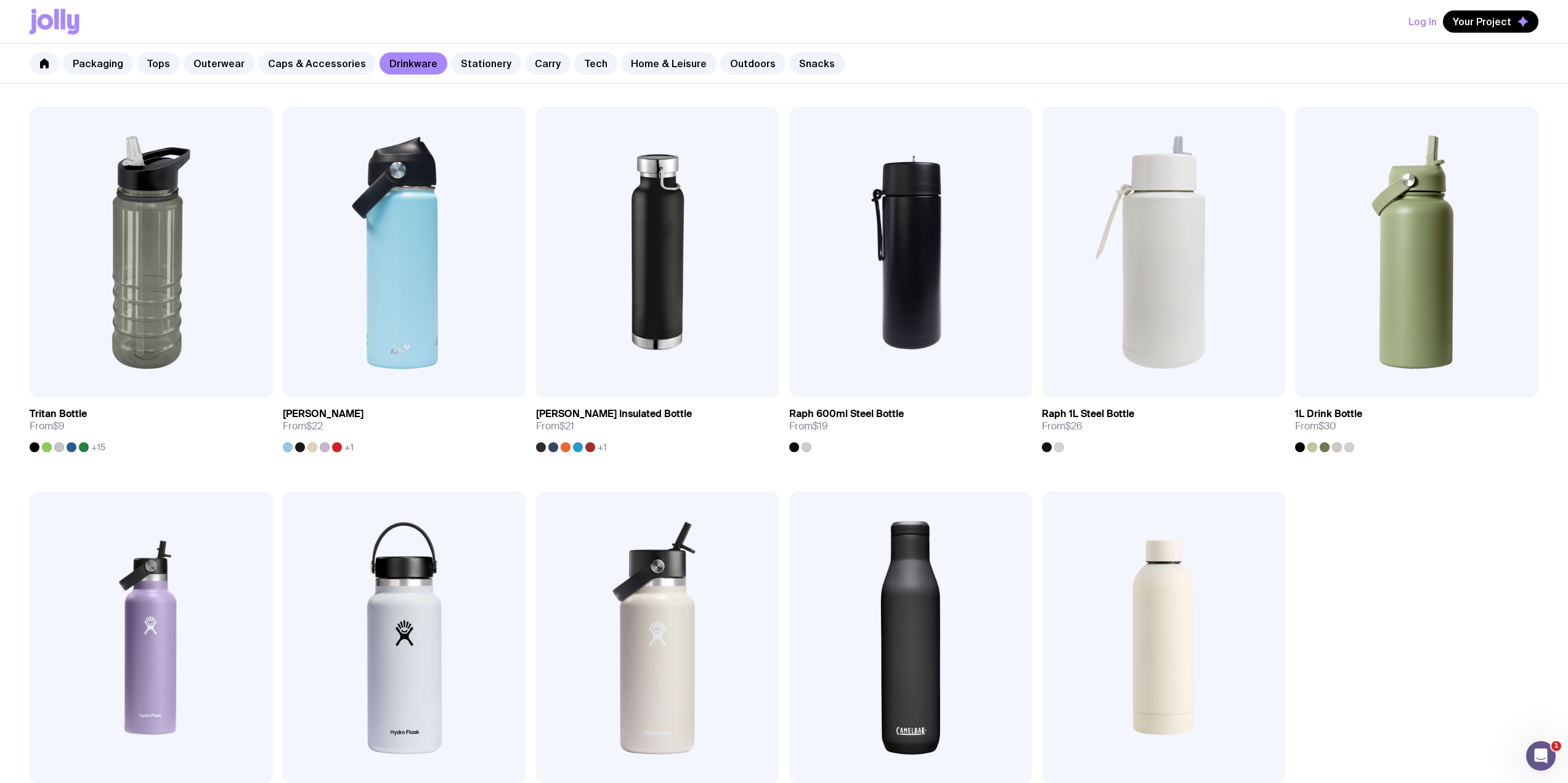
scroll to position [328, 0]
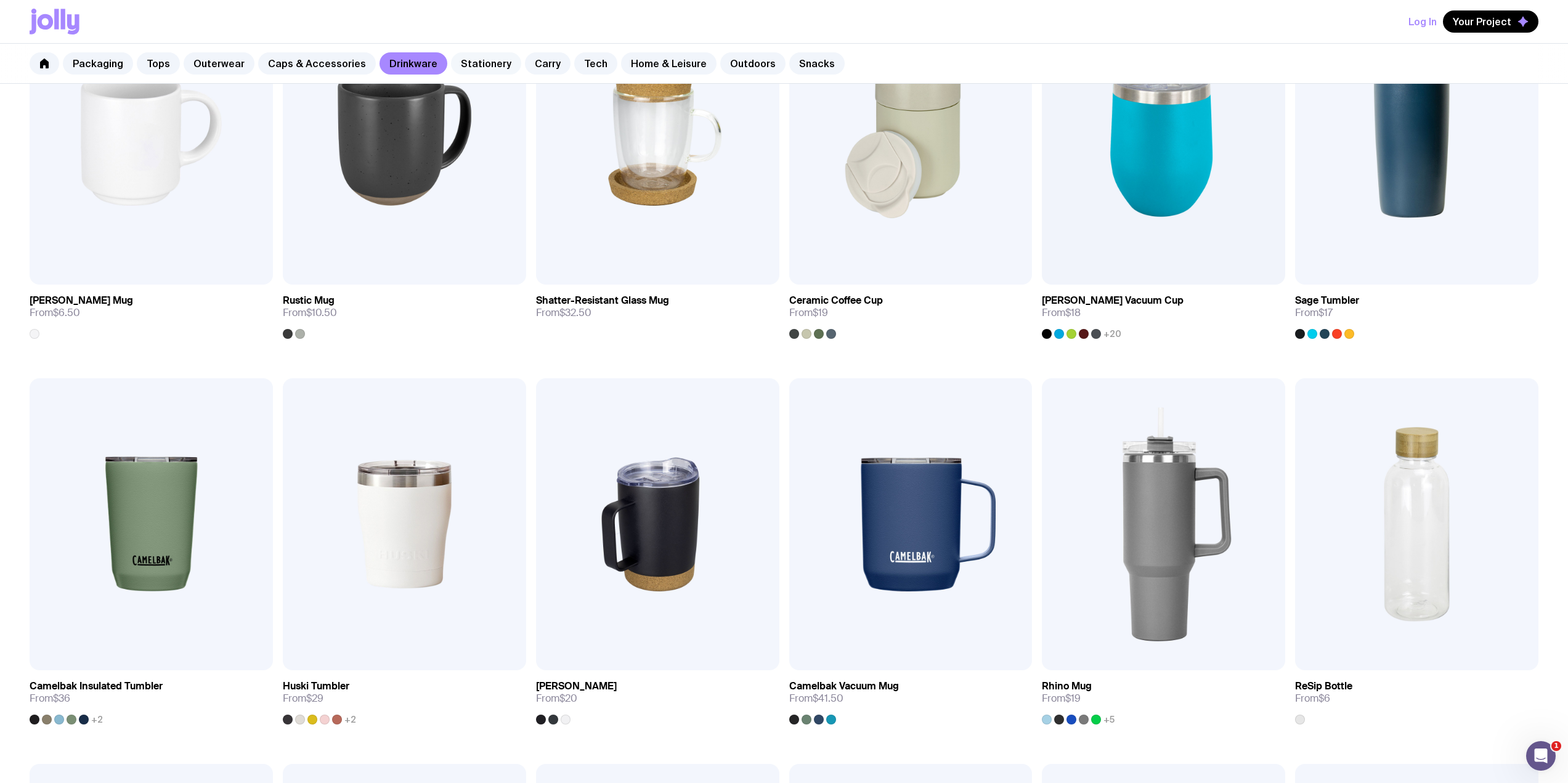
click at [469, 69] on link "Stationery" at bounding box center [486, 63] width 70 height 22
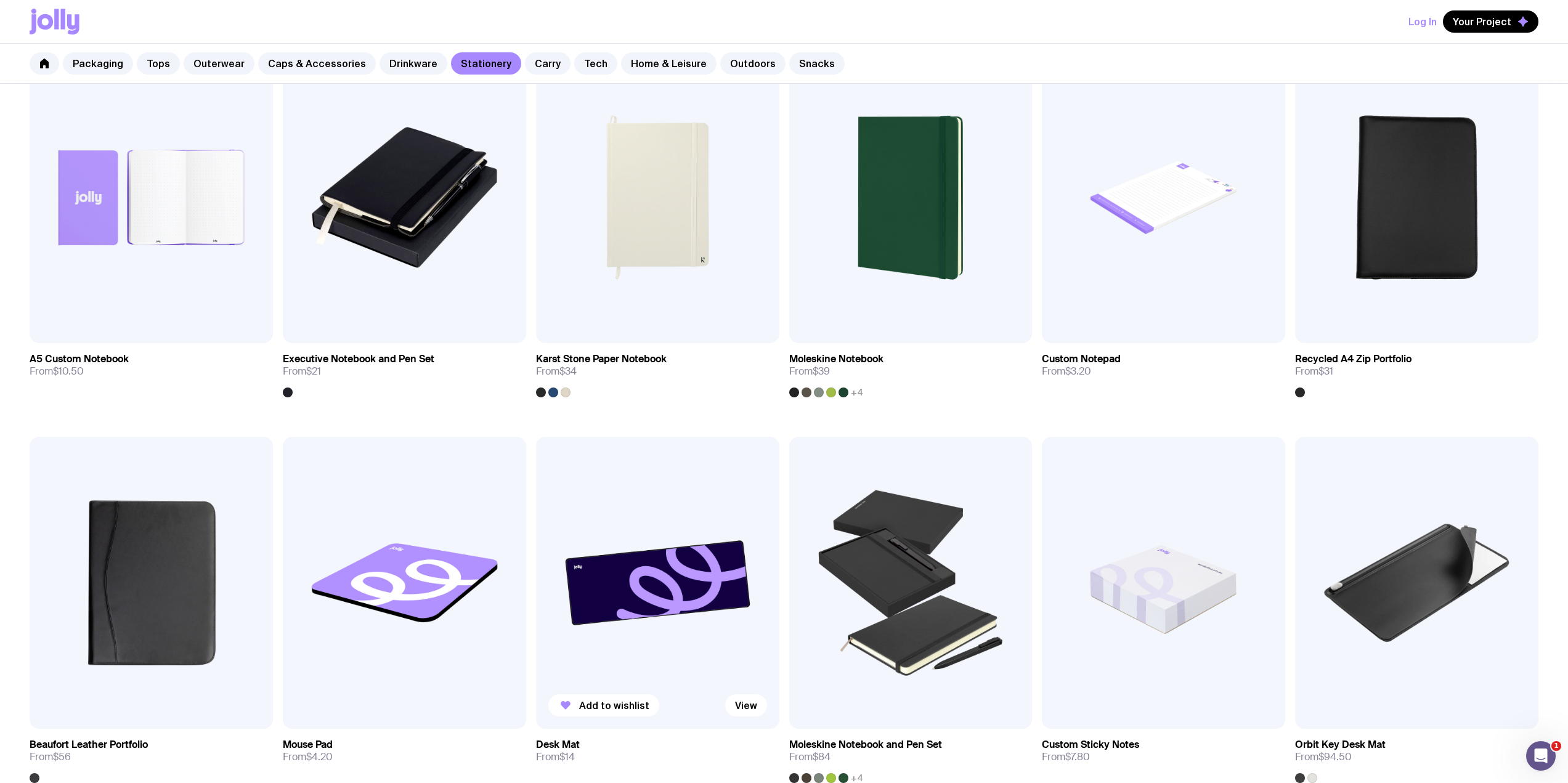
scroll to position [1314, 0]
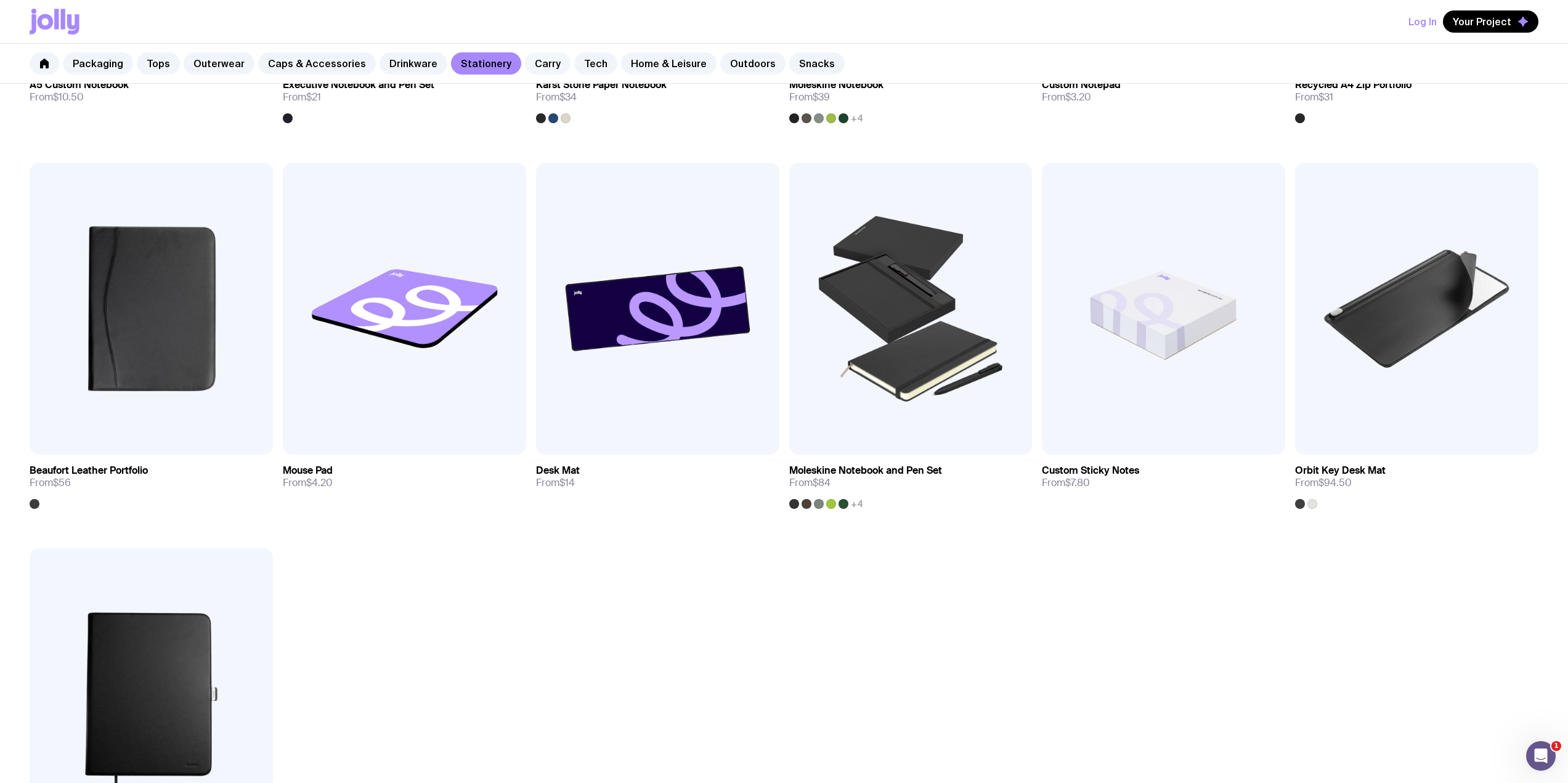
click at [533, 61] on link "Carry" at bounding box center [547, 63] width 45 height 22
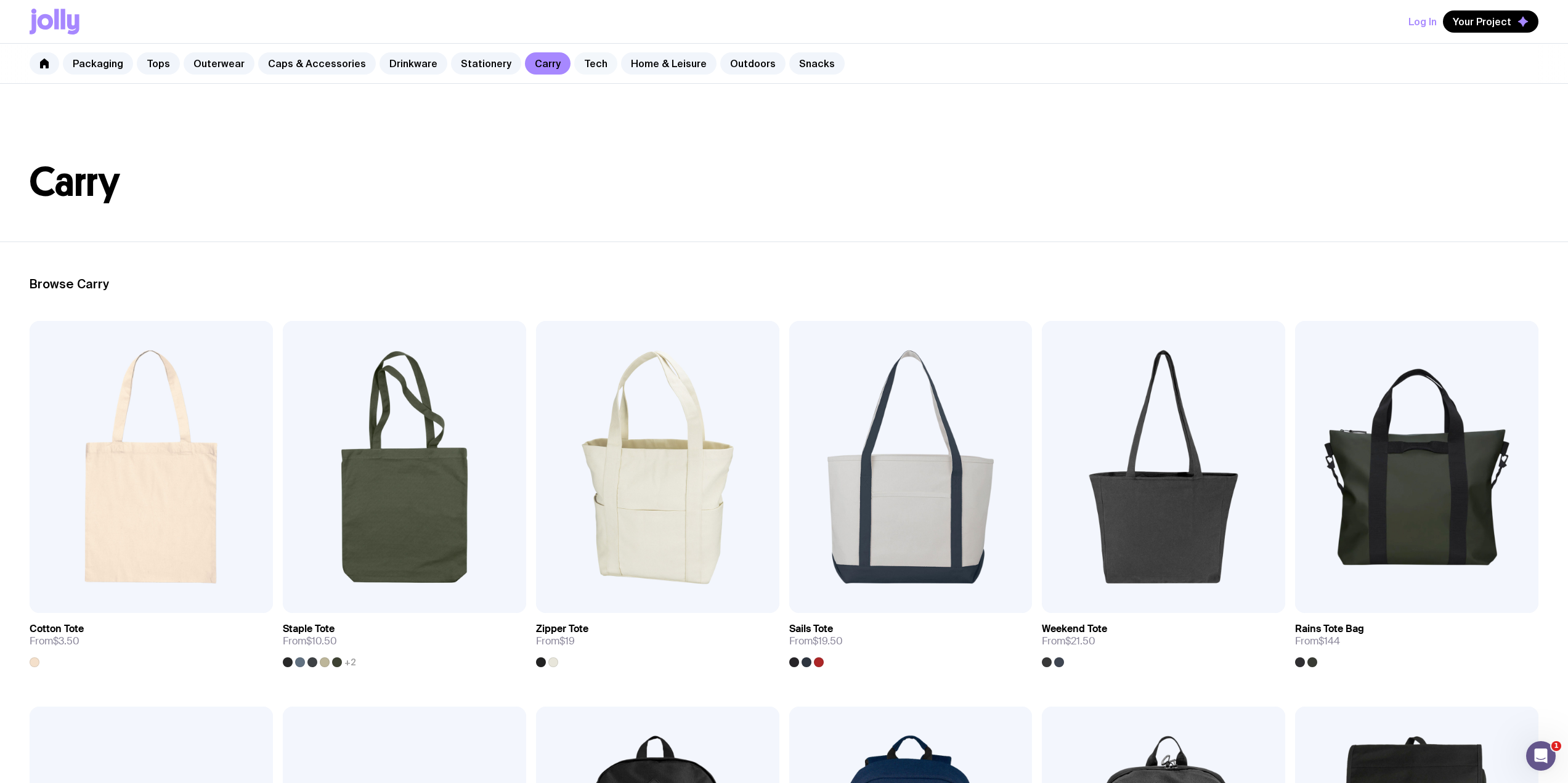
click at [586, 58] on link "Tech" at bounding box center [595, 63] width 43 height 22
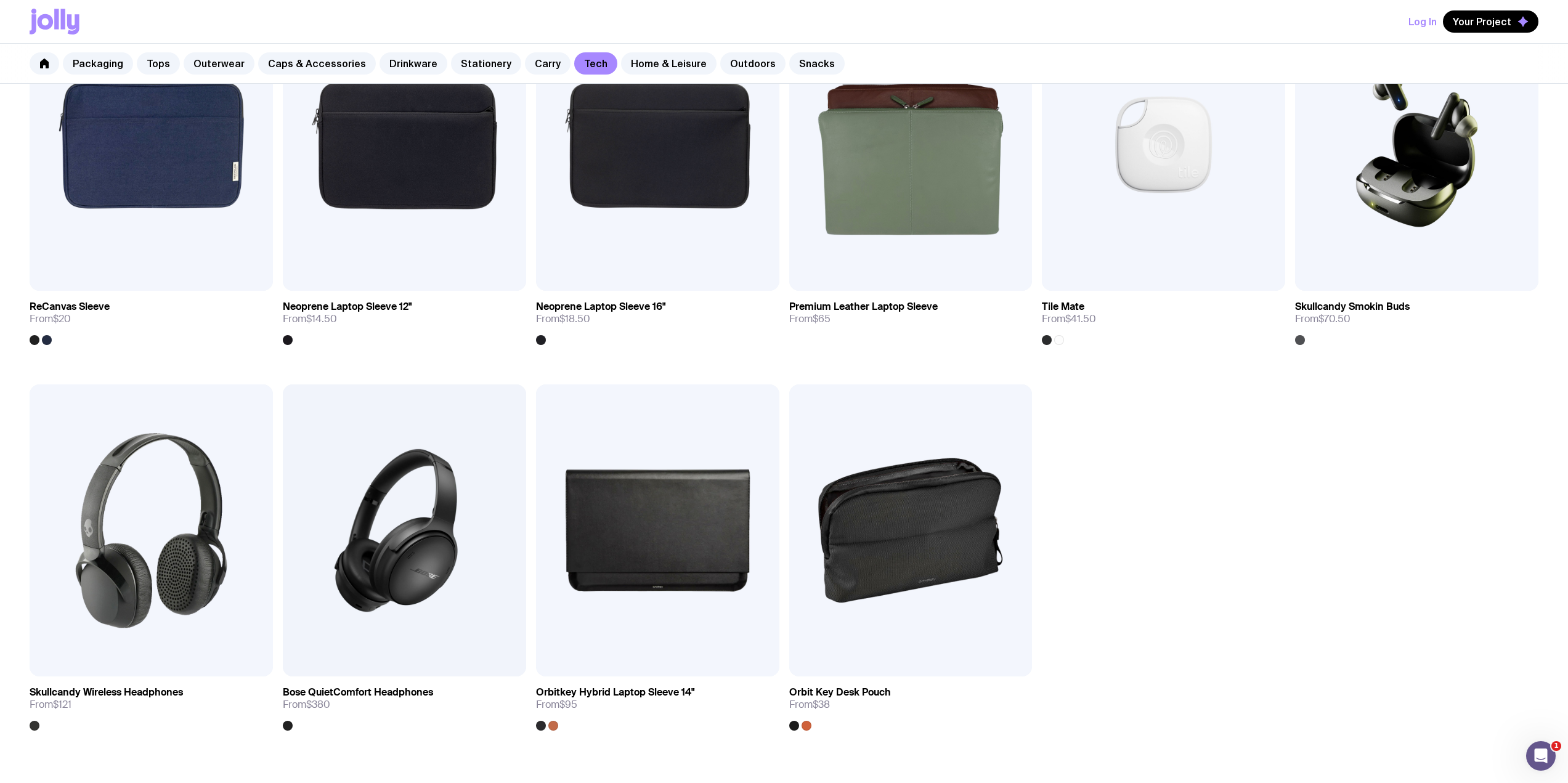
scroll to position [657, 0]
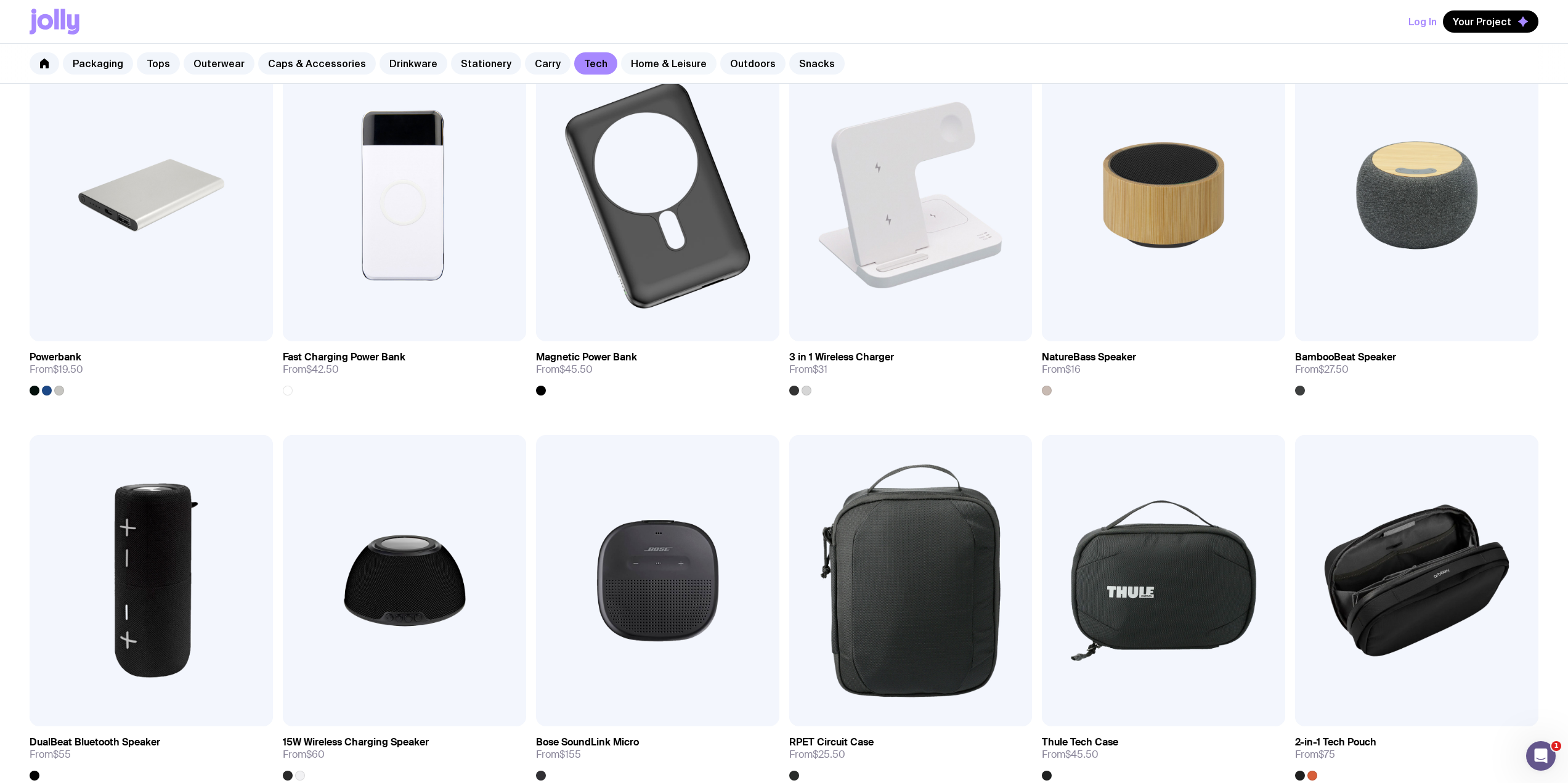
click at [644, 57] on link "Home & Leisure" at bounding box center [669, 63] width 96 height 22
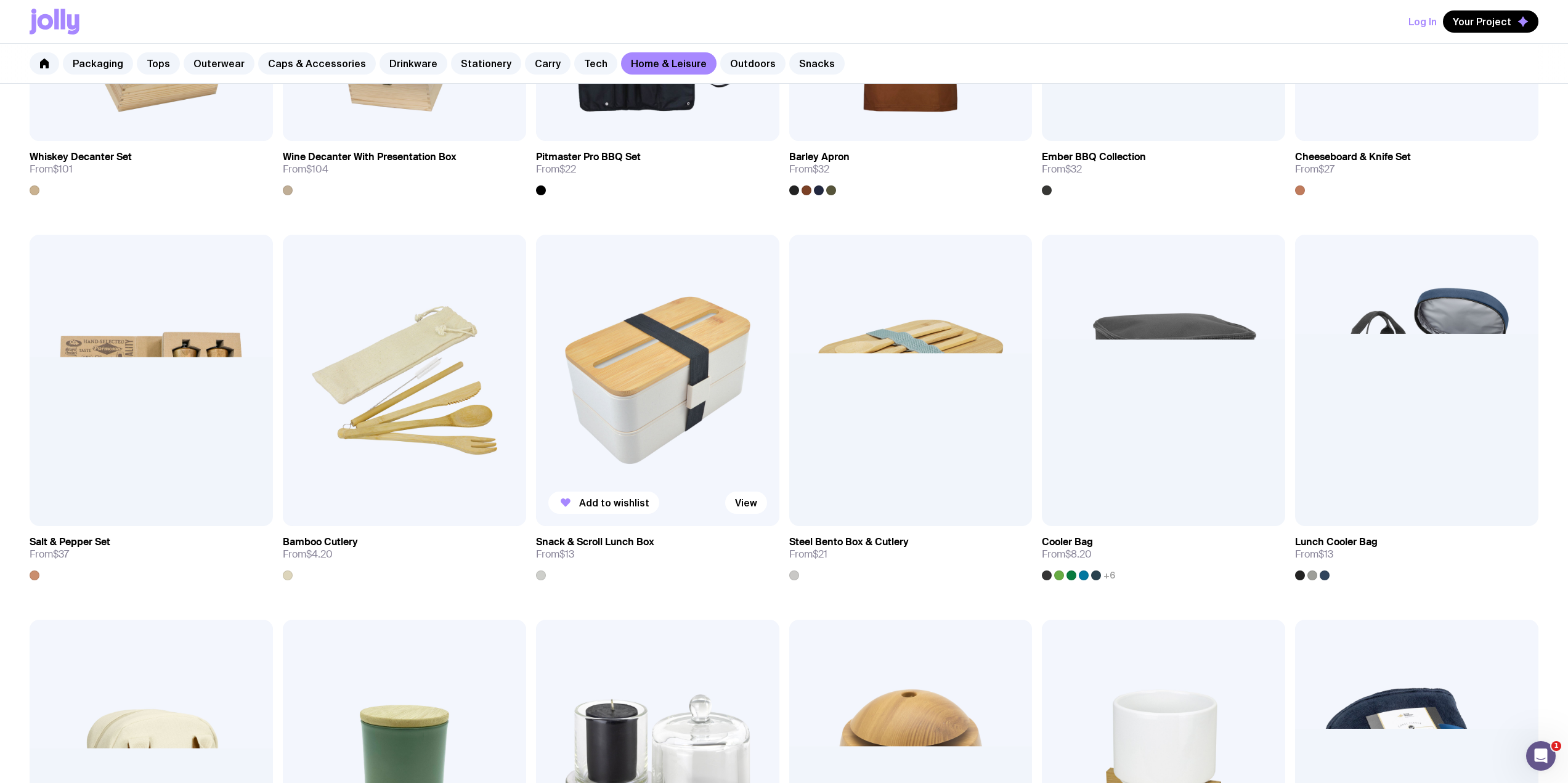
scroll to position [821, 0]
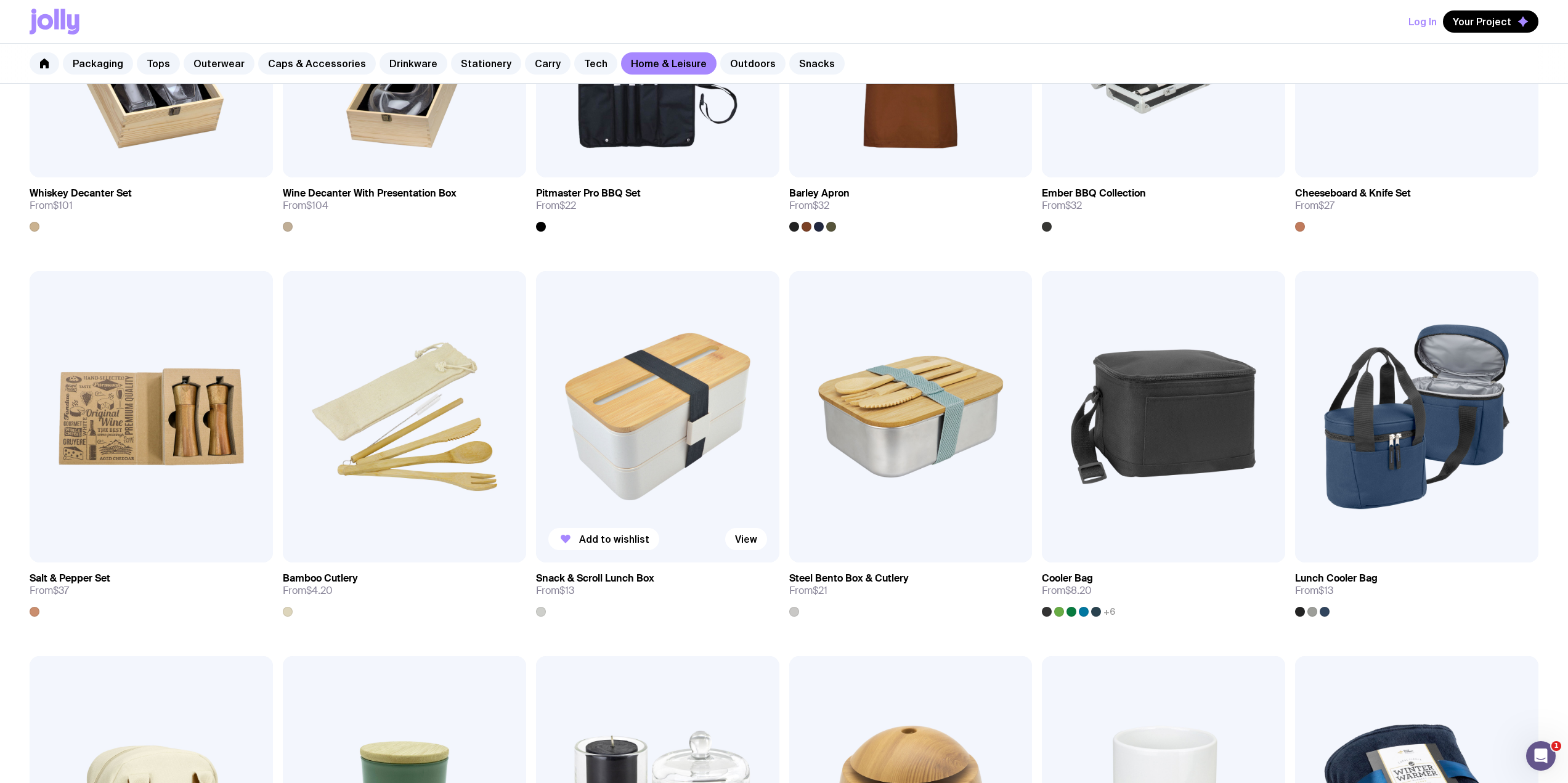
click at [677, 389] on img at bounding box center [658, 417] width 243 height 292
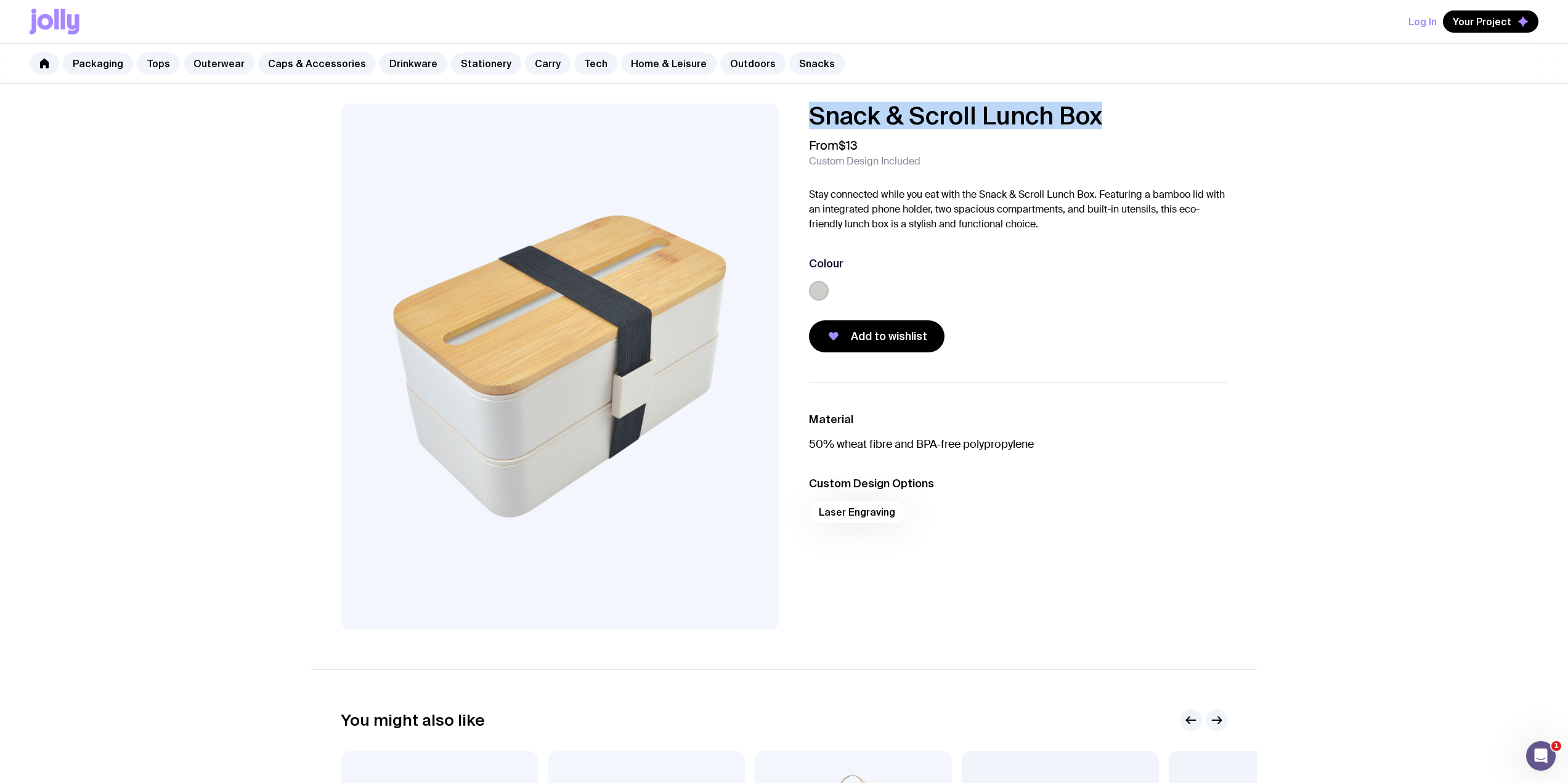
drag, startPoint x: 1117, startPoint y: 117, endPoint x: 816, endPoint y: 115, distance: 301.0
click at [816, 115] on h1 "Snack & Scroll Lunch Box" at bounding box center [1018, 116] width 419 height 25
copy h1 "Snack & Scroll Lunch Box"
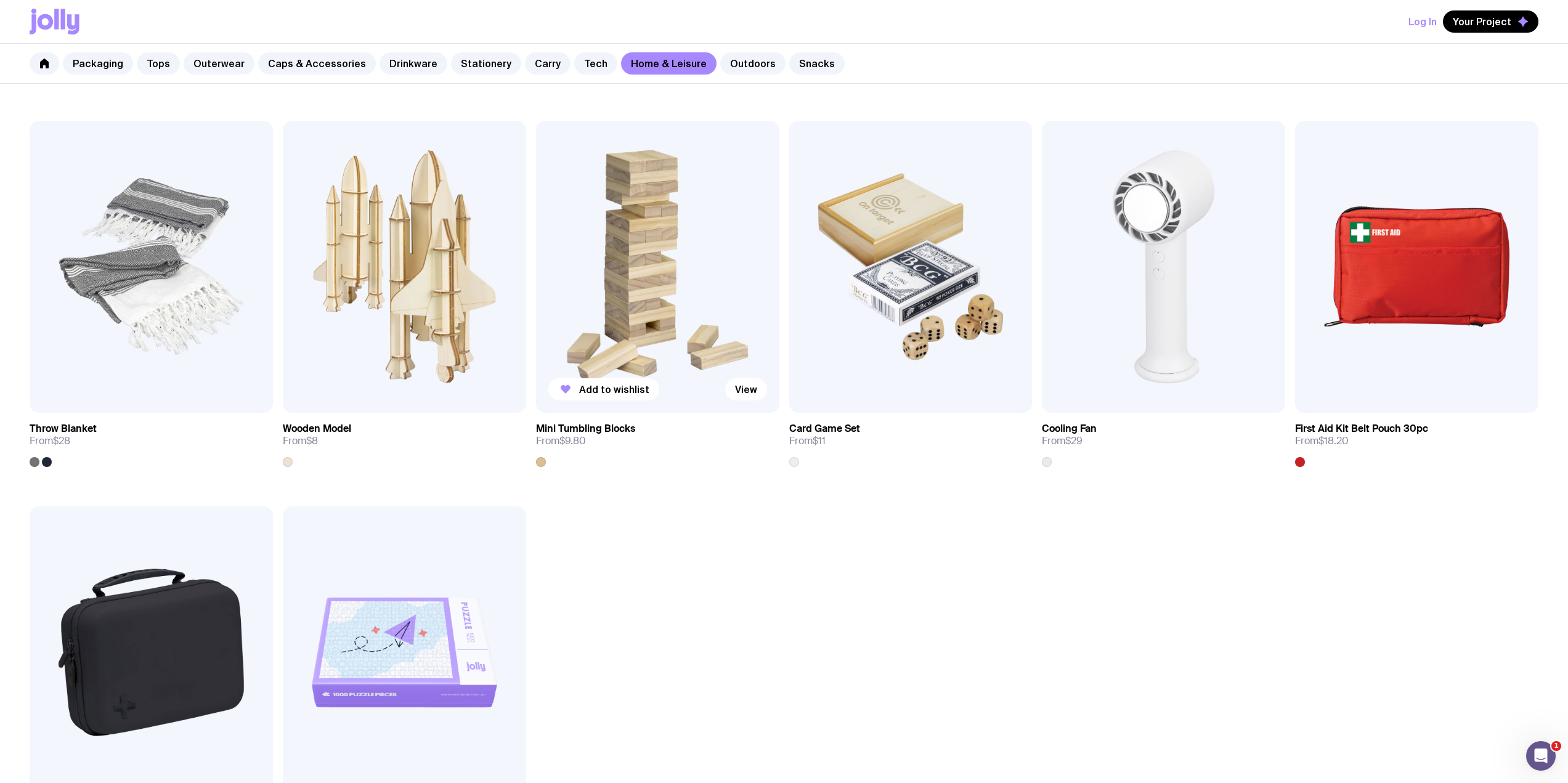
scroll to position [1767, 0]
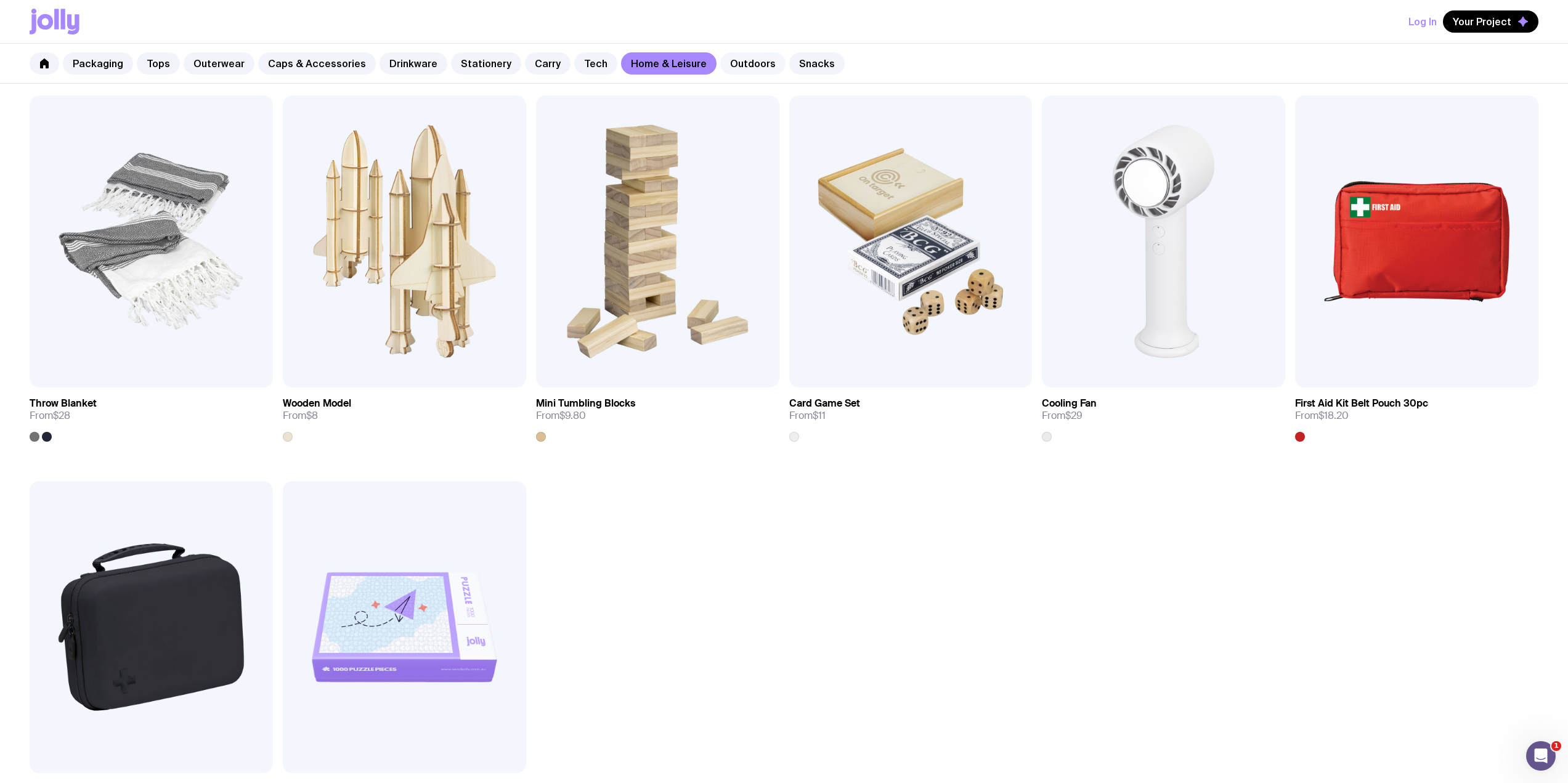
click at [742, 65] on link "Outdoors" at bounding box center [752, 63] width 65 height 22
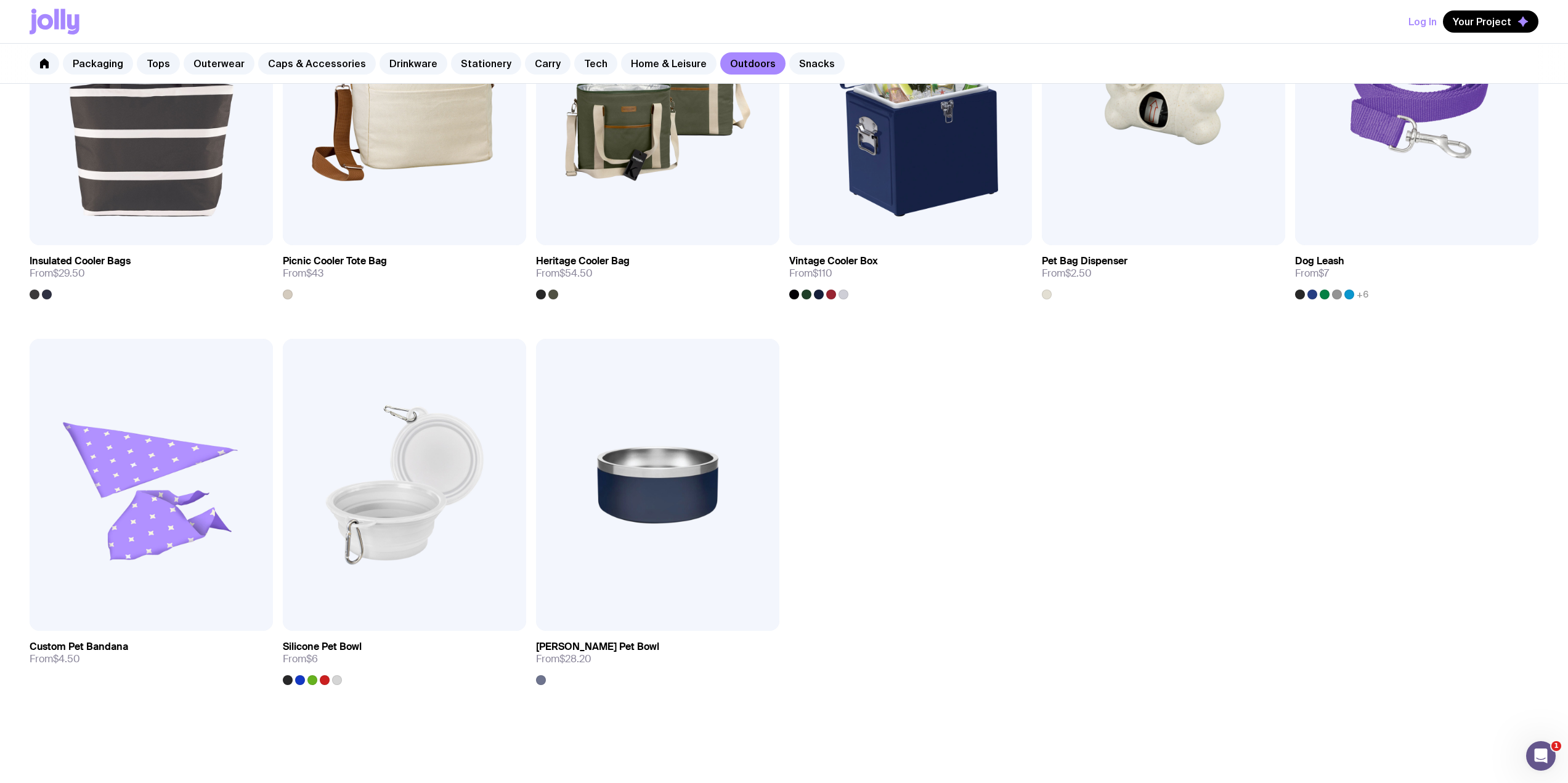
scroll to position [1150, 0]
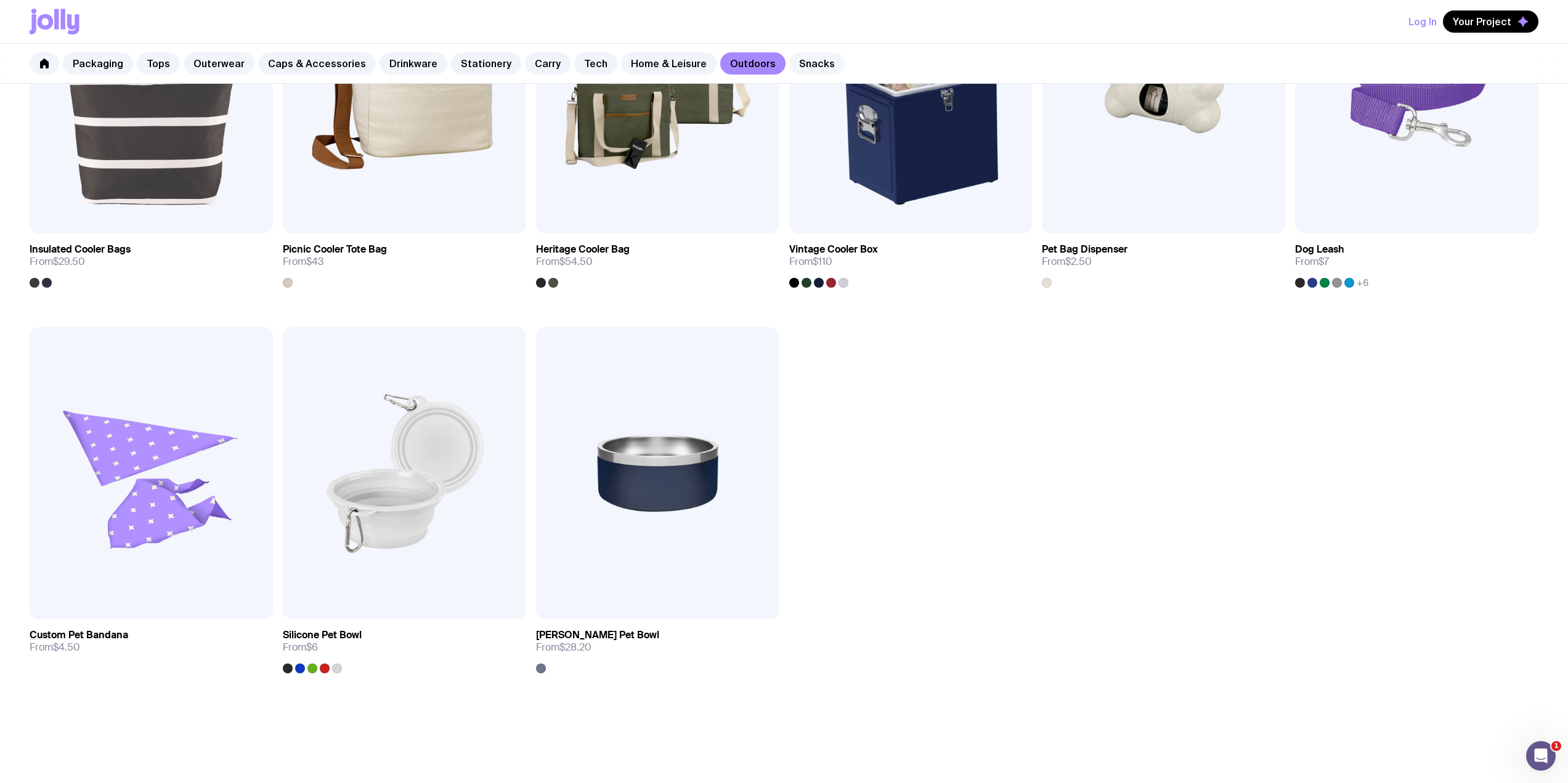
click at [795, 60] on link "Snacks" at bounding box center [816, 63] width 55 height 22
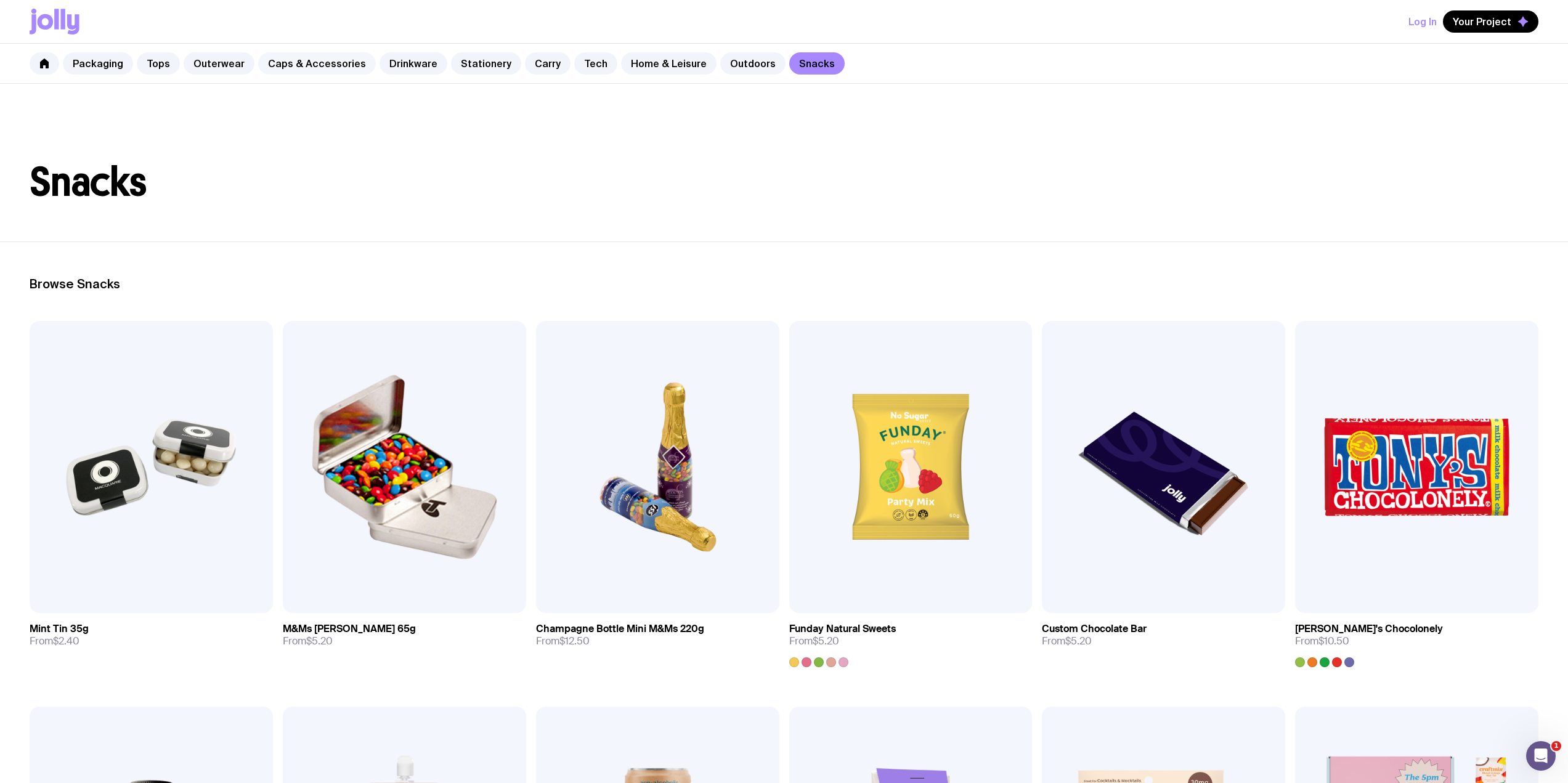
click at [320, 73] on link "Caps & Accessories" at bounding box center [317, 63] width 118 height 22
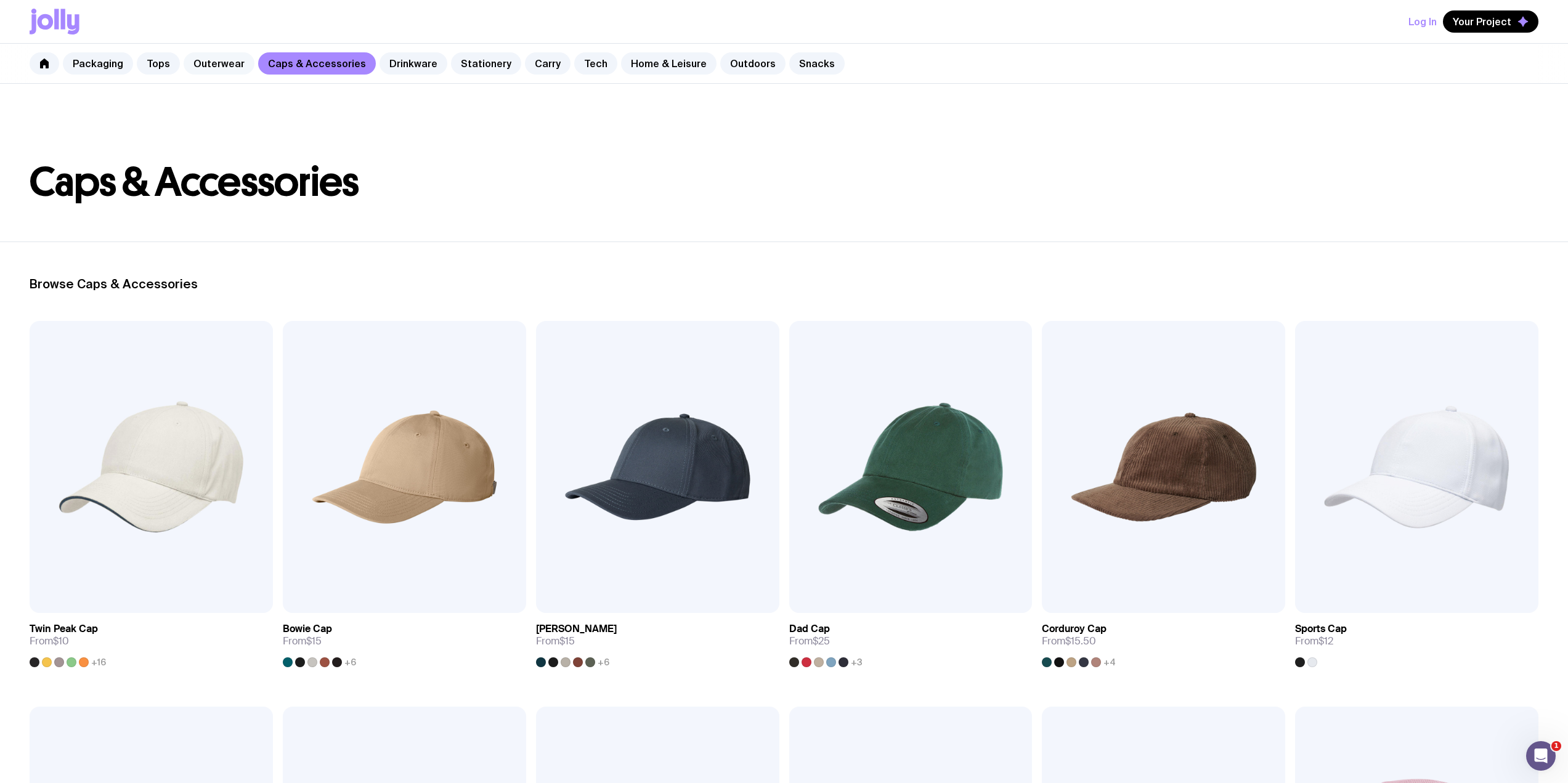
click at [220, 61] on link "Outerwear" at bounding box center [219, 63] width 71 height 22
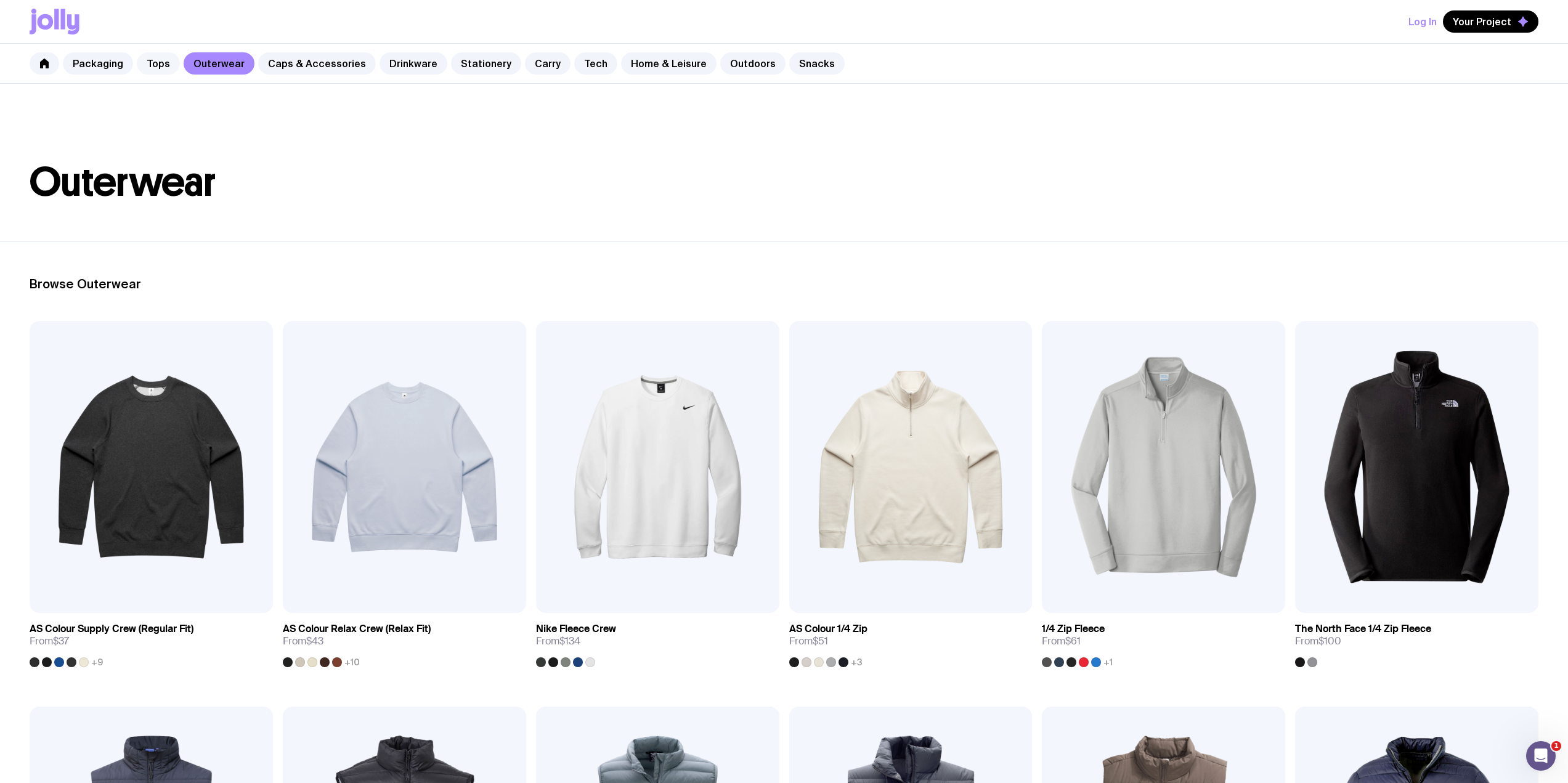
click at [162, 65] on link "Tops" at bounding box center [158, 63] width 43 height 22
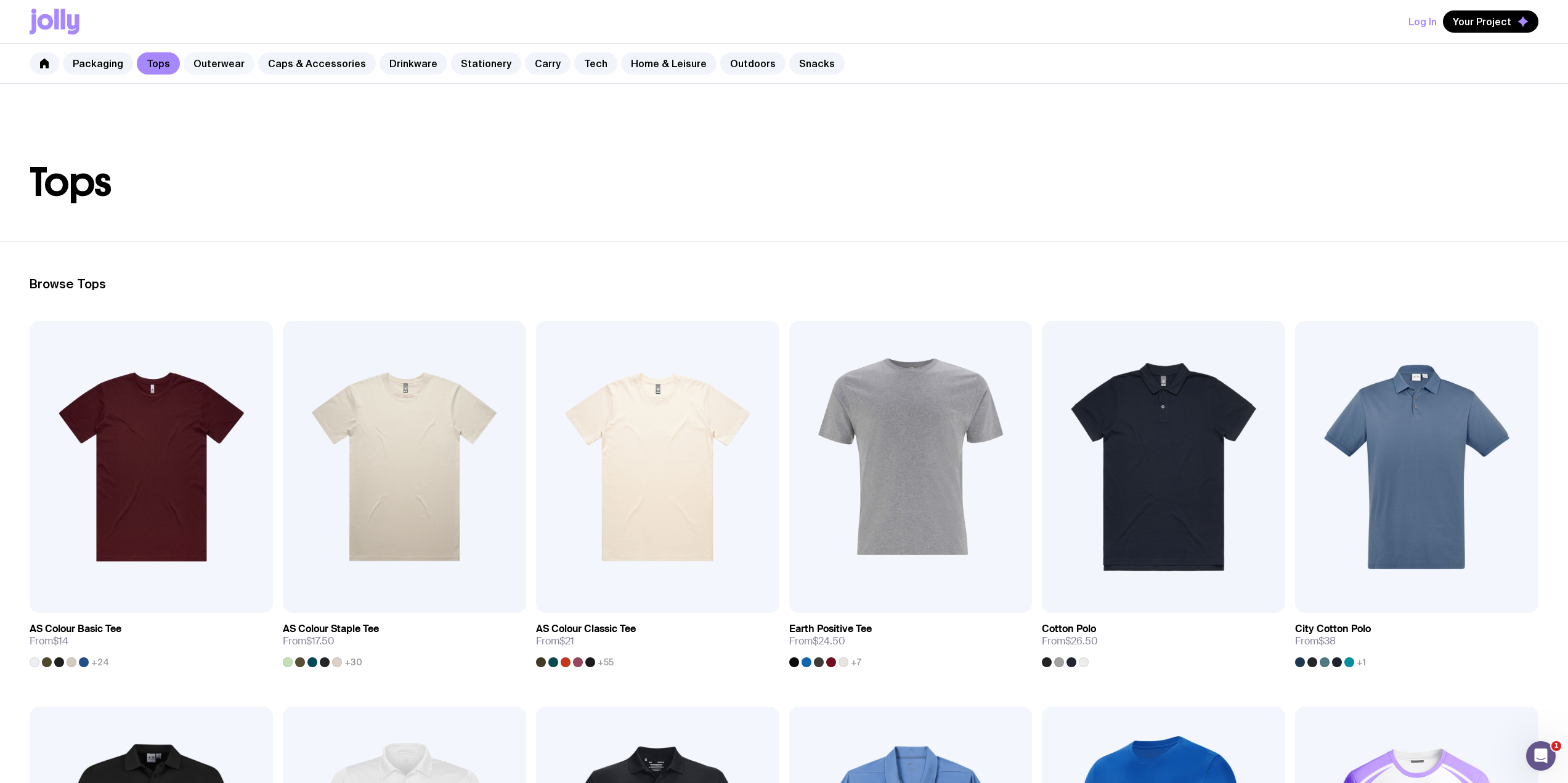
click at [210, 61] on link "Outerwear" at bounding box center [219, 63] width 71 height 22
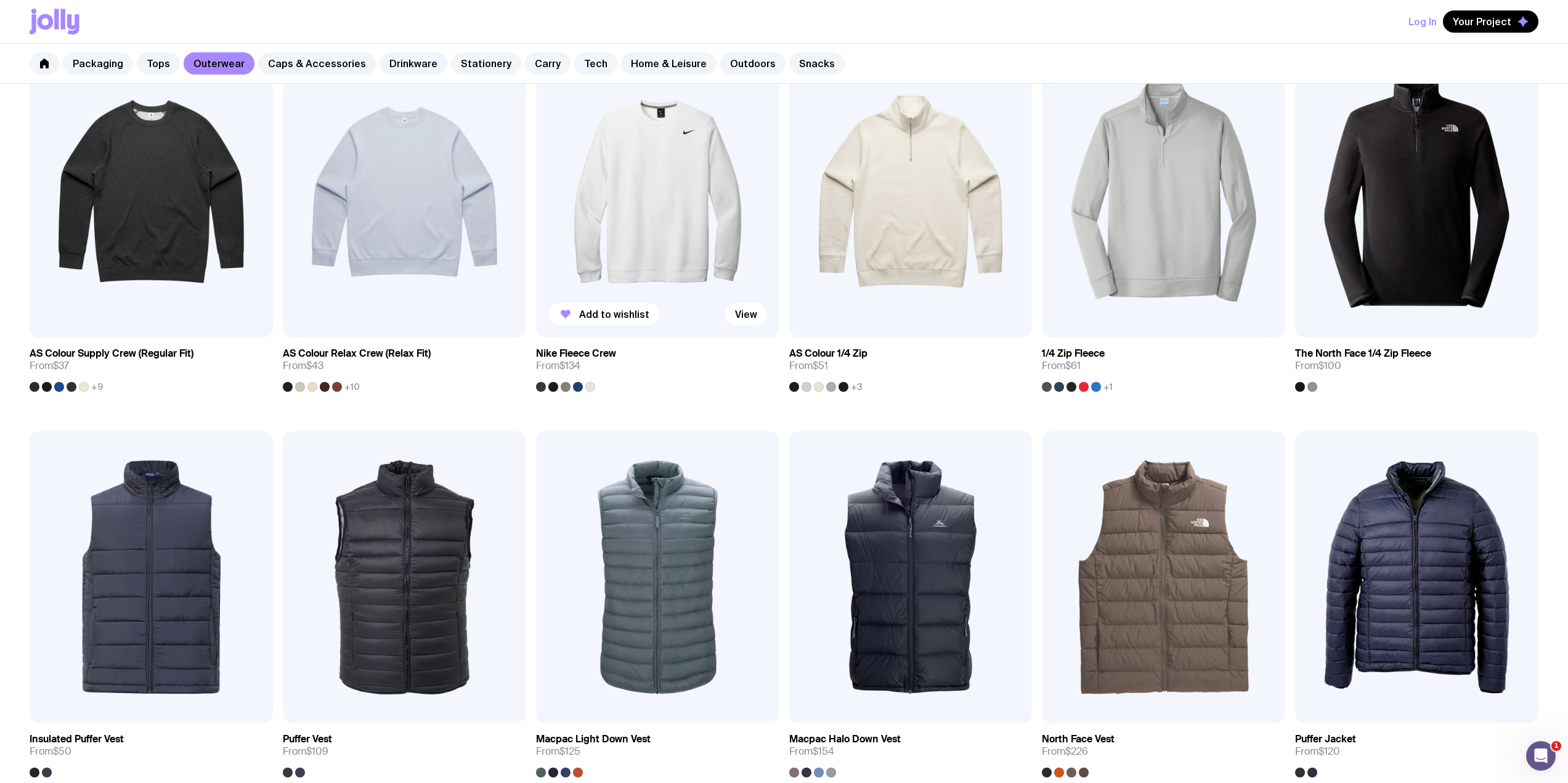
scroll to position [328, 0]
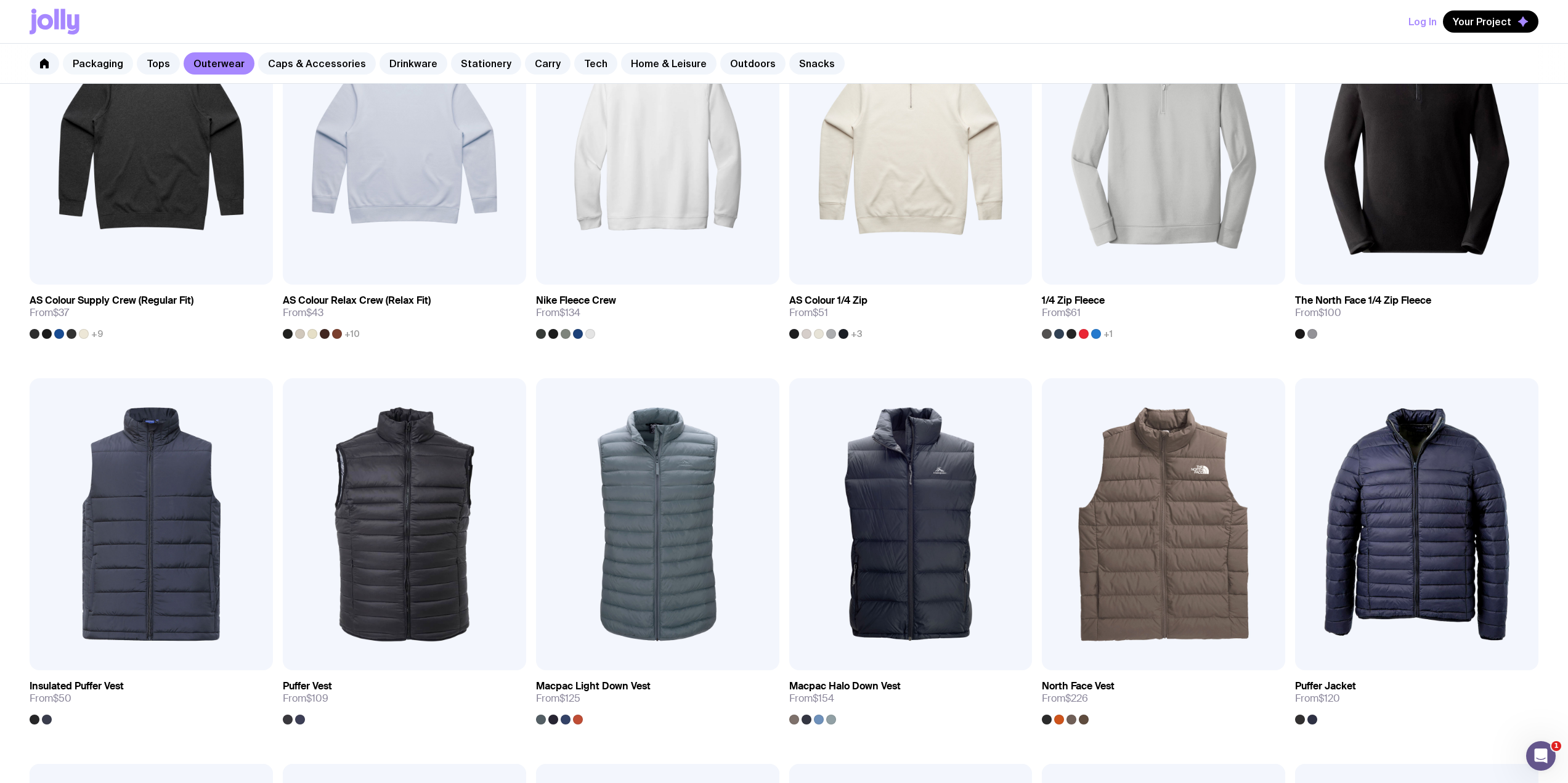
click at [104, 63] on link "Packaging" at bounding box center [97, 63] width 70 height 22
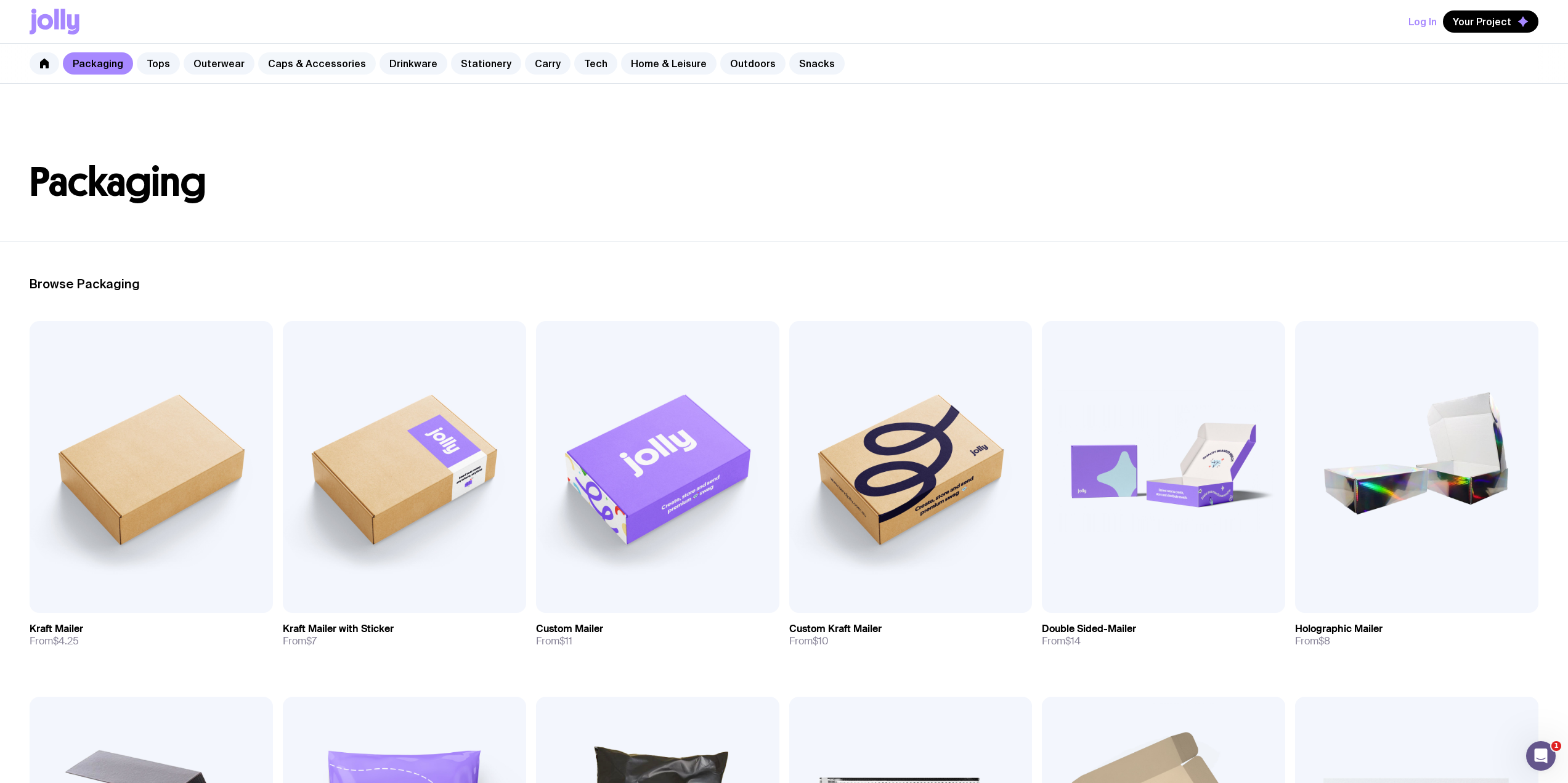
click at [295, 69] on link "Caps & Accessories" at bounding box center [317, 63] width 118 height 22
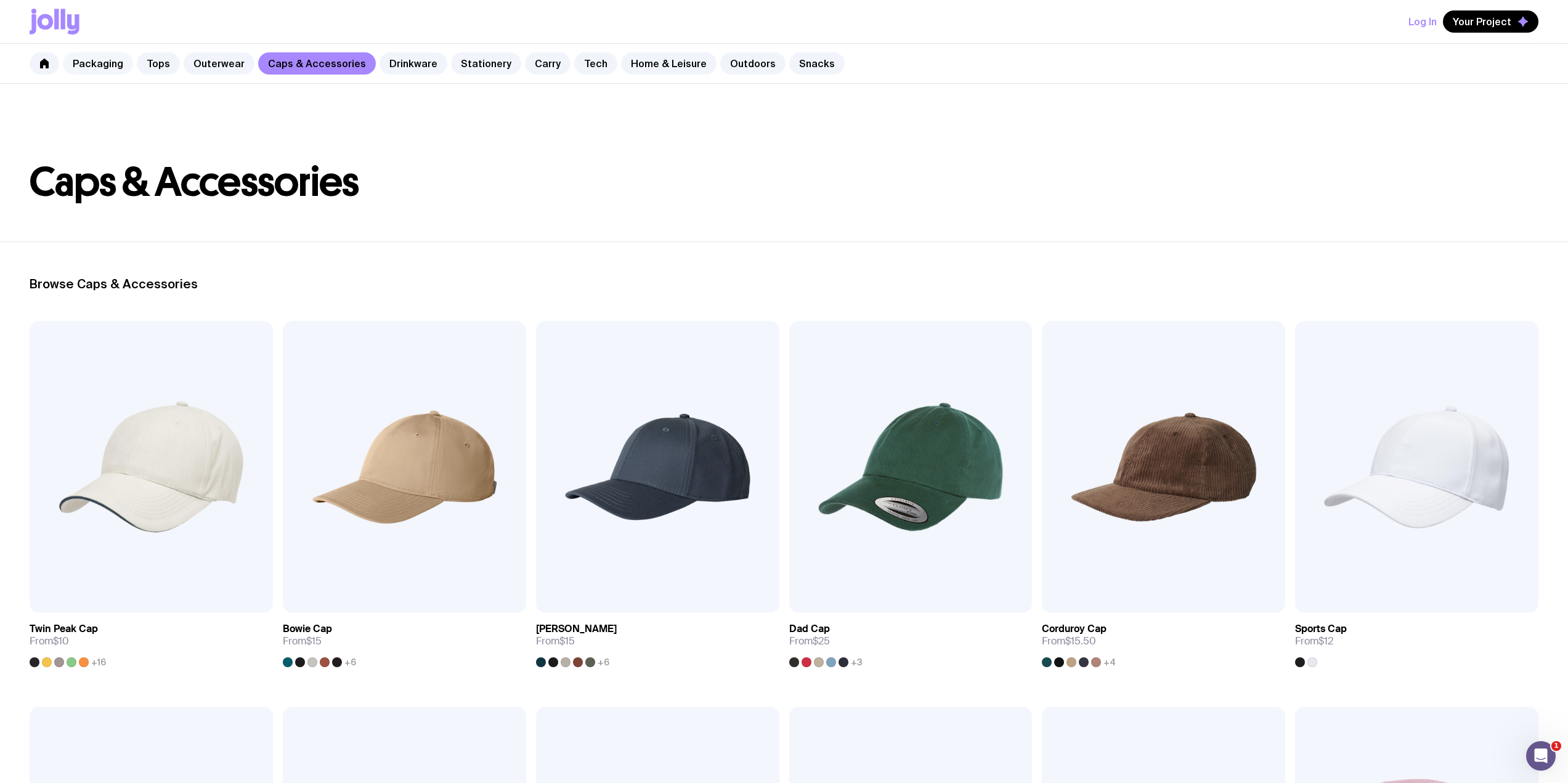
click at [93, 71] on link "Packaging" at bounding box center [97, 63] width 70 height 22
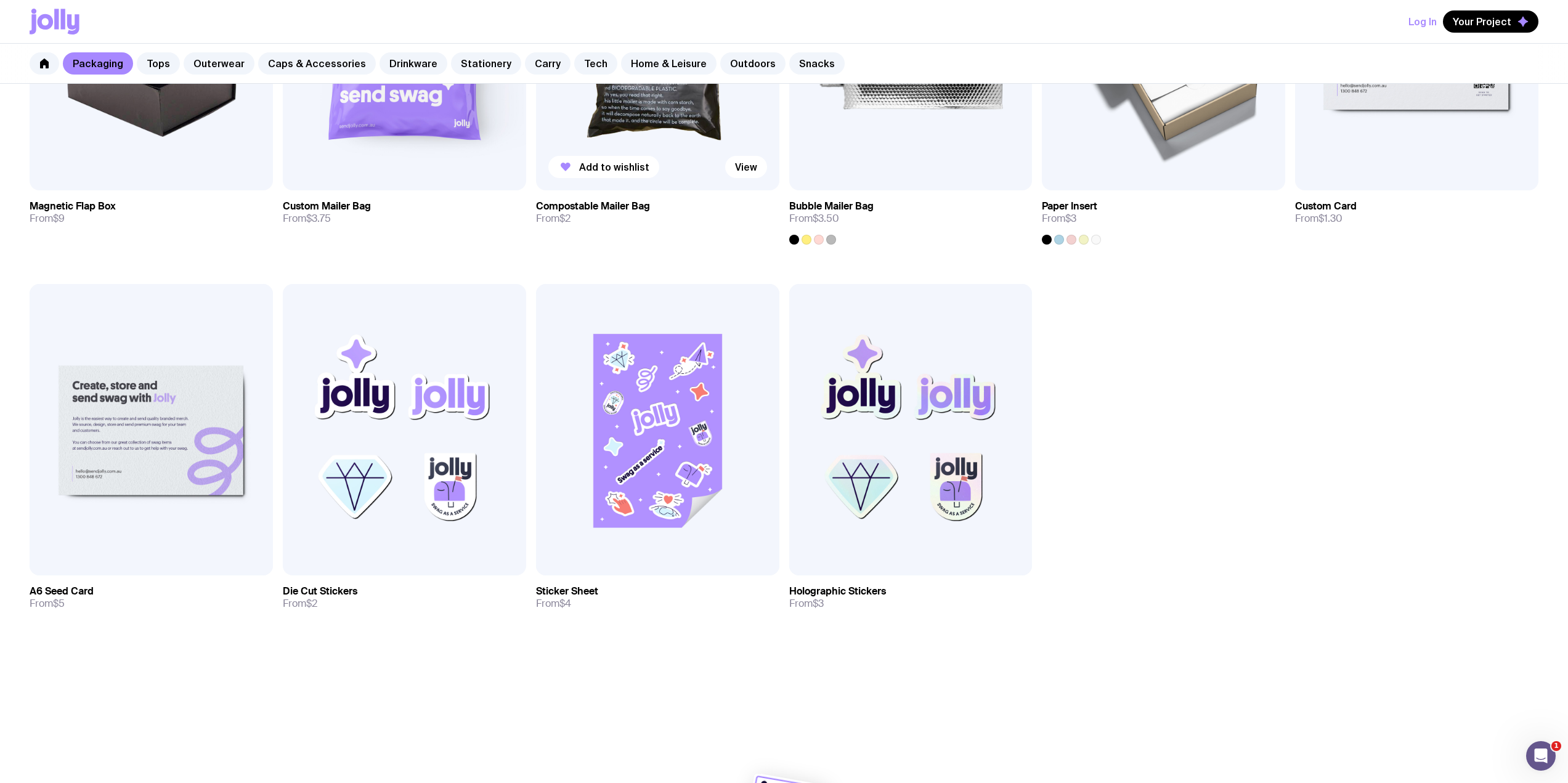
scroll to position [821, 0]
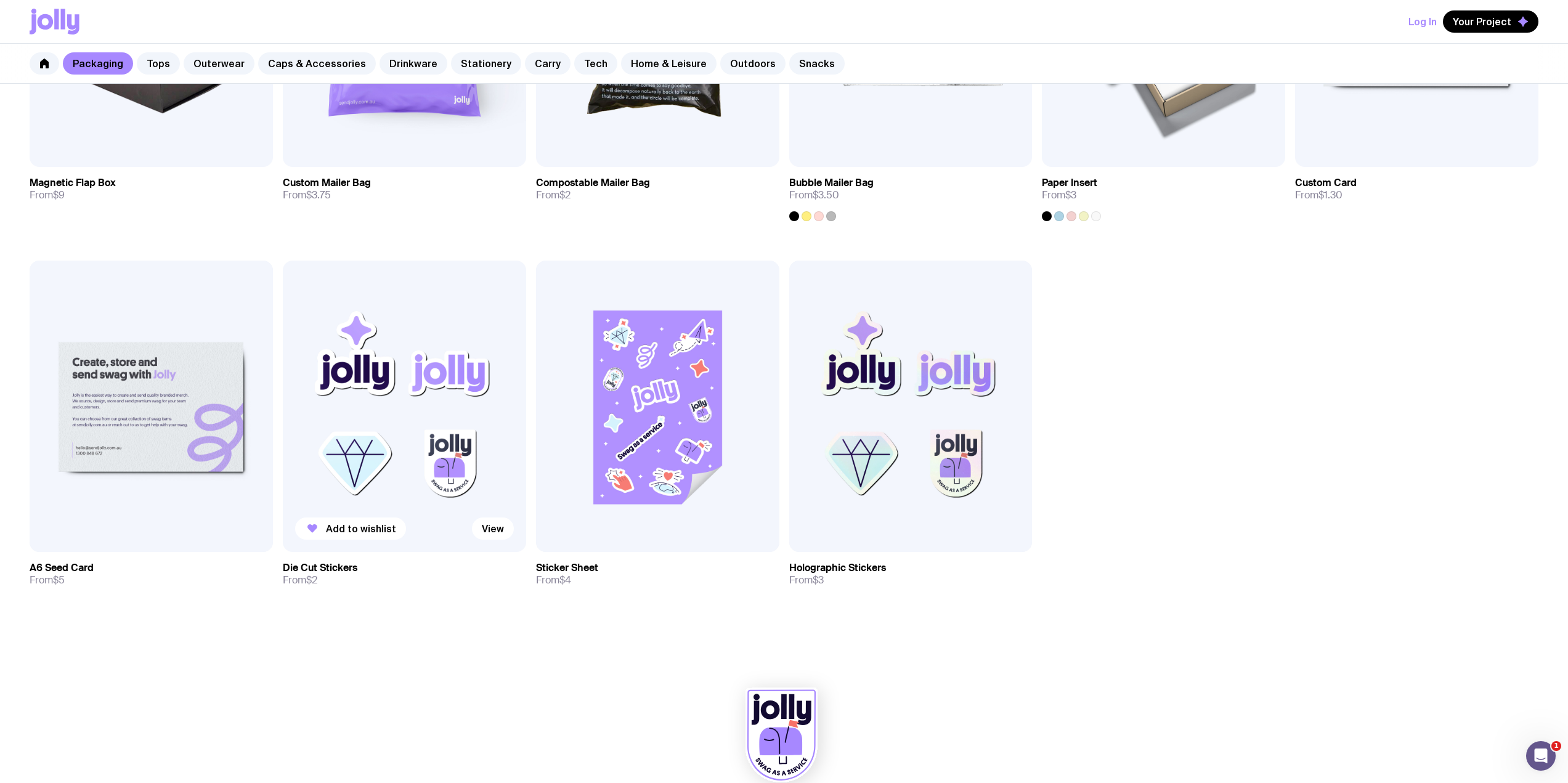
click at [389, 422] on img at bounding box center [405, 406] width 243 height 292
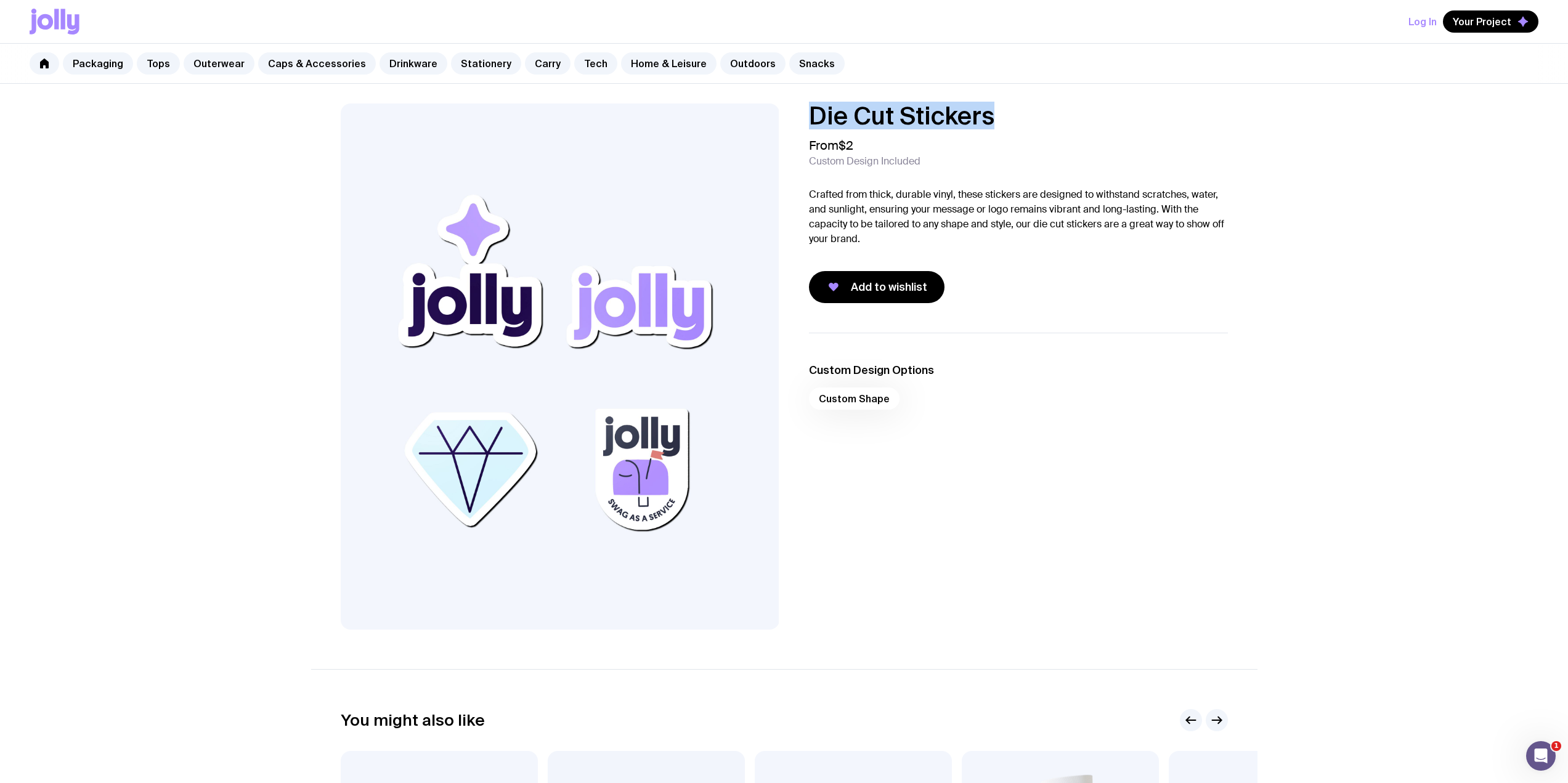
drag, startPoint x: 1015, startPoint y: 124, endPoint x: 813, endPoint y: 109, distance: 202.6
click at [813, 109] on h1 "Die Cut Stickers" at bounding box center [1018, 116] width 419 height 25
copy h1 "Die Cut Stickers"
click at [296, 60] on link "Caps & Accessories" at bounding box center [317, 63] width 118 height 22
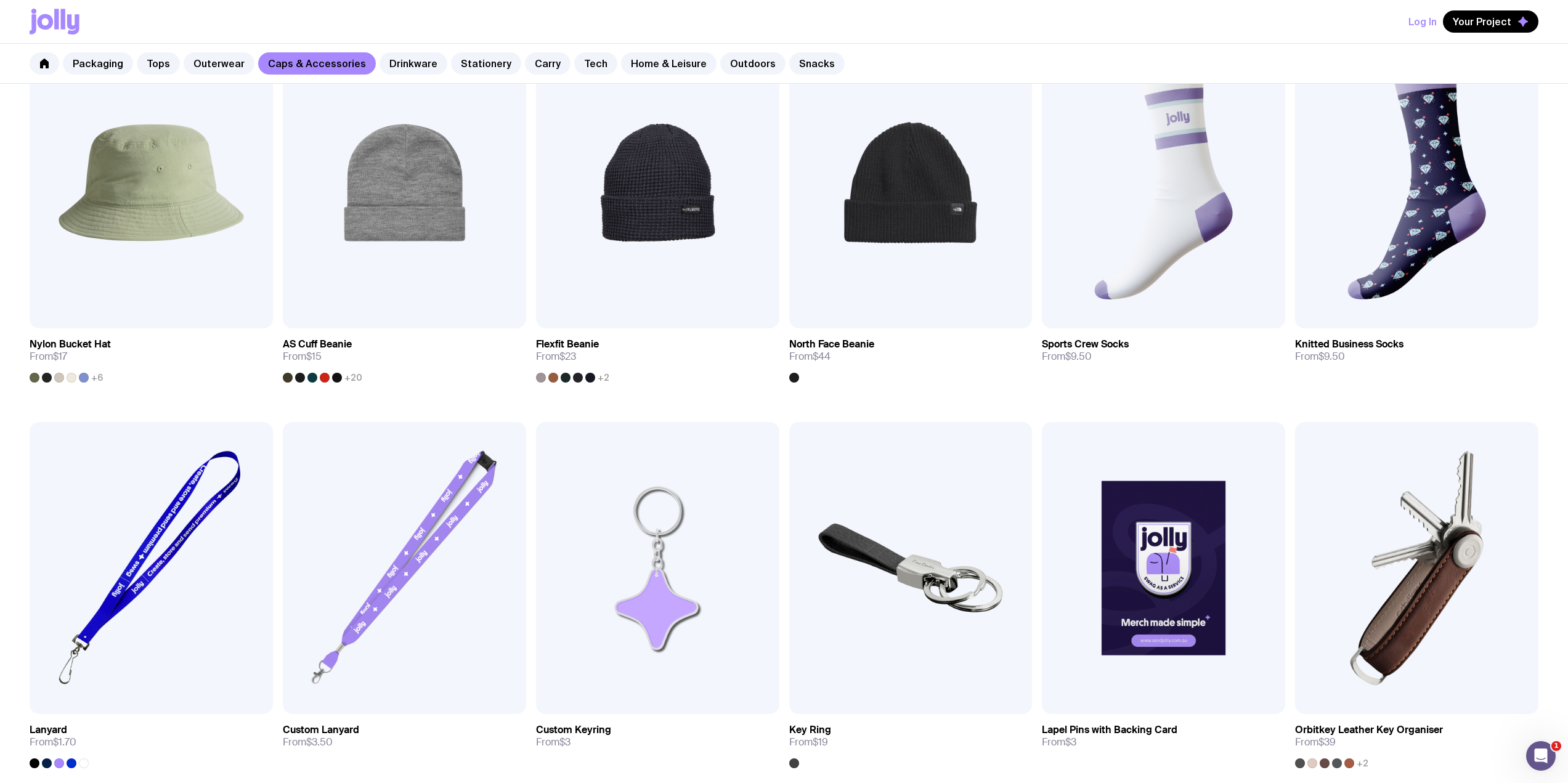
scroll to position [1250, 0]
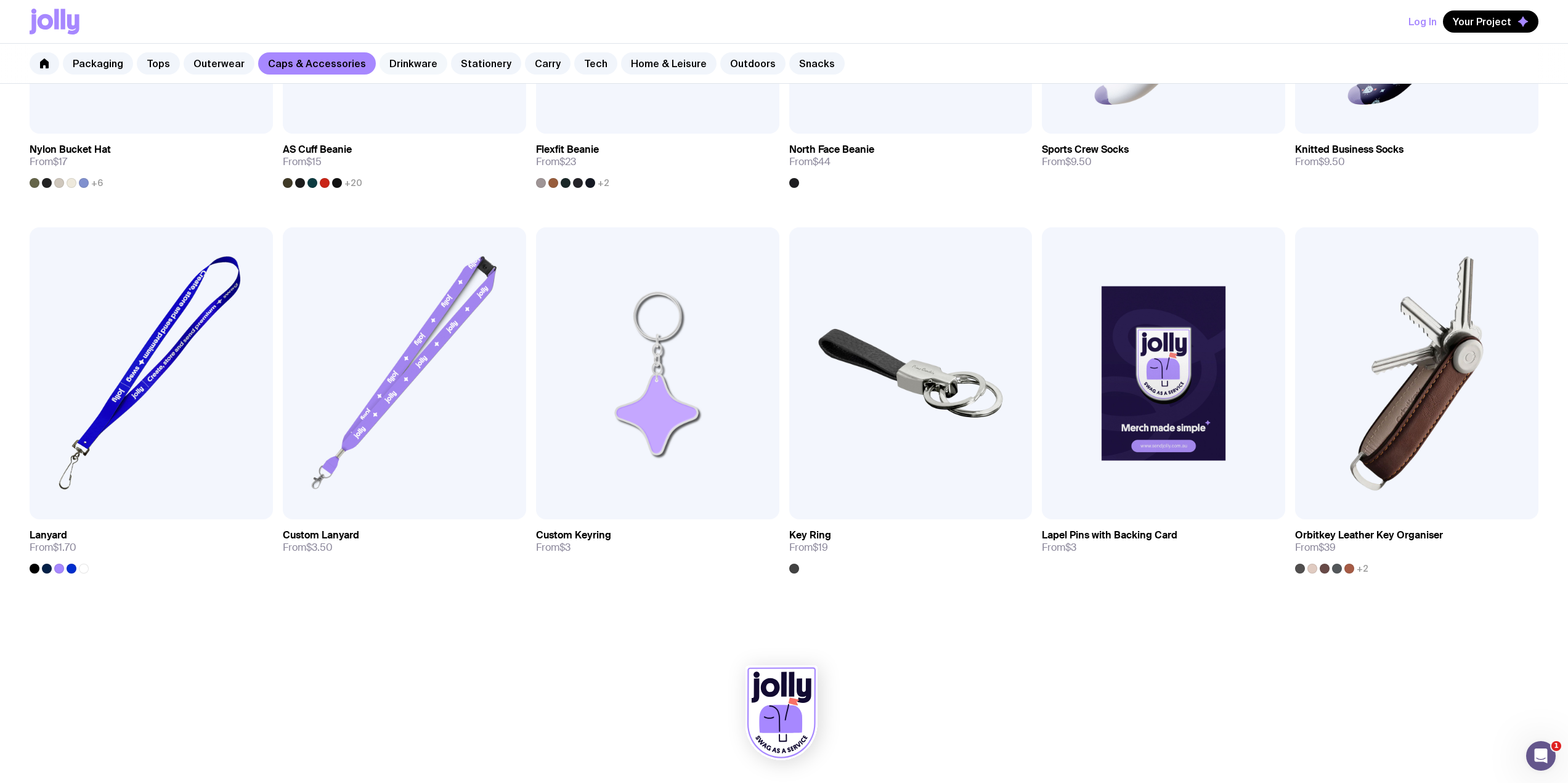
click at [397, 65] on link "Drinkware" at bounding box center [413, 63] width 68 height 22
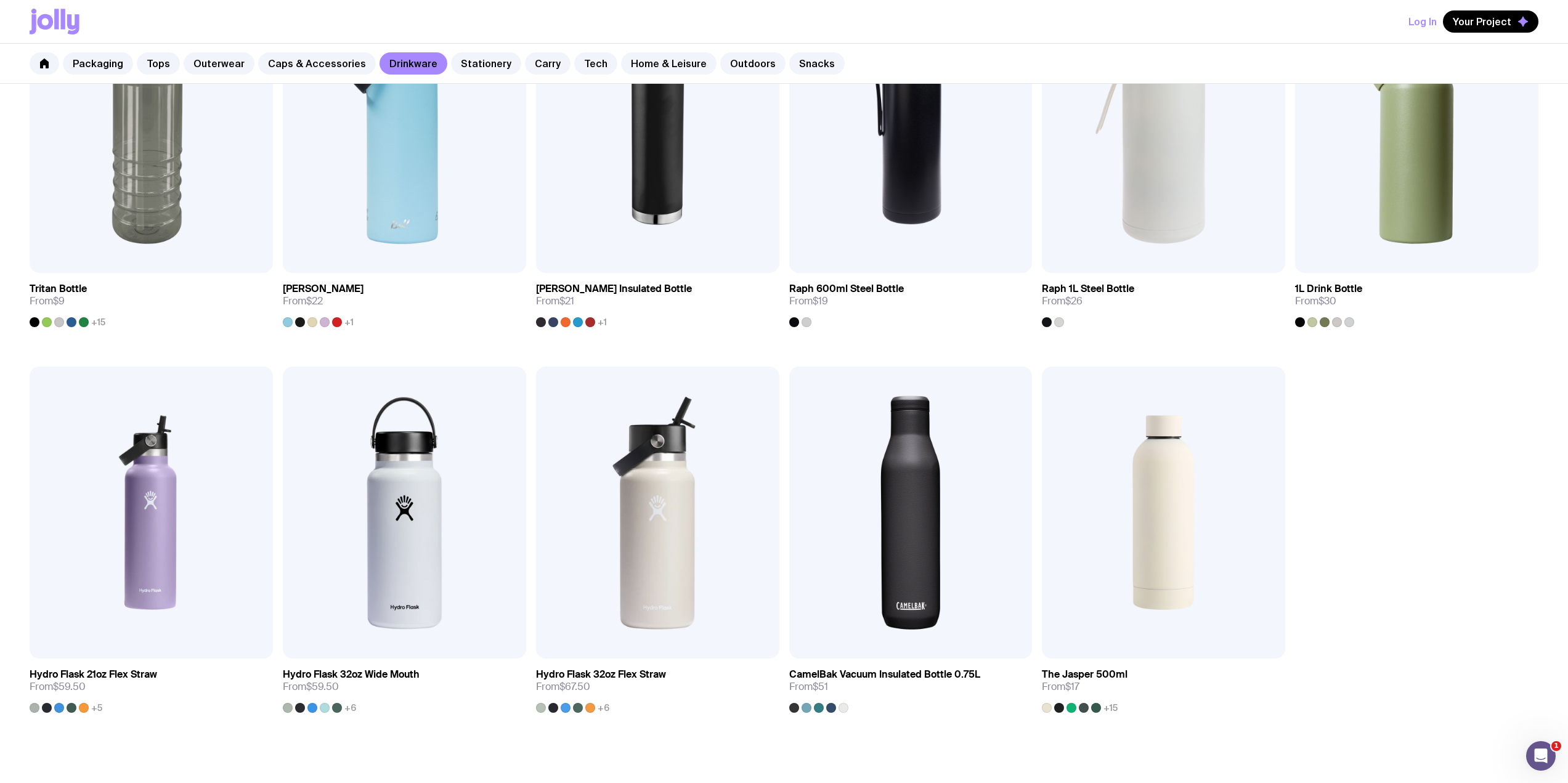
scroll to position [1085, 0]
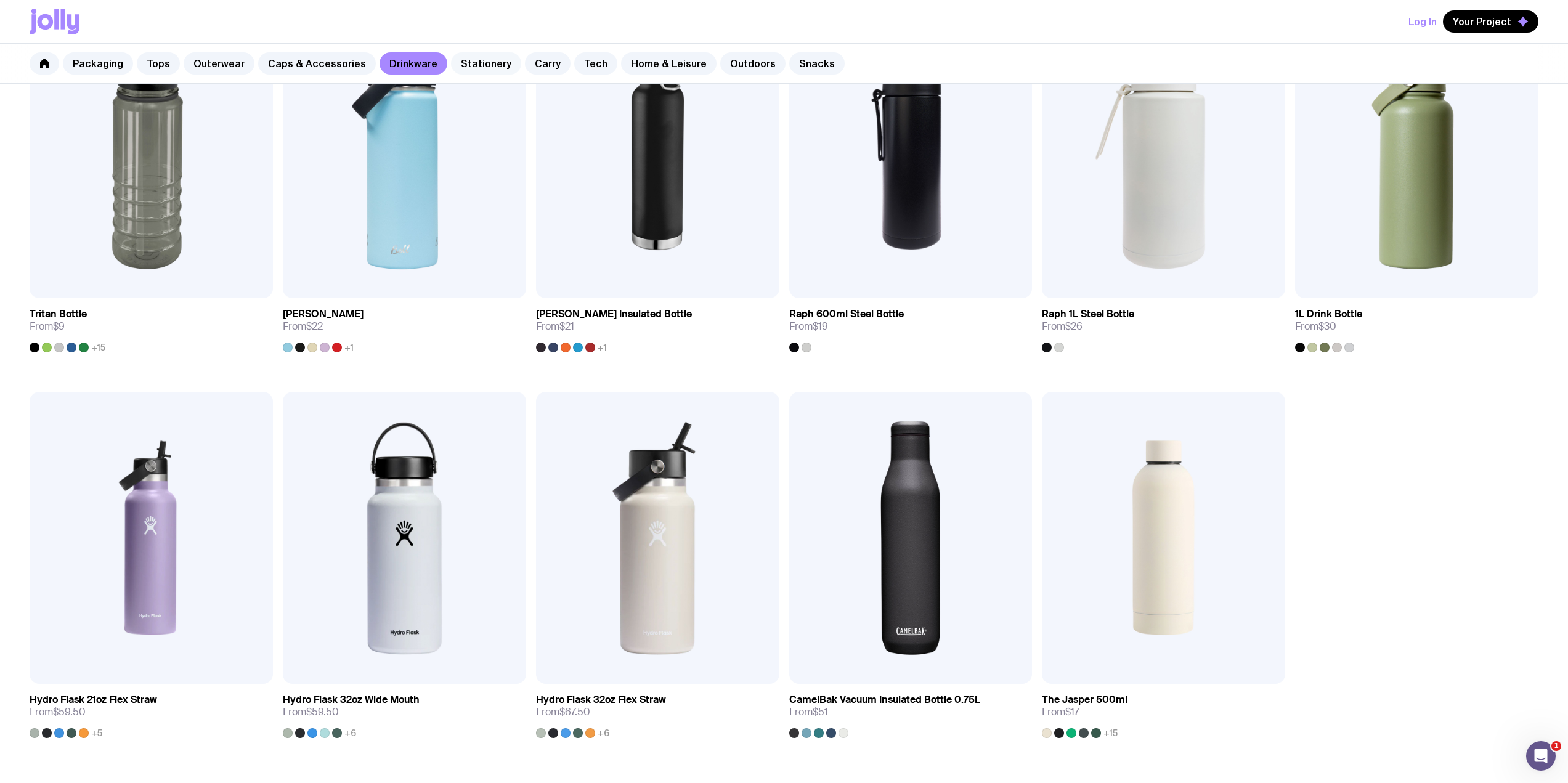
click at [471, 63] on link "Stationery" at bounding box center [486, 63] width 70 height 22
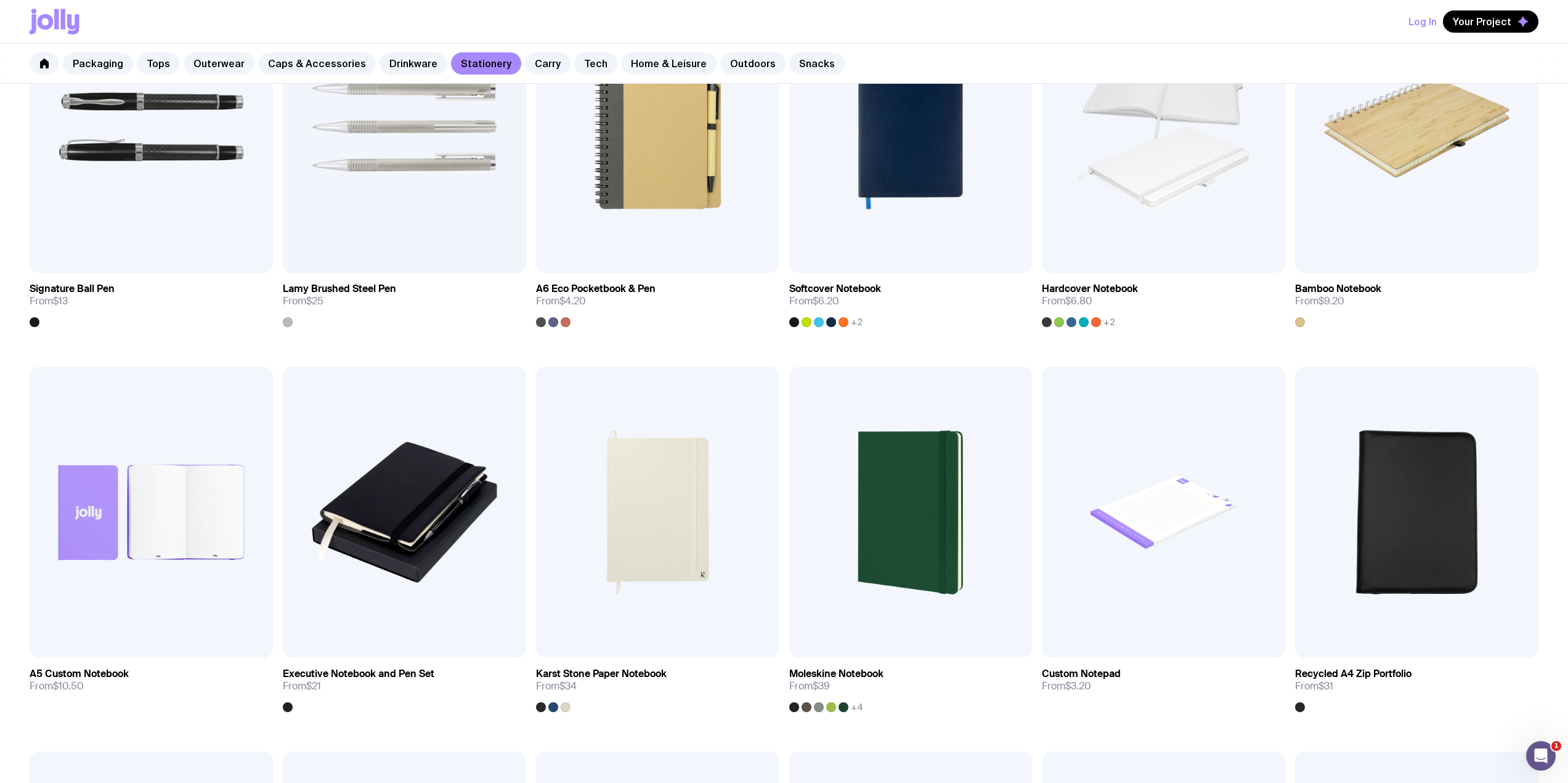
scroll to position [985, 0]
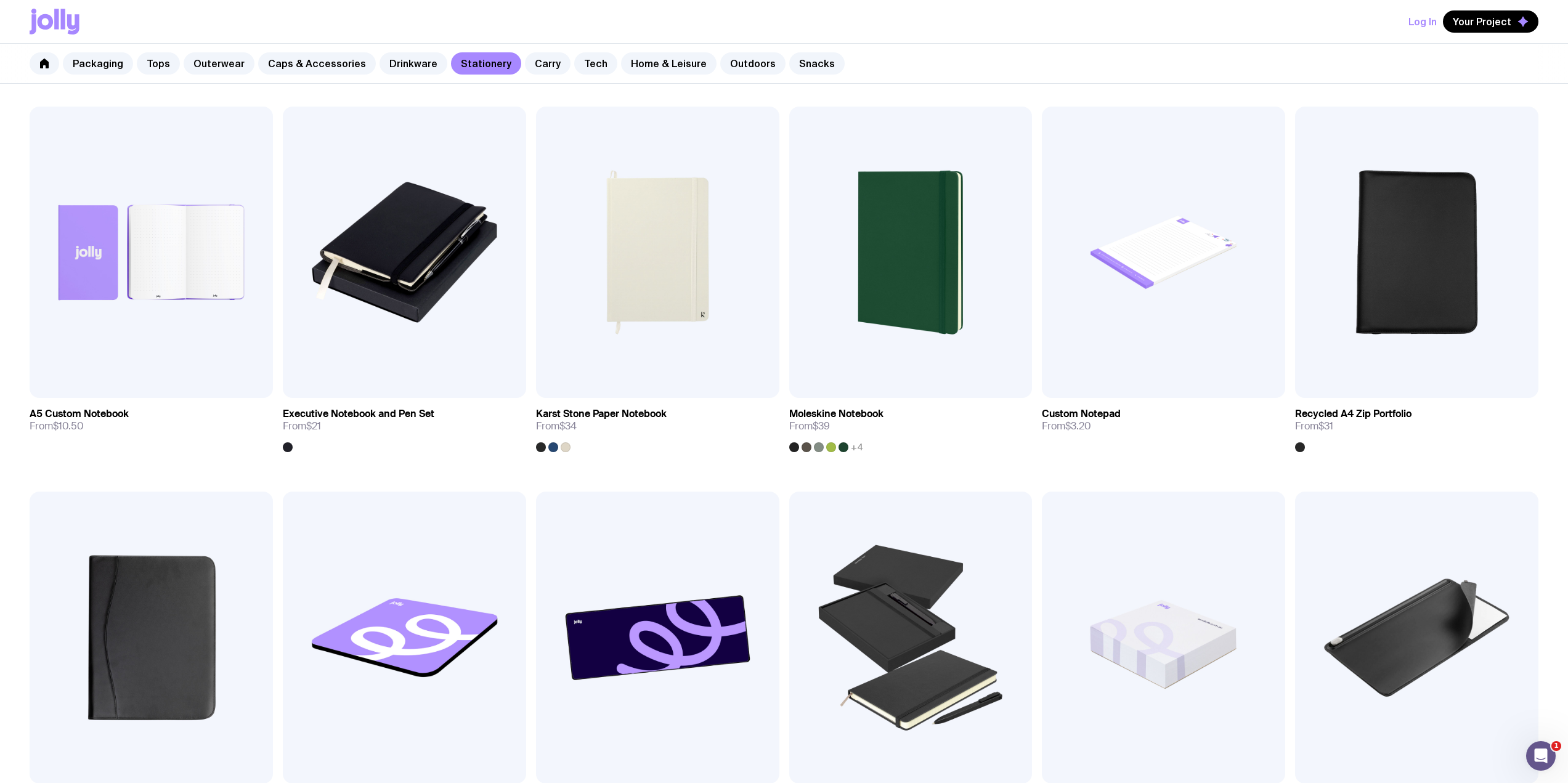
click at [533, 63] on link "Carry" at bounding box center [547, 63] width 45 height 22
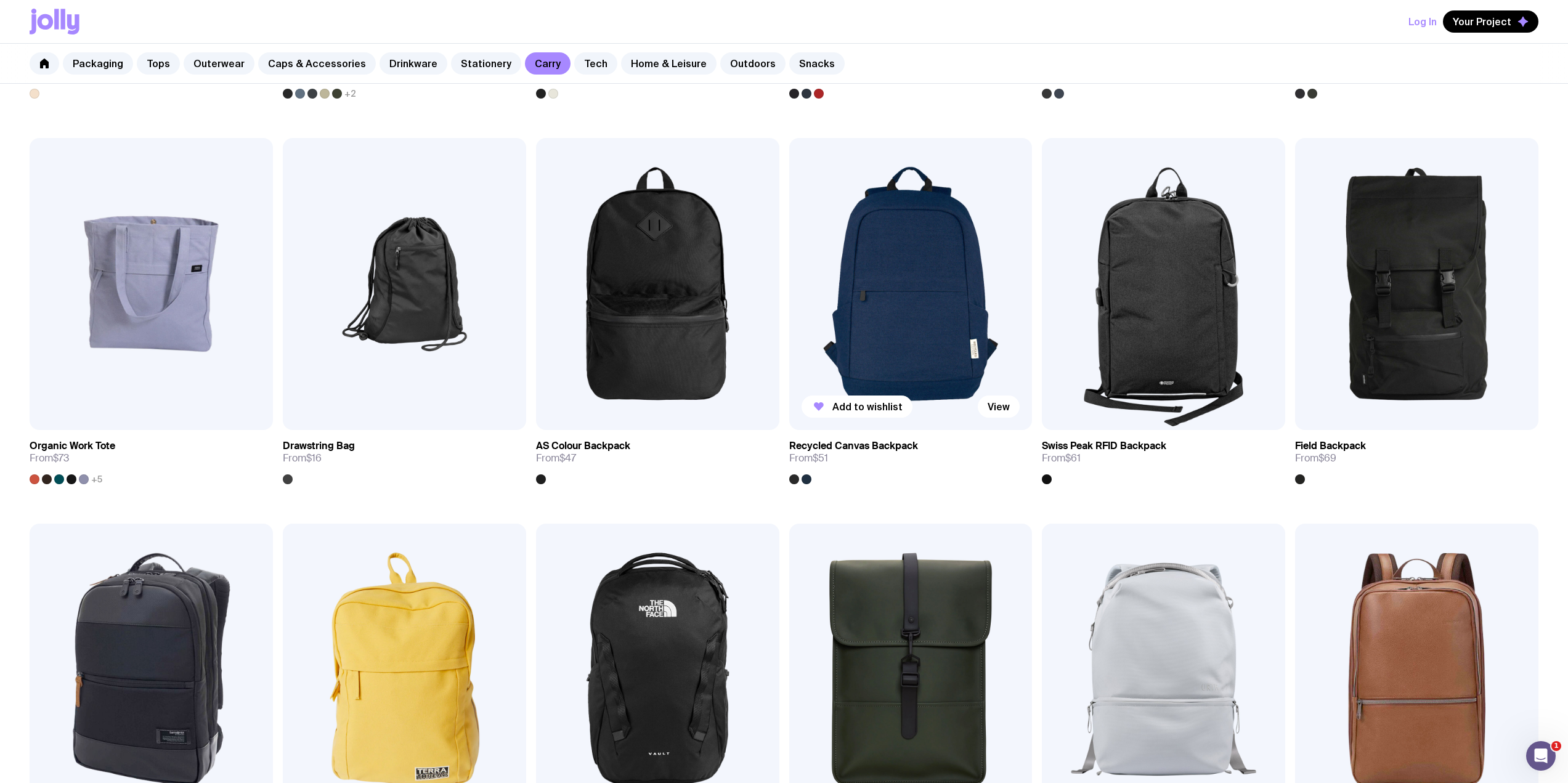
scroll to position [493, 0]
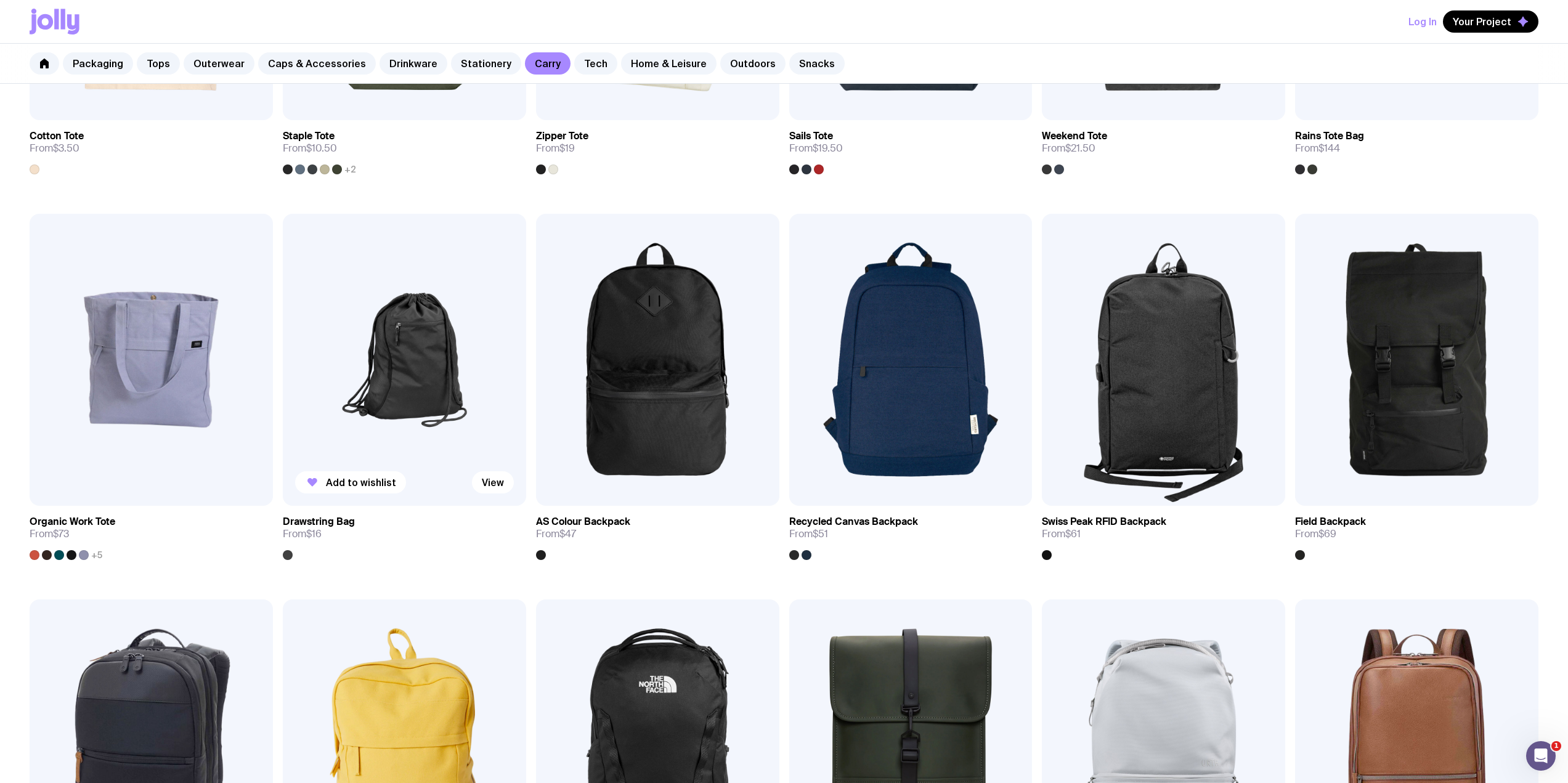
click at [480, 329] on img at bounding box center [405, 359] width 243 height 292
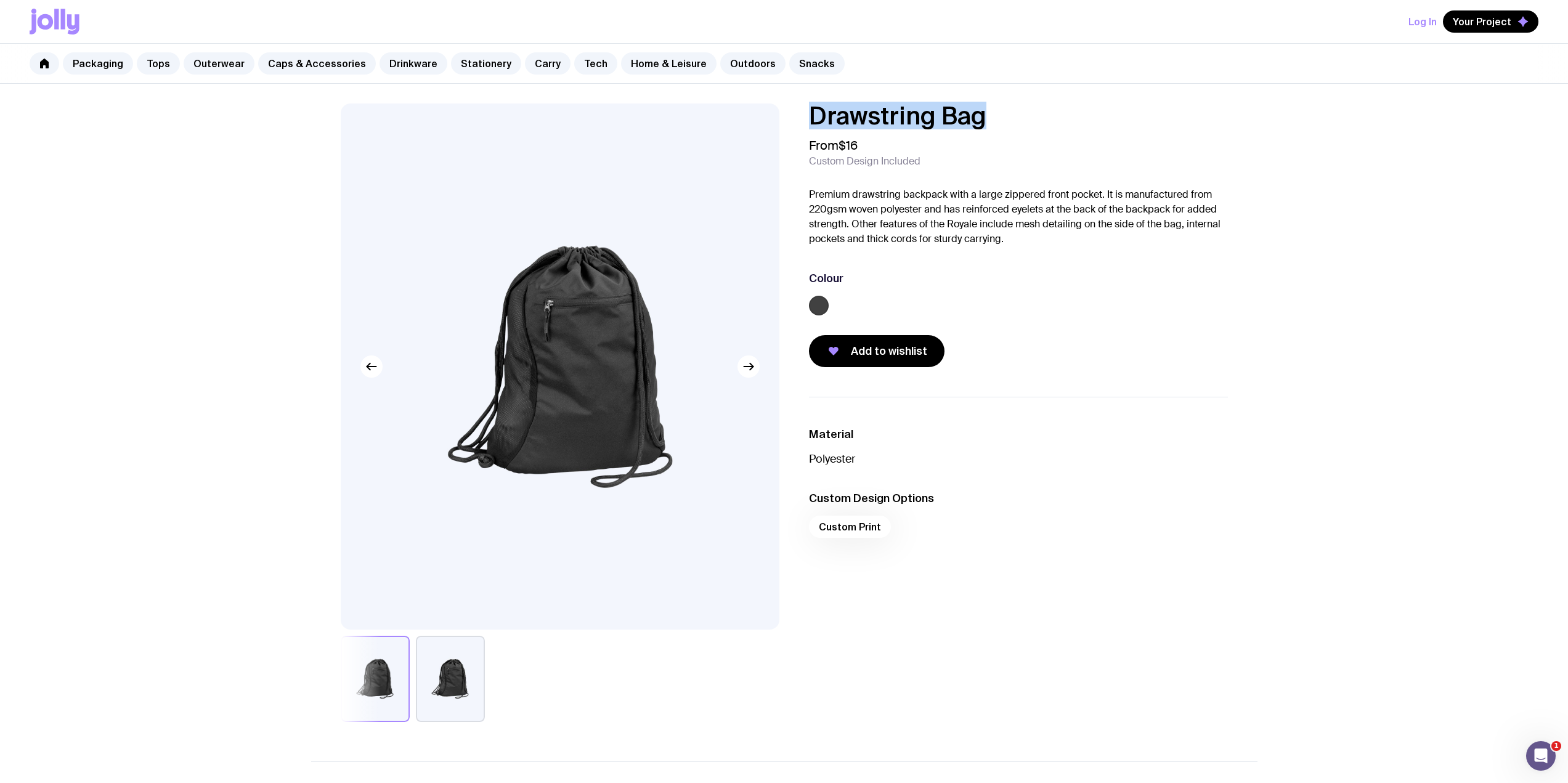
drag, startPoint x: 1006, startPoint y: 114, endPoint x: 756, endPoint y: 112, distance: 250.0
click at [756, 112] on div "Drawstring Bag From $16 Custom Design Included Premium drawstring backpack with…" at bounding box center [784, 413] width 947 height 619
copy h1 "Drawstring Bag"
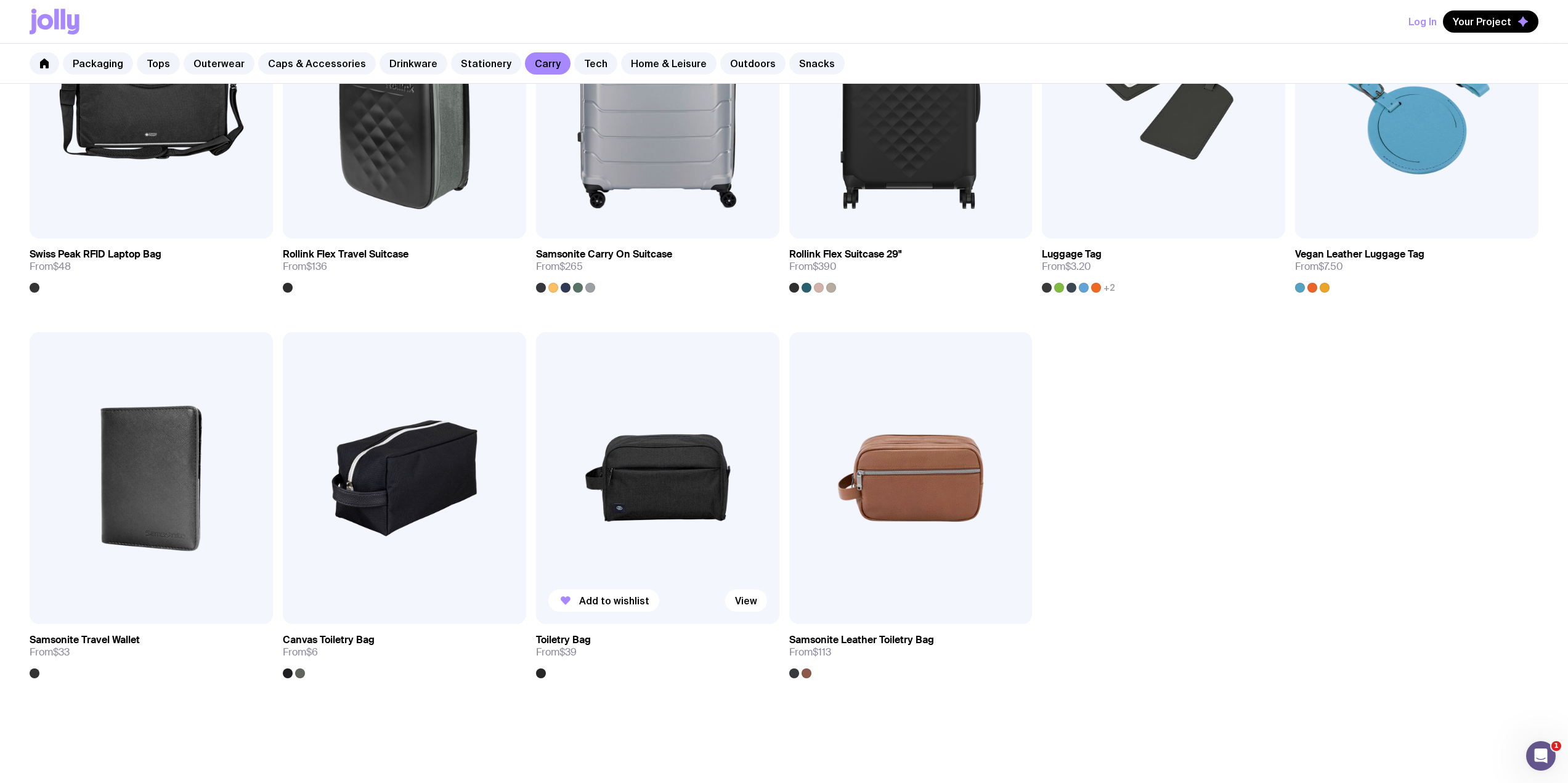
scroll to position [1971, 0]
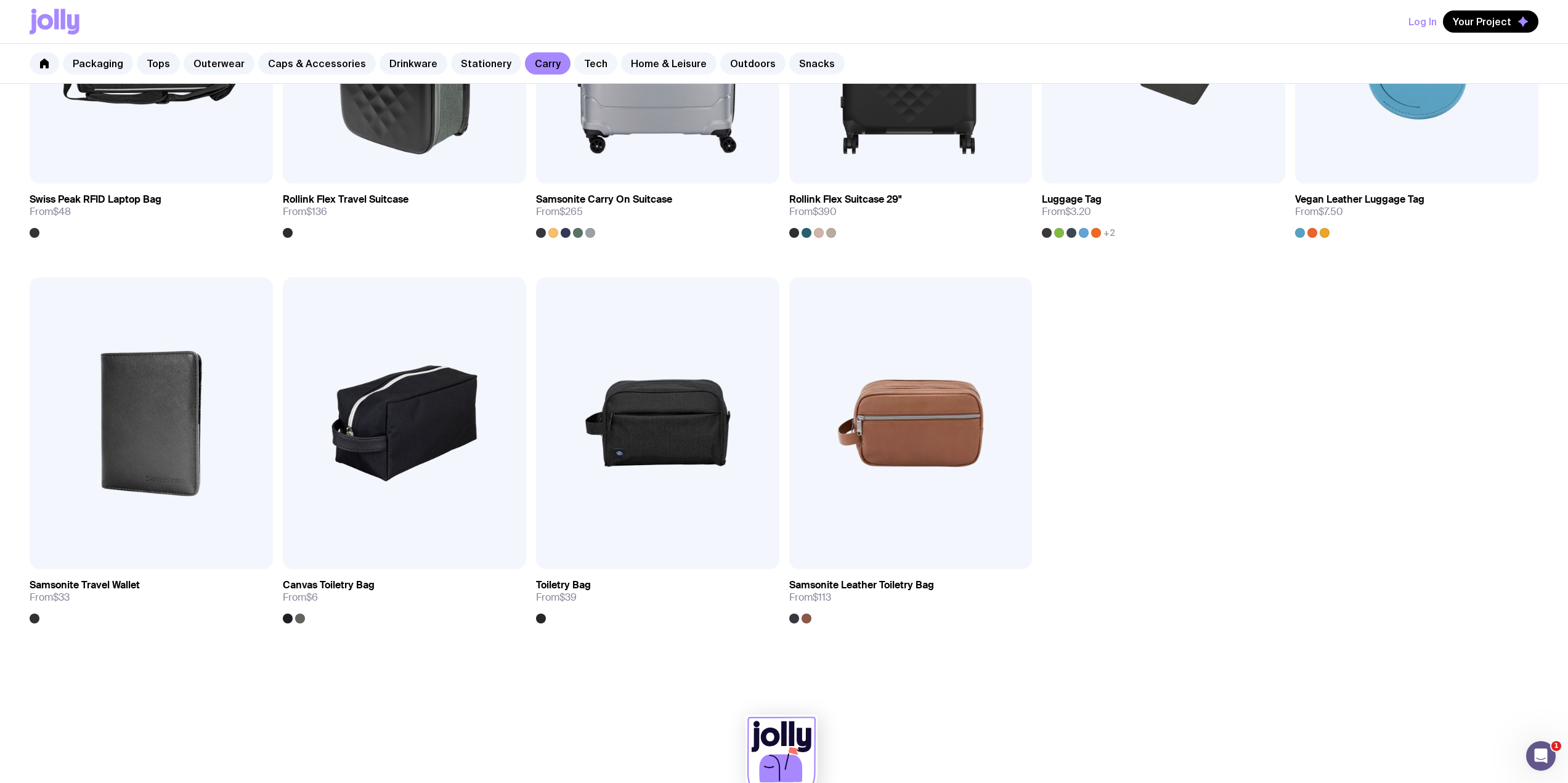
click at [575, 70] on link "Tech" at bounding box center [595, 63] width 43 height 22
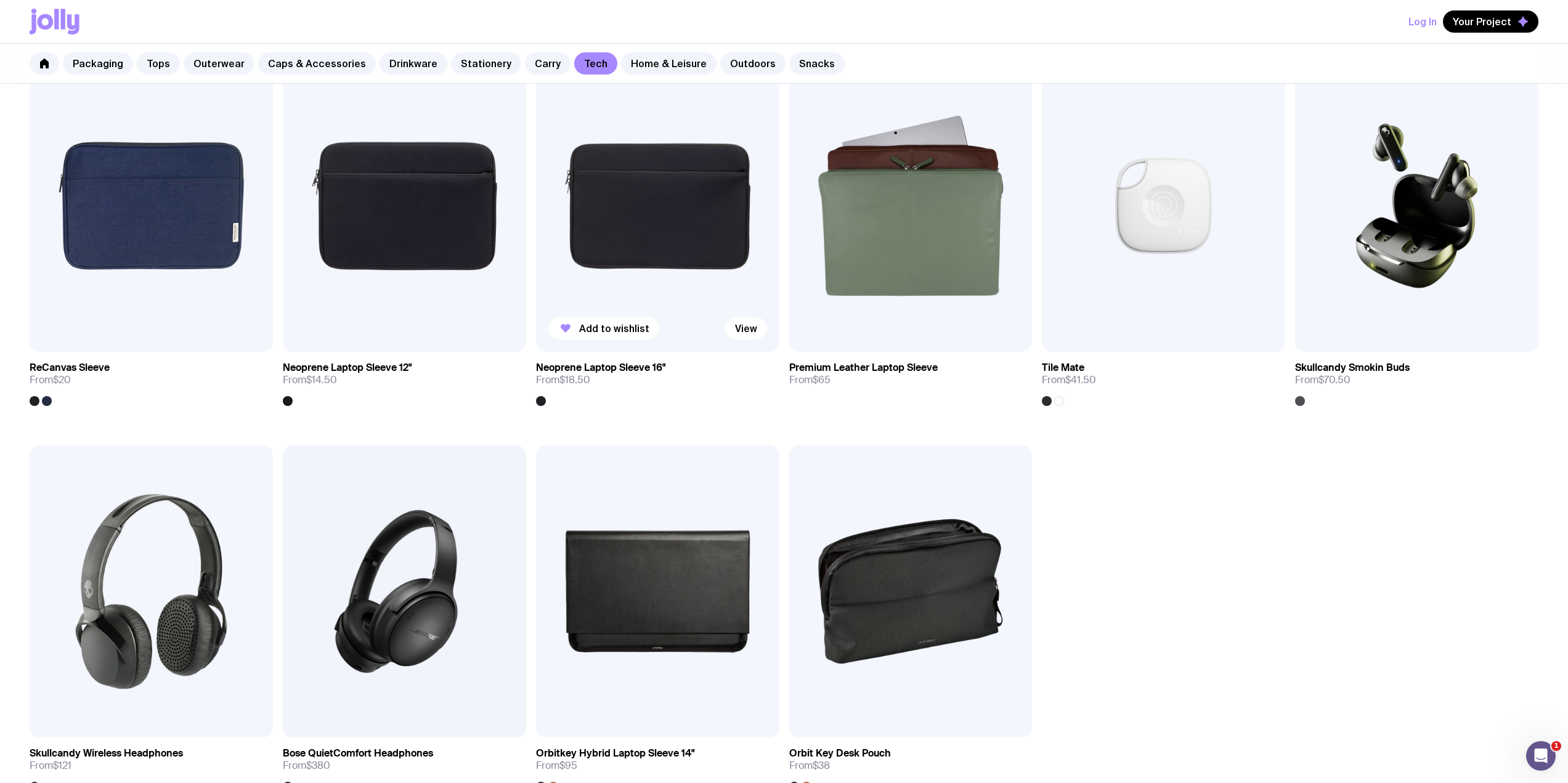
scroll to position [1478, 0]
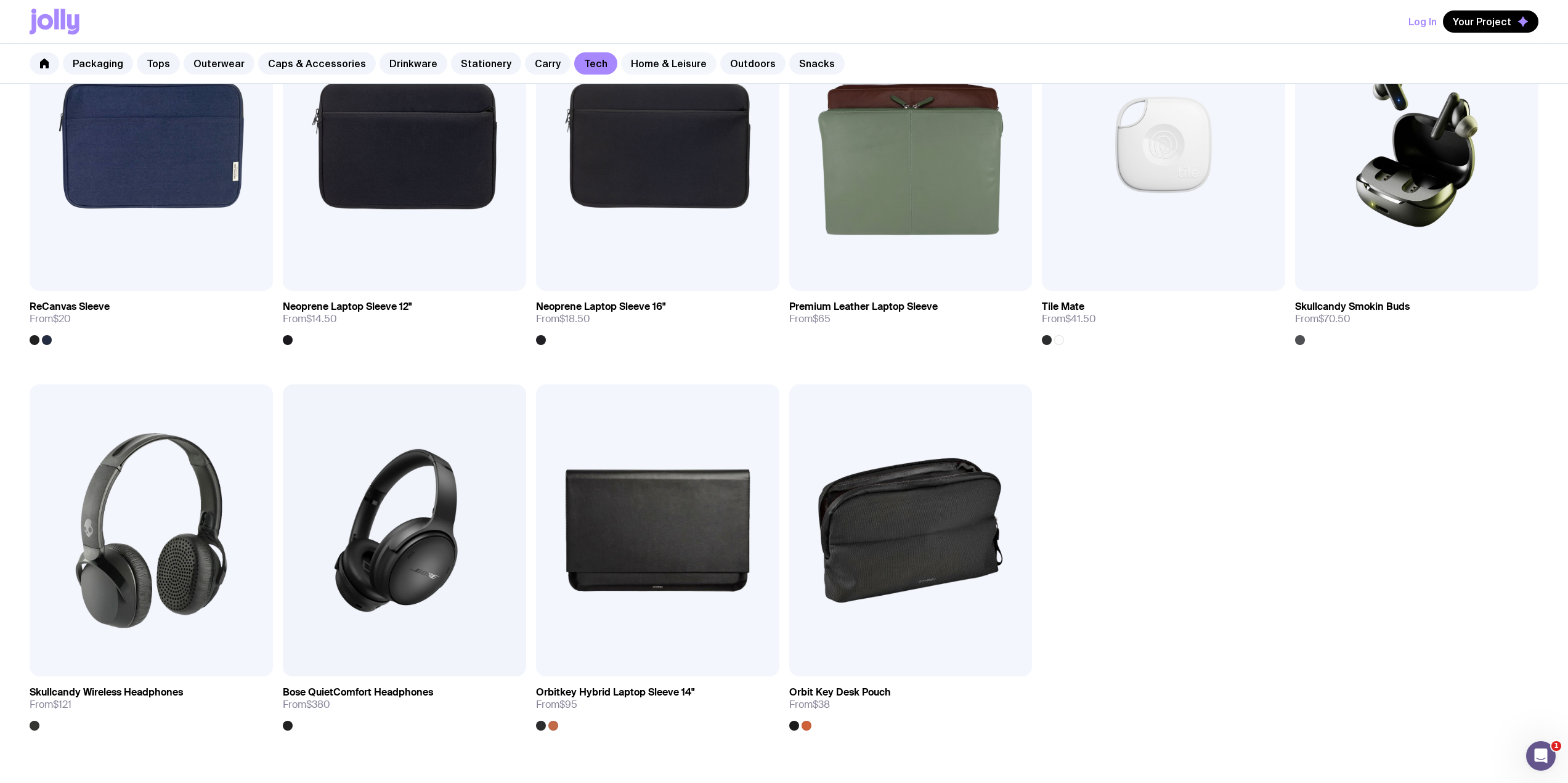
click at [647, 65] on link "Home & Leisure" at bounding box center [669, 63] width 96 height 22
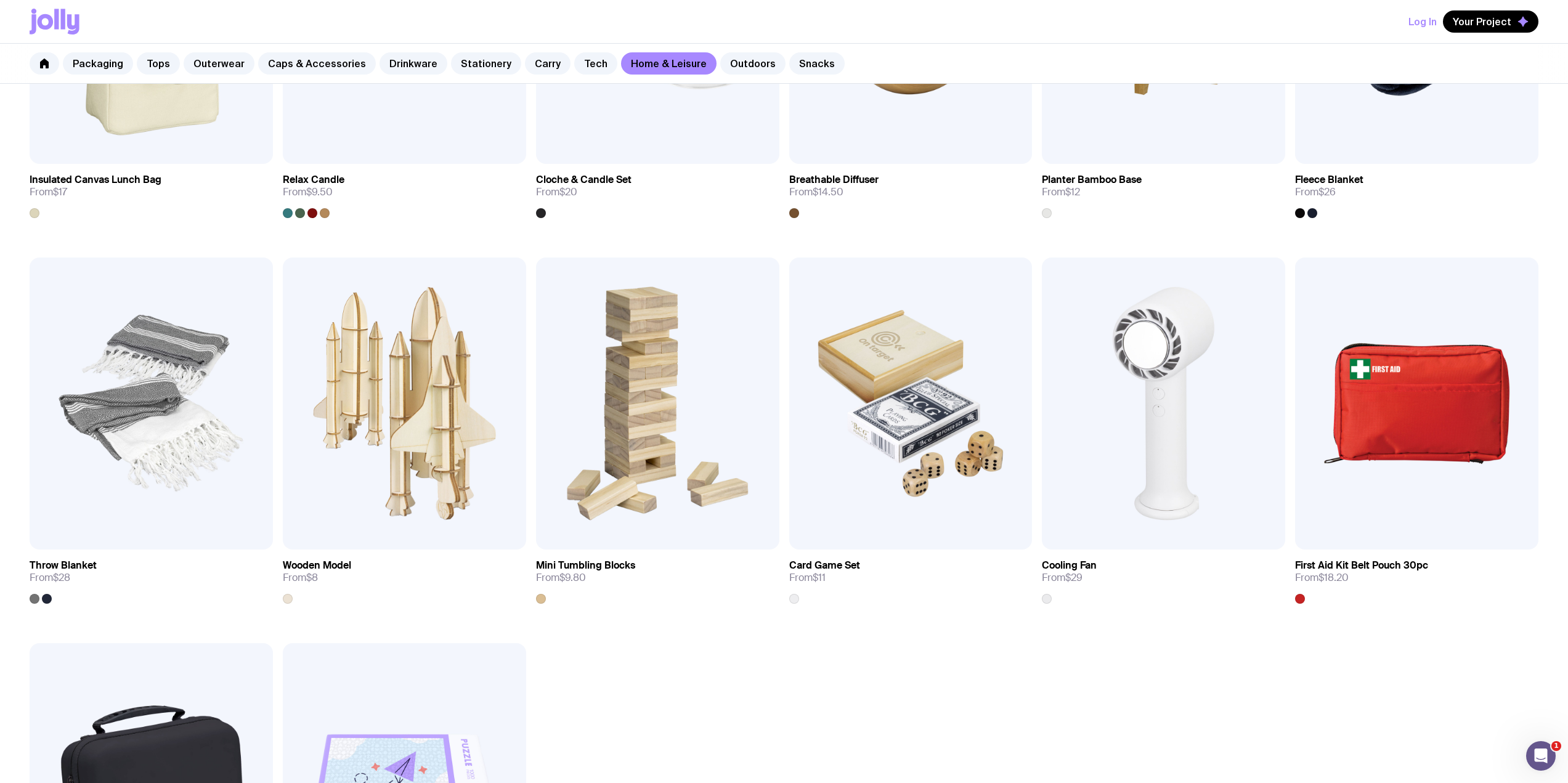
scroll to position [1478, 0]
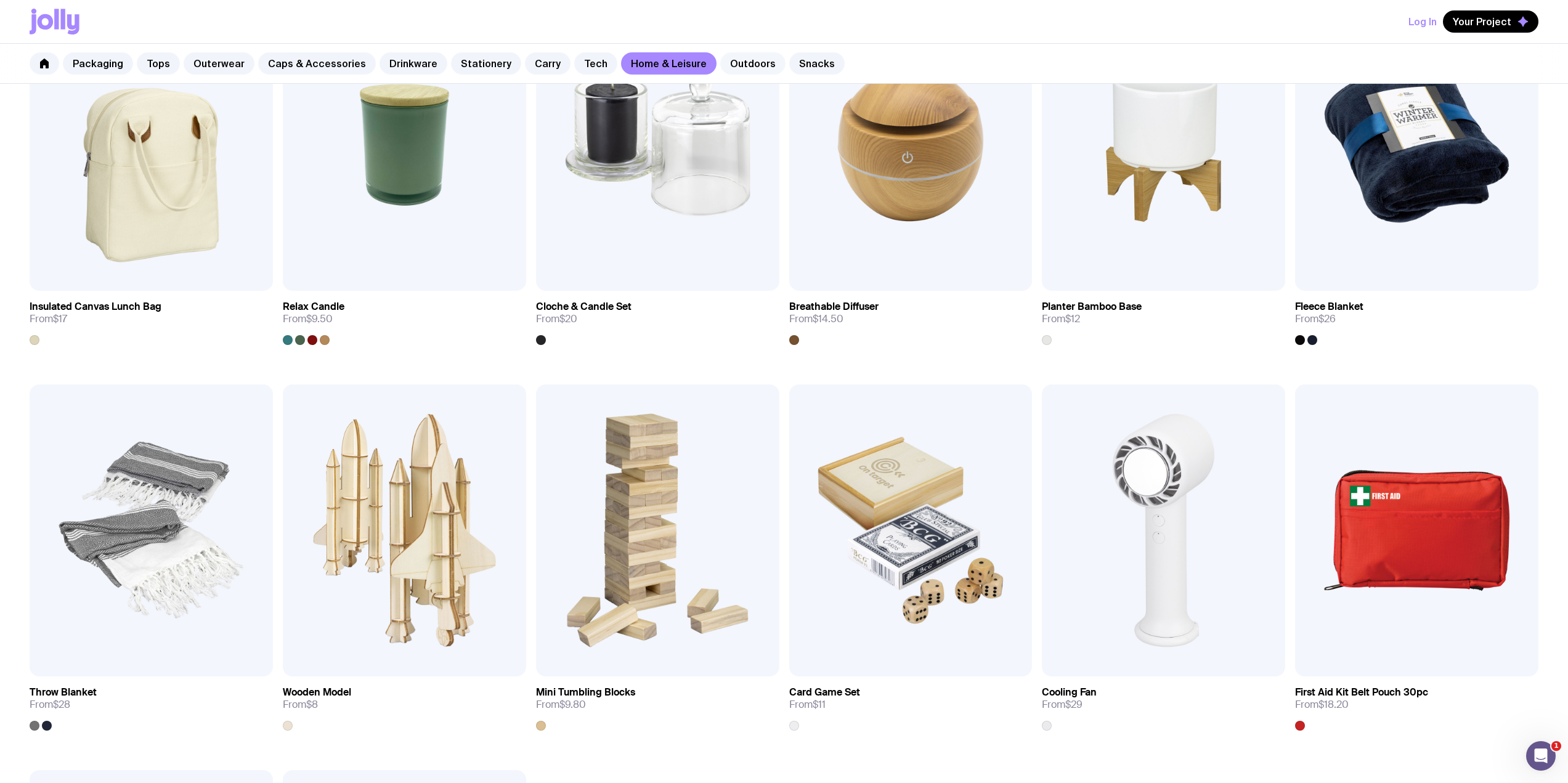
click at [720, 58] on link "Outdoors" at bounding box center [752, 63] width 65 height 22
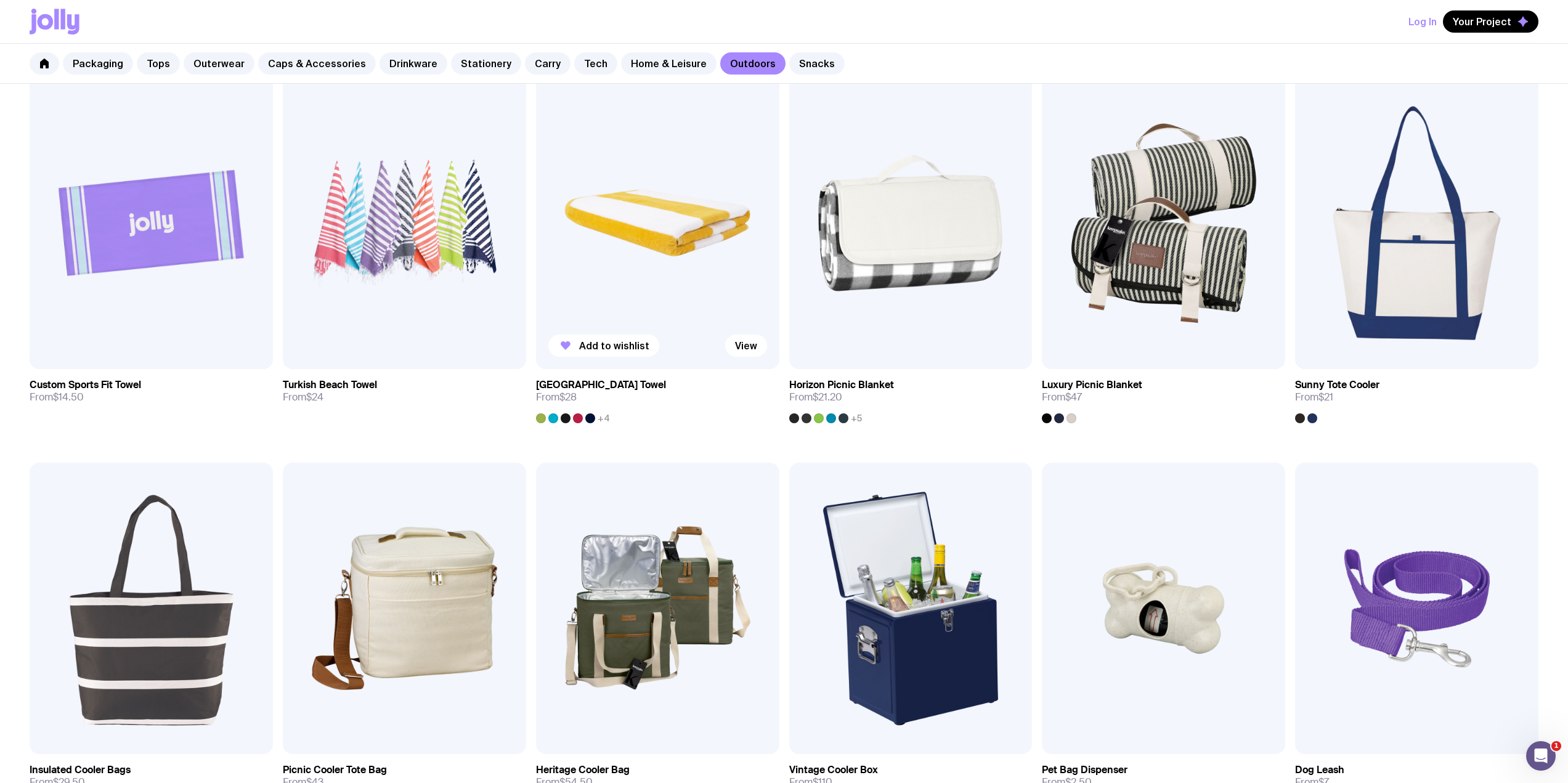
scroll to position [821, 0]
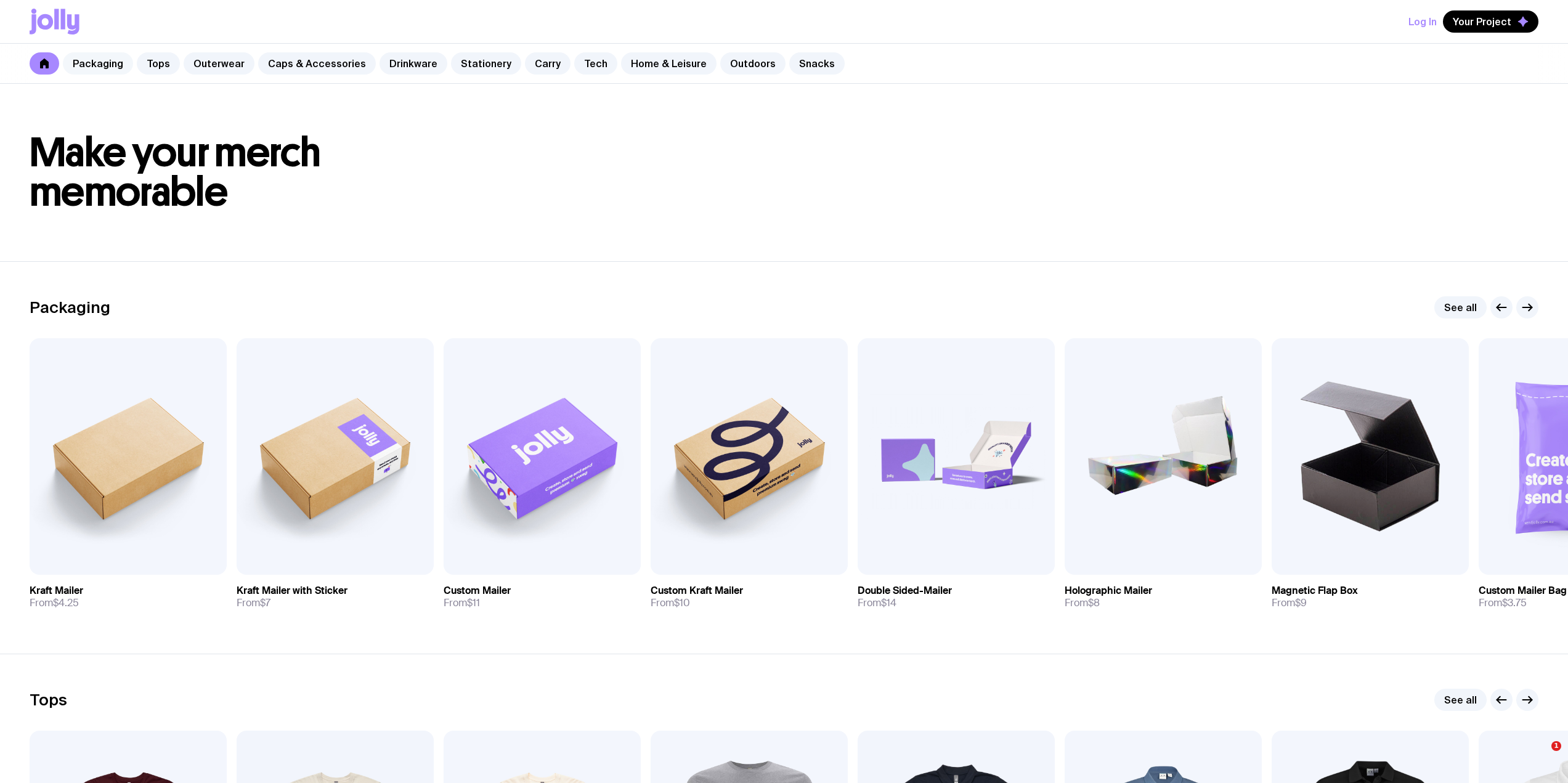
click at [88, 54] on link "Packaging" at bounding box center [97, 63] width 70 height 22
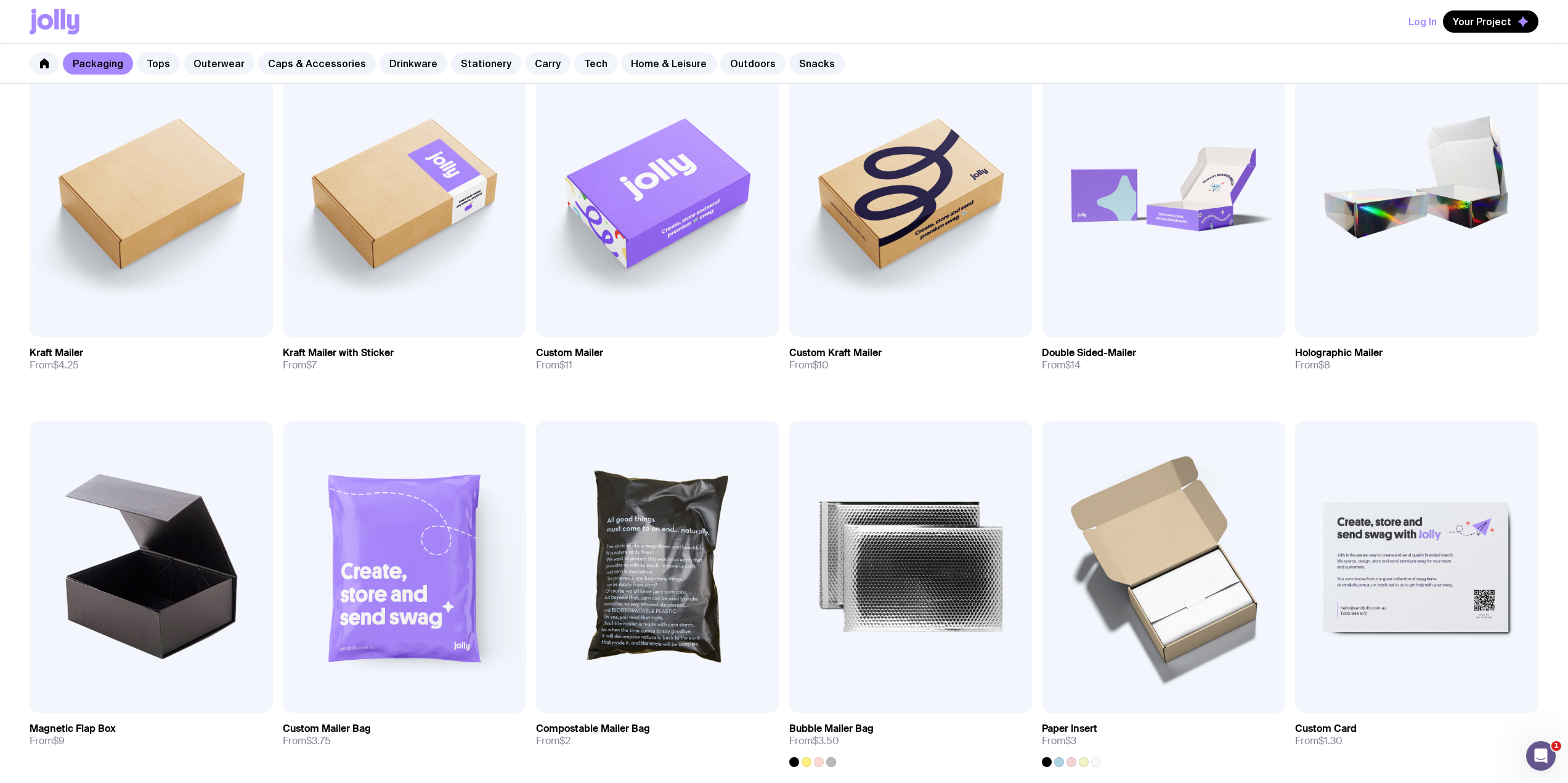
scroll to position [328, 0]
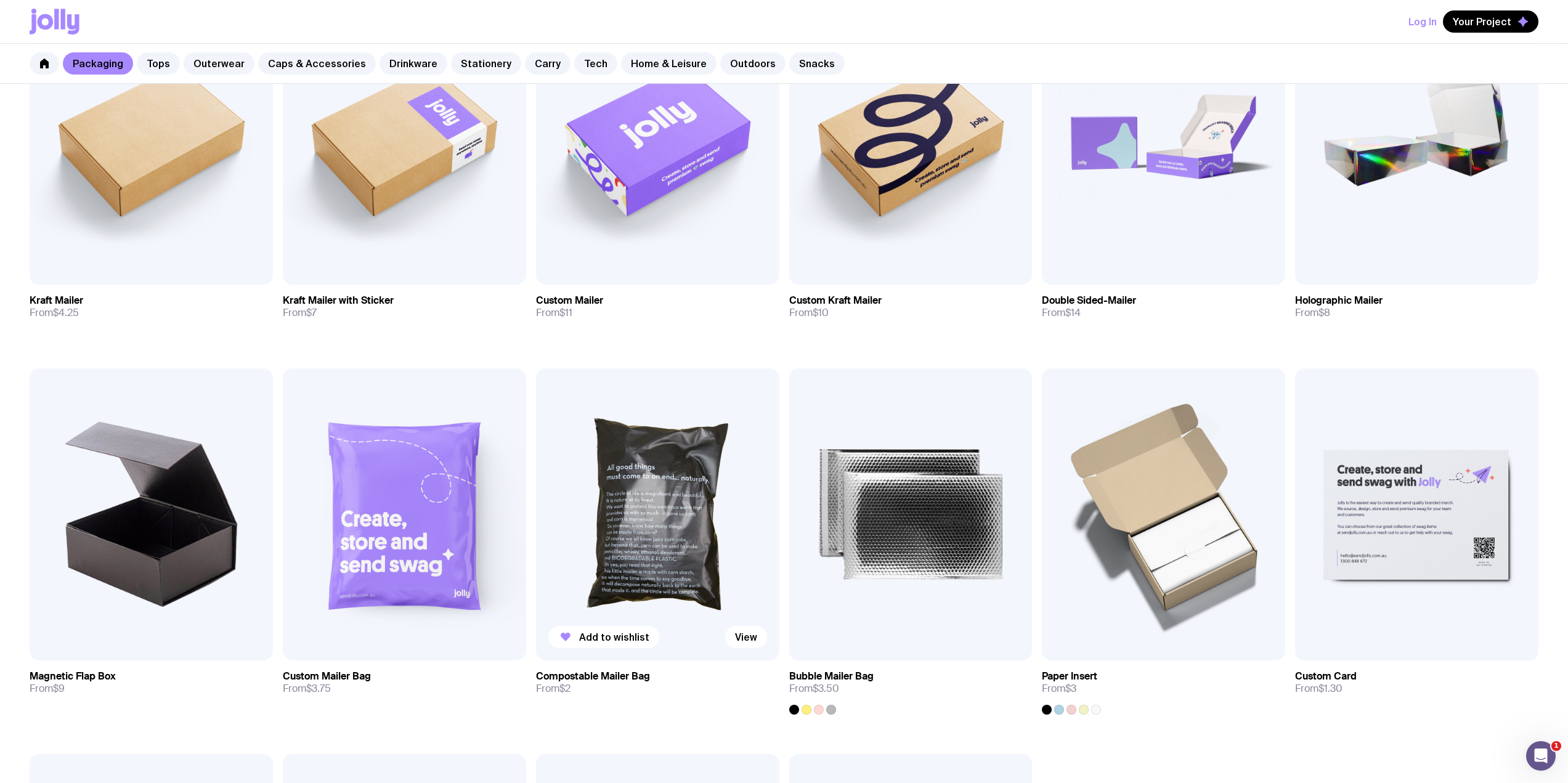
click at [656, 492] on img at bounding box center [658, 514] width 243 height 292
